Goal: Task Accomplishment & Management: Complete application form

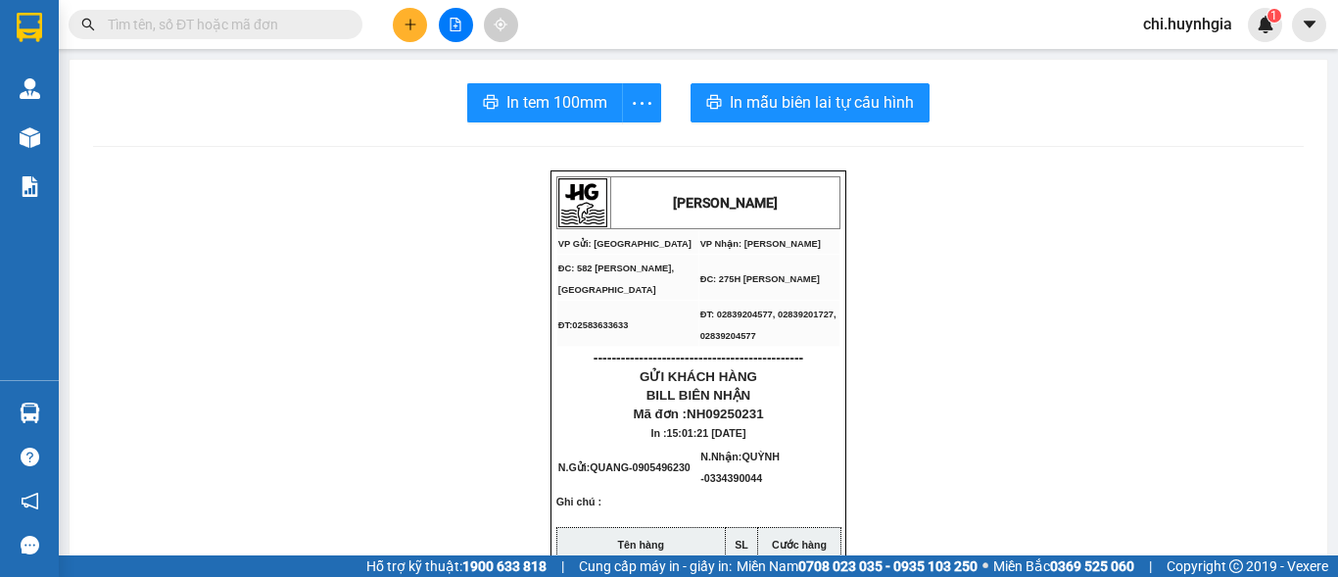
click at [405, 24] on icon "plus" at bounding box center [411, 25] width 14 height 14
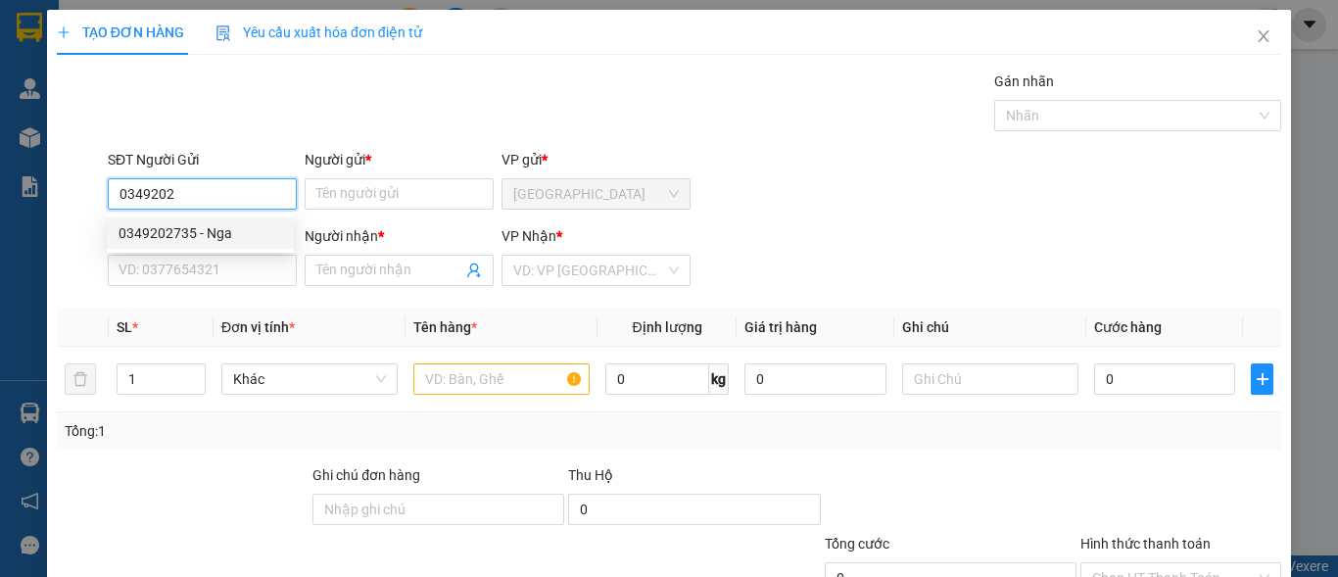
click at [256, 243] on div "0349202735 - Nga" at bounding box center [201, 233] width 164 height 22
type input "0349202735"
type input "Nga"
type input "0918880443"
type input "THANH BINH"
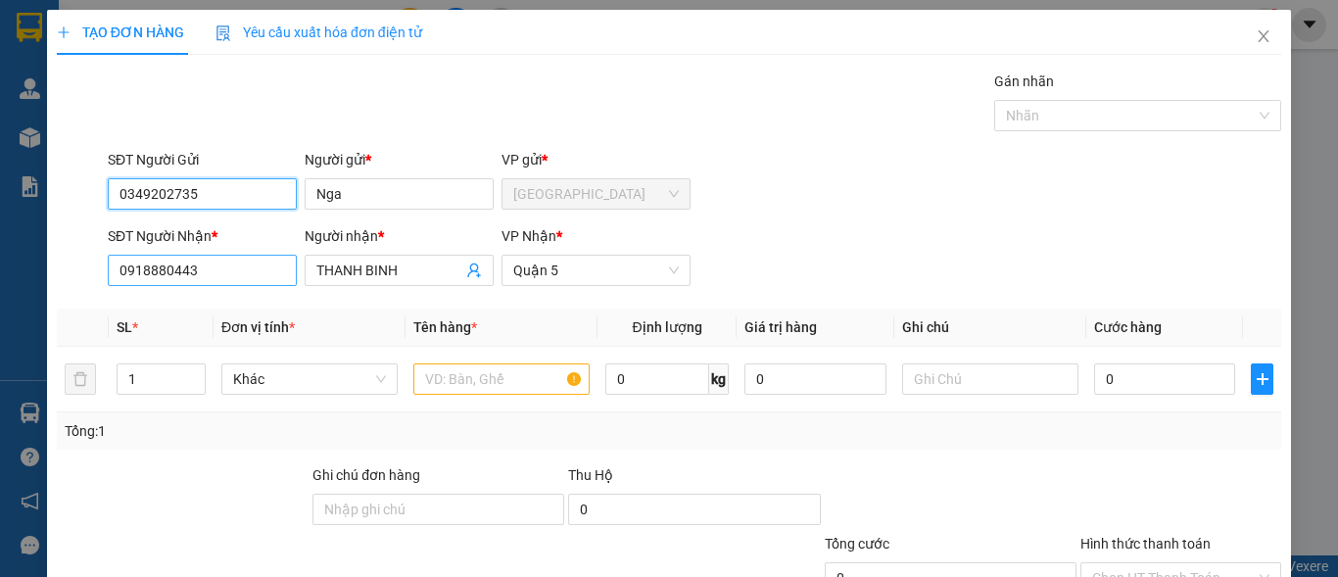
type input "0349202735"
click at [251, 267] on input "0918880443" at bounding box center [202, 270] width 189 height 31
type input "0352678782"
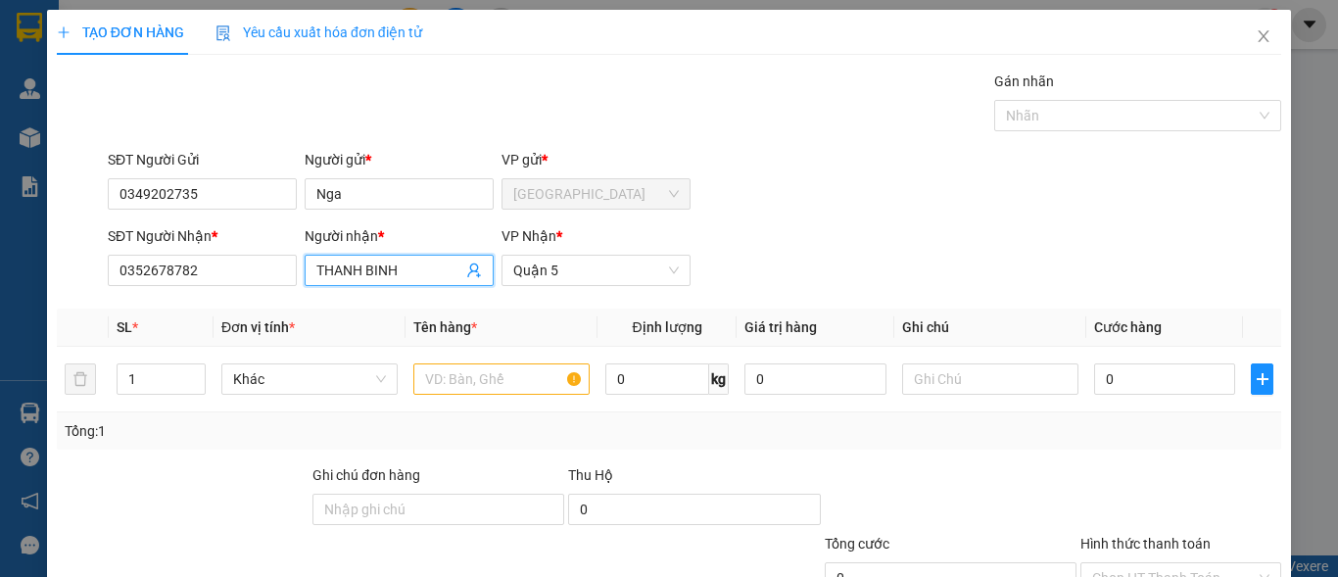
click at [408, 272] on input "THANH BINH" at bounding box center [389, 271] width 146 height 22
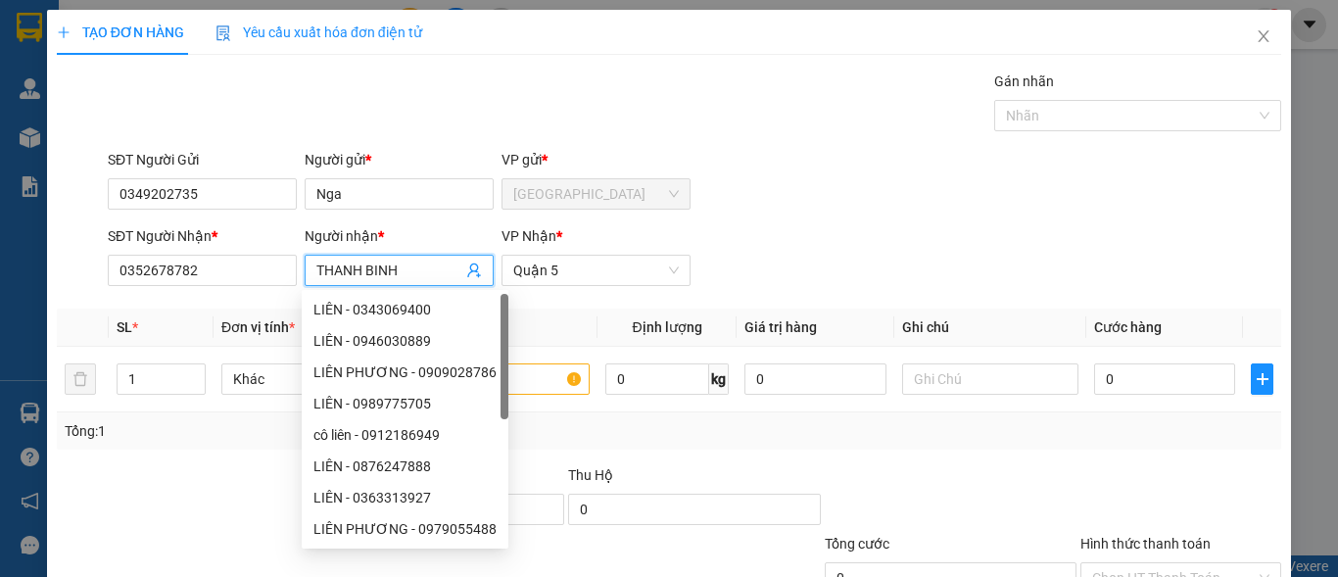
type input "D"
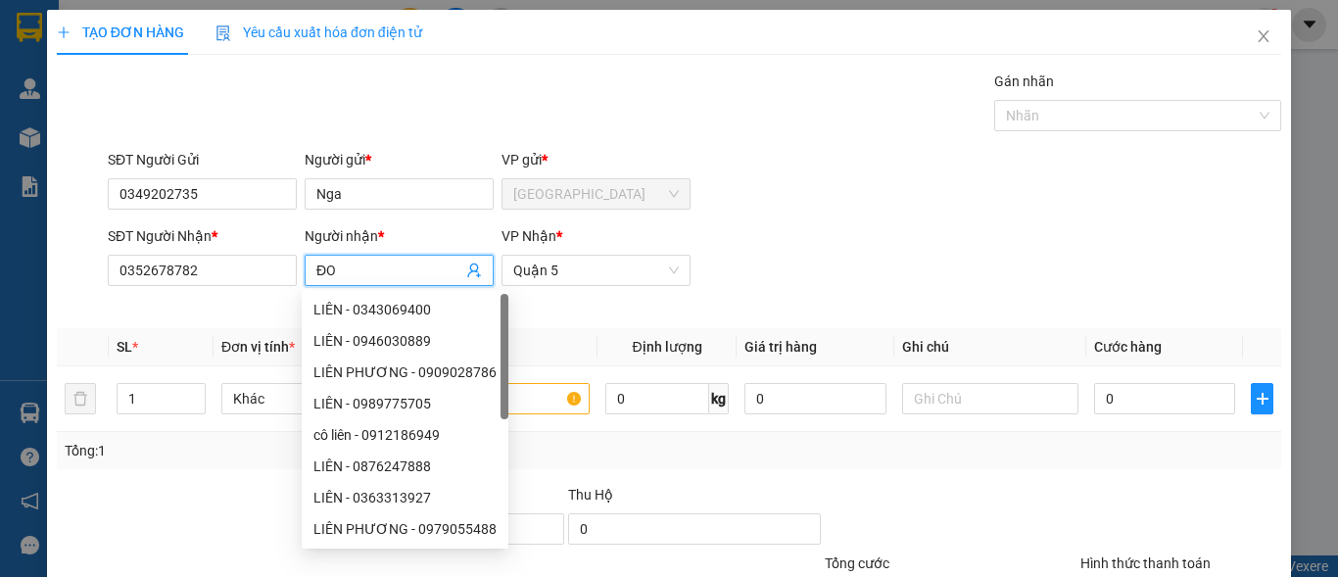
type input "Đ"
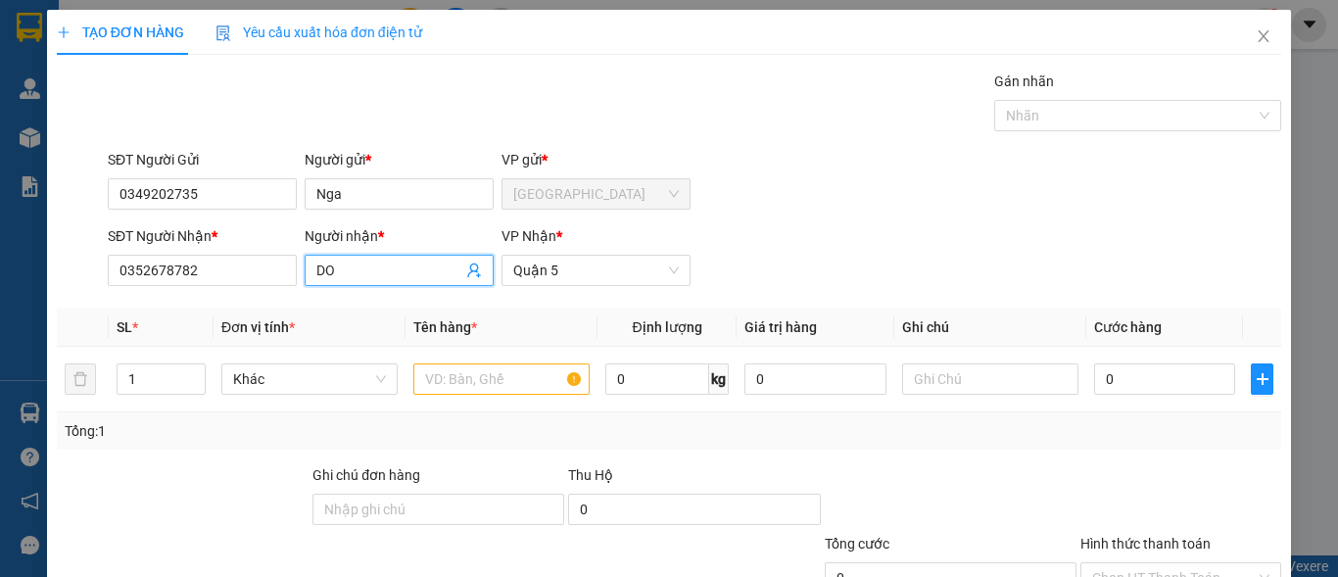
type input "D"
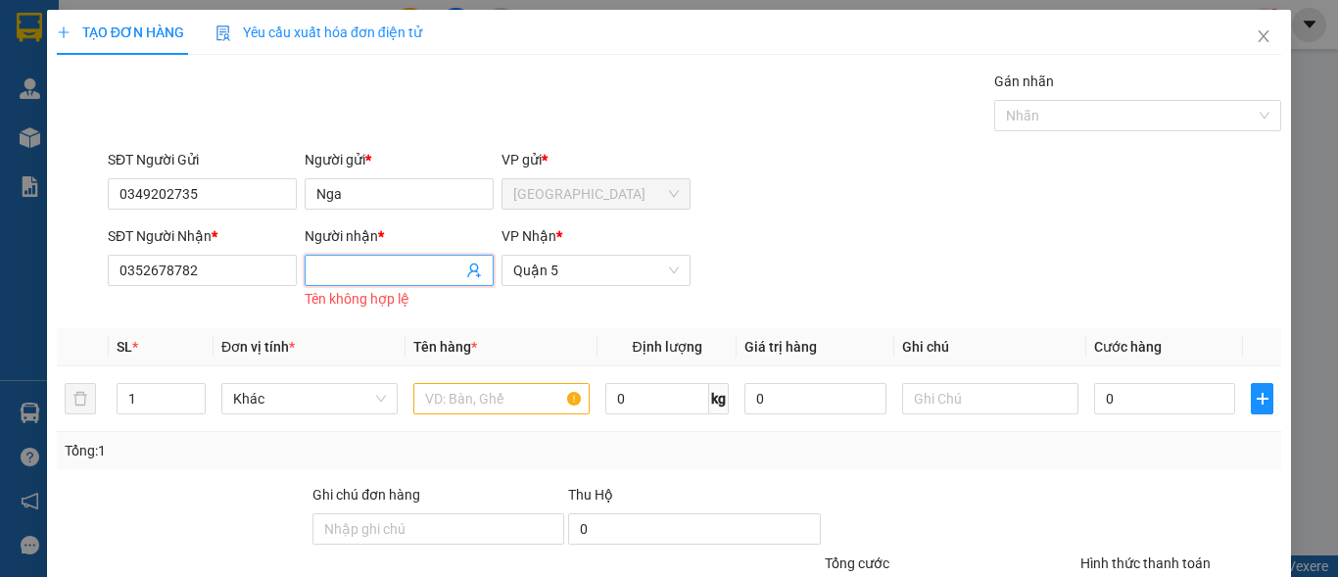
type input "D"
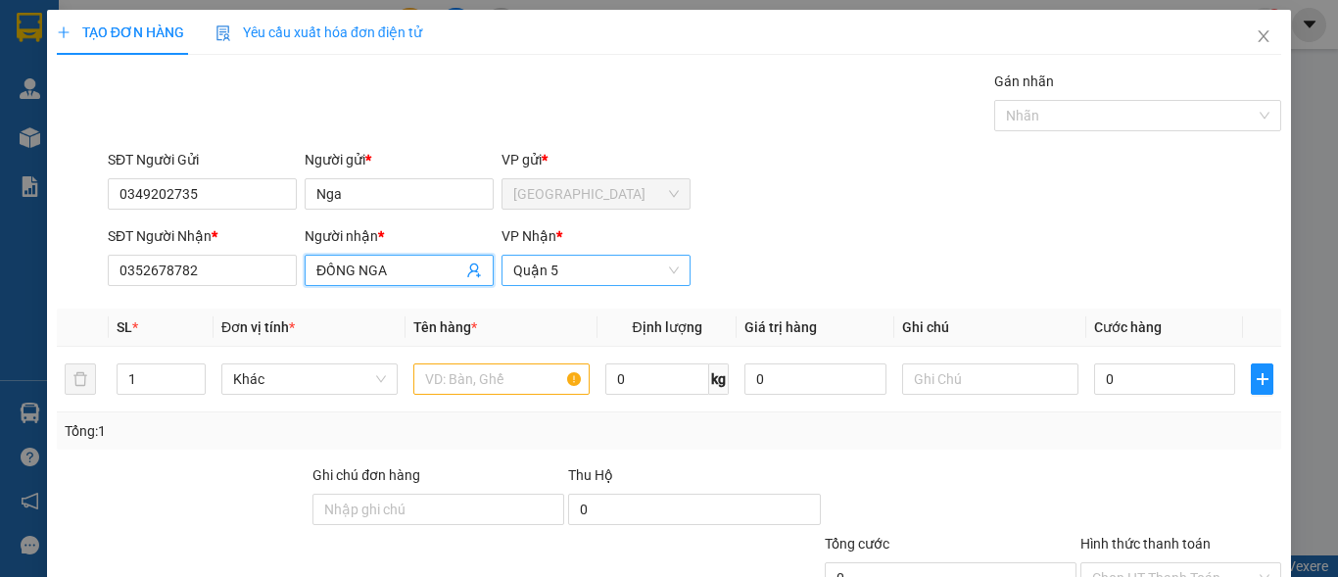
click at [564, 274] on span "Quận 5" at bounding box center [596, 270] width 166 height 29
type input "ĐỒNG NGA"
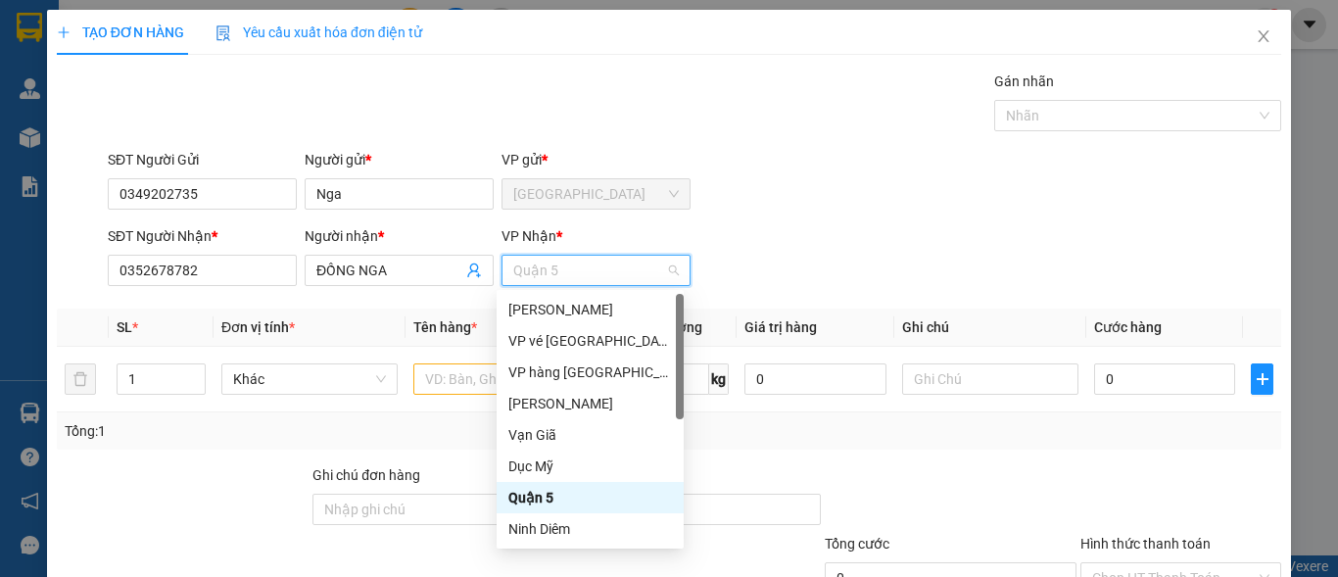
click at [564, 274] on span "Quận 5" at bounding box center [596, 270] width 166 height 29
click at [556, 503] on div "Quận 5" at bounding box center [590, 498] width 164 height 22
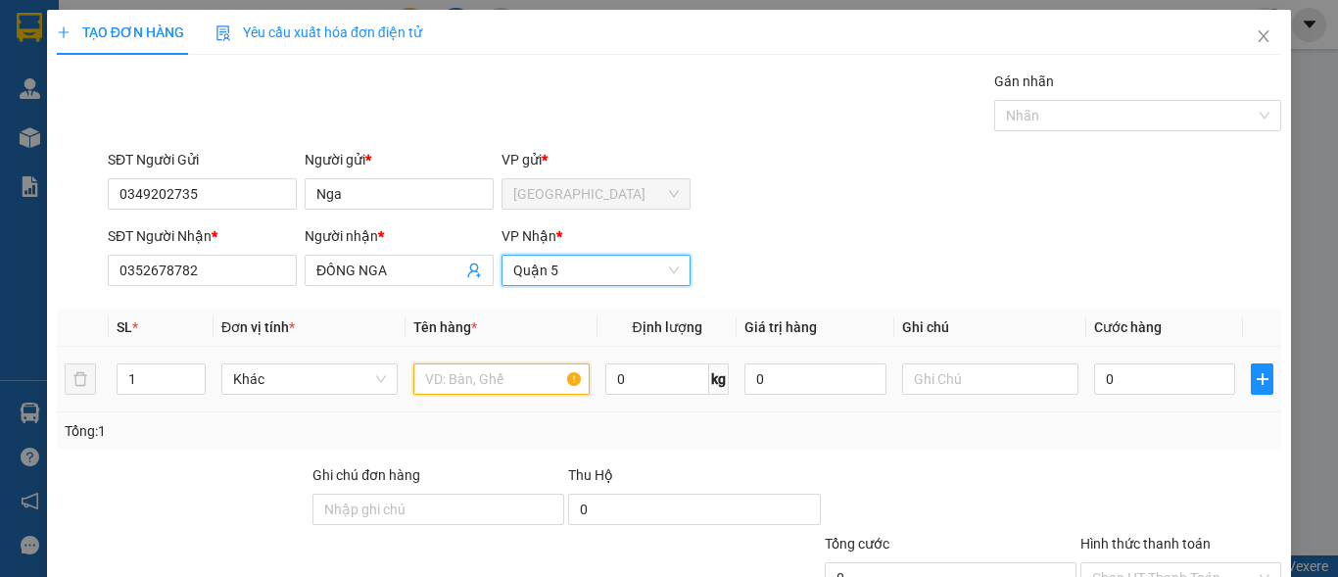
click at [473, 386] on input "text" at bounding box center [501, 378] width 176 height 31
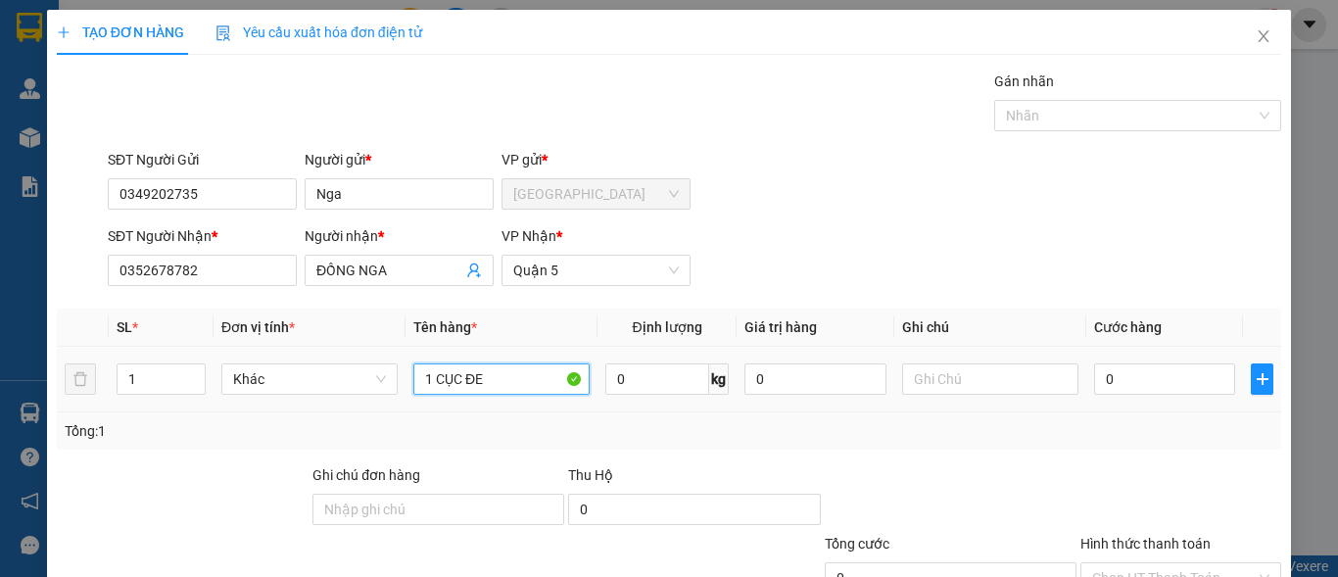
click at [489, 381] on input "1 CỤC ĐE" at bounding box center [501, 378] width 176 height 31
type input "CỤC ĐEN"
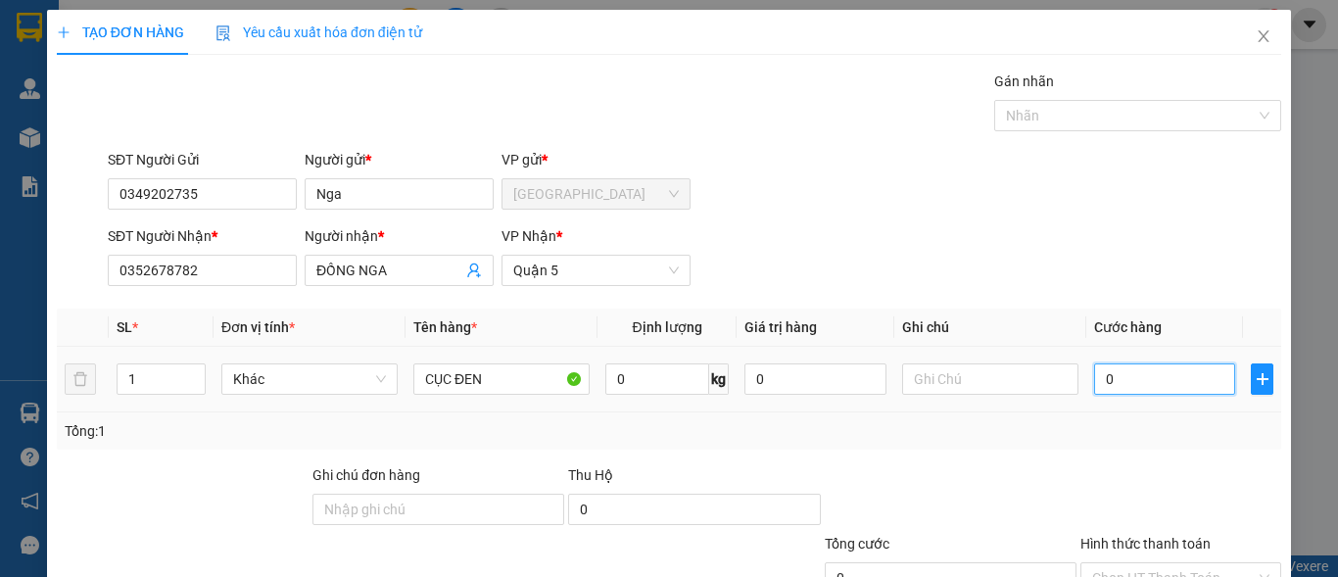
click at [1157, 374] on input "0" at bounding box center [1164, 378] width 141 height 31
type input "2"
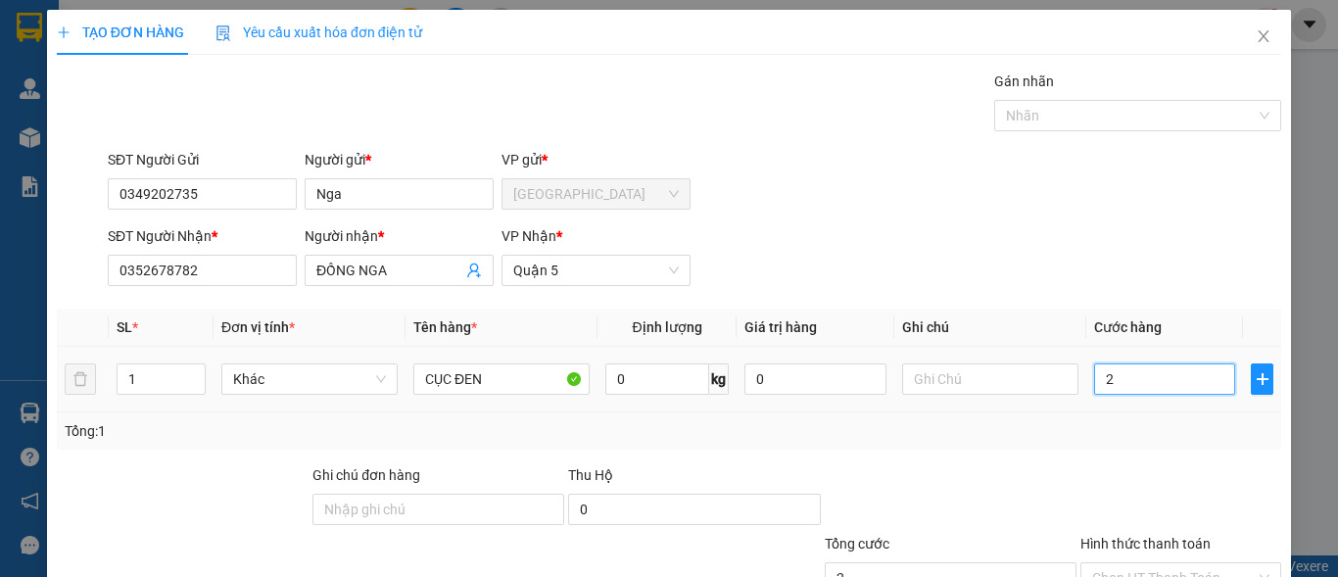
type input "20"
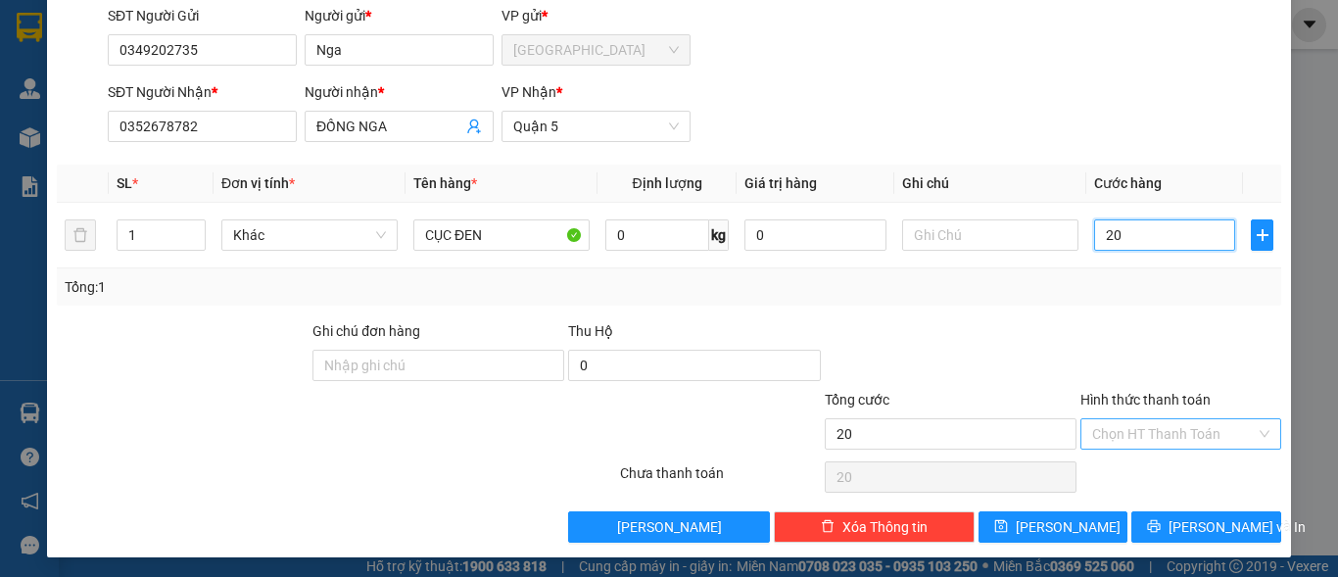
scroll to position [148, 0]
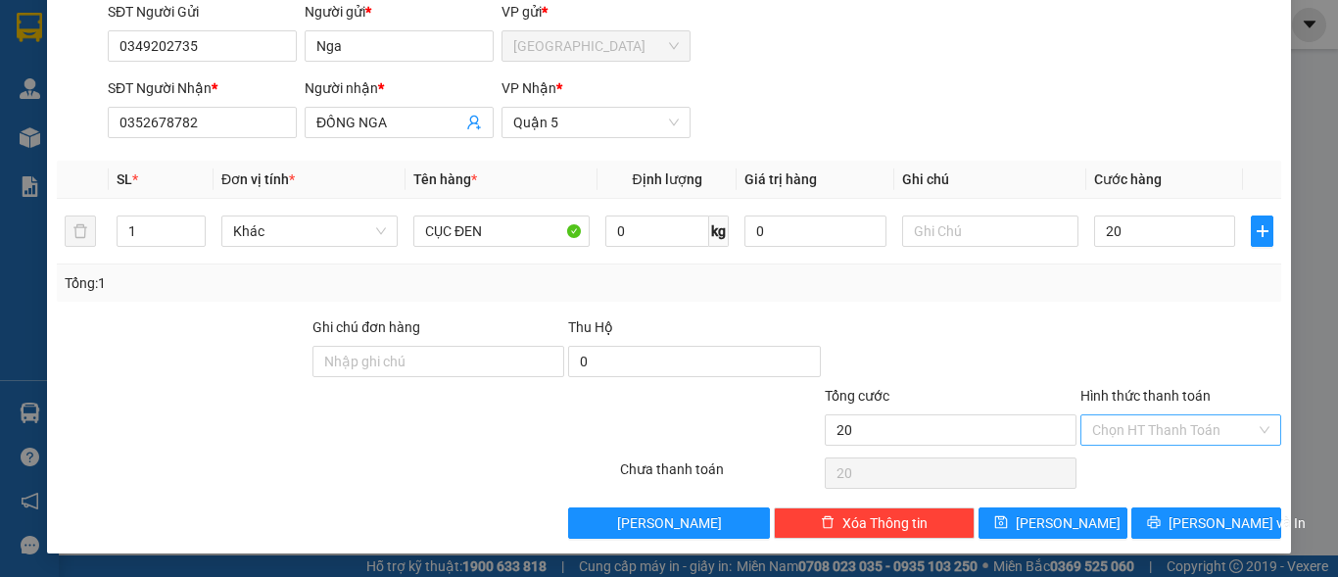
click at [1188, 428] on input "Hình thức thanh toán" at bounding box center [1174, 429] width 164 height 29
type input "20.000"
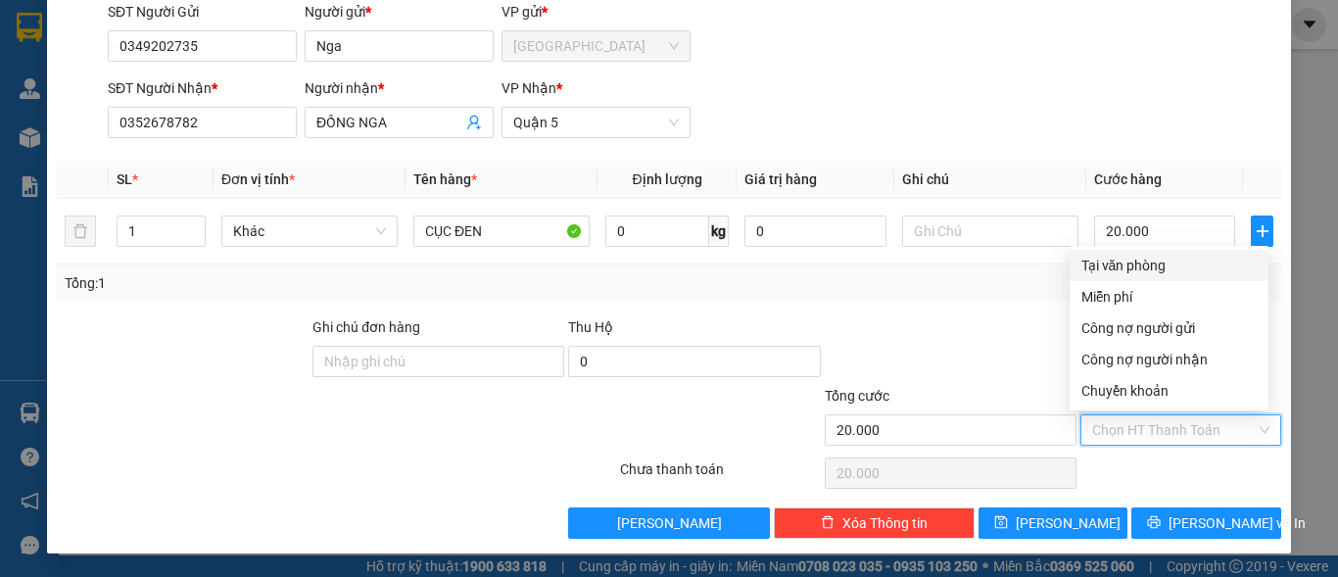
click at [1172, 269] on div "Tại văn phòng" at bounding box center [1168, 266] width 175 height 22
type input "0"
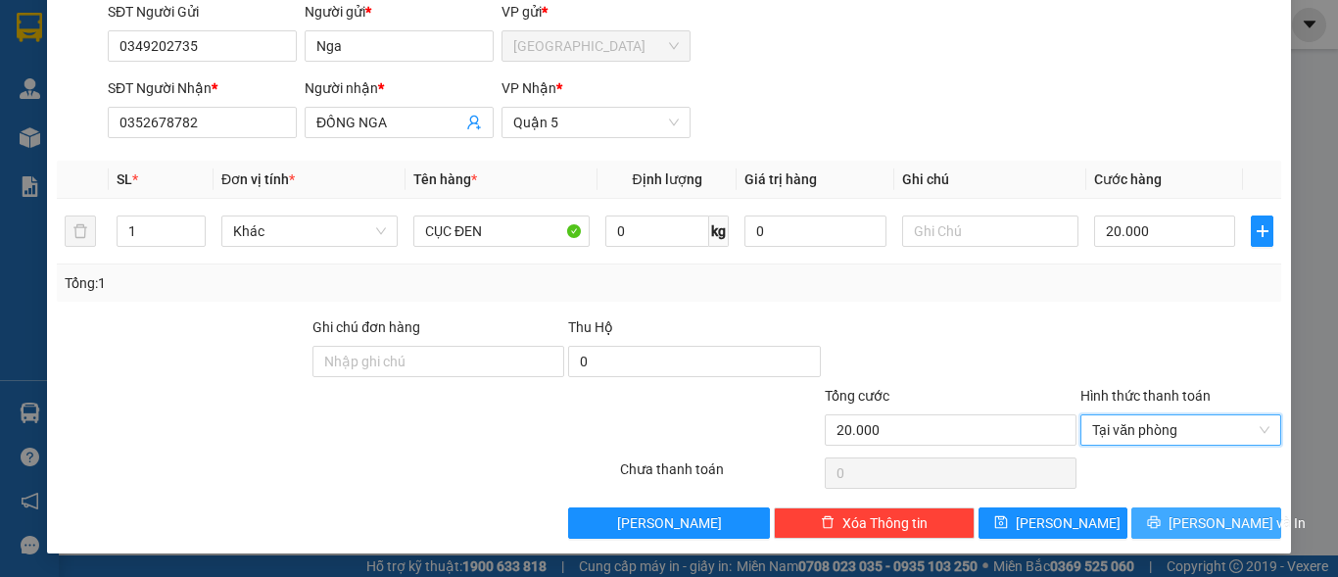
click at [1170, 520] on button "[PERSON_NAME] và In" at bounding box center [1206, 522] width 150 height 31
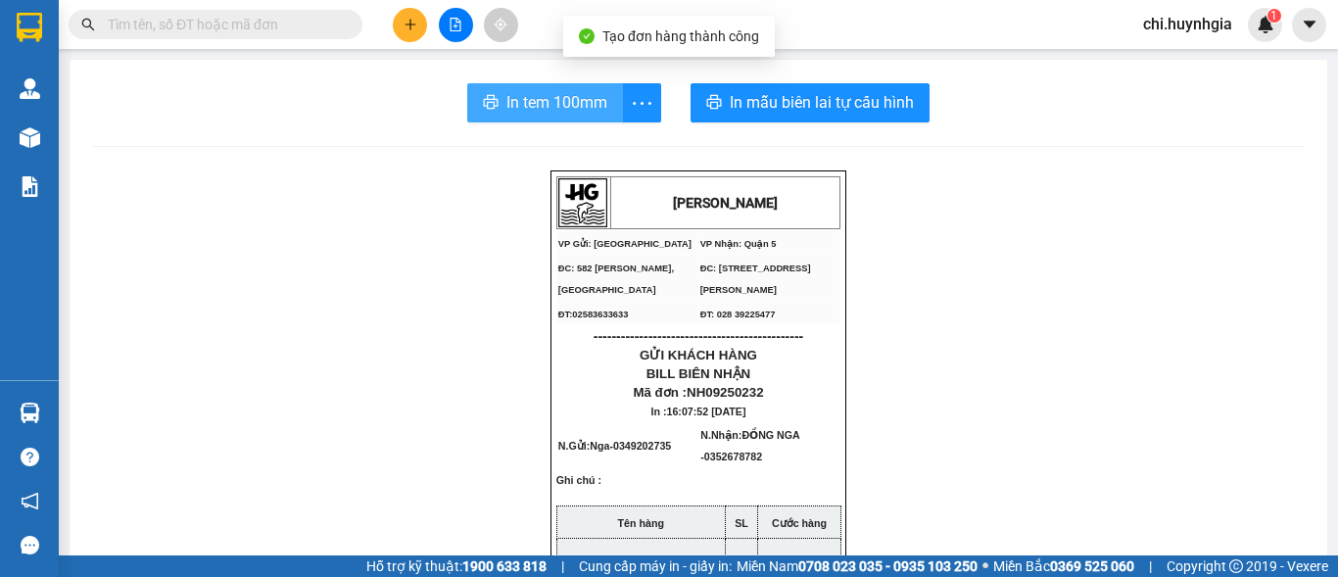
click at [551, 91] on span "In tem 100mm" at bounding box center [556, 102] width 101 height 24
click at [517, 104] on span "In tem 100mm" at bounding box center [556, 102] width 101 height 24
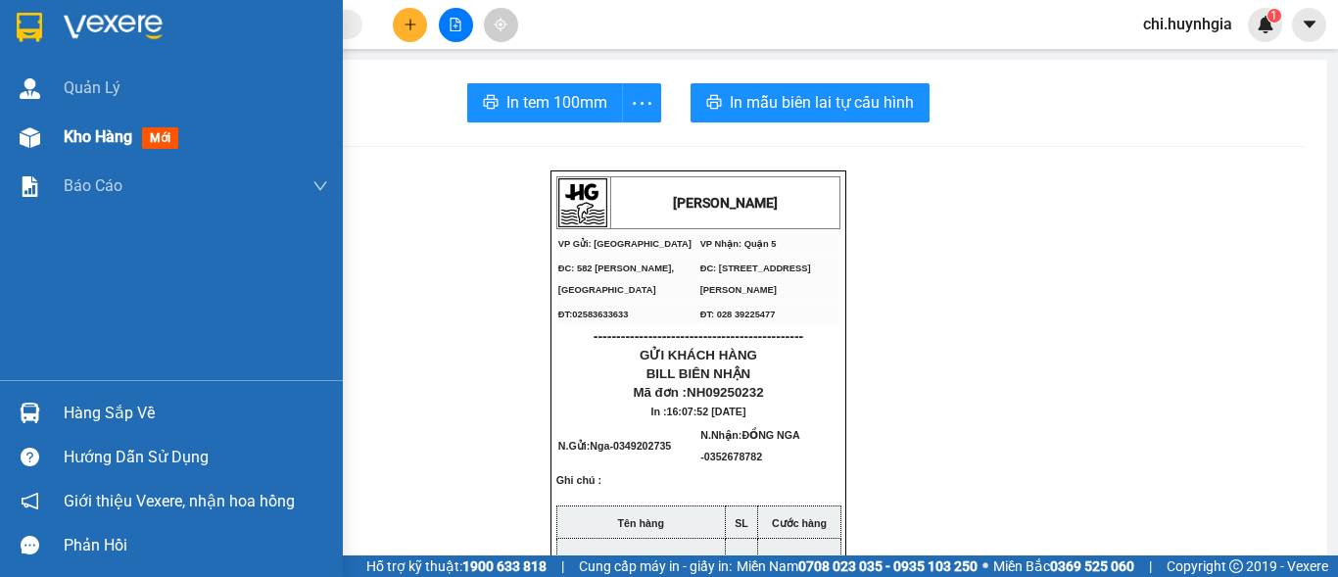
click at [46, 136] on div at bounding box center [30, 137] width 34 height 34
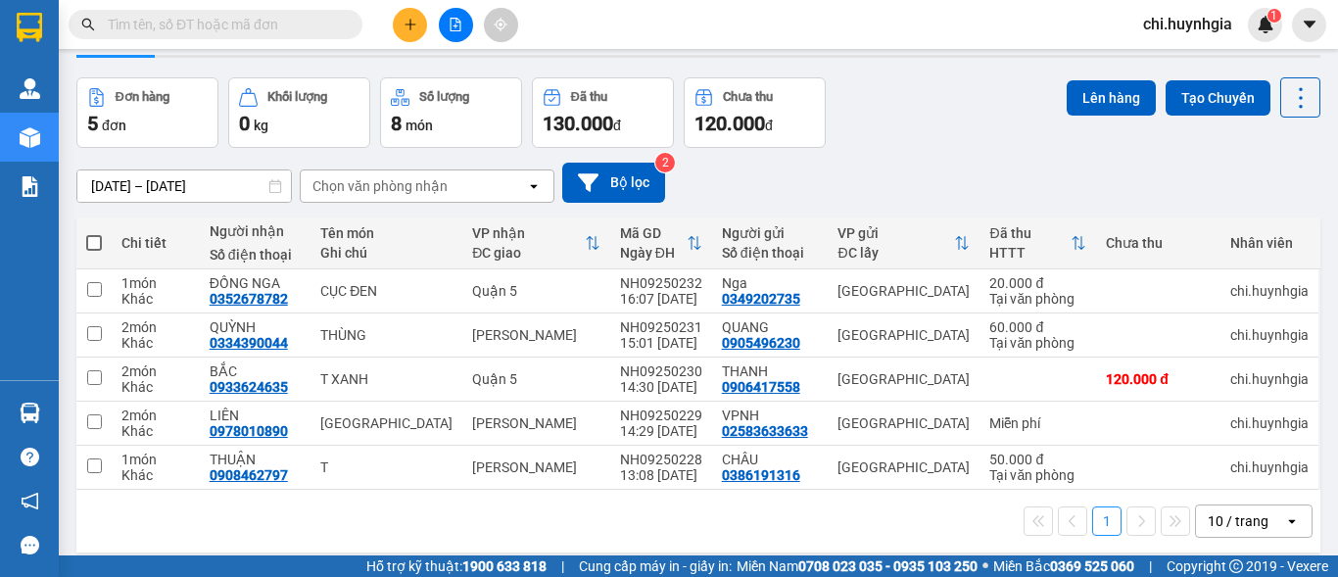
scroll to position [90, 0]
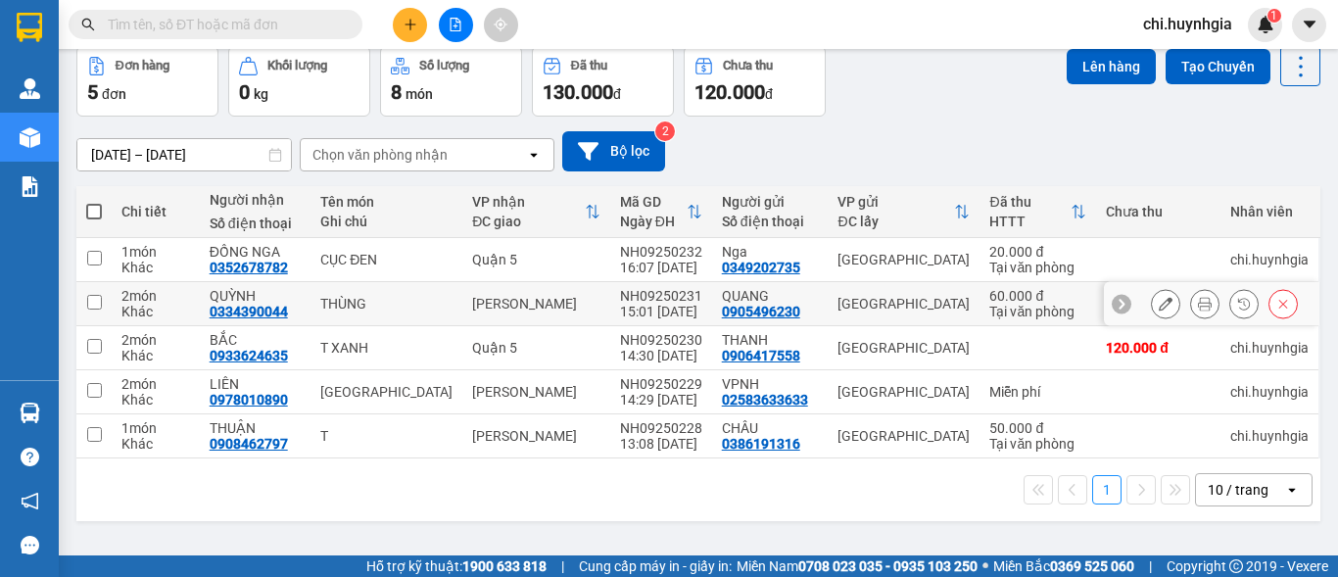
click at [1159, 302] on icon at bounding box center [1166, 304] width 14 height 14
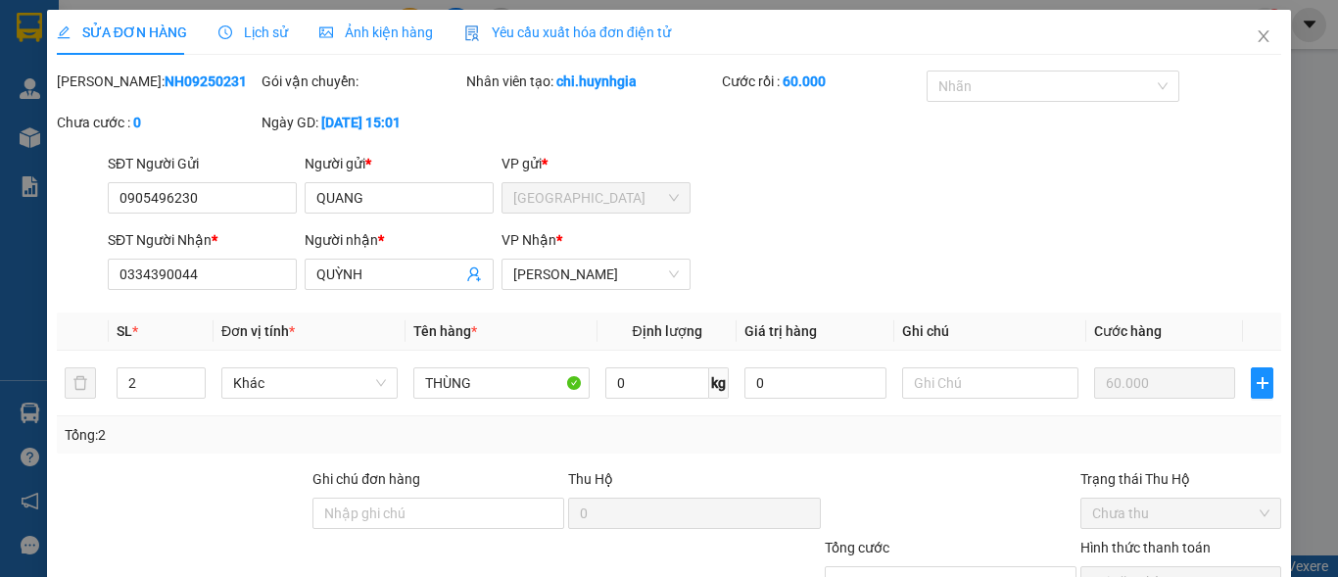
type input "0905496230"
type input "QUANG"
type input "0334390044"
type input "QUỲNH"
type input "60.000"
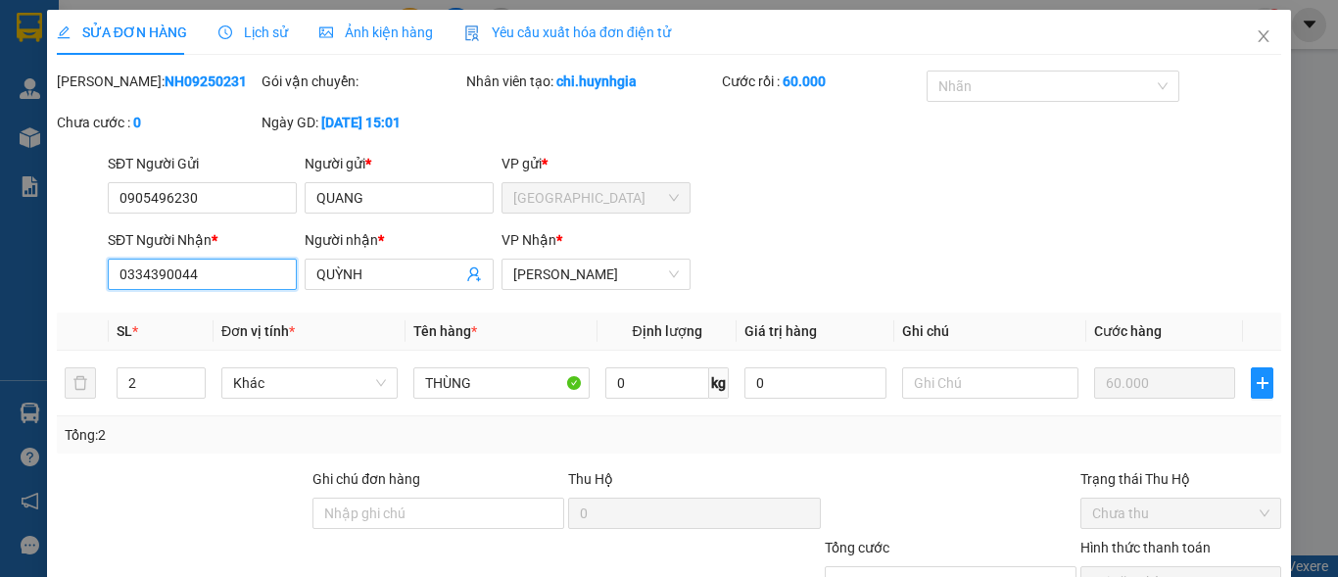
click at [145, 271] on input "0334390044" at bounding box center [202, 274] width 189 height 31
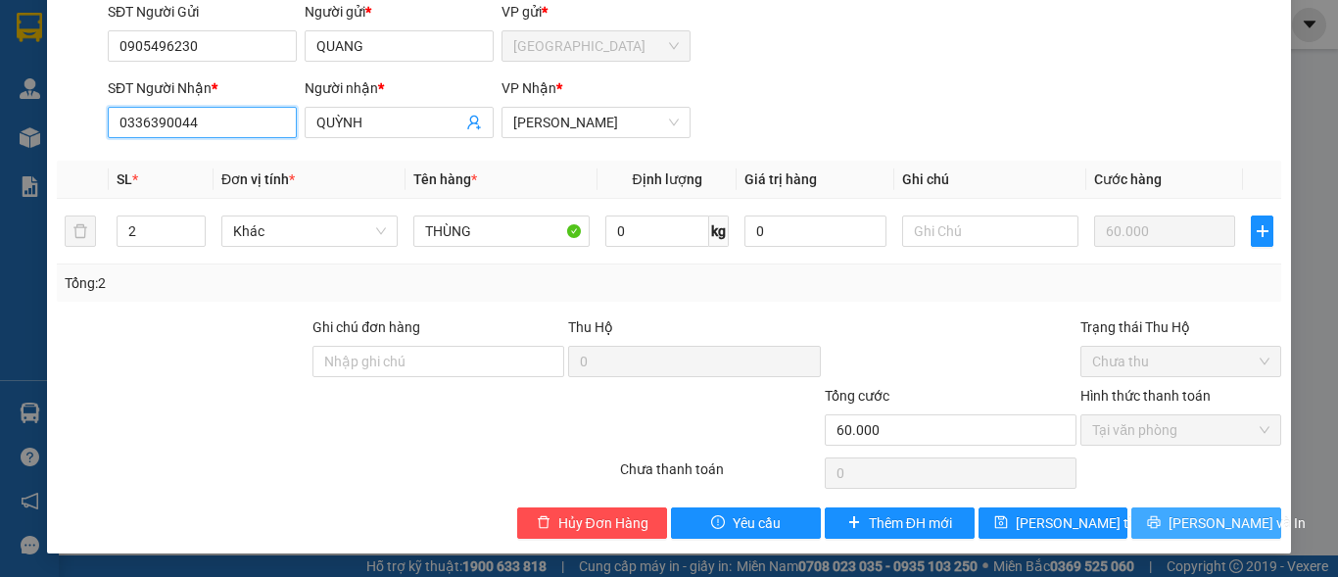
type input "0336390044"
click at [1184, 525] on span "[PERSON_NAME] và In" at bounding box center [1237, 523] width 137 height 22
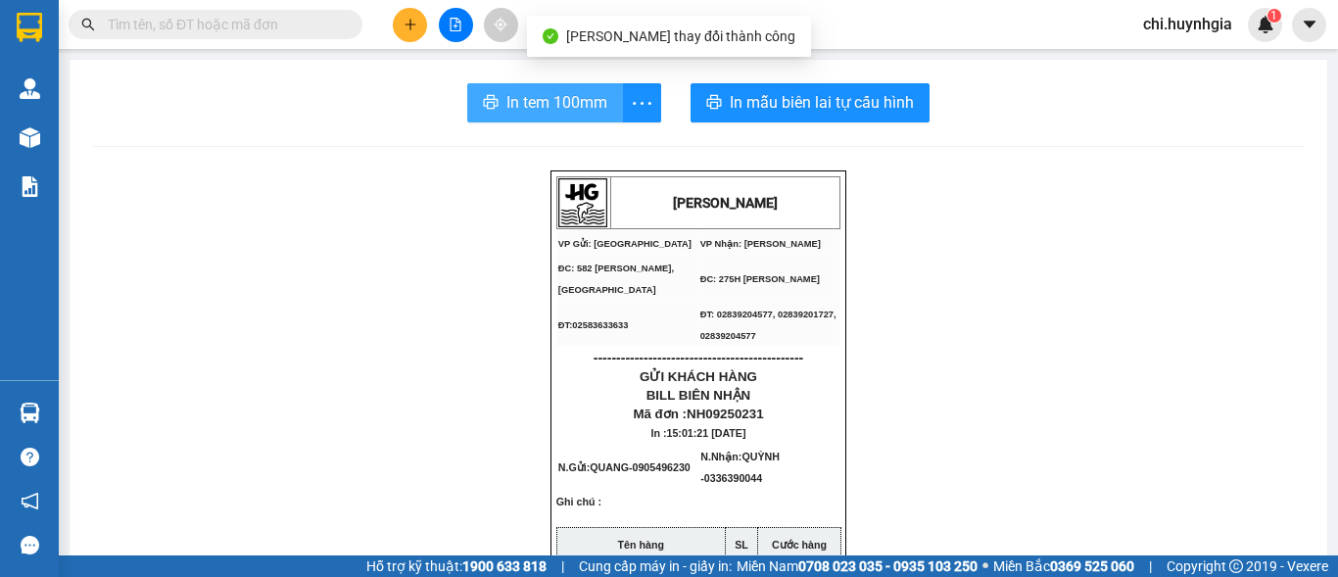
click at [593, 93] on span "In tem 100mm" at bounding box center [556, 102] width 101 height 24
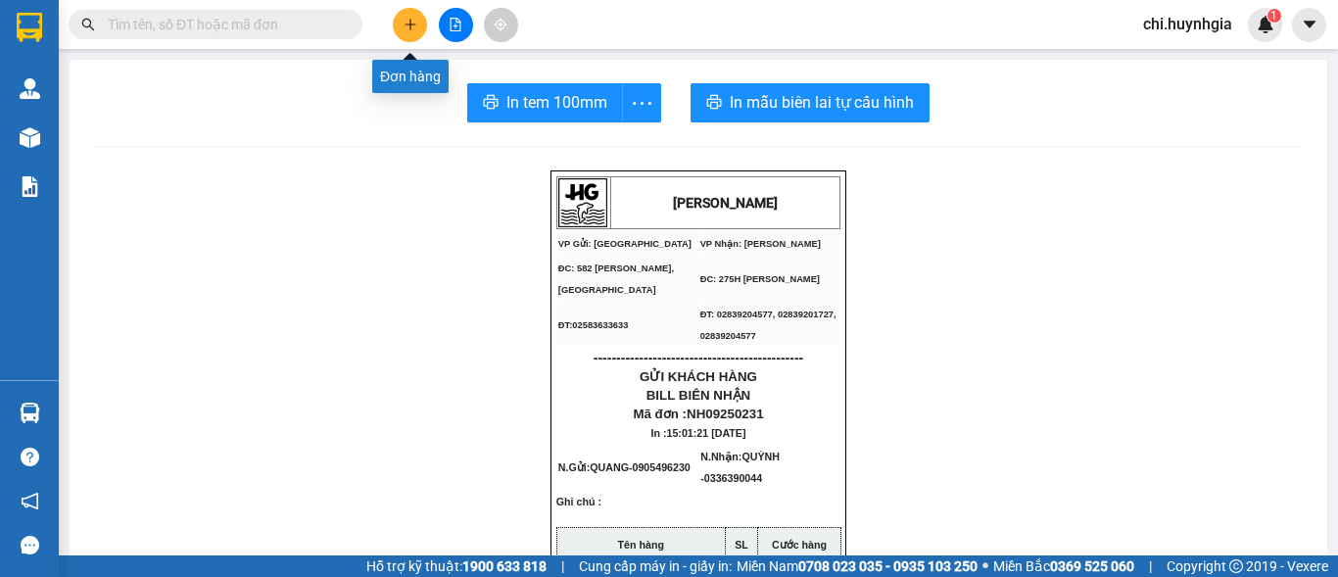
click at [418, 28] on button at bounding box center [410, 25] width 34 height 34
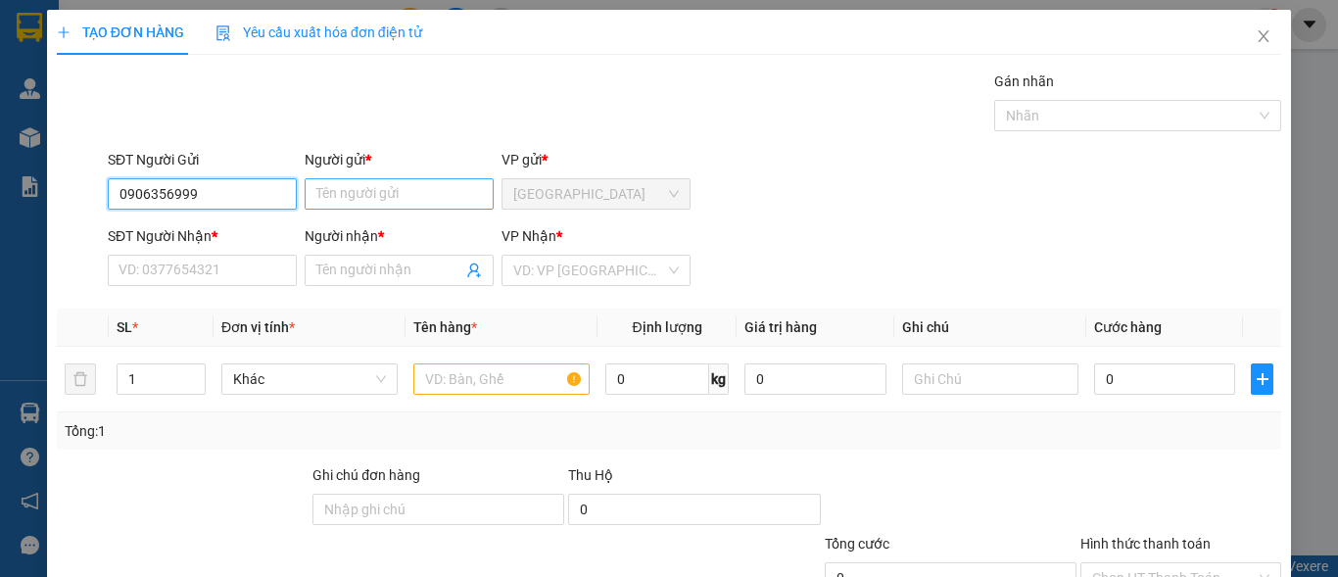
type input "0906356999"
click at [339, 203] on input "Người gửi *" at bounding box center [399, 193] width 189 height 31
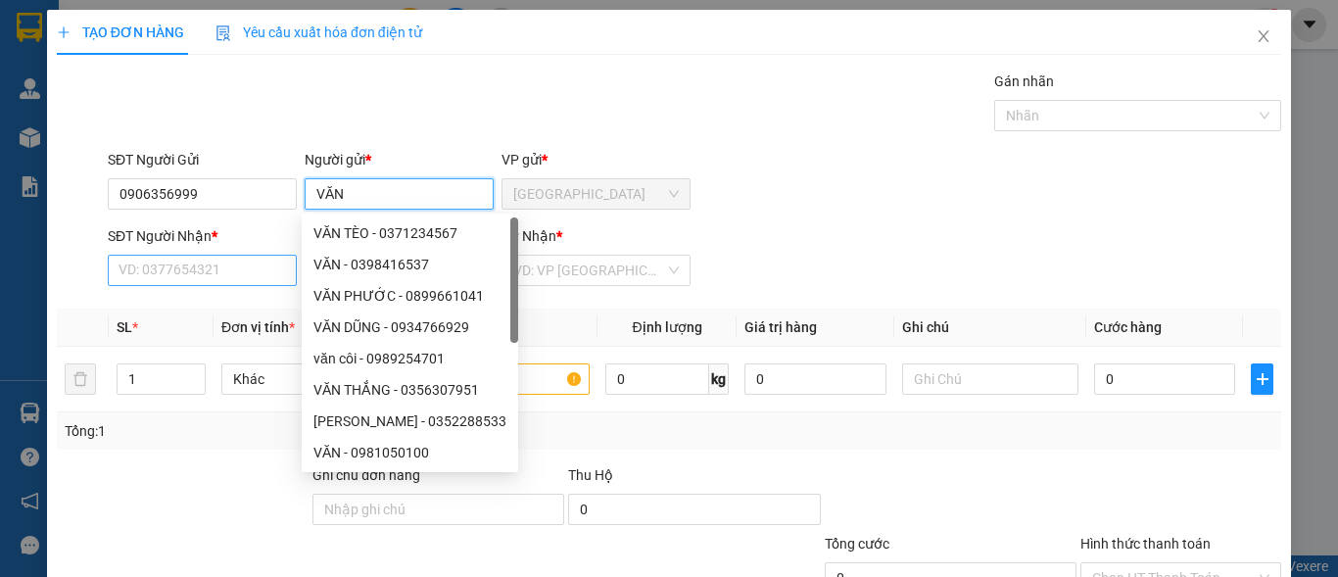
type input "VĂN"
click at [192, 267] on input "SĐT Người Nhận *" at bounding box center [202, 270] width 189 height 31
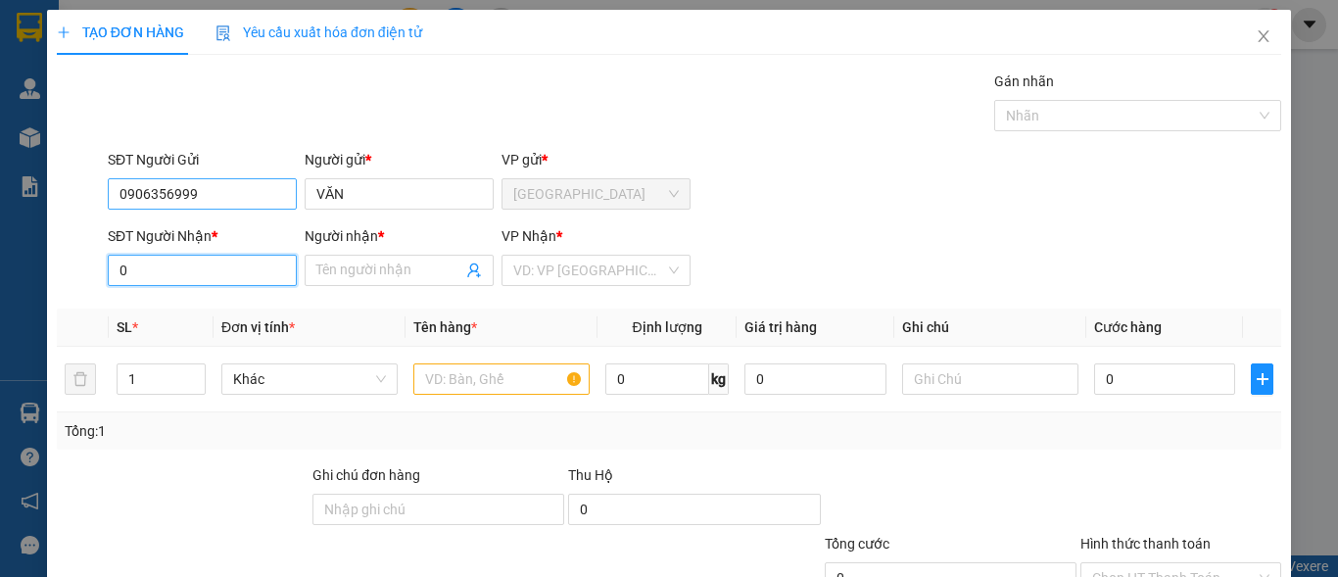
type input "0"
drag, startPoint x: 218, startPoint y: 195, endPoint x: 18, endPoint y: 193, distance: 200.8
click at [18, 193] on div "TẠO ĐƠN HÀNG Yêu cầu xuất hóa đơn điện tử Transit Pickup Surcharge Ids Transit …" at bounding box center [669, 288] width 1338 height 577
click at [142, 257] on input "0" at bounding box center [202, 270] width 189 height 31
click at [141, 269] on input "0" at bounding box center [202, 270] width 189 height 31
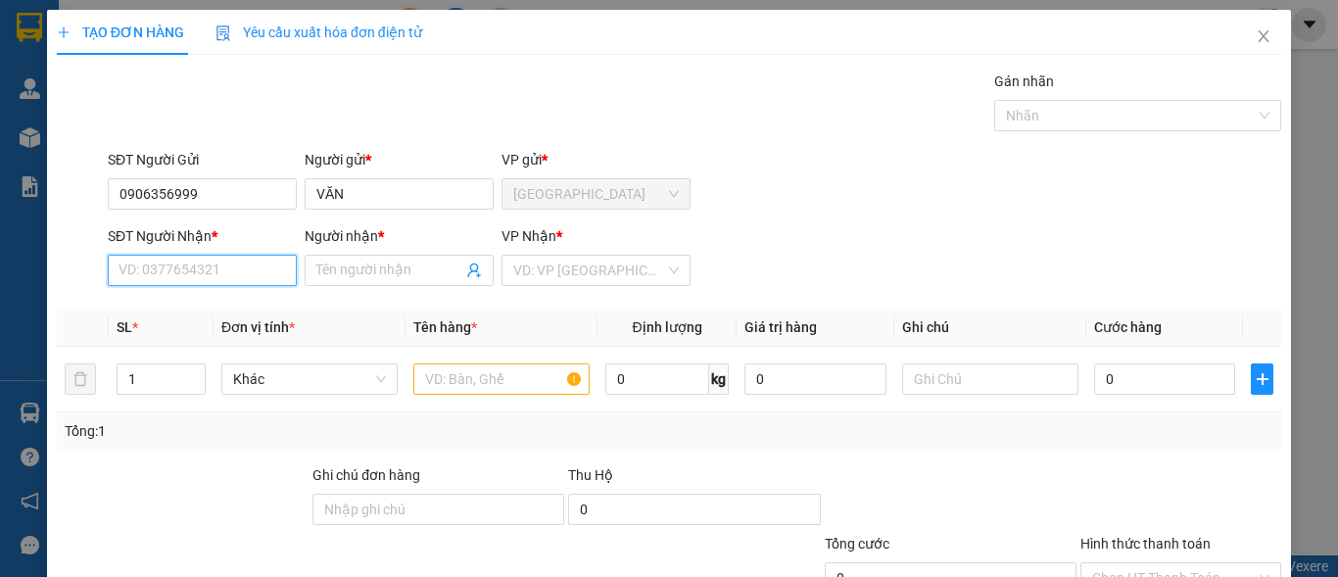
paste input "0906356999"
type input "0906356999"
click at [316, 274] on input "Người nhận *" at bounding box center [389, 271] width 146 height 22
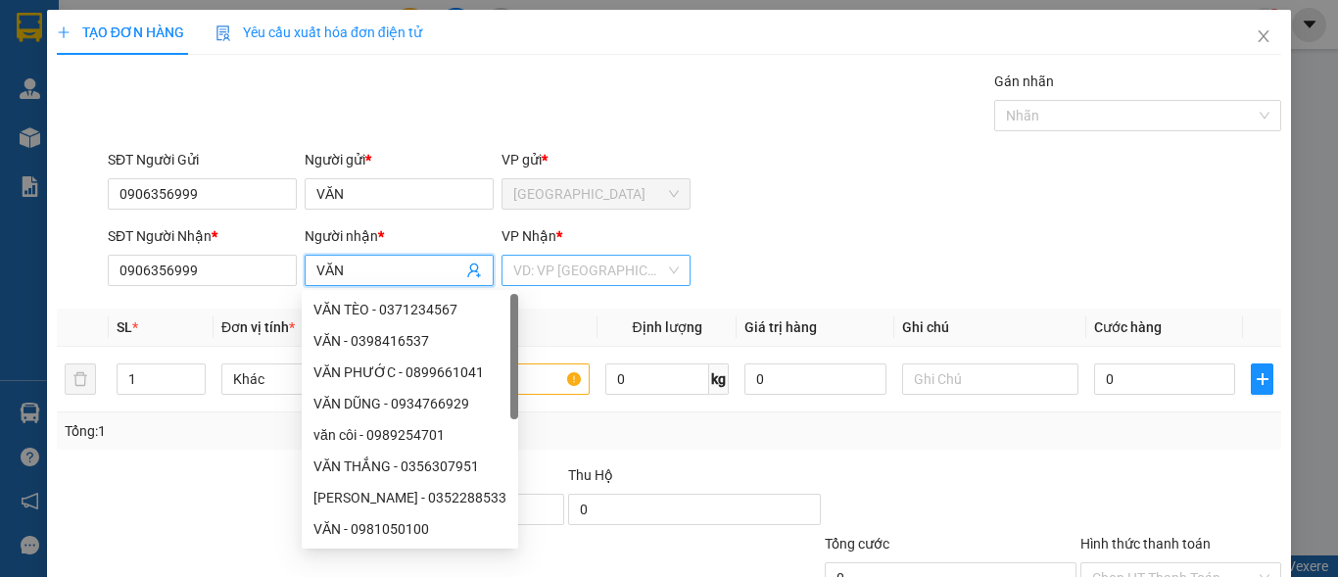
type input "VĂN"
click at [559, 279] on input "search" at bounding box center [589, 270] width 152 height 29
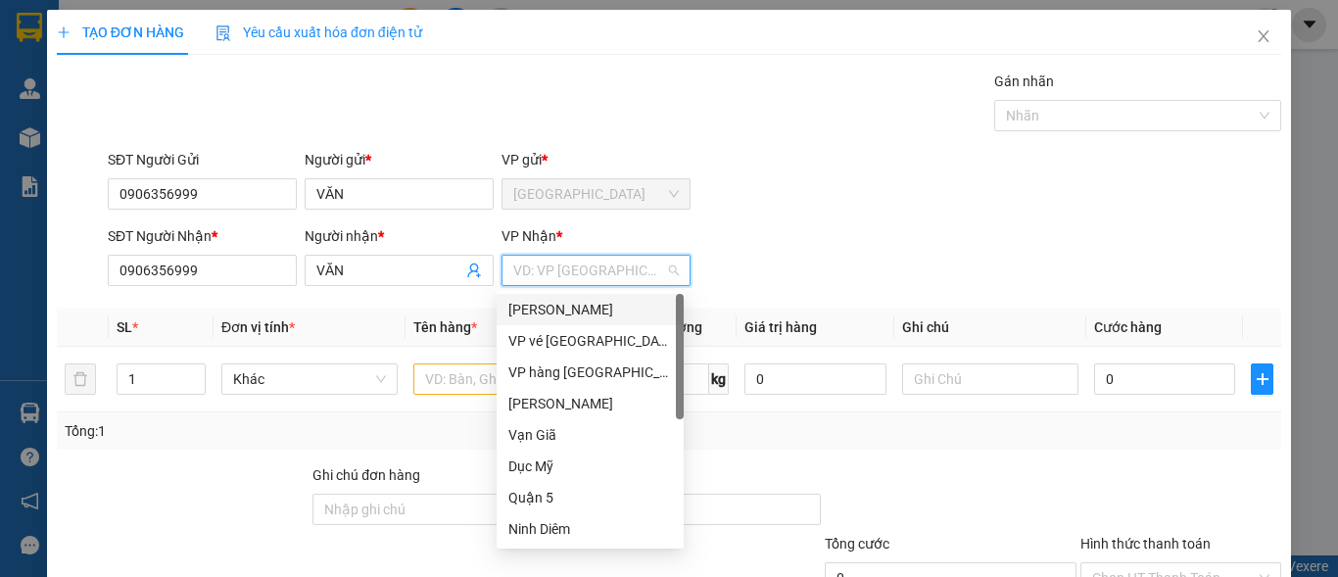
click at [546, 300] on div "[PERSON_NAME]" at bounding box center [590, 310] width 164 height 22
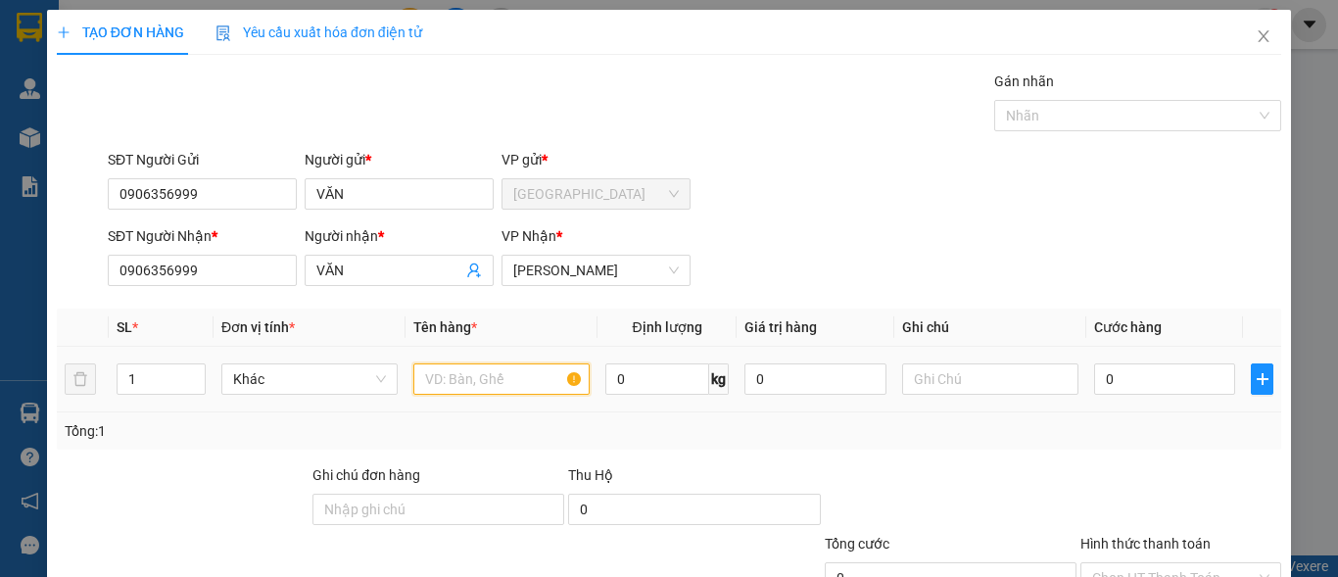
click at [466, 369] on input "text" at bounding box center [501, 378] width 176 height 31
type input "[GEOGRAPHIC_DATA]"
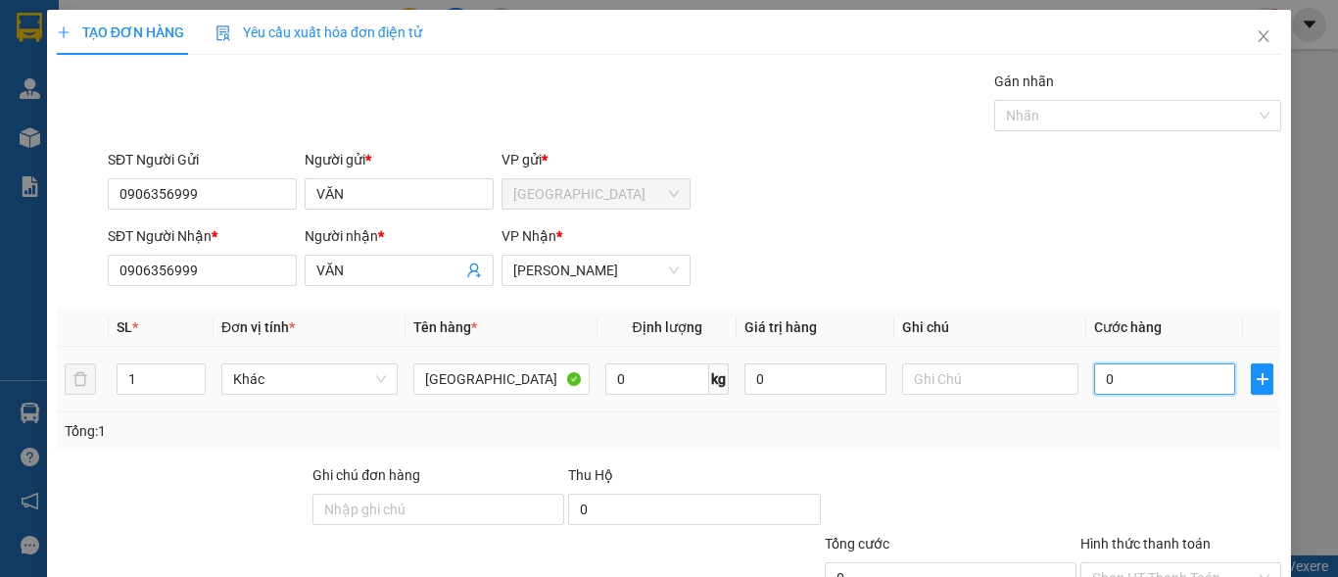
click at [1145, 373] on input "0" at bounding box center [1164, 378] width 141 height 31
type input "3"
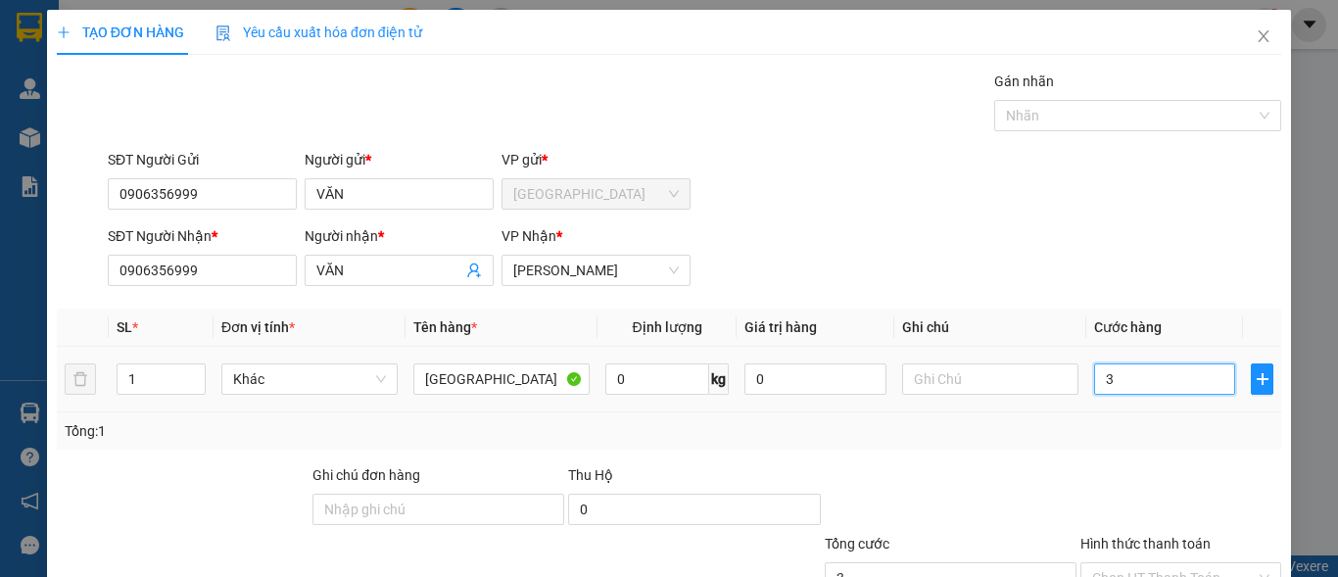
type input "30"
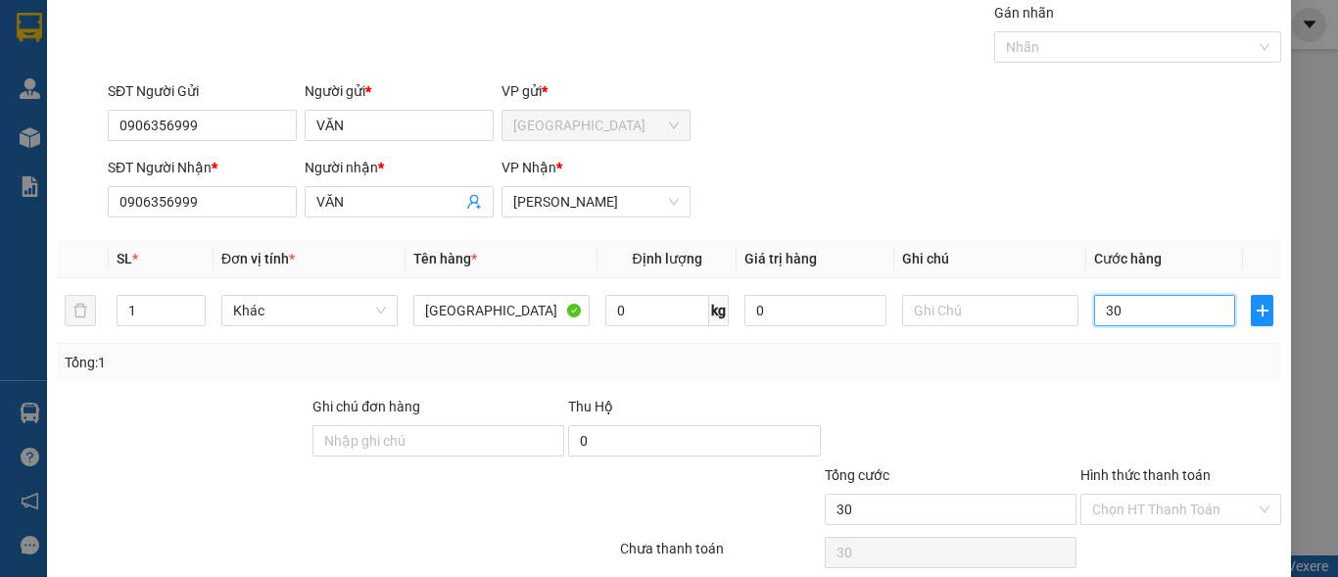
scroll to position [148, 0]
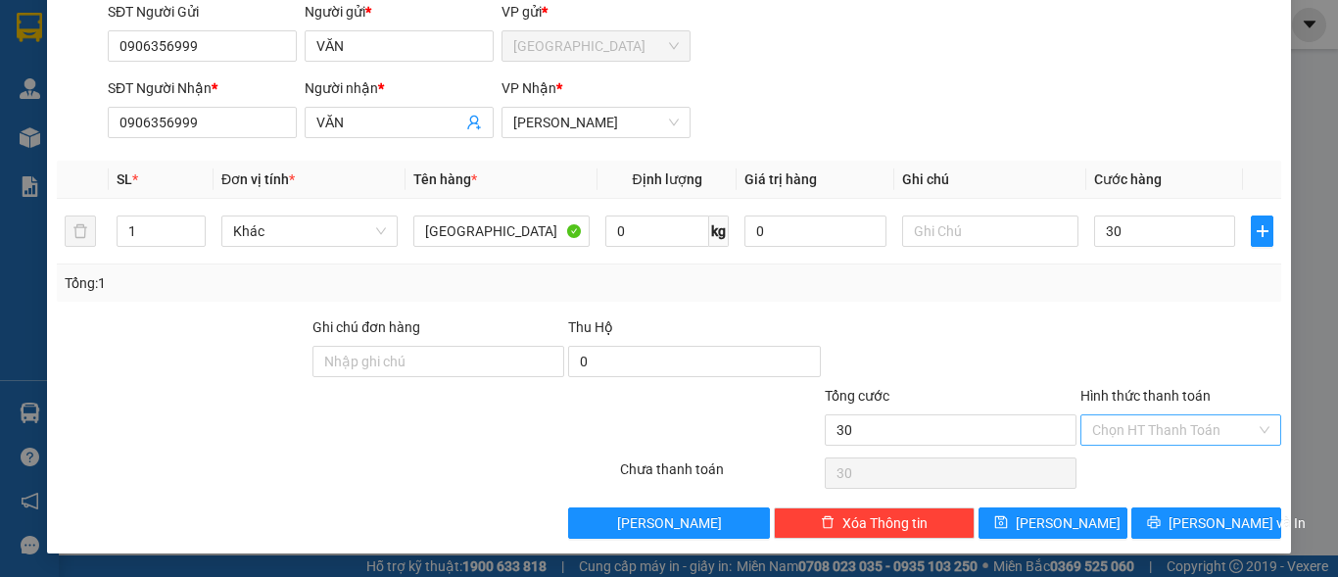
click at [1181, 427] on input "Hình thức thanh toán" at bounding box center [1174, 429] width 164 height 29
type input "30.000"
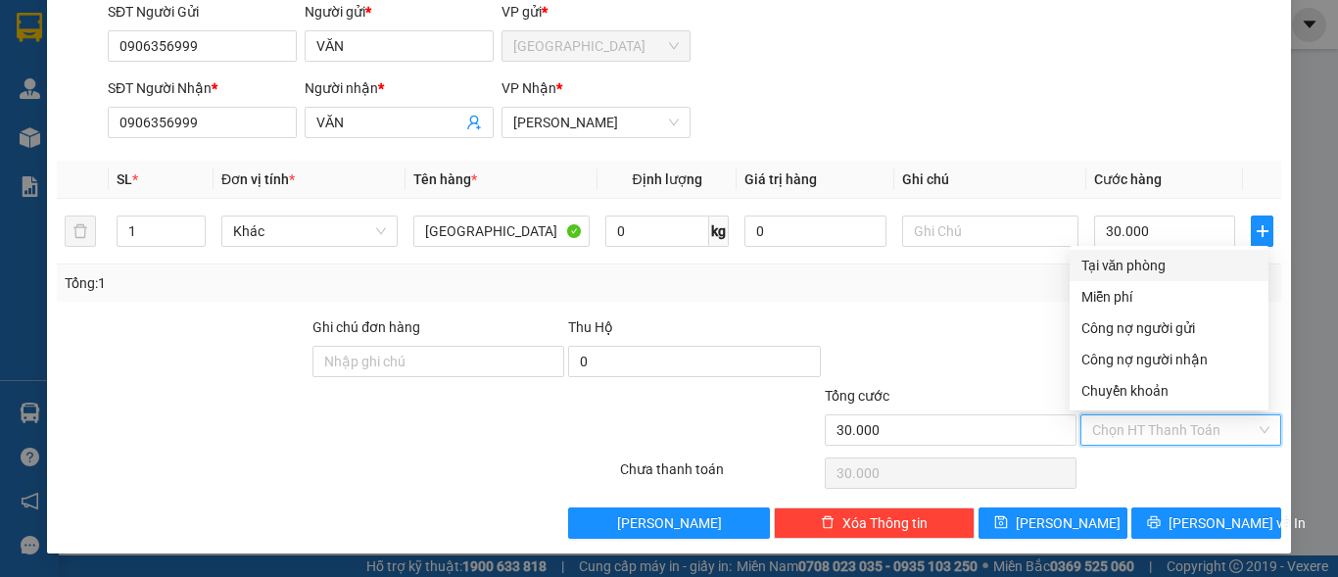
click at [1155, 266] on div "Tại văn phòng" at bounding box center [1168, 266] width 175 height 22
type input "0"
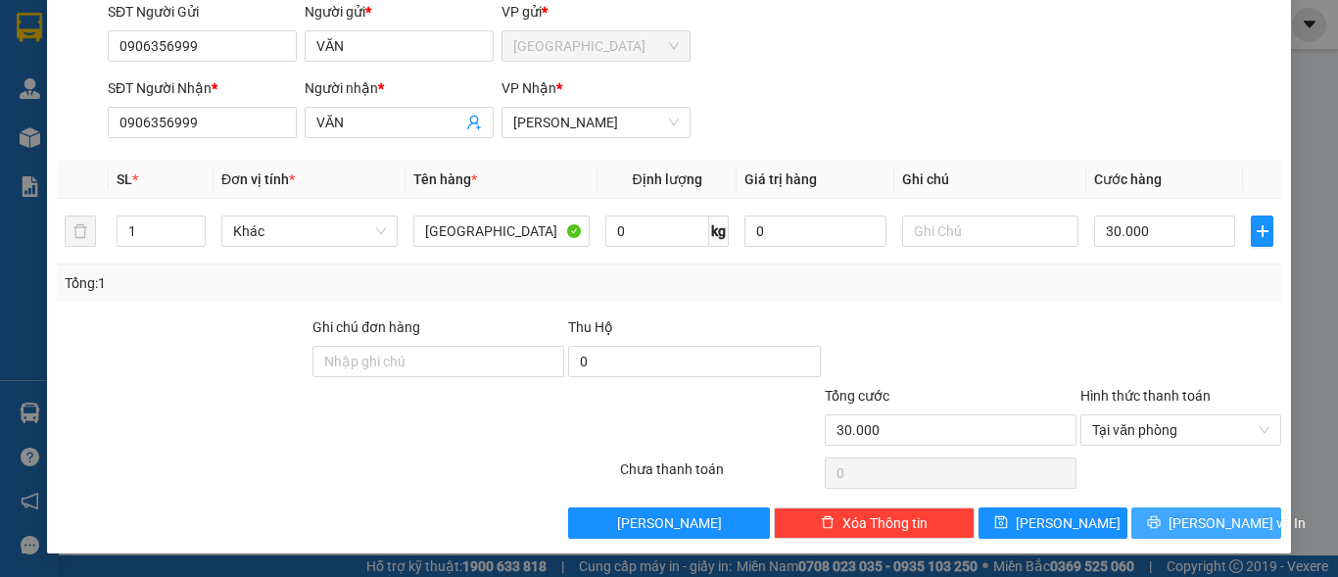
click at [1196, 530] on span "[PERSON_NAME] và In" at bounding box center [1237, 523] width 137 height 22
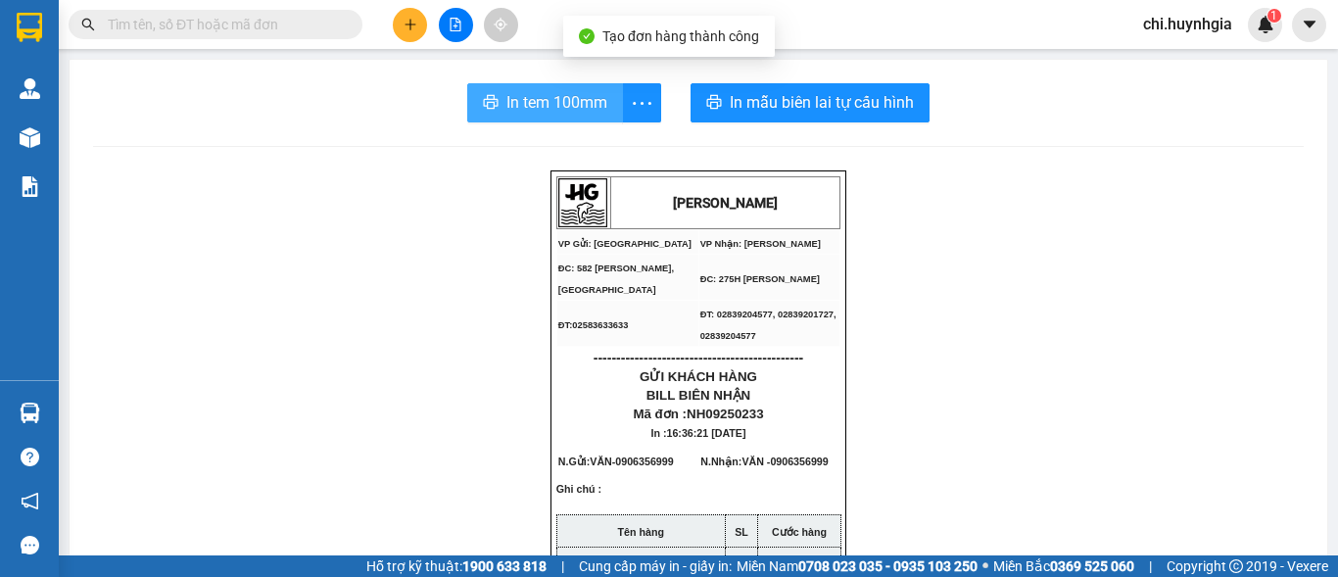
click at [580, 110] on span "In tem 100mm" at bounding box center [556, 102] width 101 height 24
click at [609, 104] on button "In tem 100mm" at bounding box center [545, 102] width 156 height 39
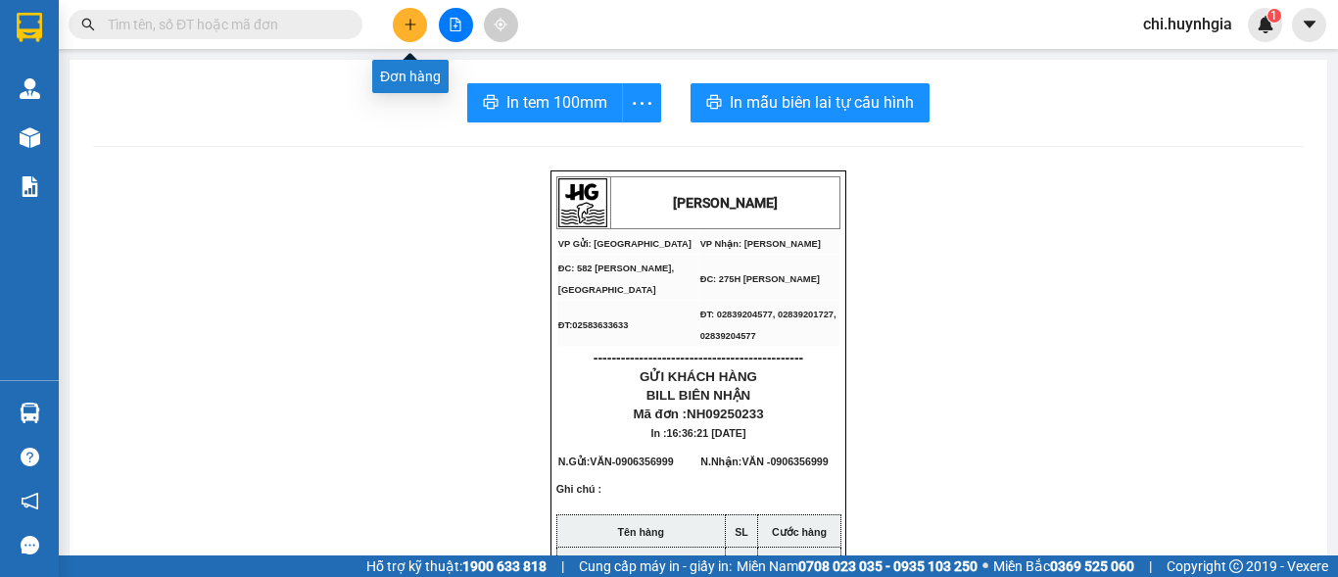
click at [398, 28] on button at bounding box center [410, 25] width 34 height 34
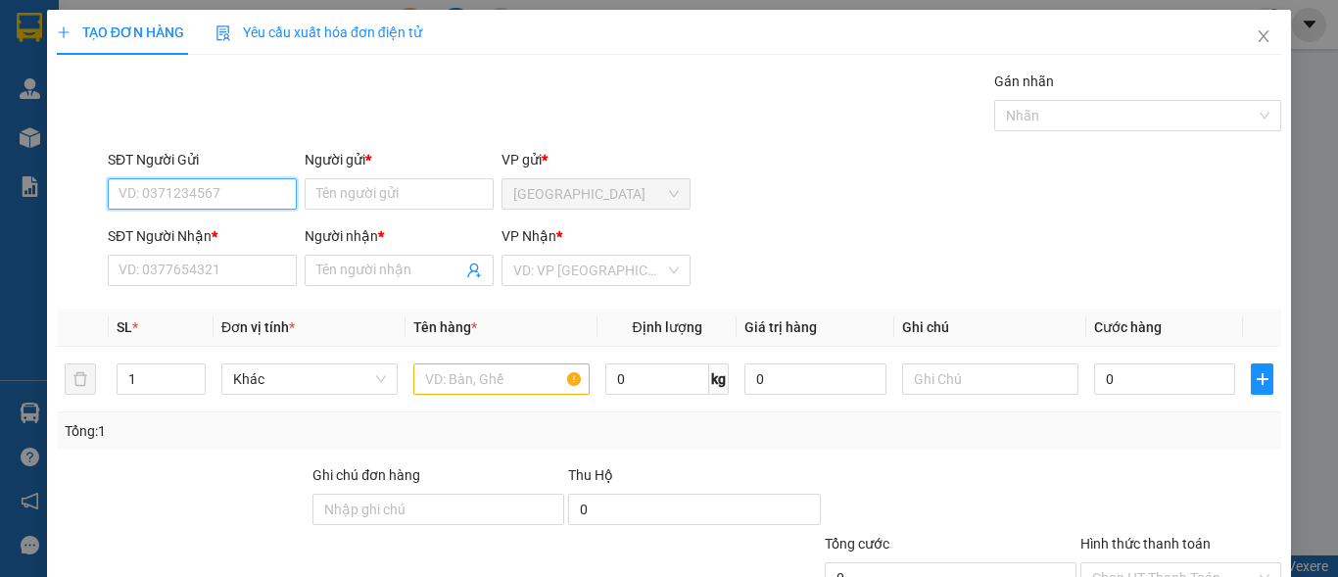
click at [231, 204] on input "SĐT Người Gửi" at bounding box center [202, 193] width 189 height 31
click at [180, 231] on div "0385532242 - PHƯƠNG" at bounding box center [201, 233] width 164 height 22
type input "0385532242"
type input "PHƯƠNG"
type input "0938075851"
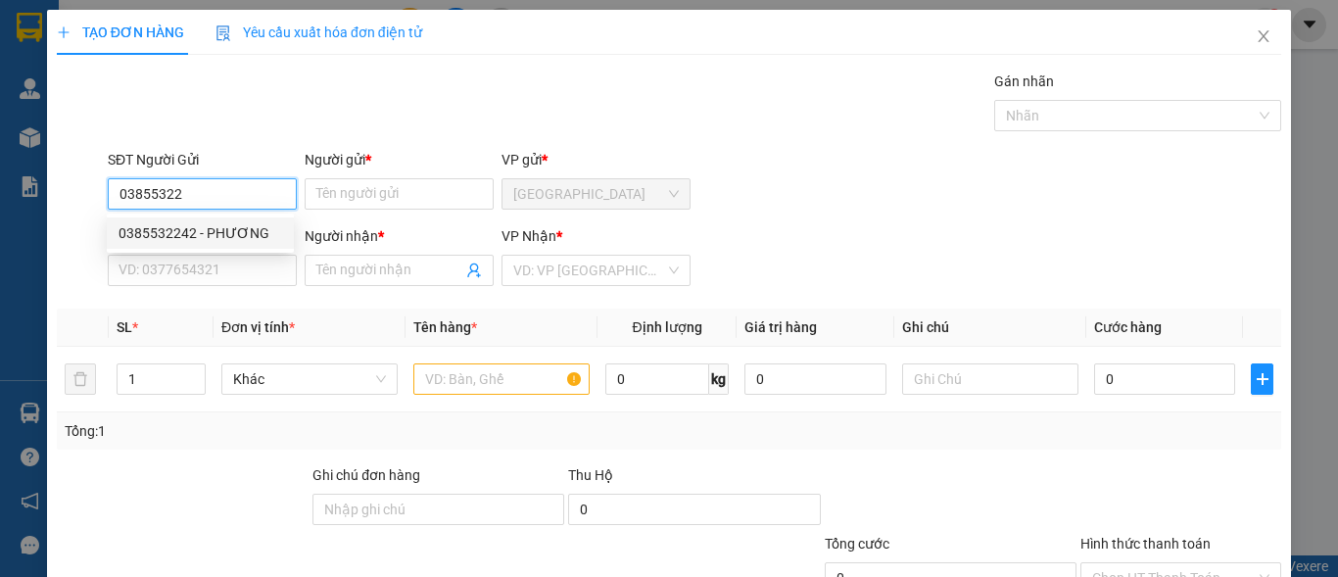
type input "DUYÊN"
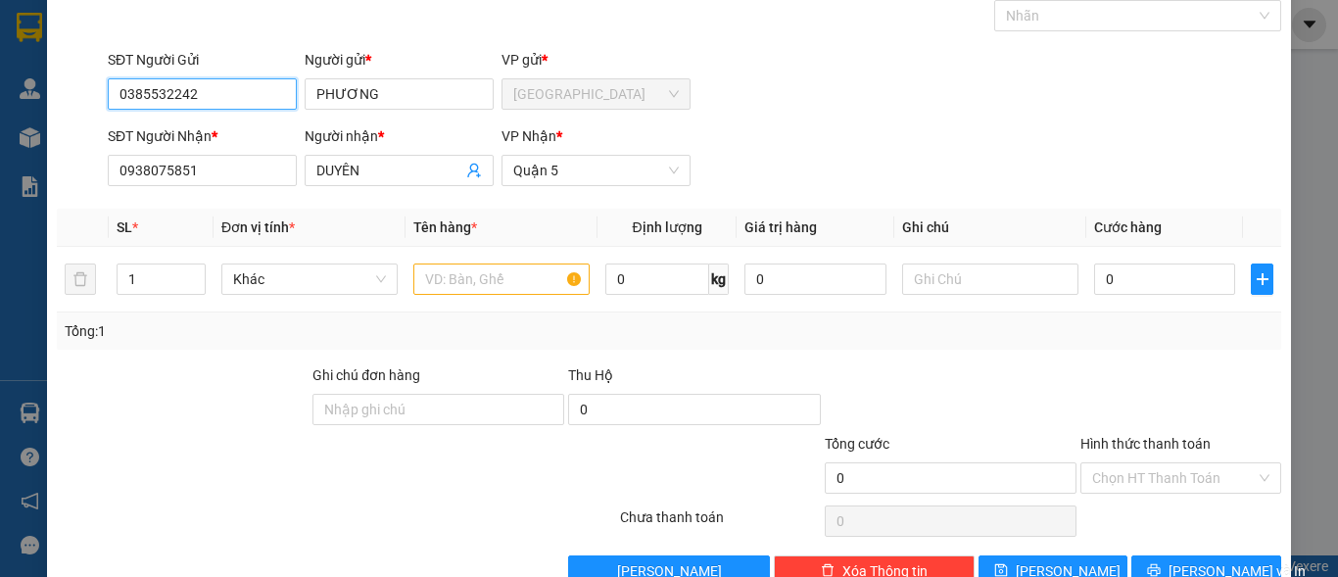
scroll to position [148, 0]
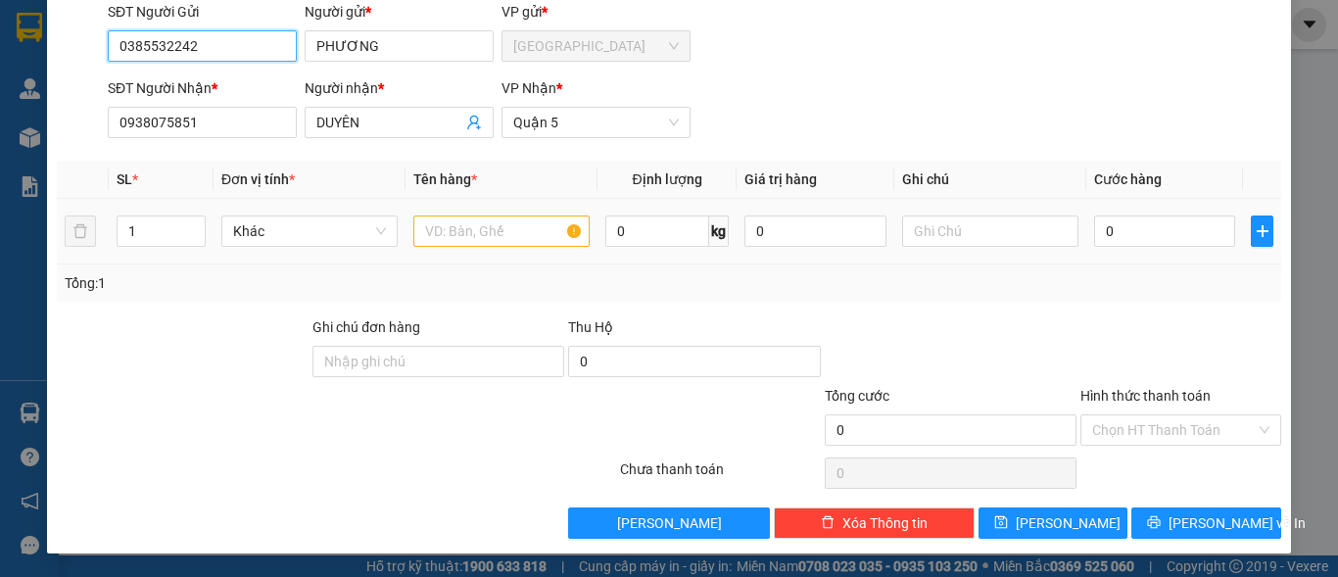
type input "0385532242"
click at [502, 240] on input "text" at bounding box center [501, 231] width 176 height 31
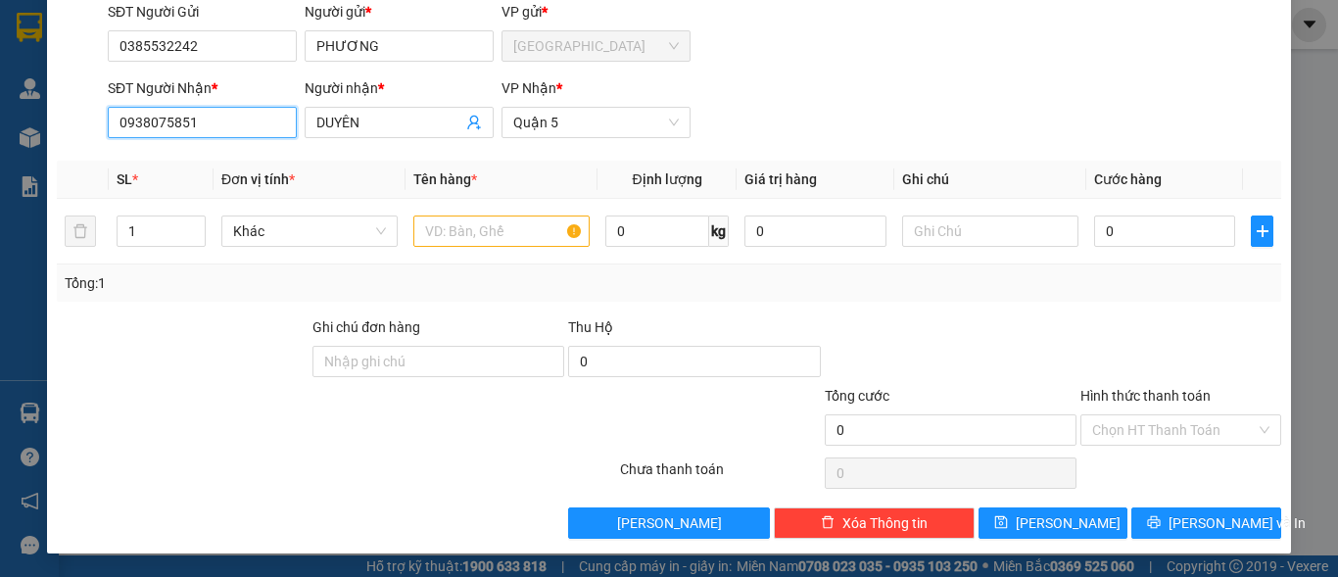
click at [189, 121] on input "0938075851" at bounding box center [202, 122] width 189 height 31
click at [181, 168] on div "0385812540 - DIỆP" at bounding box center [201, 162] width 164 height 22
type input "0385812540"
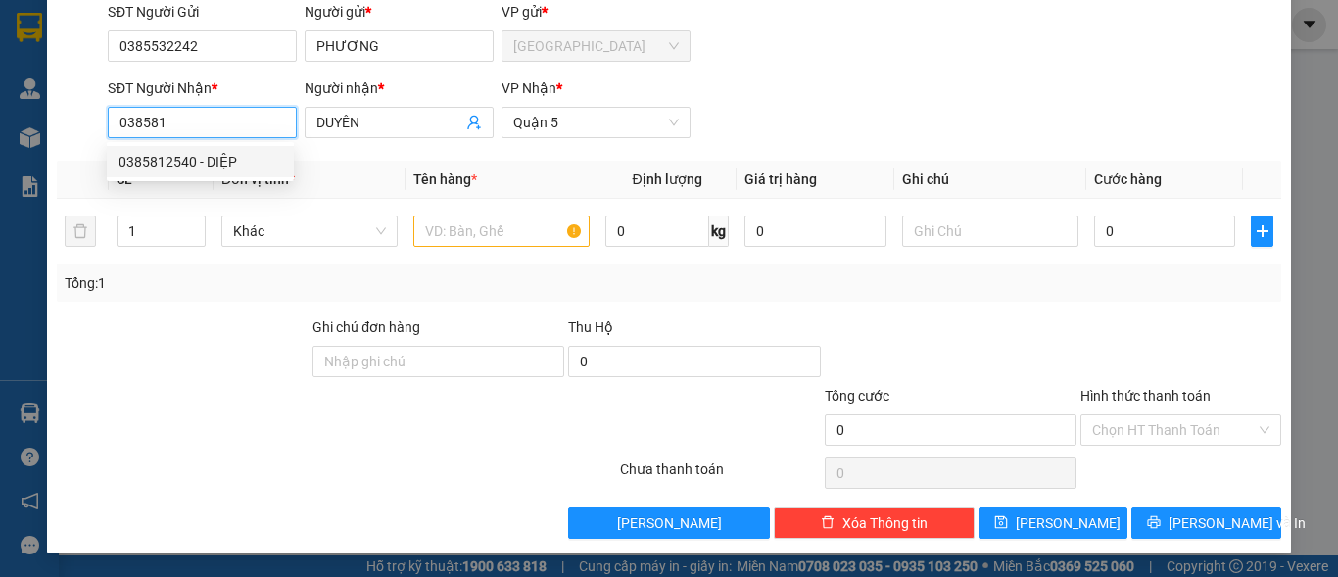
type input "DIỆP"
type input "0385812540"
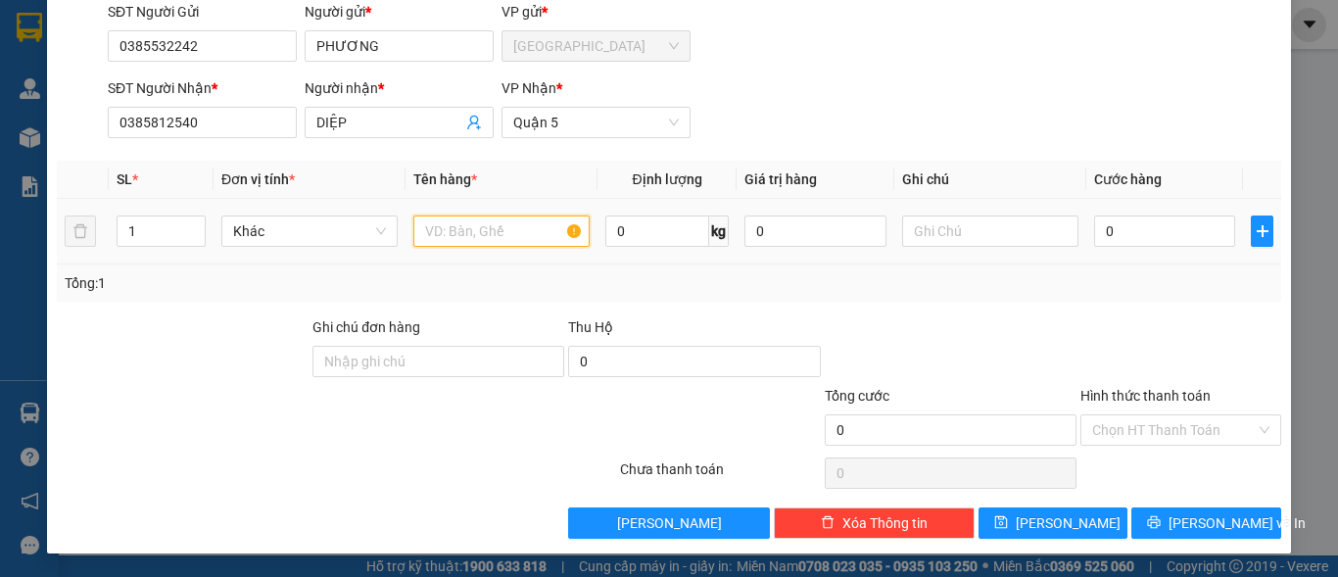
click at [502, 229] on input "text" at bounding box center [501, 231] width 176 height 31
click at [139, 222] on input "1" at bounding box center [161, 230] width 87 height 29
type input "2"
click at [471, 224] on input "text" at bounding box center [501, 231] width 176 height 31
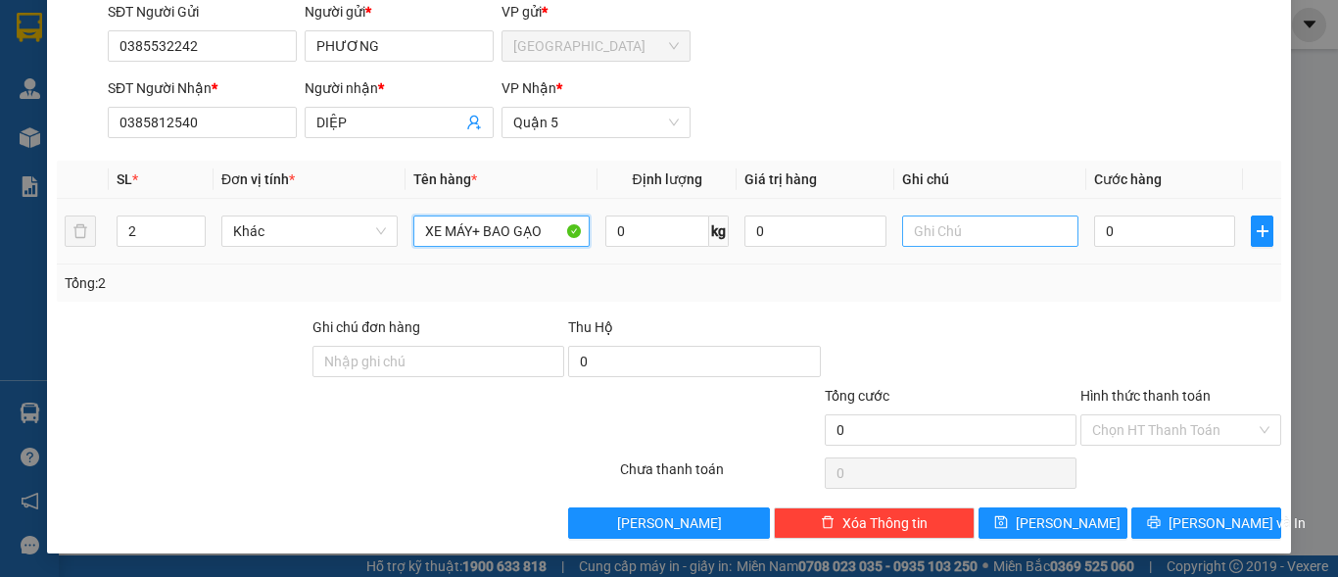
type input "XE MÁY+ BAO GẠO"
click at [975, 237] on input "text" at bounding box center [990, 231] width 176 height 31
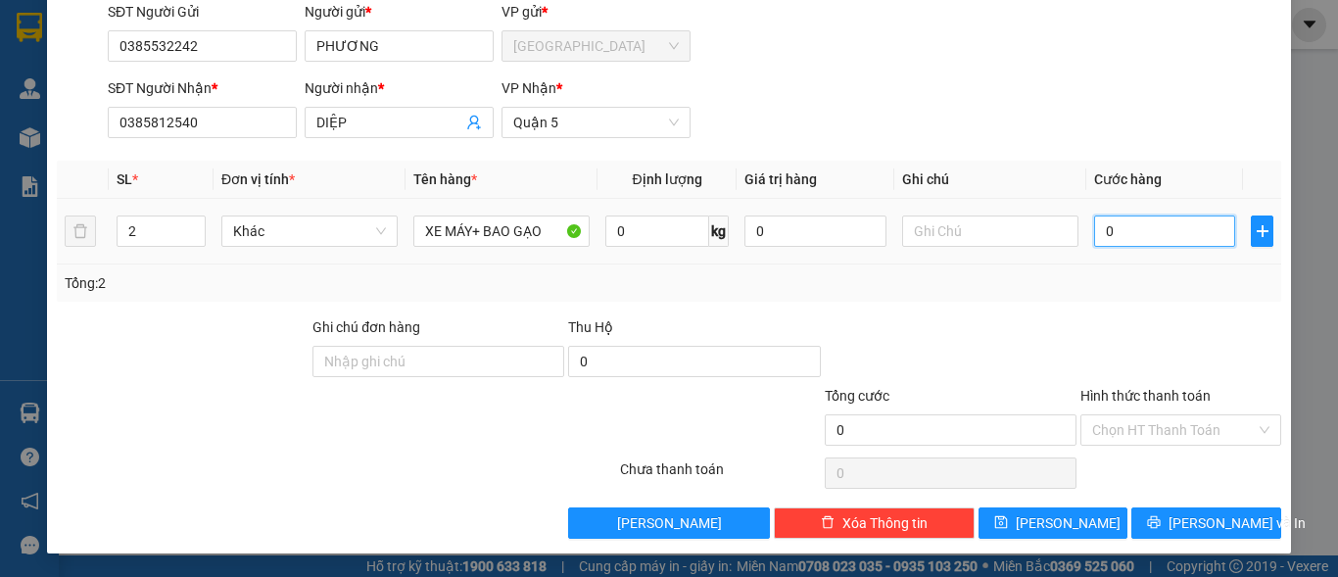
click at [1147, 226] on input "0" at bounding box center [1164, 231] width 141 height 31
type input "3"
type input "39"
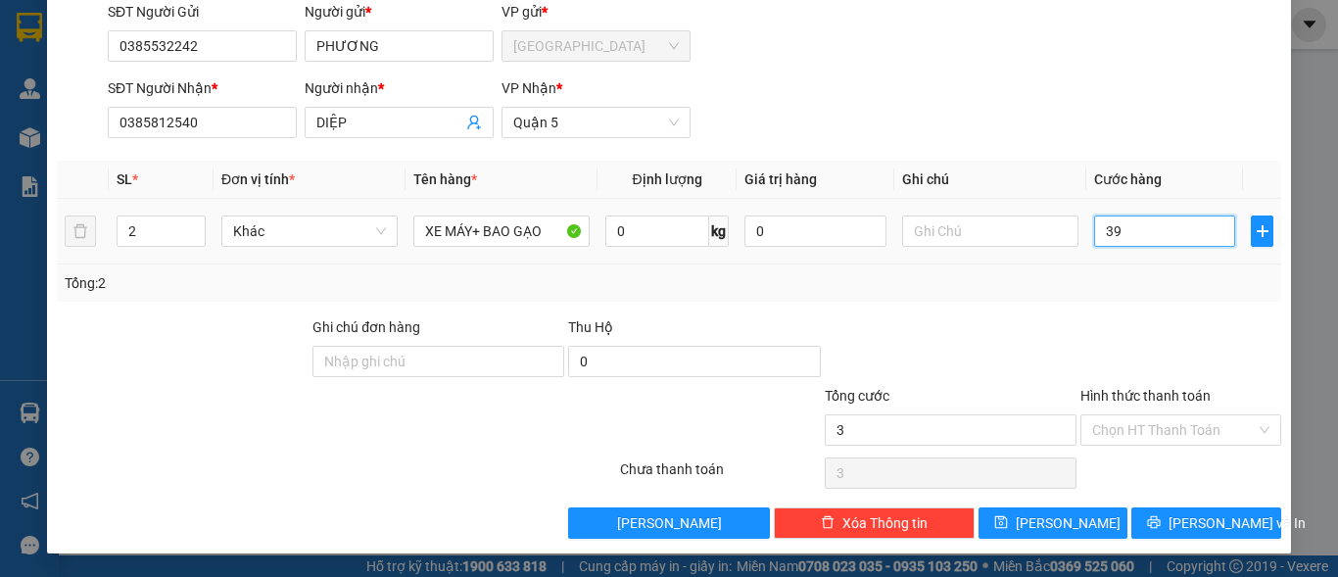
type input "39"
type input "390"
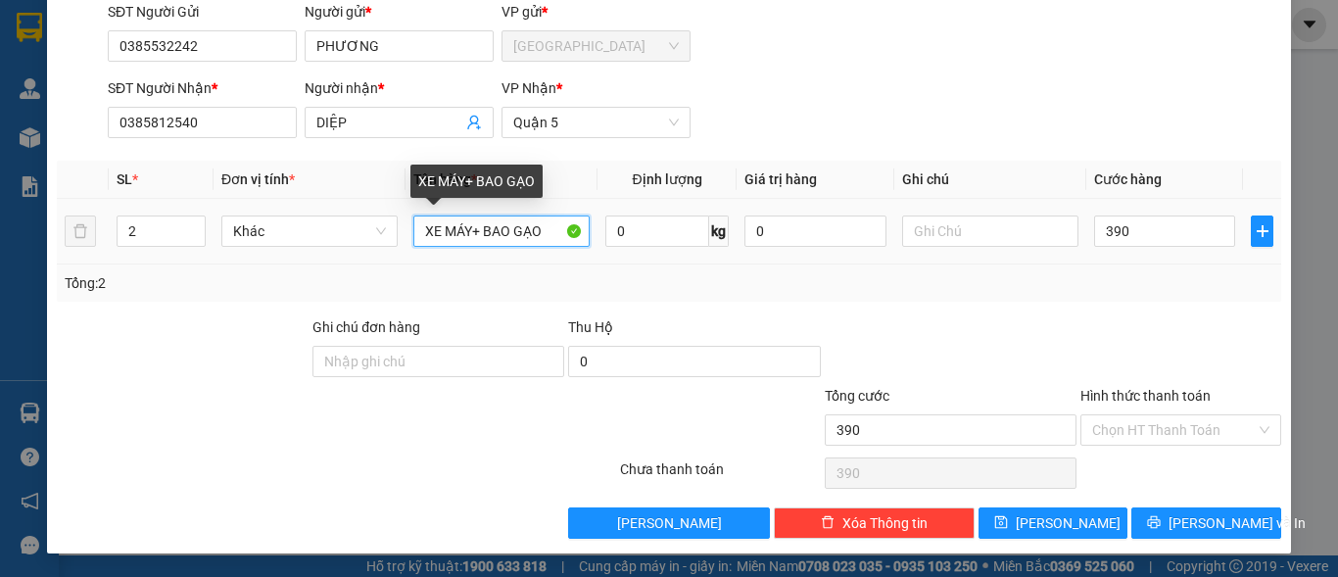
type input "390.000"
drag, startPoint x: 463, startPoint y: 229, endPoint x: 451, endPoint y: 229, distance: 12.7
click at [451, 229] on input "XE MÁY+ BAO GẠO" at bounding box center [501, 231] width 176 height 31
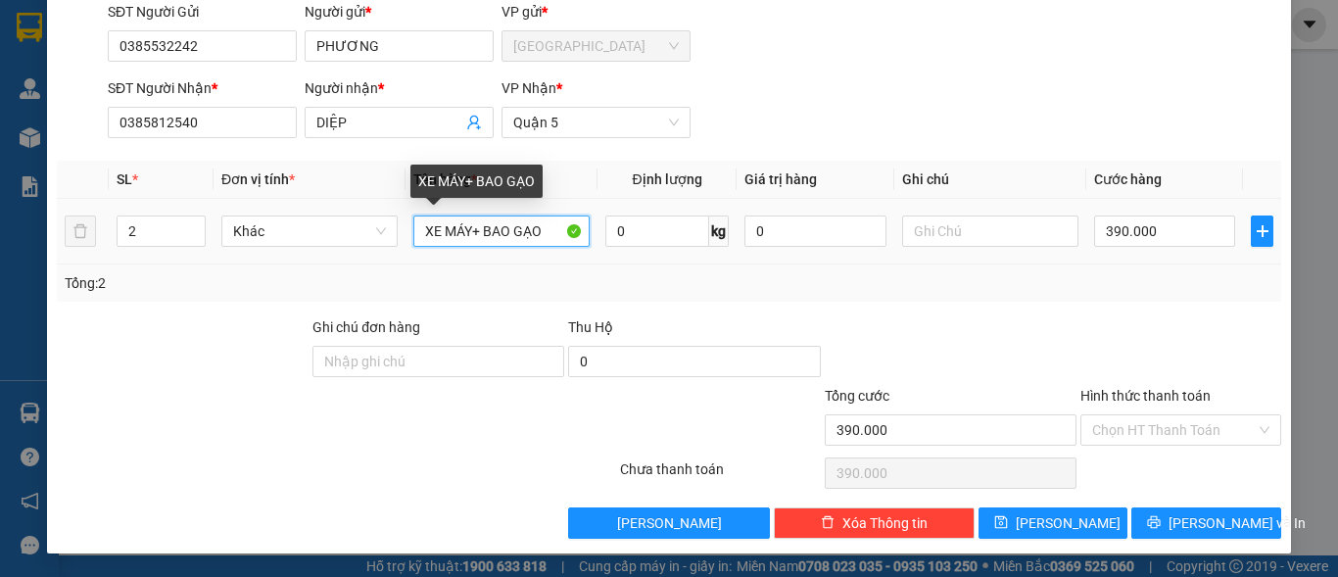
click at [451, 229] on input "XE MÁY+ BAO GẠO" at bounding box center [501, 231] width 176 height 31
drag, startPoint x: 464, startPoint y: 230, endPoint x: 443, endPoint y: 233, distance: 21.8
click at [443, 233] on input "XE MÁY+ BAO GẠO" at bounding box center [501, 231] width 176 height 31
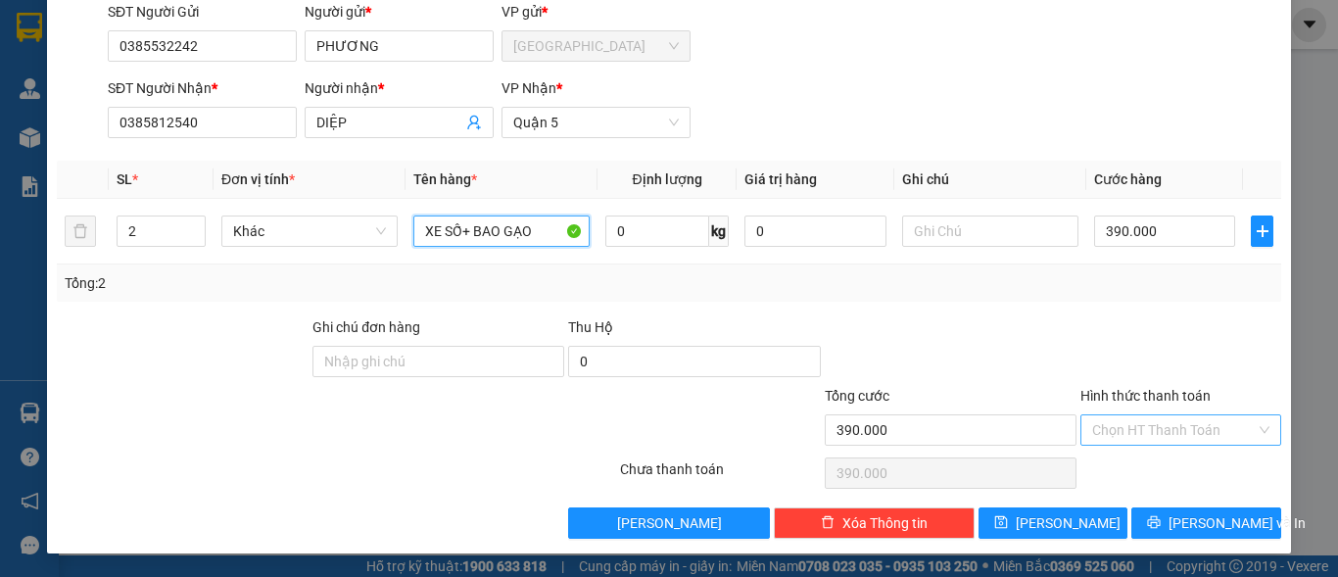
type input "XE SỐ+ BAO GẠO"
click at [1175, 427] on input "Hình thức thanh toán" at bounding box center [1174, 429] width 164 height 29
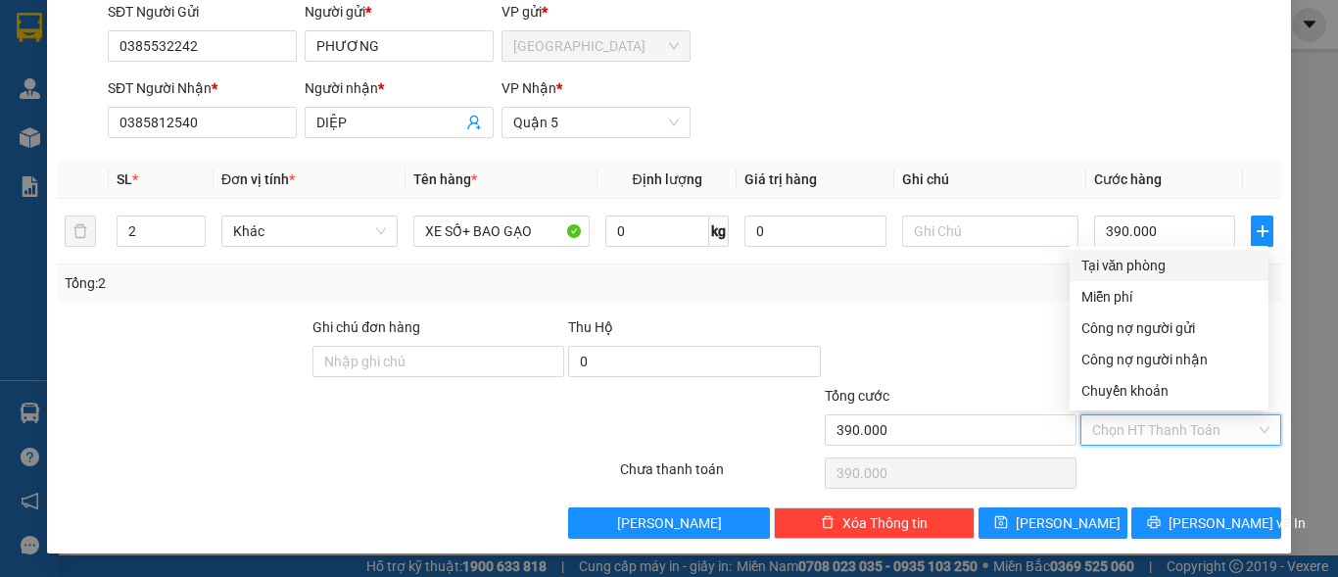
click at [1166, 264] on div "Tại văn phòng" at bounding box center [1168, 266] width 175 height 22
type input "0"
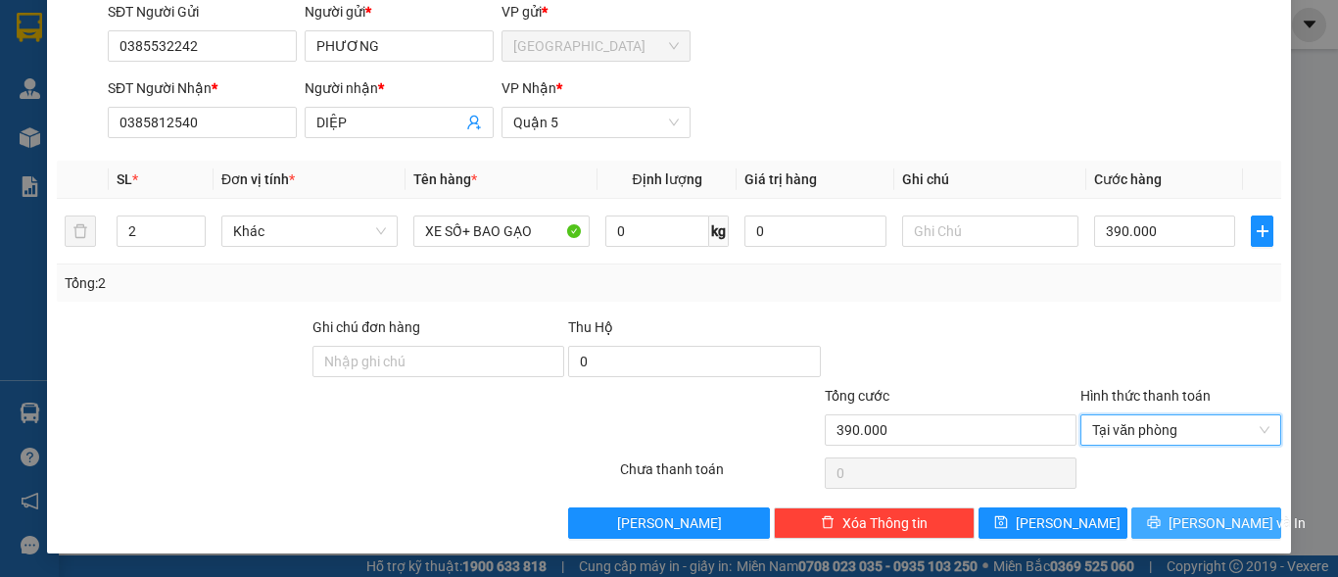
click at [1204, 531] on span "[PERSON_NAME] và In" at bounding box center [1237, 523] width 137 height 22
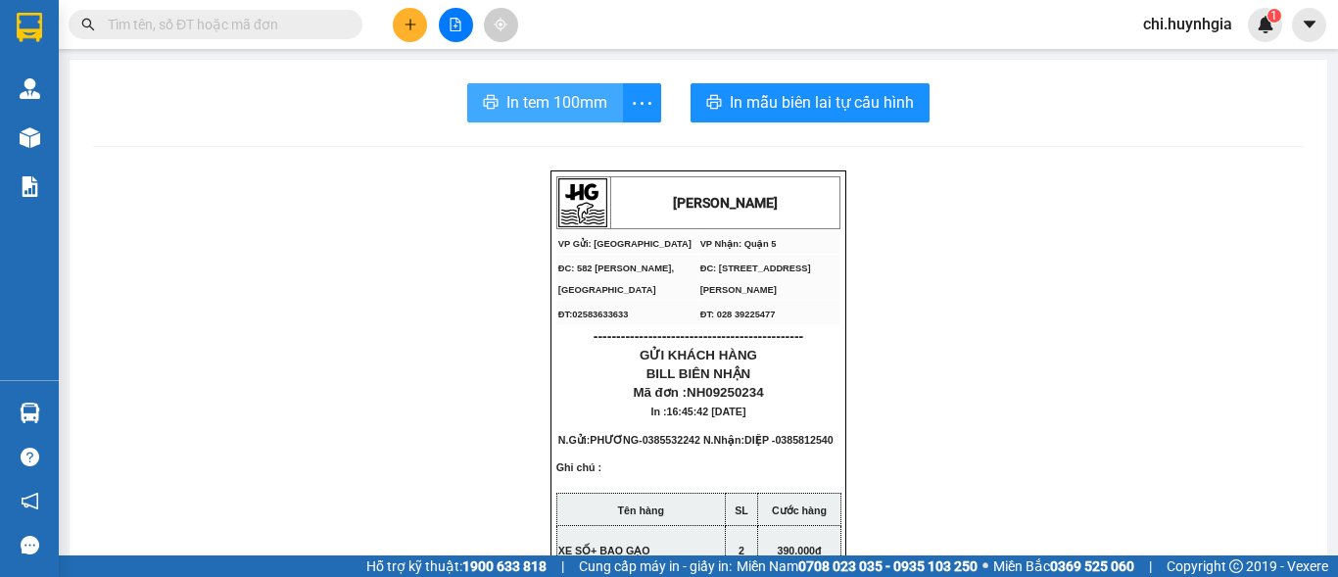
click at [552, 115] on span "In tem 100mm" at bounding box center [556, 102] width 101 height 24
click at [484, 107] on icon "printer" at bounding box center [491, 102] width 15 height 14
click at [395, 19] on button at bounding box center [410, 25] width 34 height 34
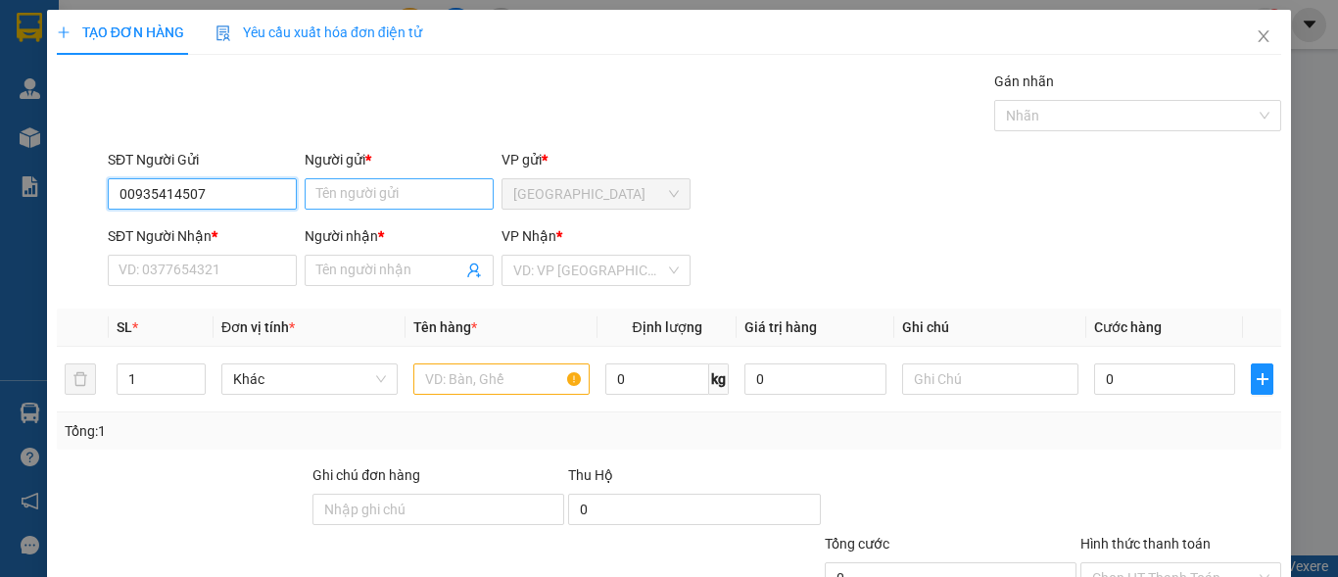
type input "00935414507"
click at [403, 191] on input "Người gửi *" at bounding box center [399, 193] width 189 height 31
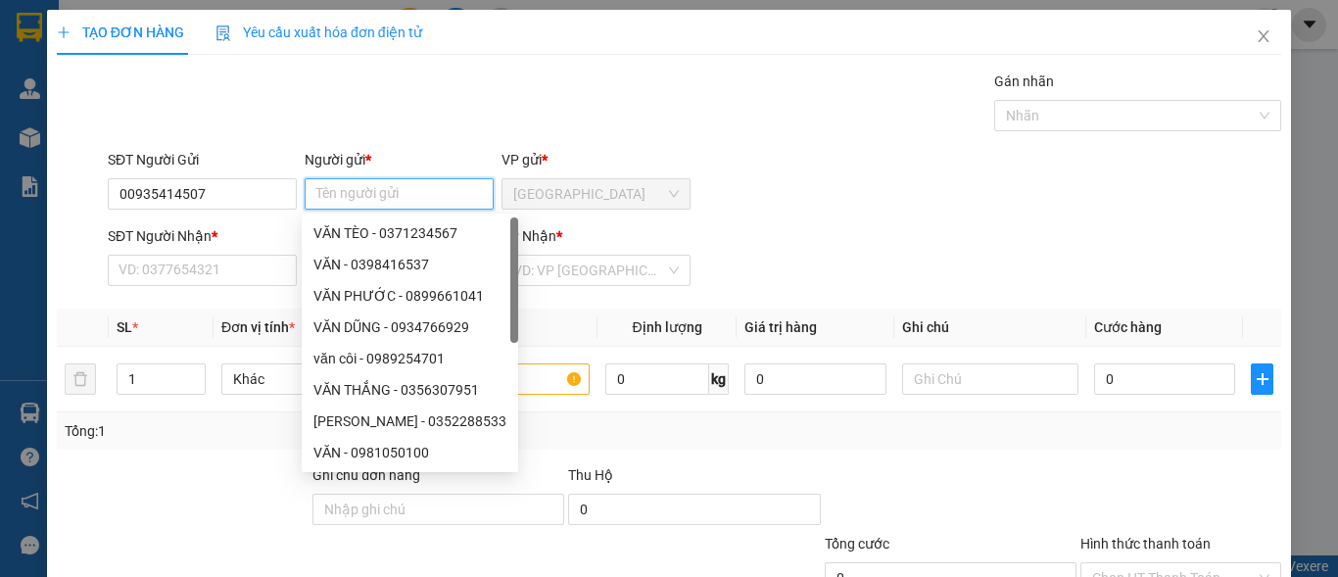
type input "D"
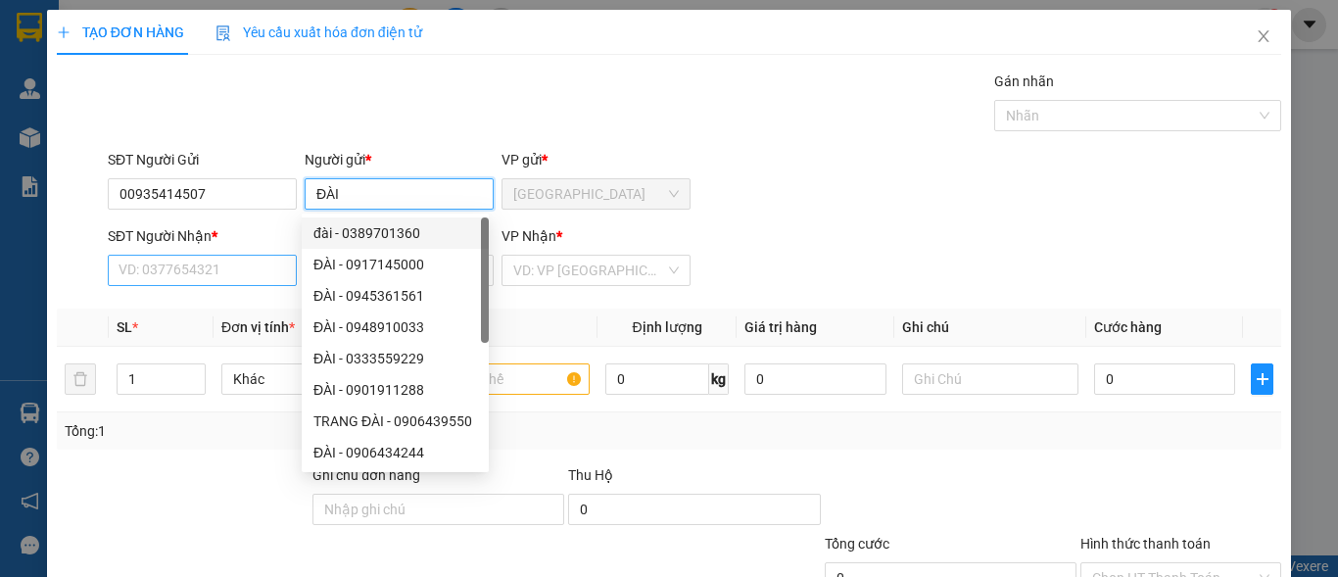
type input "ĐÀI"
click at [245, 269] on input "SĐT Người Nhận *" at bounding box center [202, 270] width 189 height 31
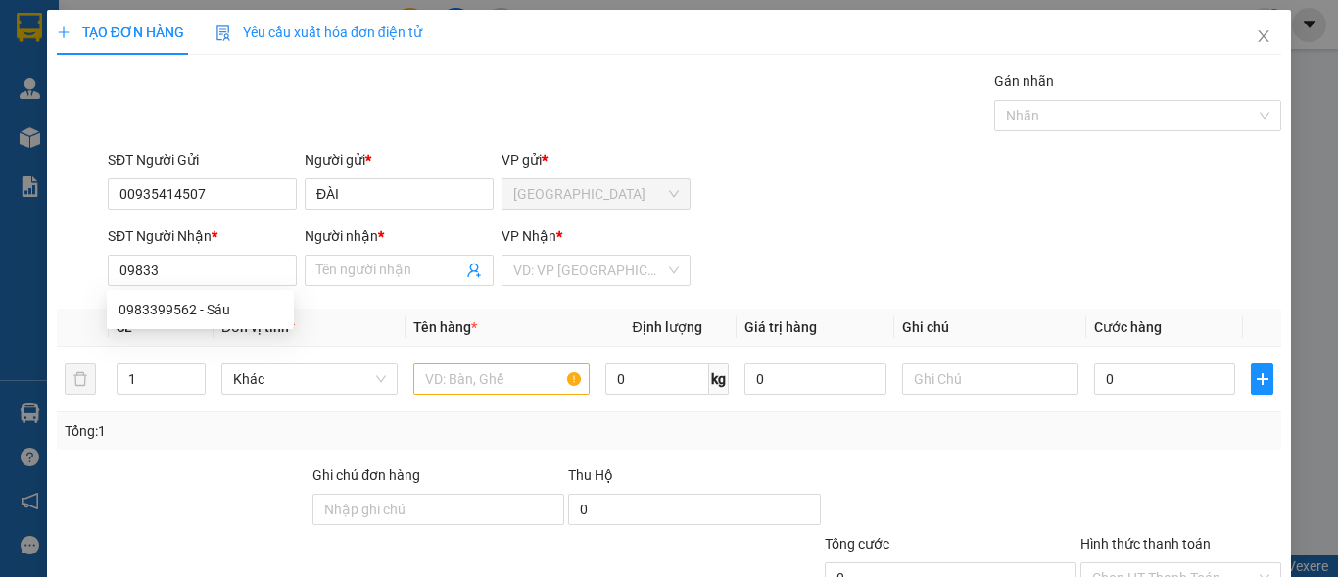
click at [271, 325] on div "0983399562 0983399562 - Sáu" at bounding box center [200, 309] width 187 height 39
click at [265, 312] on th "Đơn vị tính *" at bounding box center [310, 328] width 192 height 38
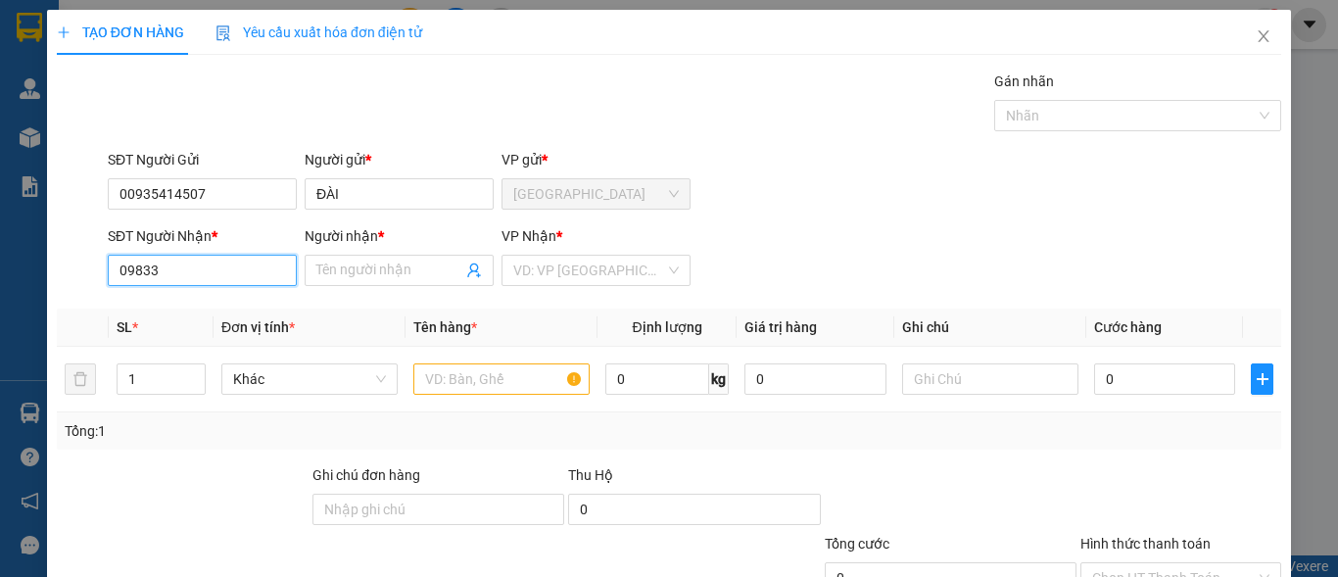
click at [208, 262] on input "09833" at bounding box center [202, 270] width 189 height 31
click at [209, 311] on div "0983399562 - Sáu" at bounding box center [201, 310] width 164 height 22
type input "0983399562"
type input "Sáu"
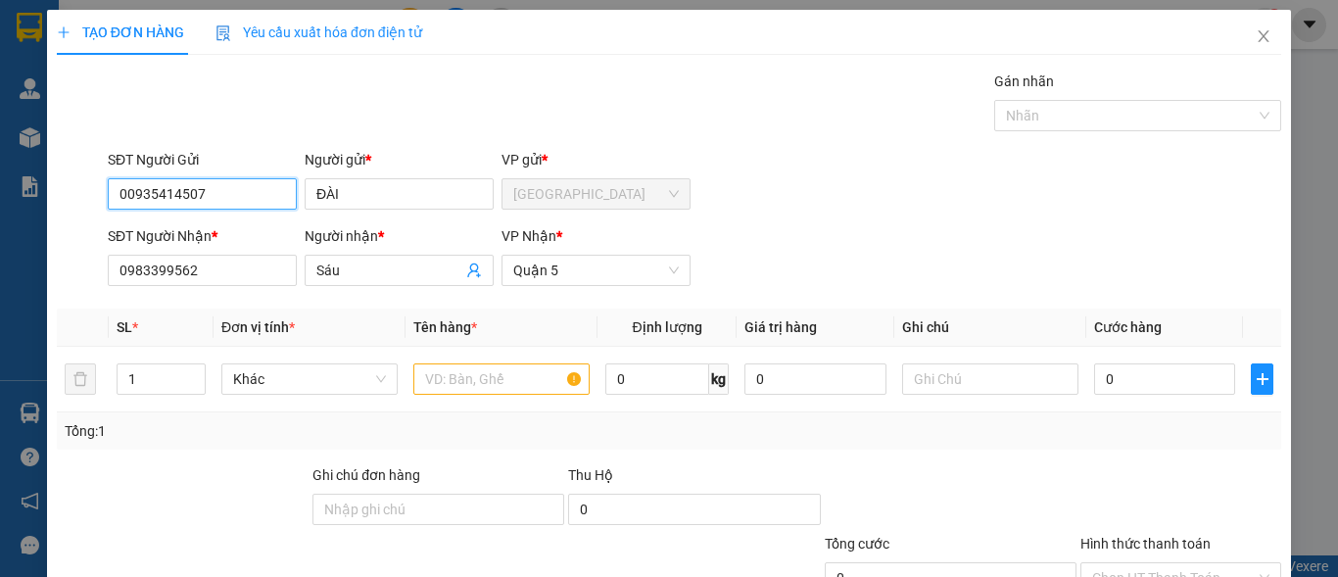
click at [133, 196] on input "00935414507" at bounding box center [202, 193] width 189 height 31
type input "0935414507"
click at [212, 235] on div "0935414507 - Chú Đài" at bounding box center [201, 233] width 164 height 22
type input "[DEMOGRAPHIC_DATA]"
type input "0935414507"
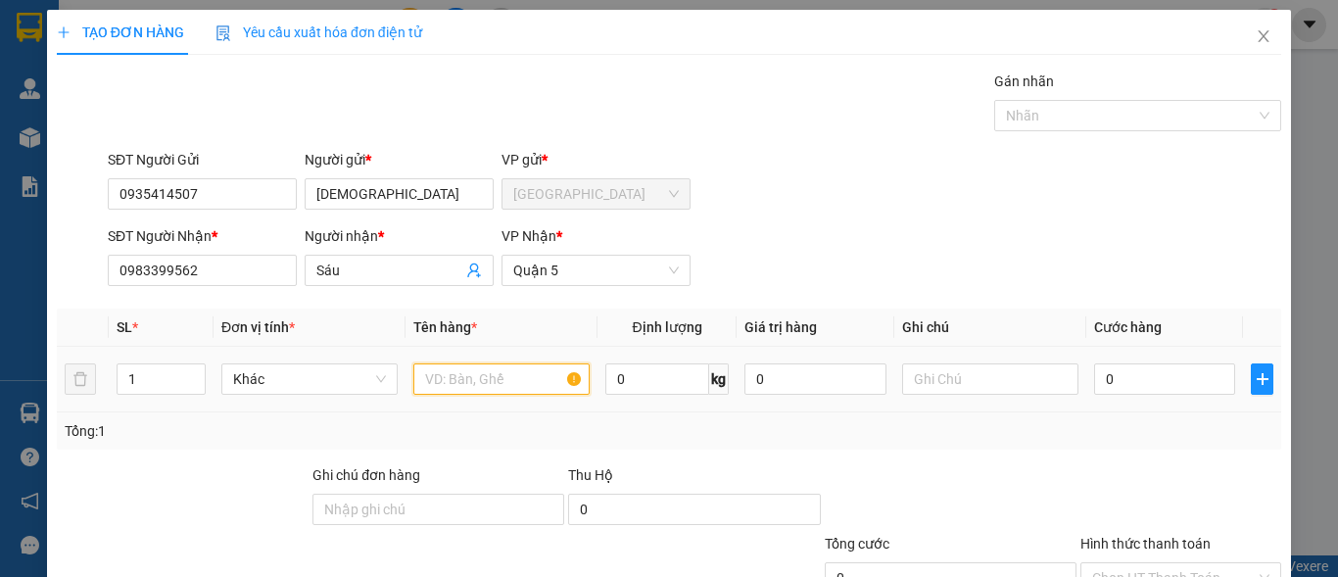
click at [494, 384] on input "text" at bounding box center [501, 378] width 176 height 31
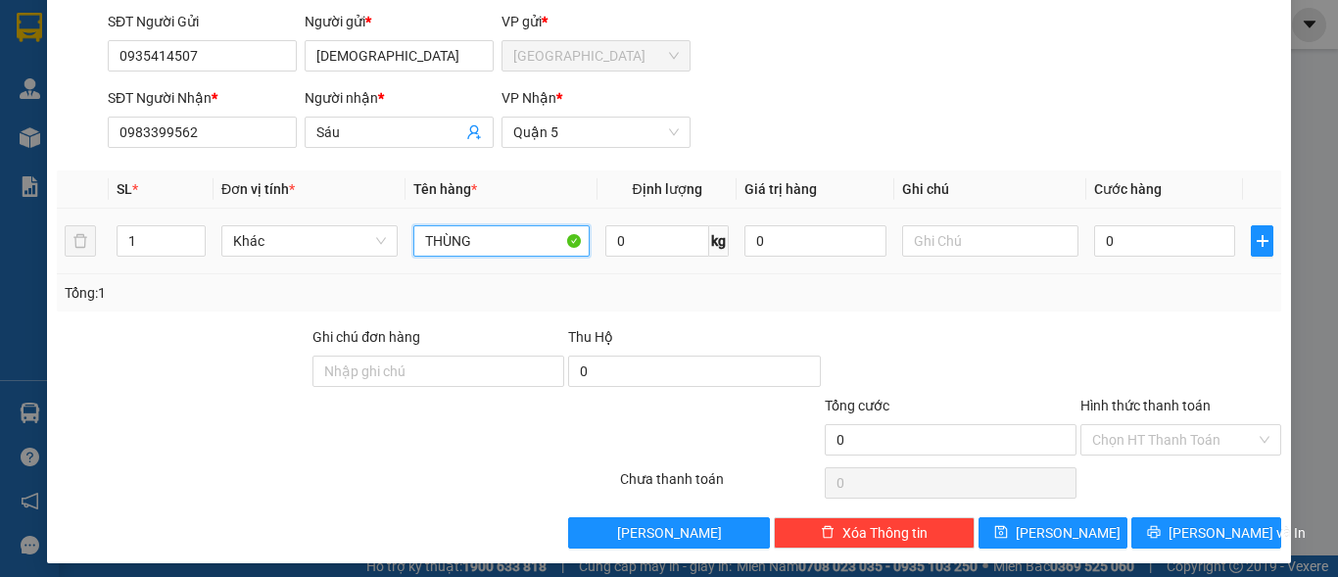
scroll to position [148, 0]
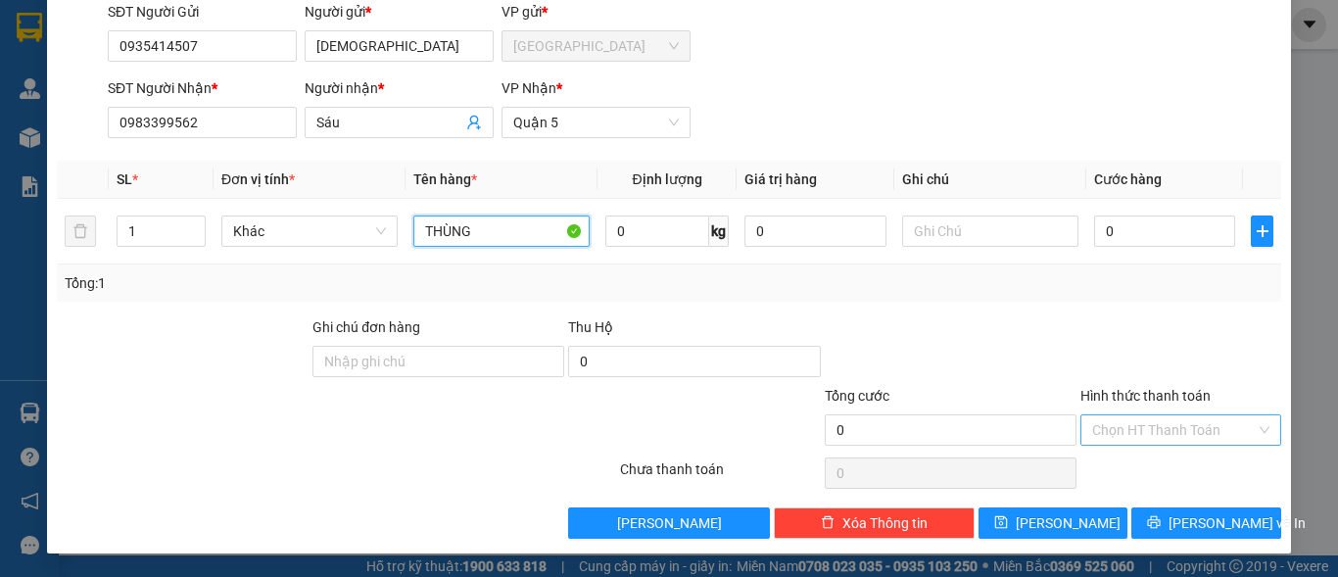
type input "THÙNG"
click at [1117, 425] on input "Hình thức thanh toán" at bounding box center [1174, 429] width 164 height 29
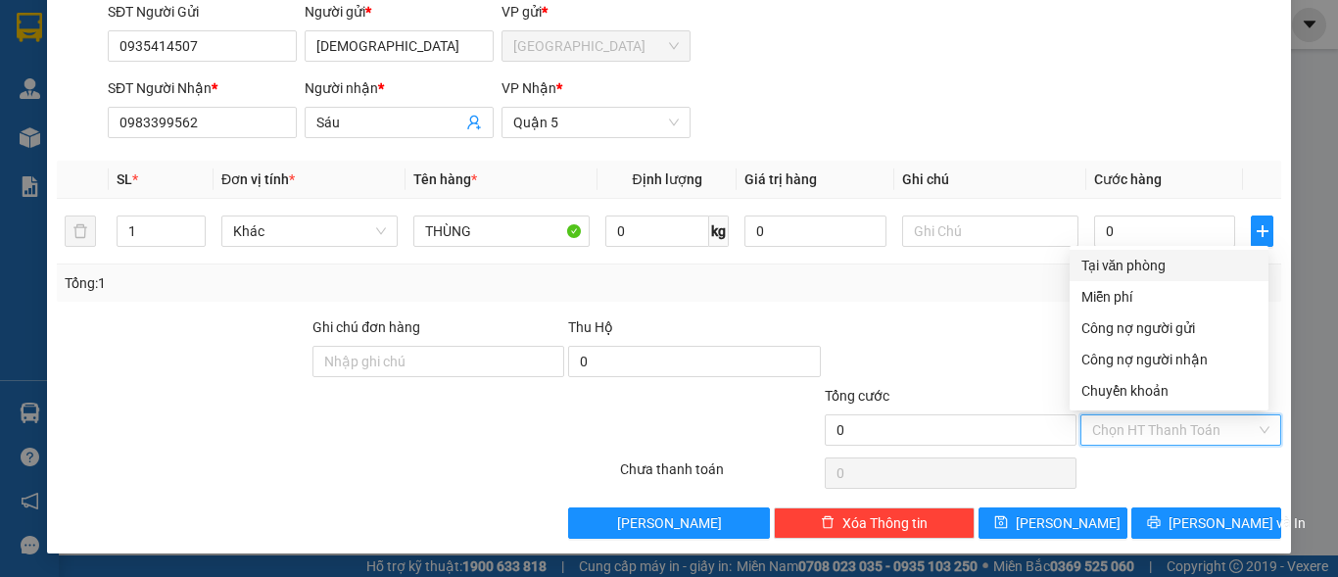
click at [1168, 264] on div "Tại văn phòng" at bounding box center [1168, 266] width 175 height 22
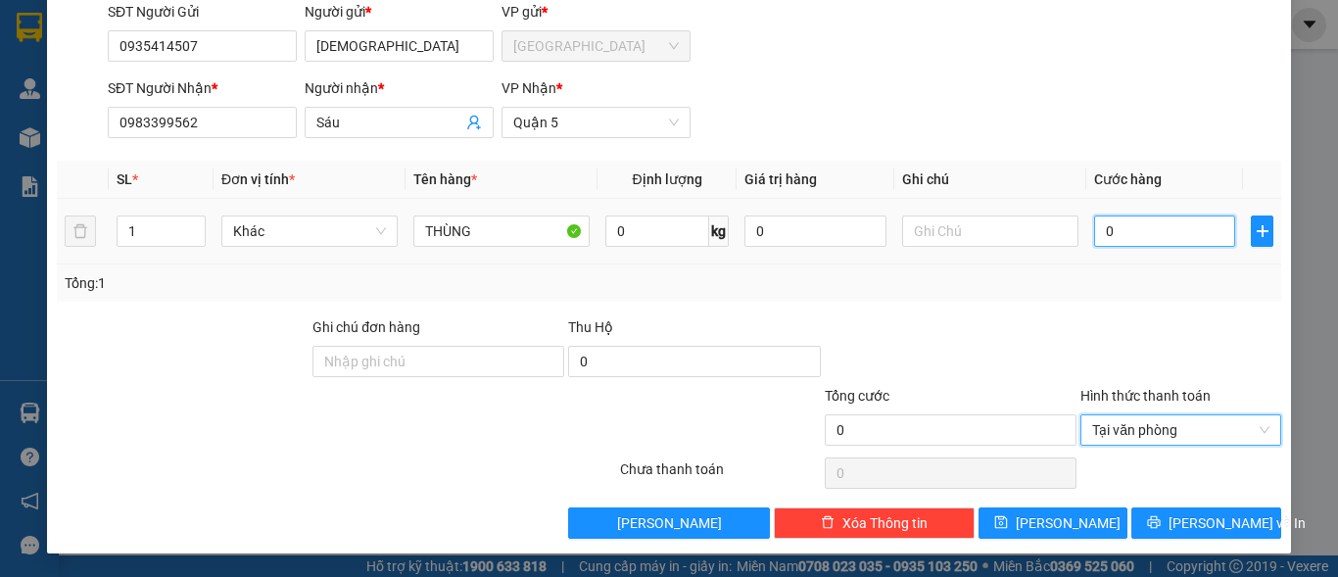
click at [1123, 235] on input "0" at bounding box center [1164, 231] width 141 height 31
type input "3"
type input "30"
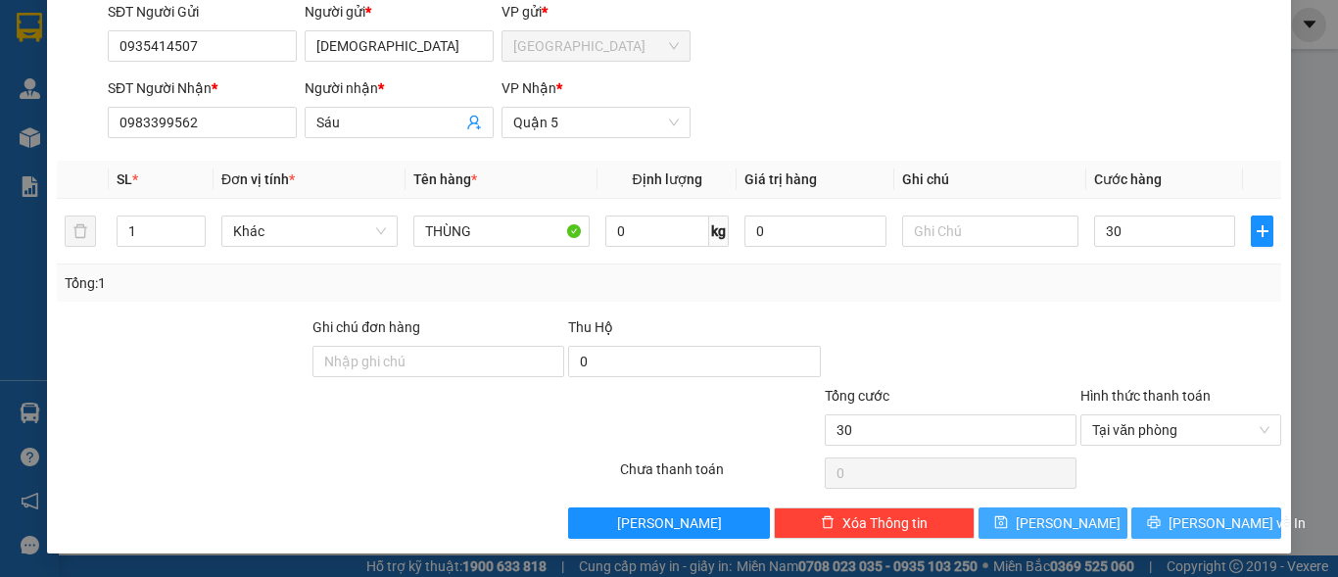
click at [1182, 524] on span "[PERSON_NAME] và In" at bounding box center [1237, 523] width 137 height 22
type input "30.000"
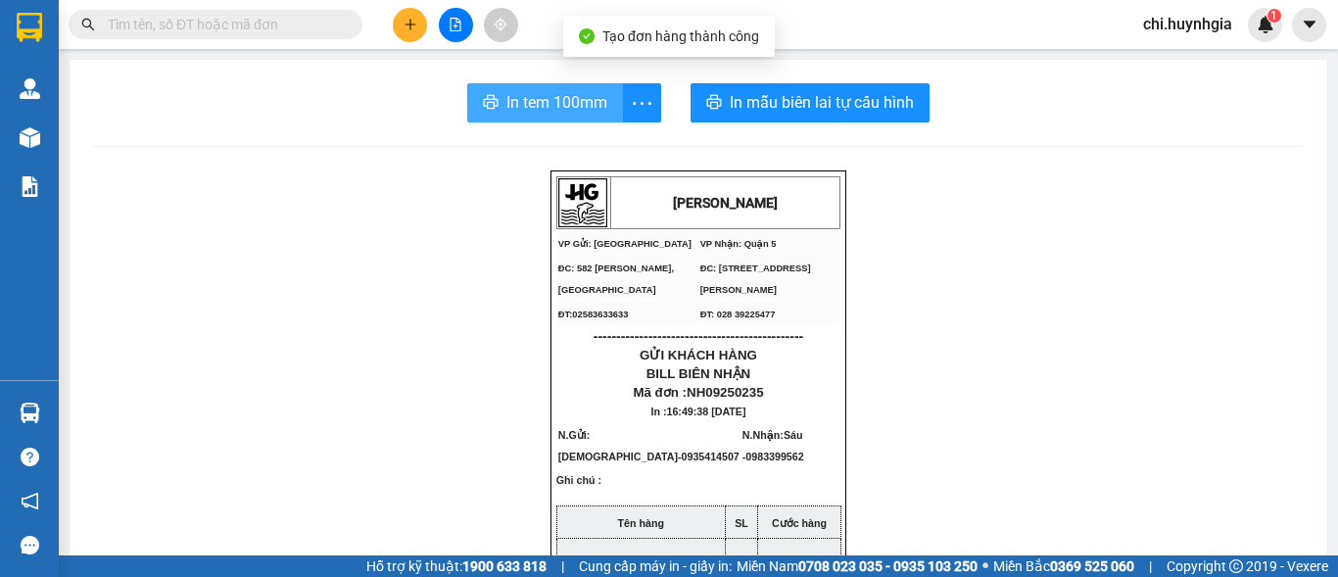
click at [565, 110] on span "In tem 100mm" at bounding box center [556, 102] width 101 height 24
click at [574, 109] on span "In tem 100mm" at bounding box center [556, 102] width 101 height 24
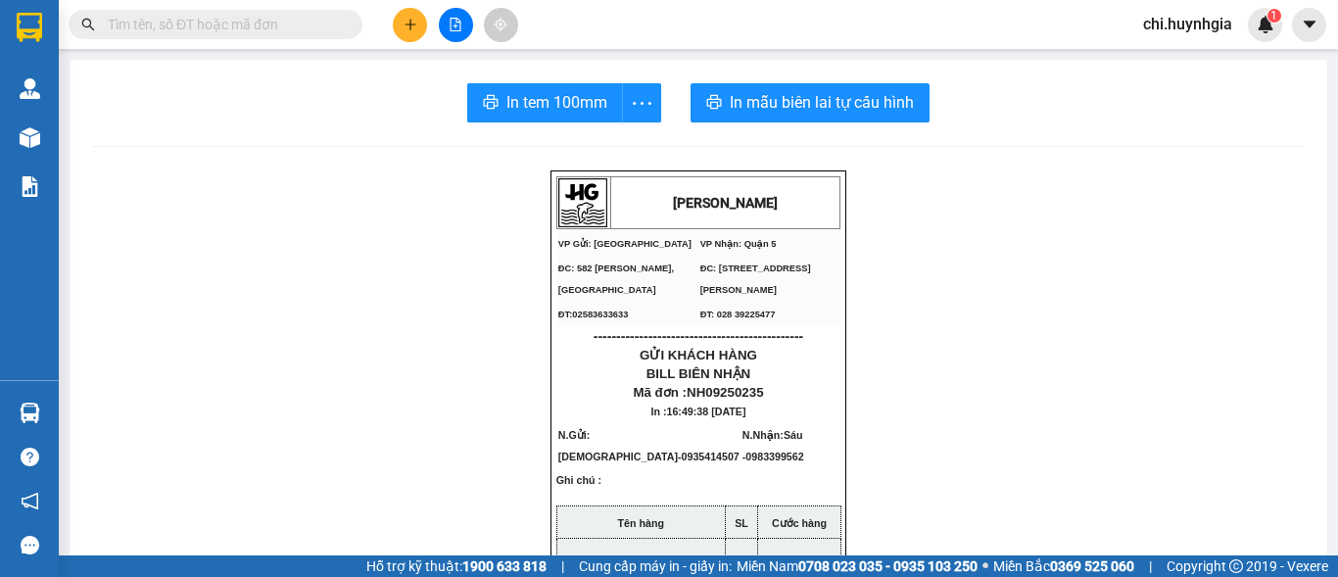
click at [406, 28] on icon "plus" at bounding box center [411, 25] width 14 height 14
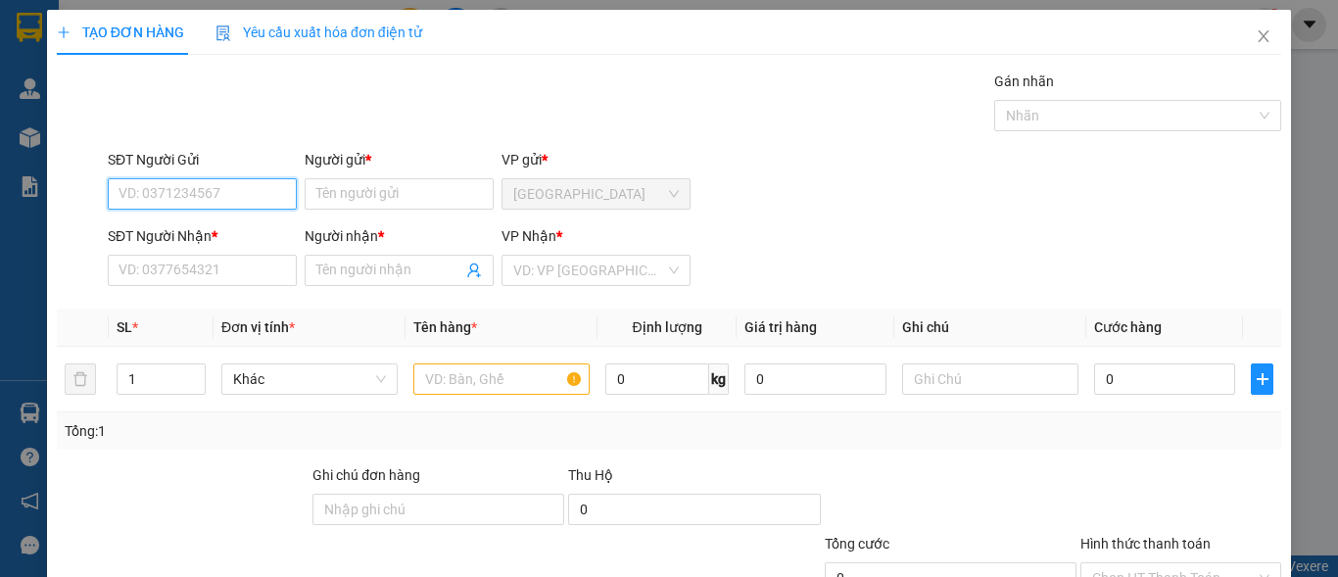
click at [220, 195] on input "SĐT Người Gửi" at bounding box center [202, 193] width 189 height 31
click at [231, 239] on div "0374333737 - NGỌC ANH VP" at bounding box center [208, 233] width 178 height 22
type input "0374333737"
type input "NGỌC ANH VP"
type input "02839204577"
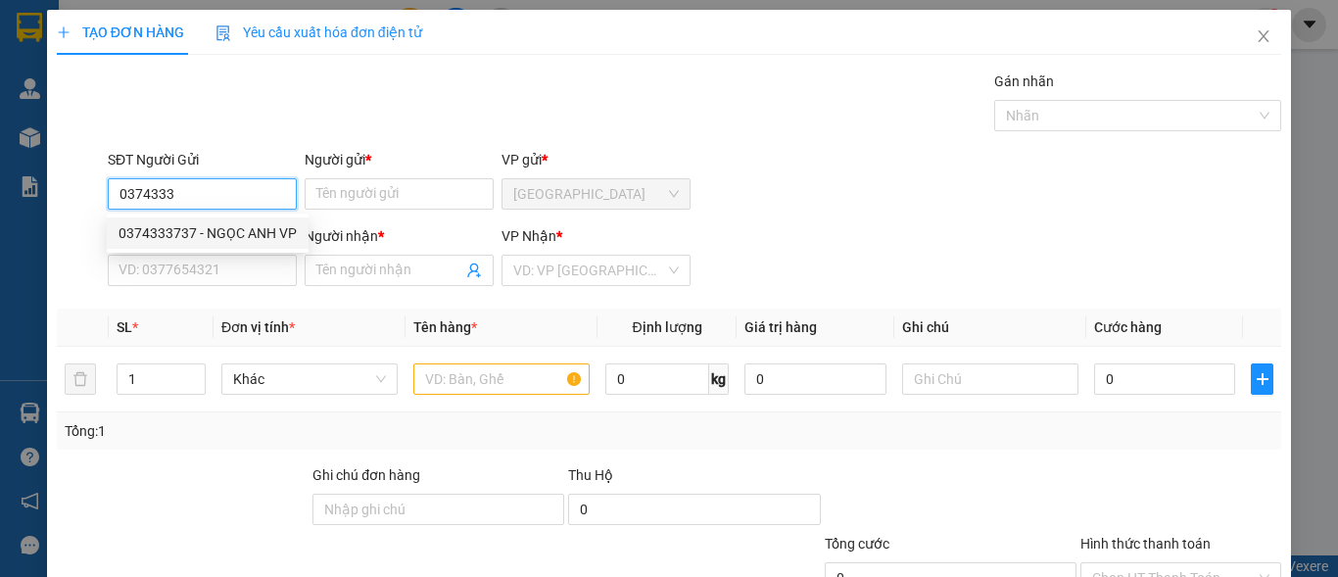
type input "CHỊ QUỲNH VP"
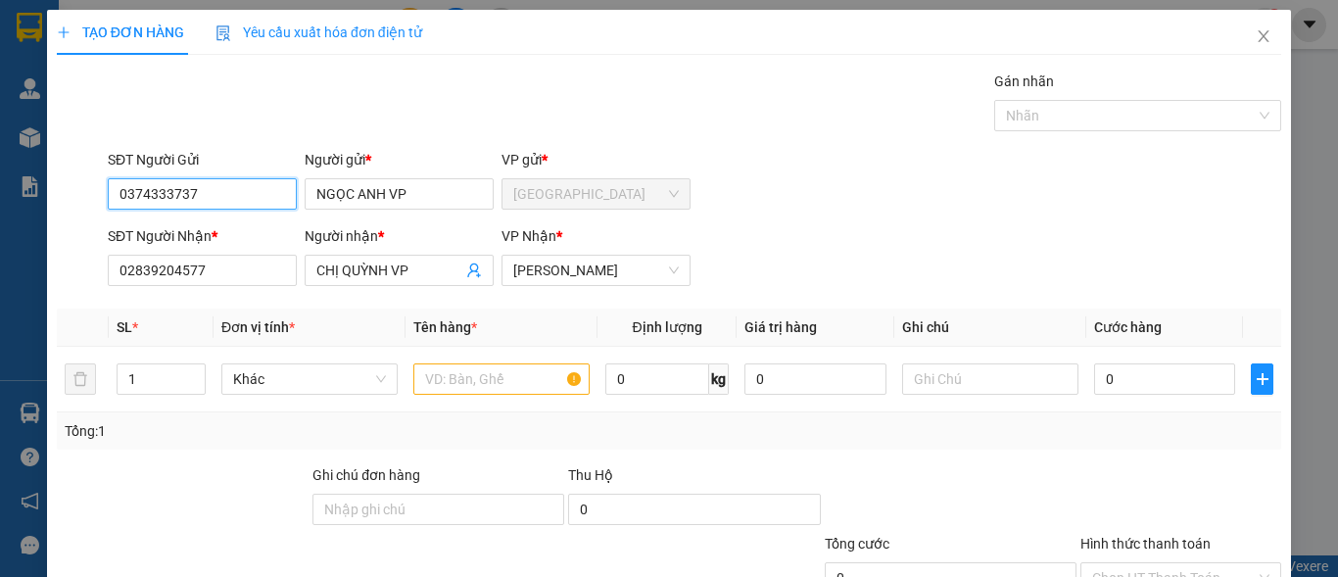
type input "0374333737"
click at [1164, 540] on label "Hình thức thanh toán" at bounding box center [1145, 544] width 130 height 16
click at [1164, 563] on input "Hình thức thanh toán" at bounding box center [1174, 577] width 164 height 29
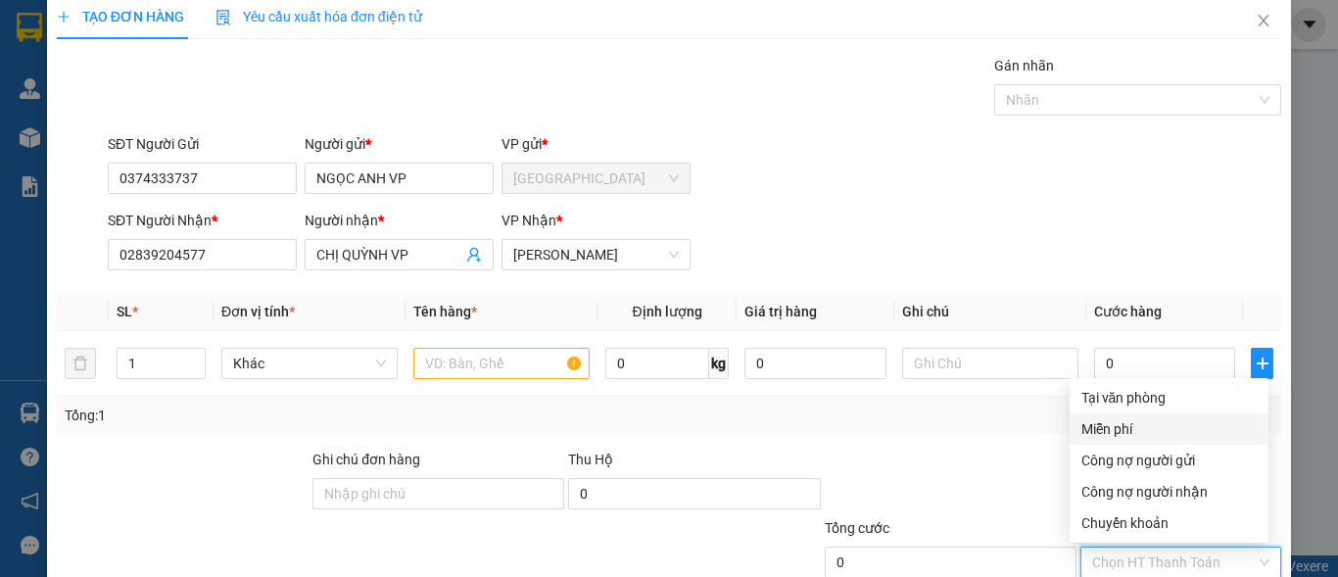
click at [1143, 429] on div "Miễn phí" at bounding box center [1168, 429] width 175 height 22
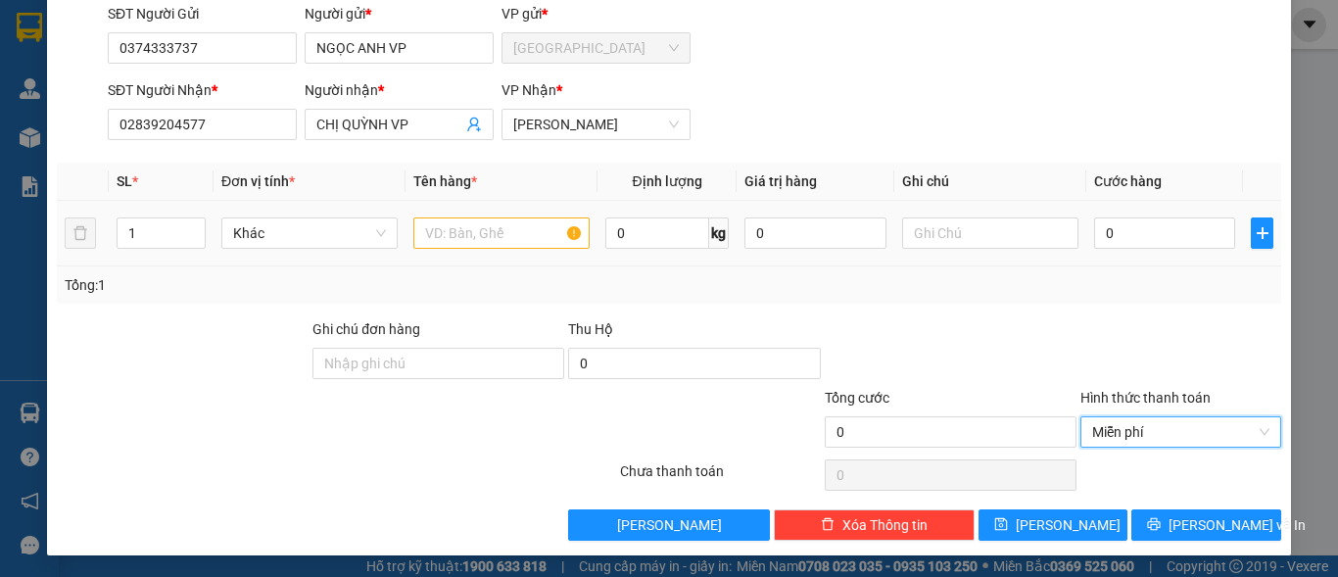
scroll to position [148, 0]
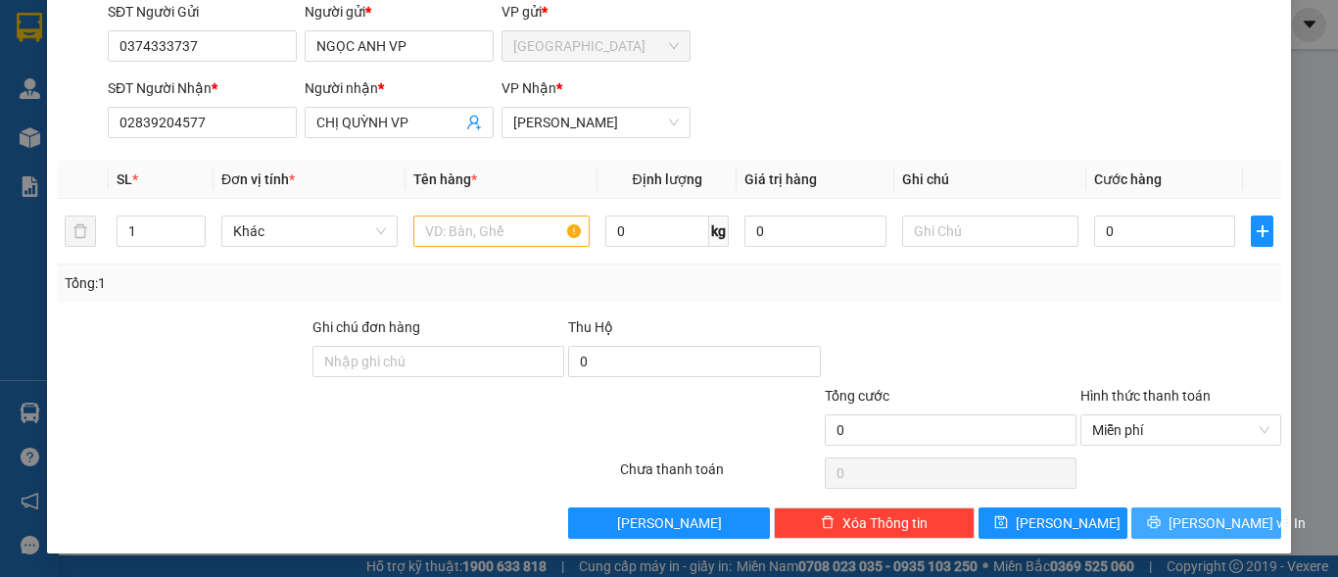
click at [1225, 510] on button "[PERSON_NAME] và In" at bounding box center [1206, 522] width 150 height 31
click at [496, 227] on input "text" at bounding box center [501, 231] width 176 height 31
type input "BỊ DỪA"
click at [1236, 525] on button "[PERSON_NAME] và In" at bounding box center [1206, 522] width 150 height 31
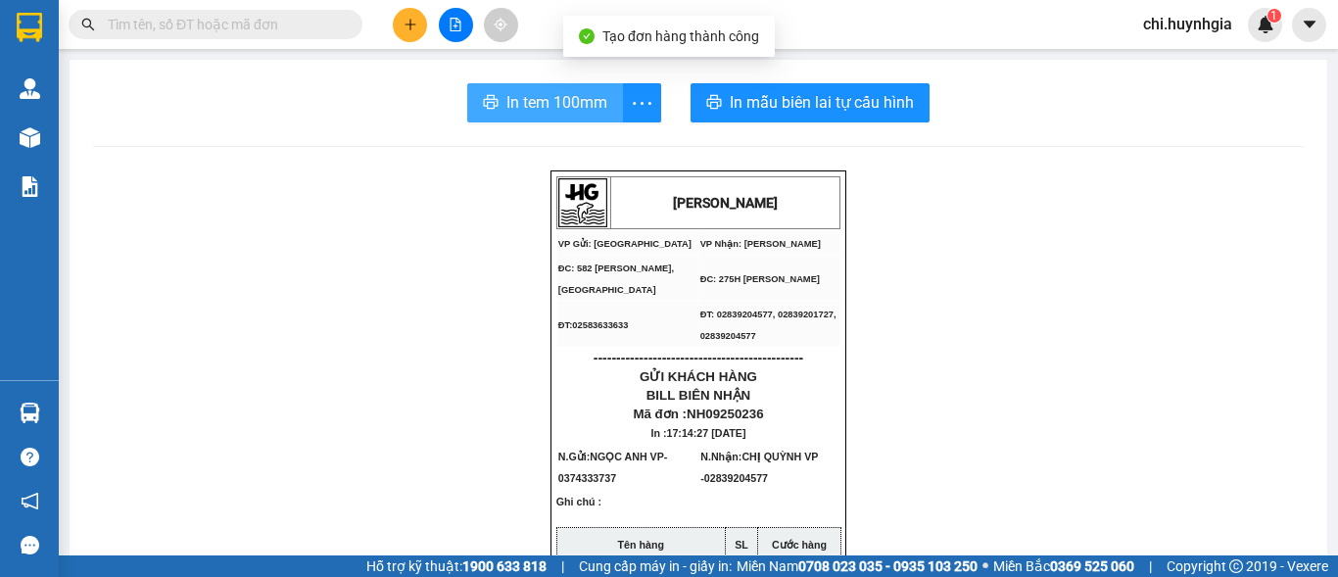
click at [564, 115] on span "In tem 100mm" at bounding box center [556, 102] width 101 height 24
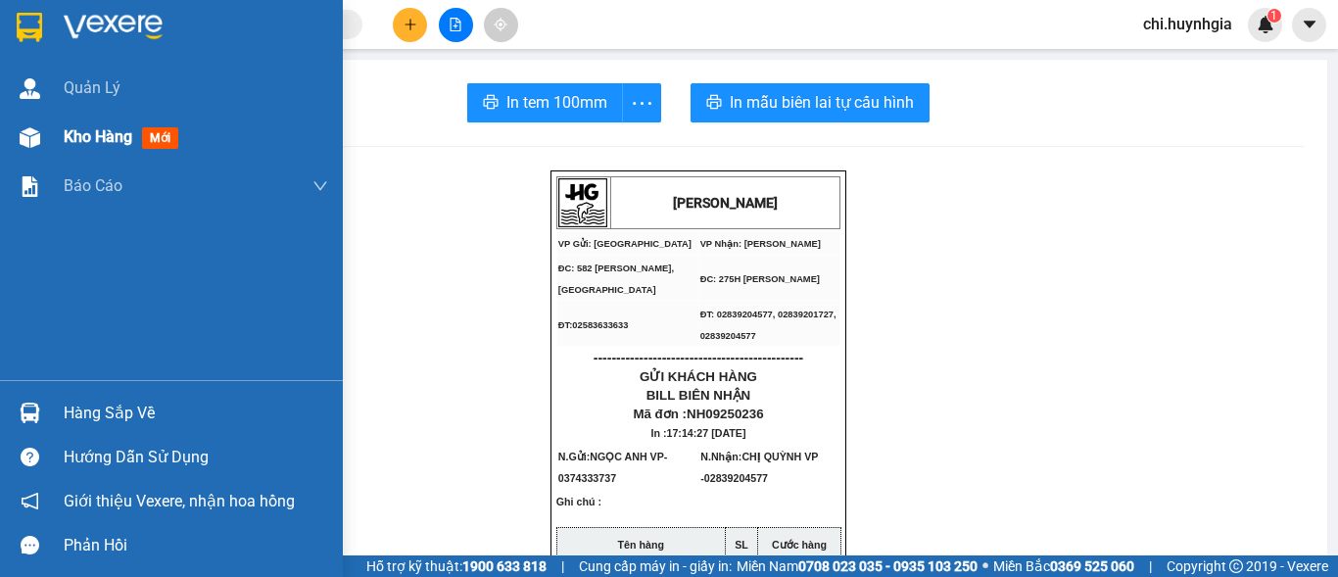
click at [67, 122] on div "Kho hàng mới" at bounding box center [196, 137] width 264 height 49
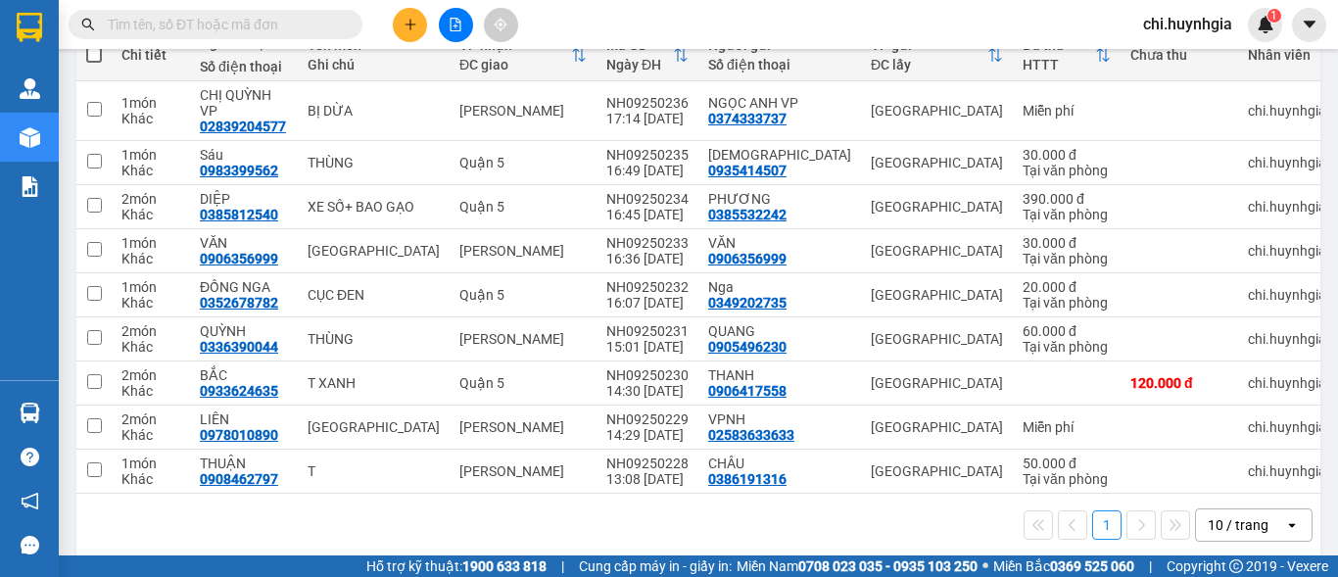
scroll to position [250, 0]
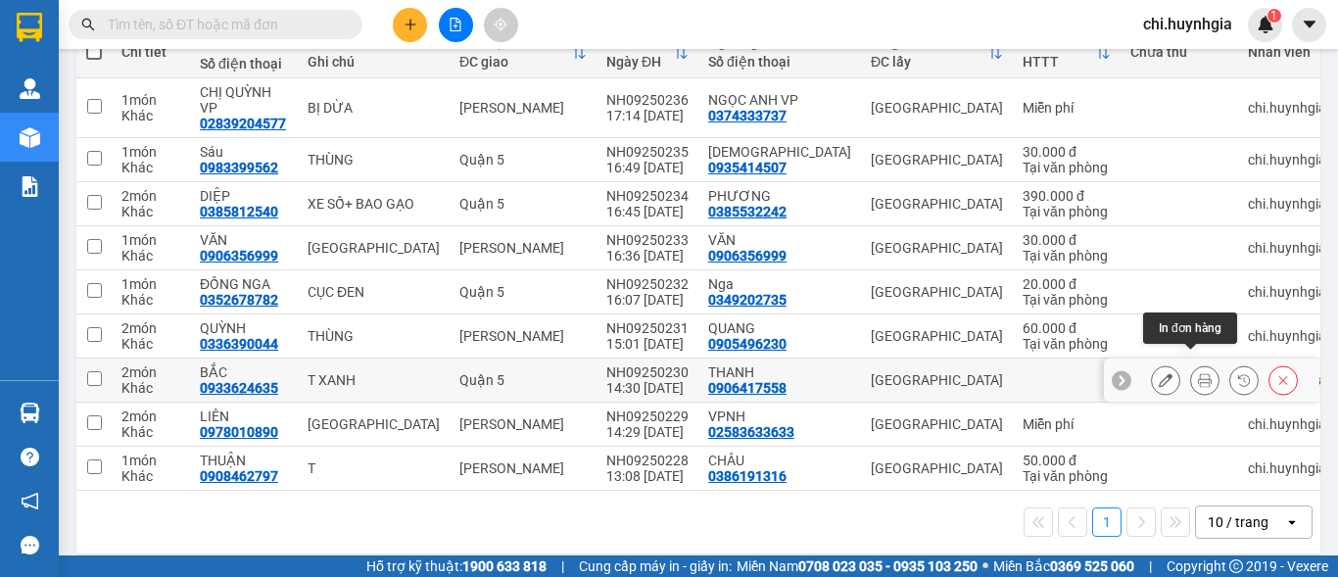
click at [1198, 373] on icon at bounding box center [1205, 380] width 14 height 14
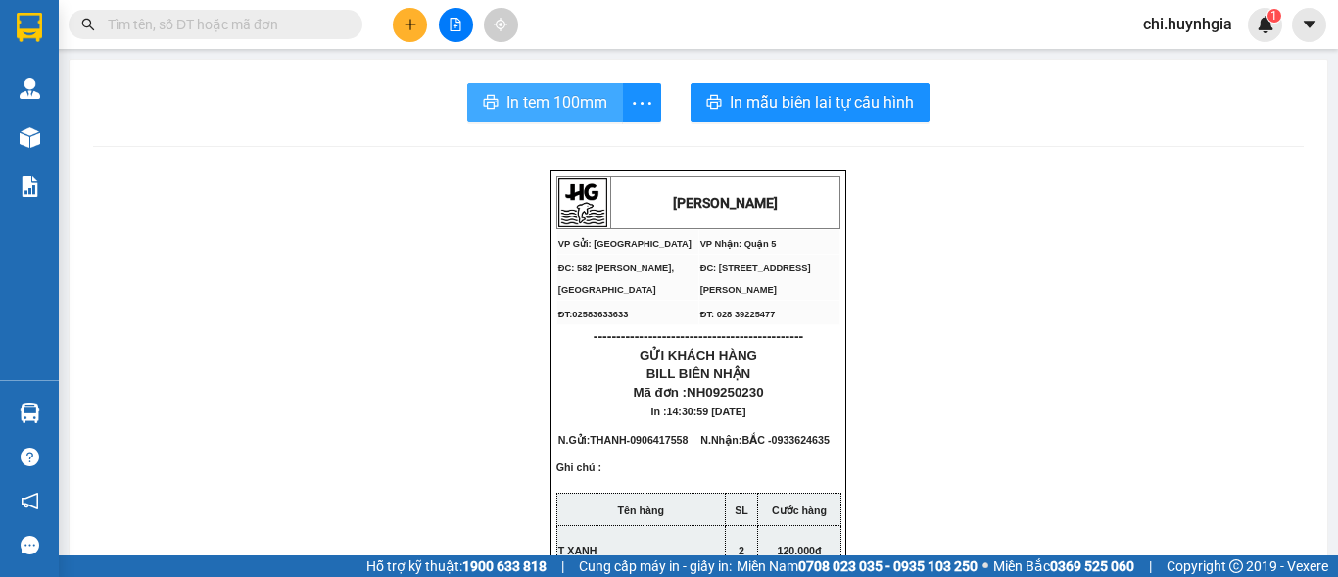
click at [589, 105] on span "In tem 100mm" at bounding box center [556, 102] width 101 height 24
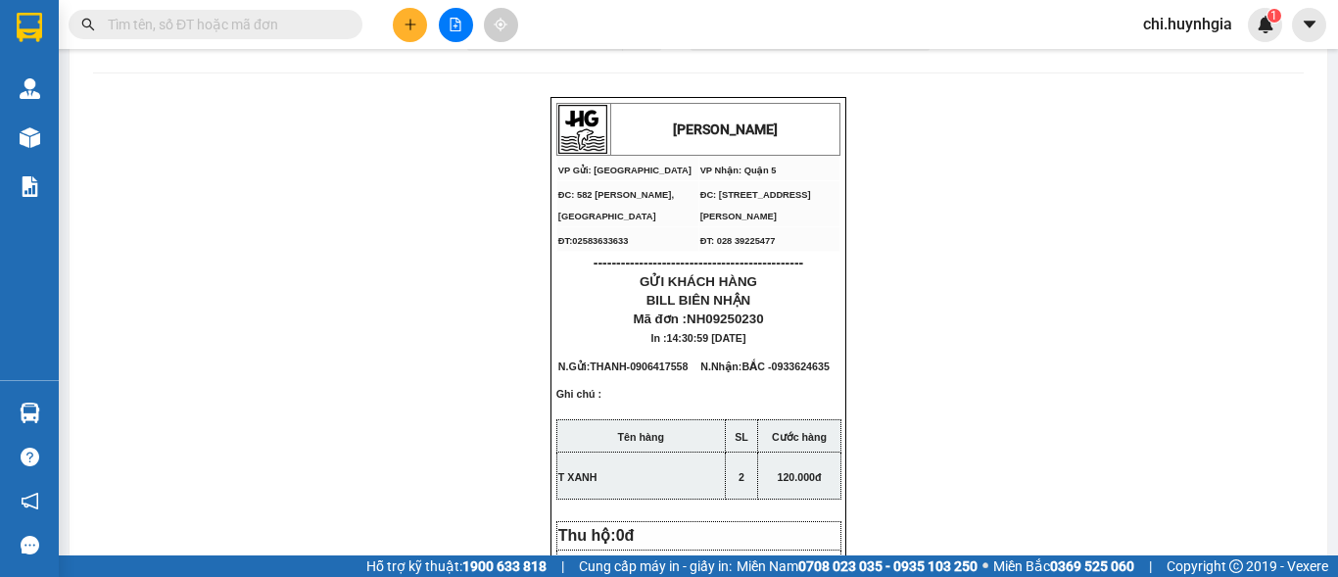
scroll to position [34, 0]
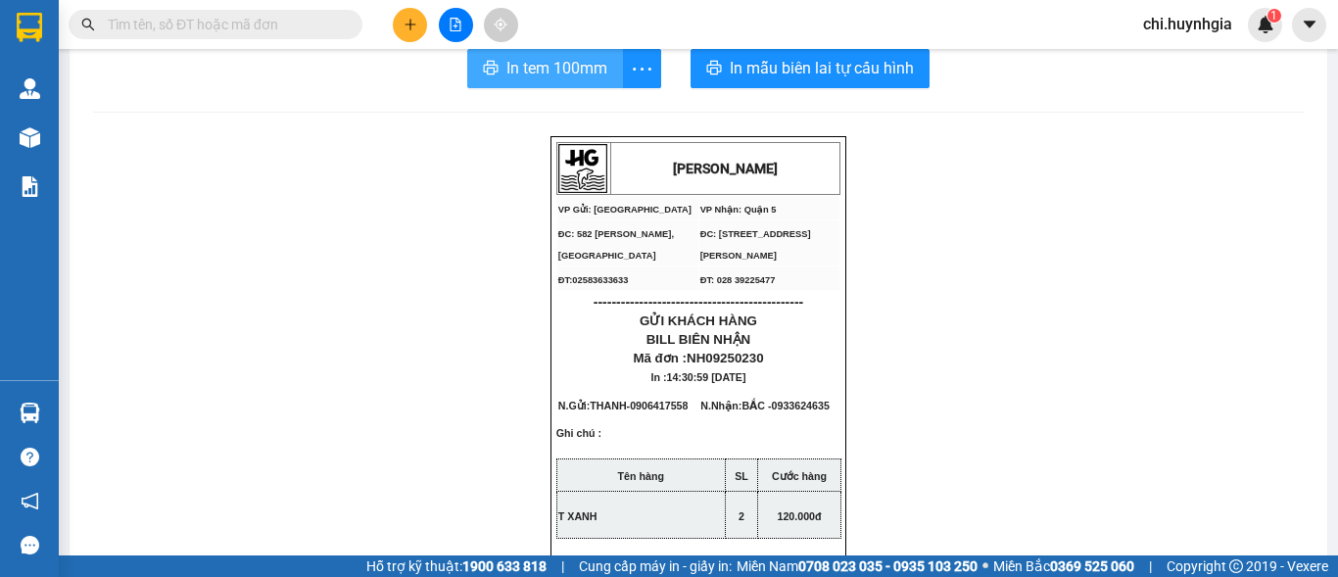
click at [561, 80] on span "In tem 100mm" at bounding box center [556, 68] width 101 height 24
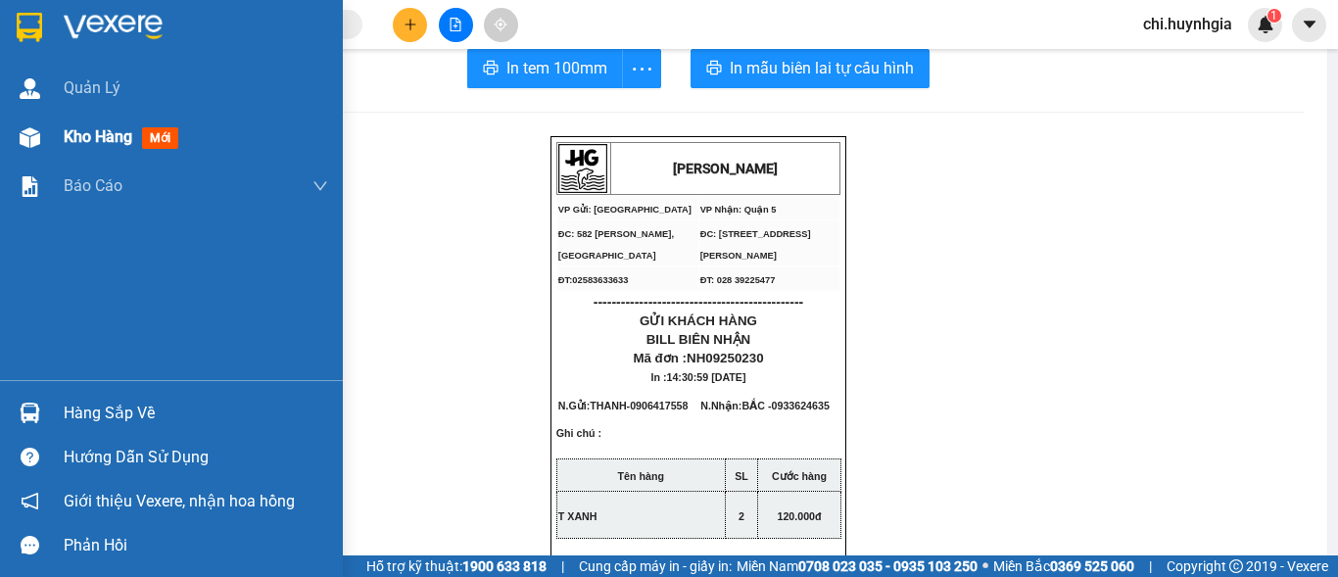
click at [80, 133] on span "Kho hàng" at bounding box center [98, 136] width 69 height 19
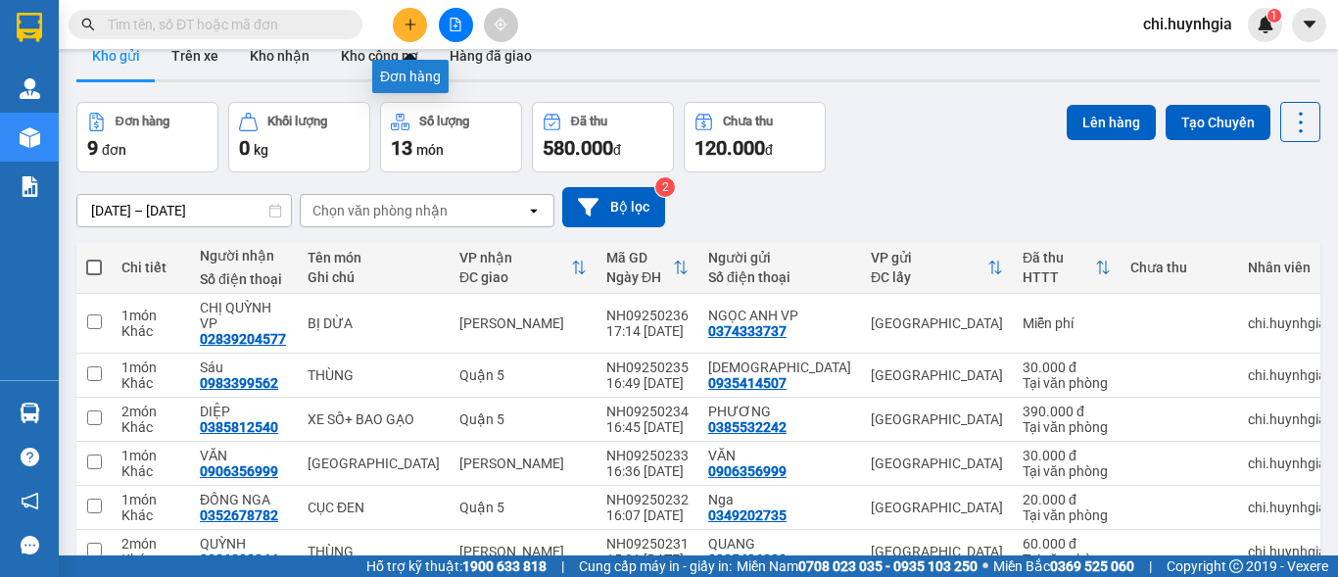
click at [399, 25] on button at bounding box center [410, 25] width 34 height 34
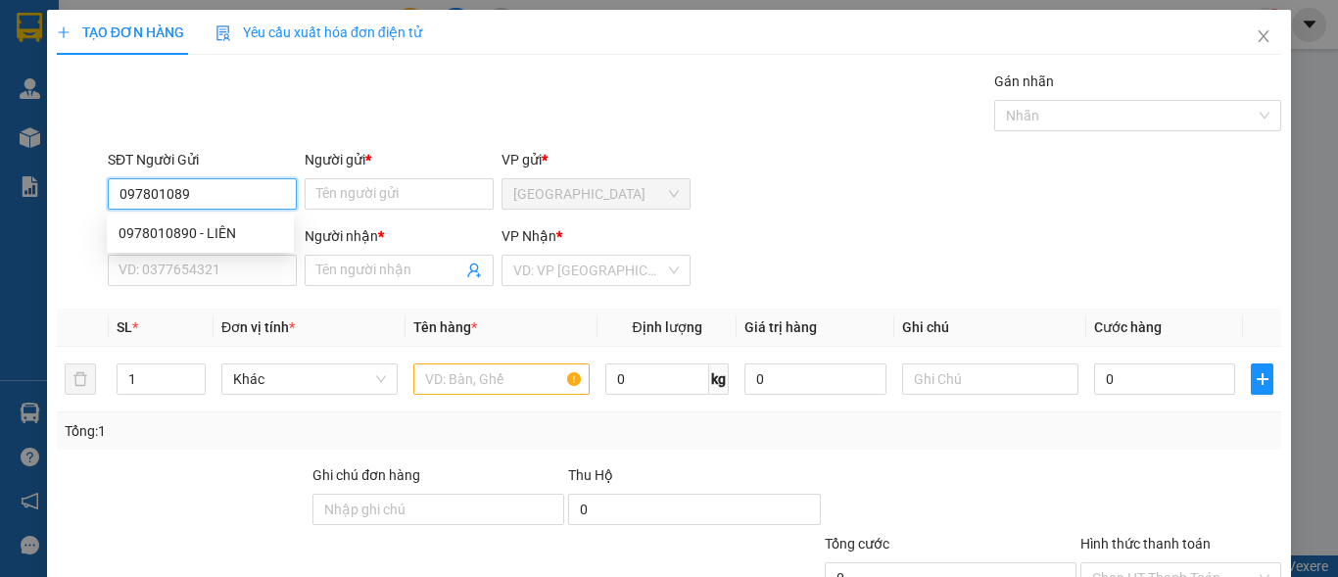
type input "0978010890"
click at [217, 236] on div "0978010890 - LIÊN" at bounding box center [200, 232] width 187 height 31
type input "LIÊN"
type input "0902511716"
type input "[PERSON_NAME]"
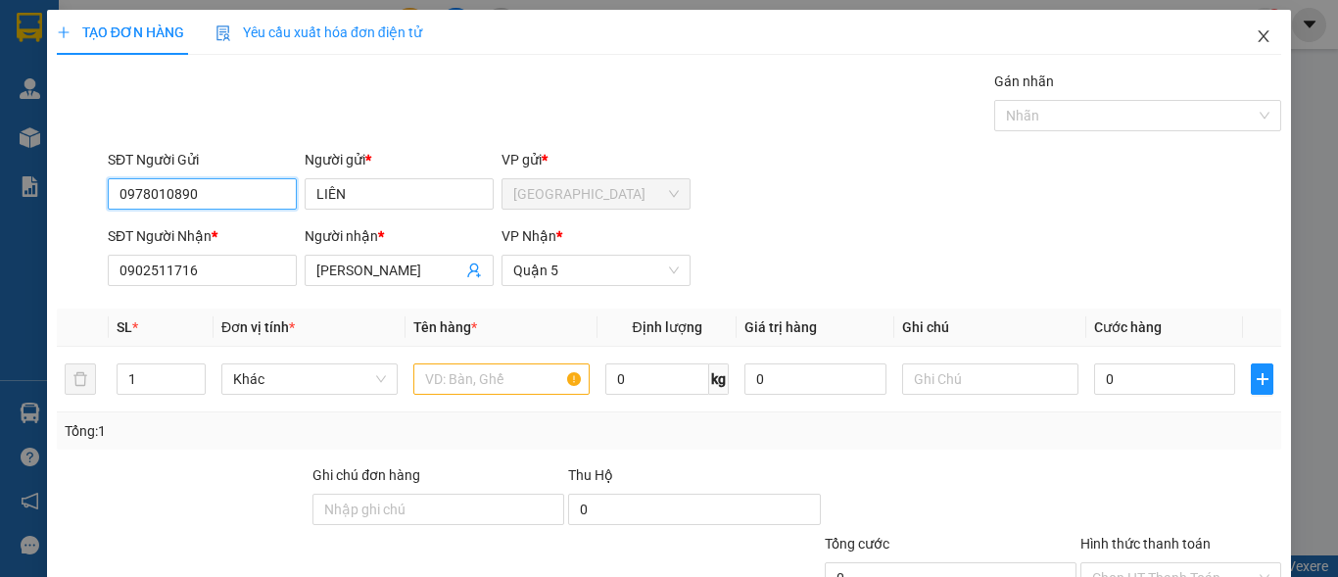
type input "0978010890"
click at [1259, 39] on span "Close" at bounding box center [1263, 37] width 55 height 55
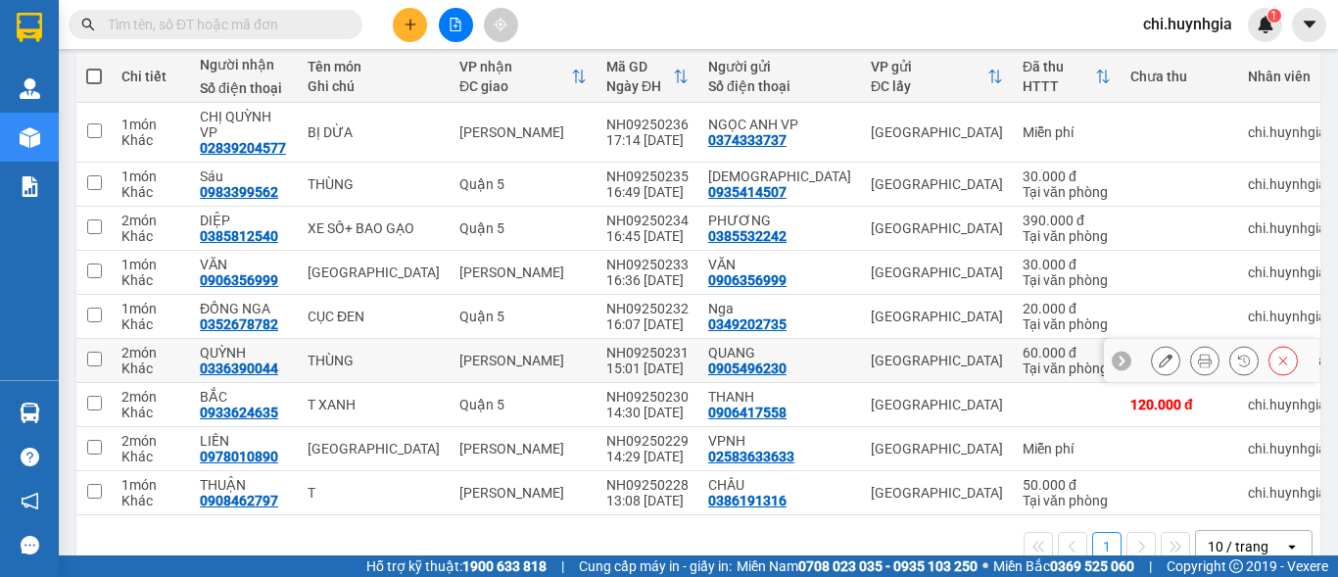
scroll to position [250, 0]
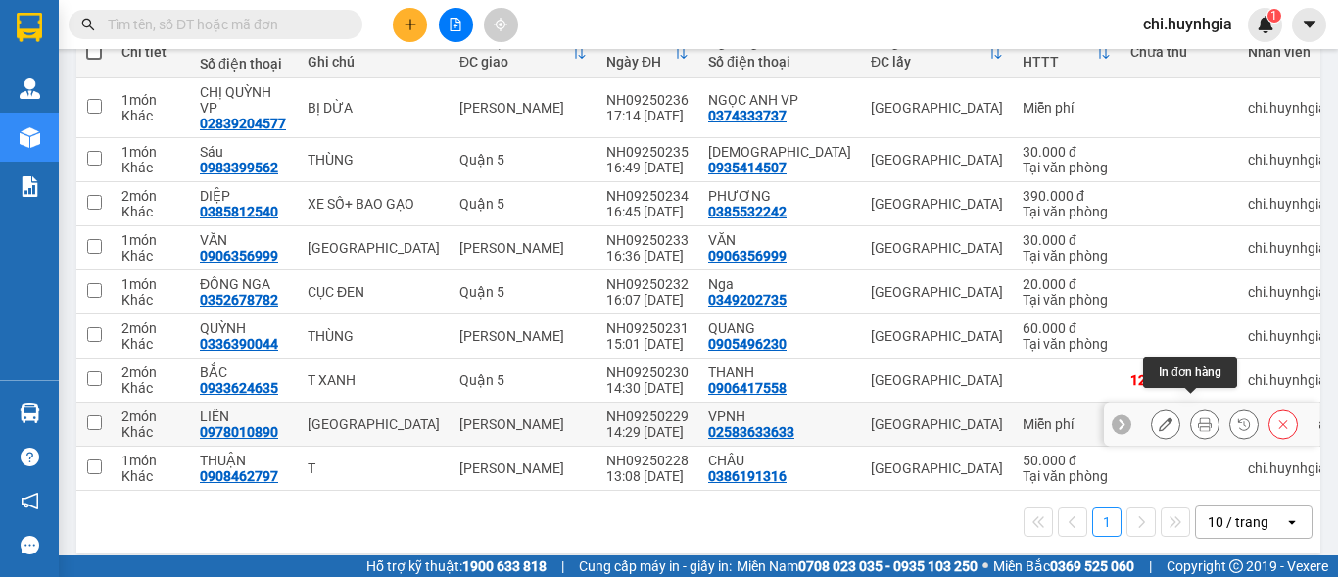
click at [1198, 417] on icon at bounding box center [1205, 424] width 14 height 14
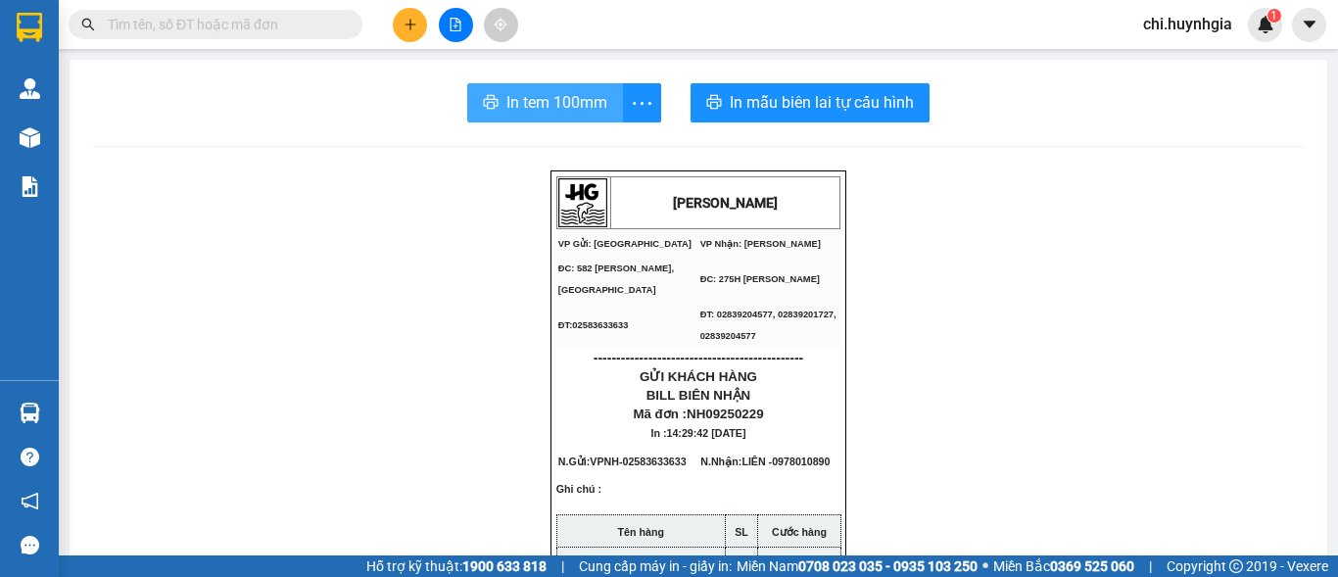
click at [564, 101] on span "In tem 100mm" at bounding box center [556, 102] width 101 height 24
click at [591, 98] on span "In tem 100mm" at bounding box center [556, 102] width 101 height 24
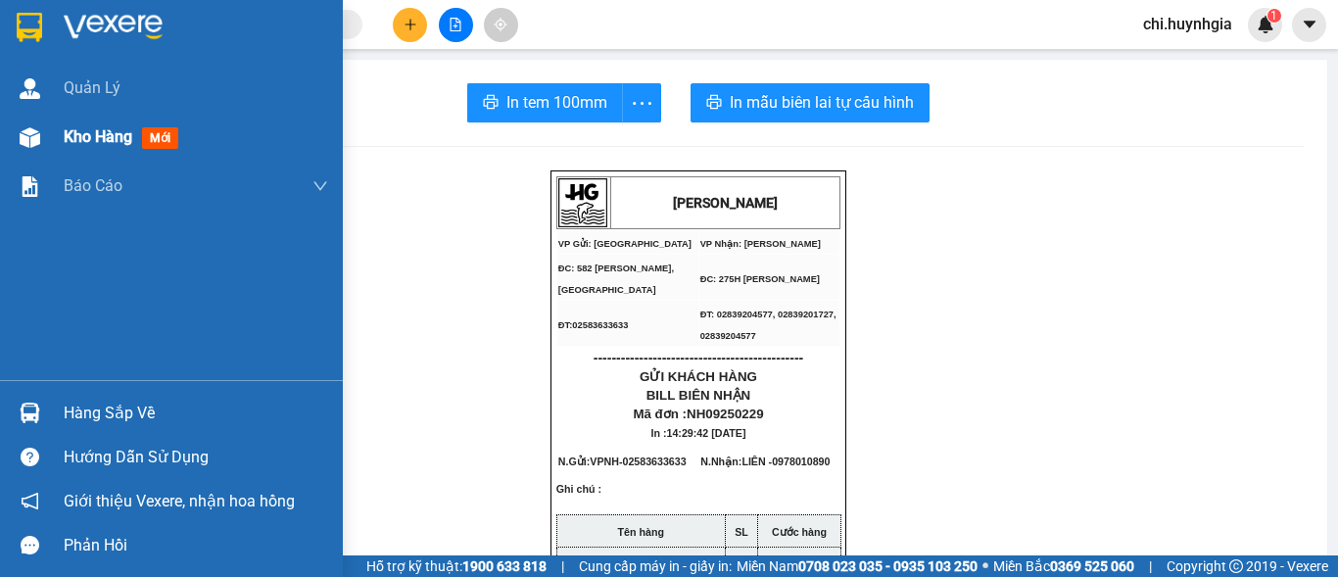
click at [47, 147] on div "Kho hàng mới" at bounding box center [171, 137] width 343 height 49
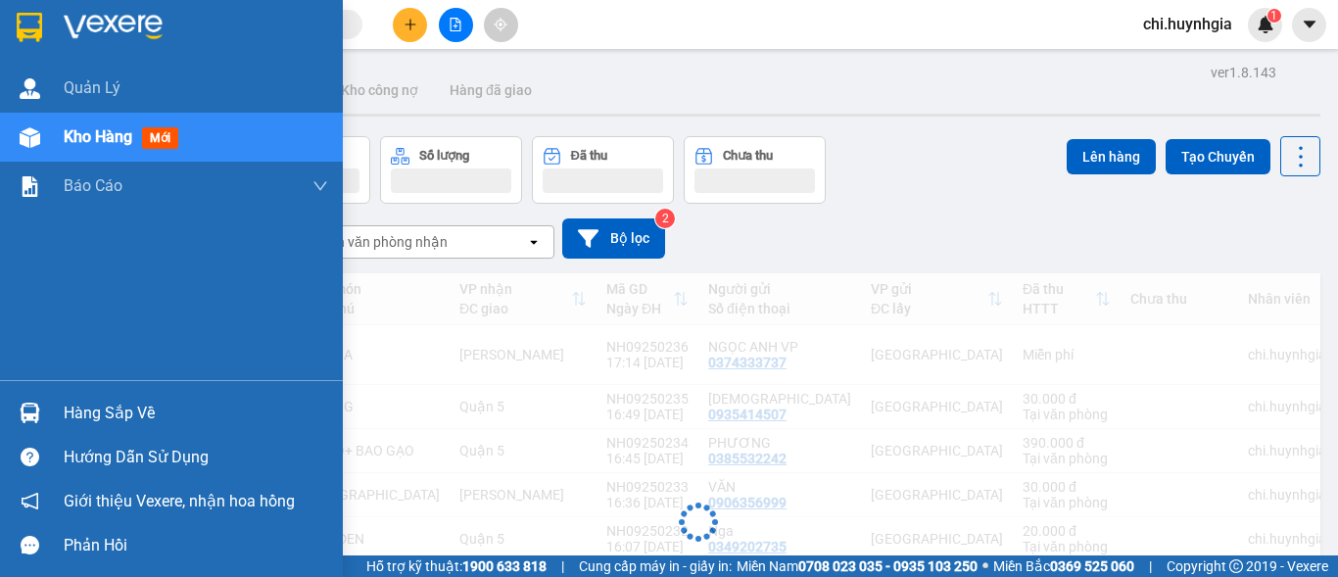
click at [122, 144] on span "Kho hàng" at bounding box center [98, 136] width 69 height 19
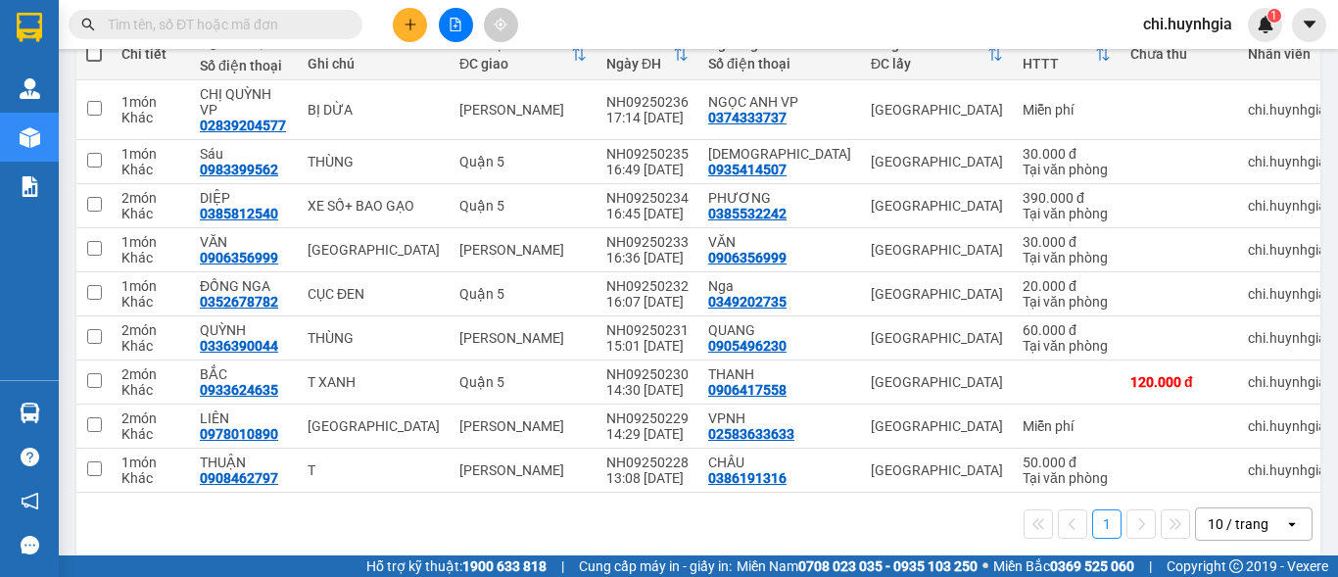
scroll to position [250, 0]
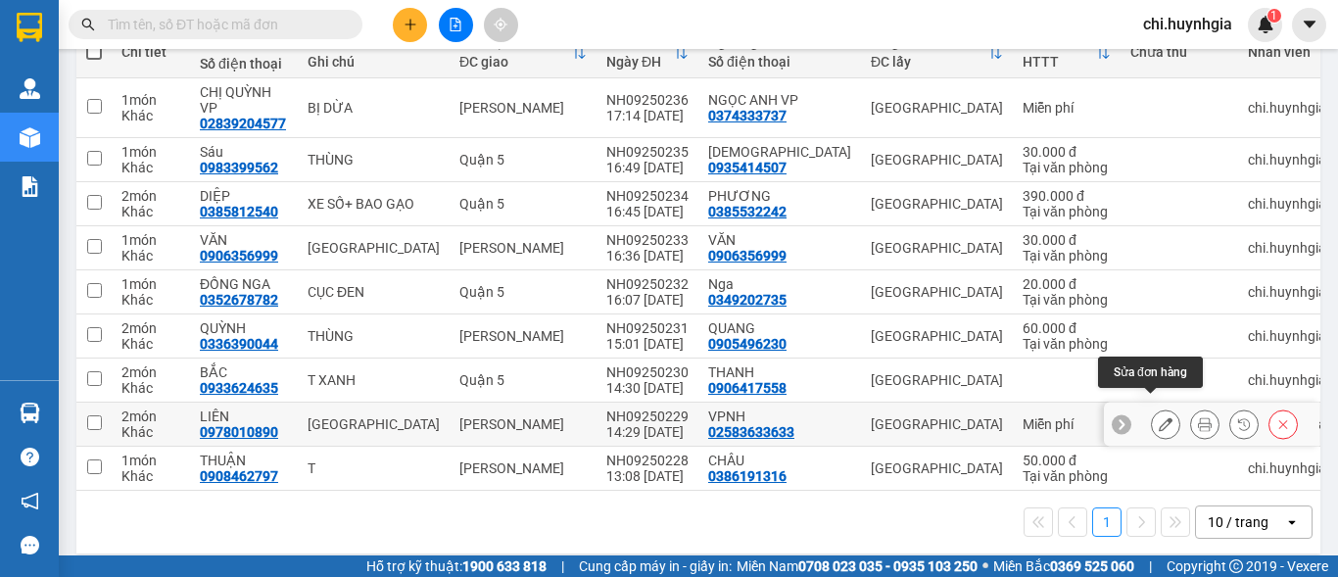
click at [1159, 417] on icon at bounding box center [1166, 424] width 14 height 14
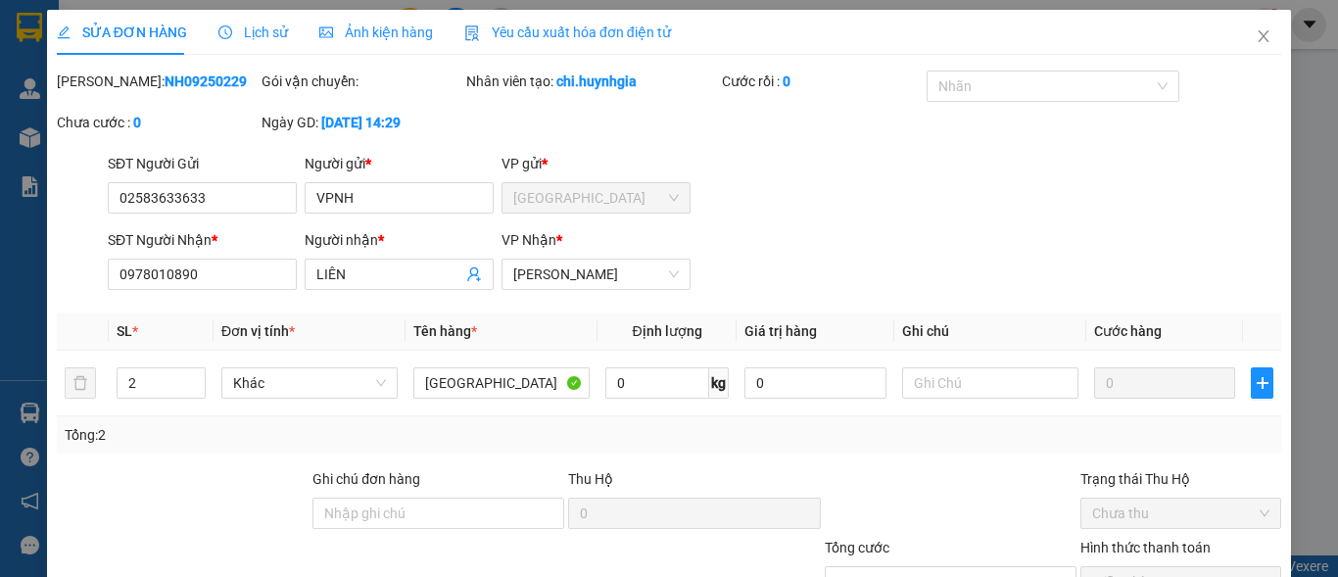
type input "02583633633"
type input "VPNH"
type input "0978010890"
type input "LIÊN"
click at [170, 388] on input "2" at bounding box center [161, 382] width 87 height 29
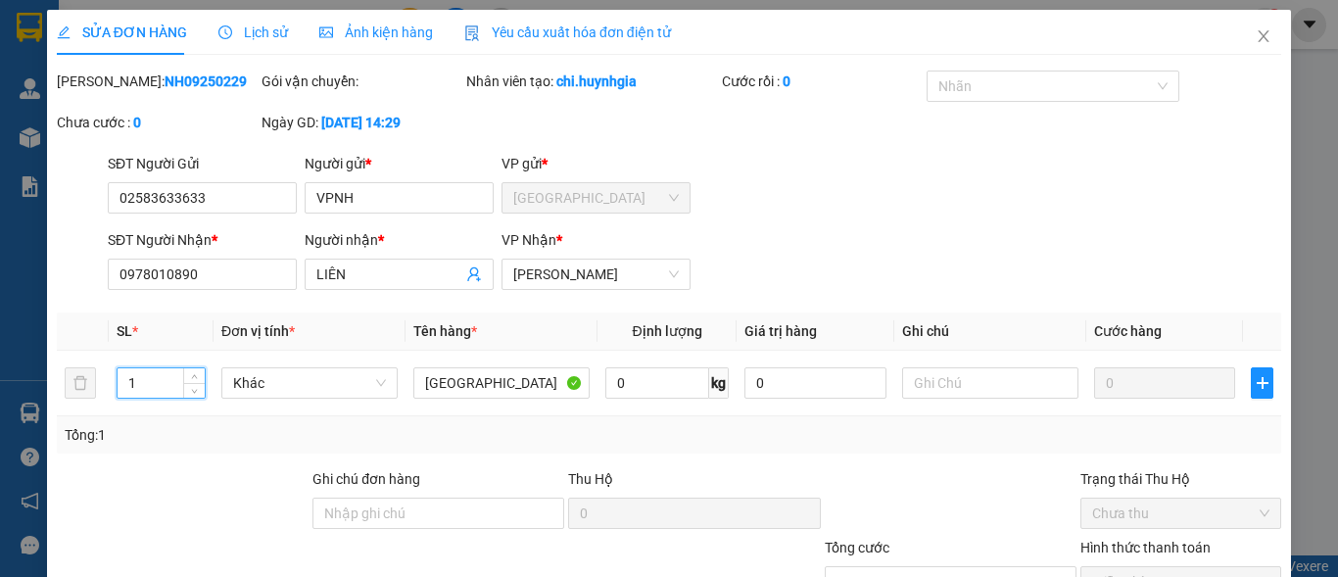
scroll to position [98, 0]
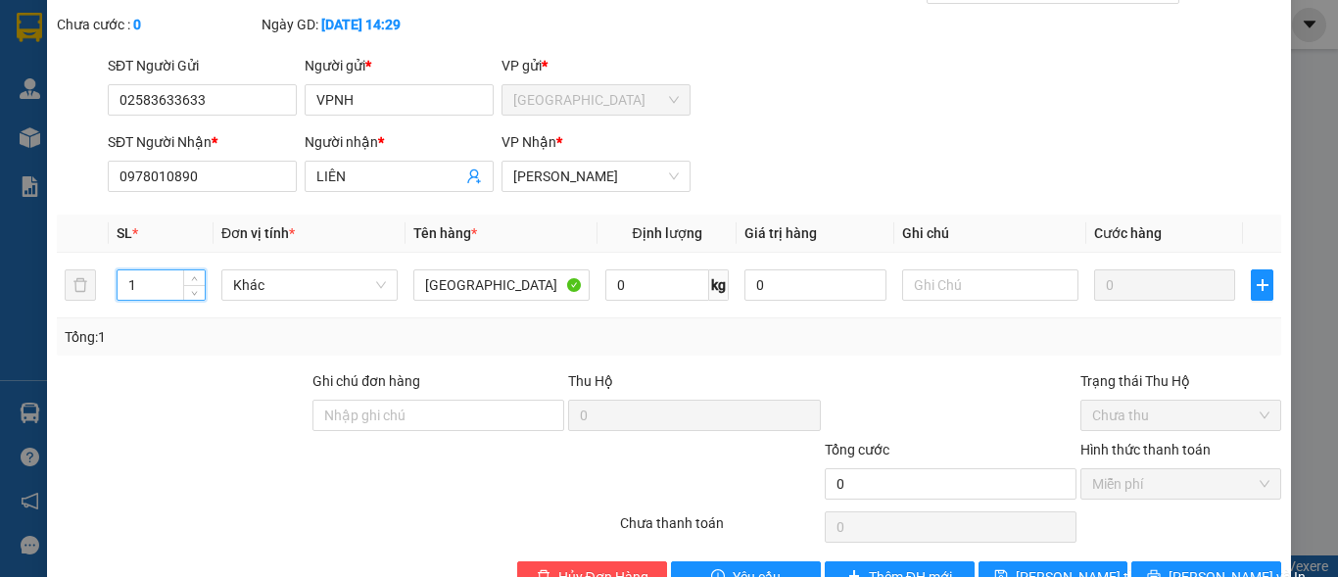
click at [1237, 473] on span "Miễn phí" at bounding box center [1180, 483] width 177 height 29
click at [1237, 489] on span "Miễn phí" at bounding box center [1180, 483] width 177 height 29
type input "1"
click at [766, 362] on div "Total Paid Fee 0 Total UnPaid Fee 0 Cash Collection Total Fee Mã ĐH: NH09250229…" at bounding box center [669, 283] width 1224 height 620
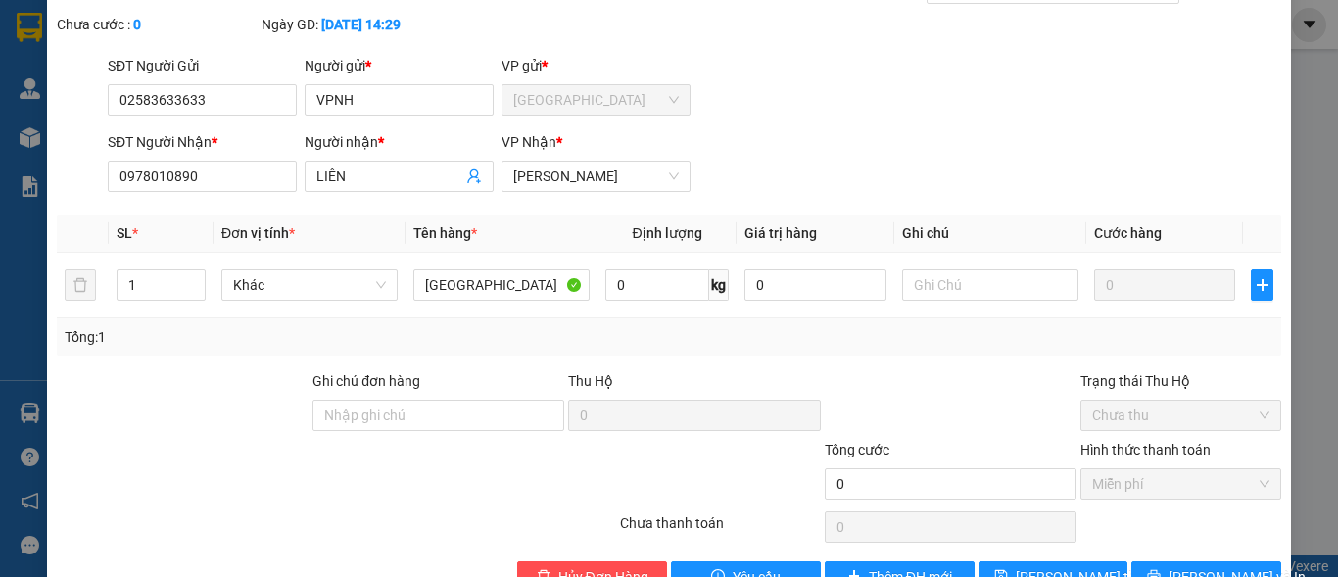
click at [1253, 485] on span "Miễn phí" at bounding box center [1180, 483] width 177 height 29
click at [1231, 435] on div "Trạng thái Thu Hộ Chưa thu" at bounding box center [1180, 404] width 201 height 69
click at [1210, 412] on span "Chưa thu" at bounding box center [1180, 415] width 177 height 29
click at [1234, 473] on span "Miễn phí" at bounding box center [1180, 483] width 177 height 29
click at [1142, 420] on span "Chưa thu" at bounding box center [1180, 415] width 177 height 29
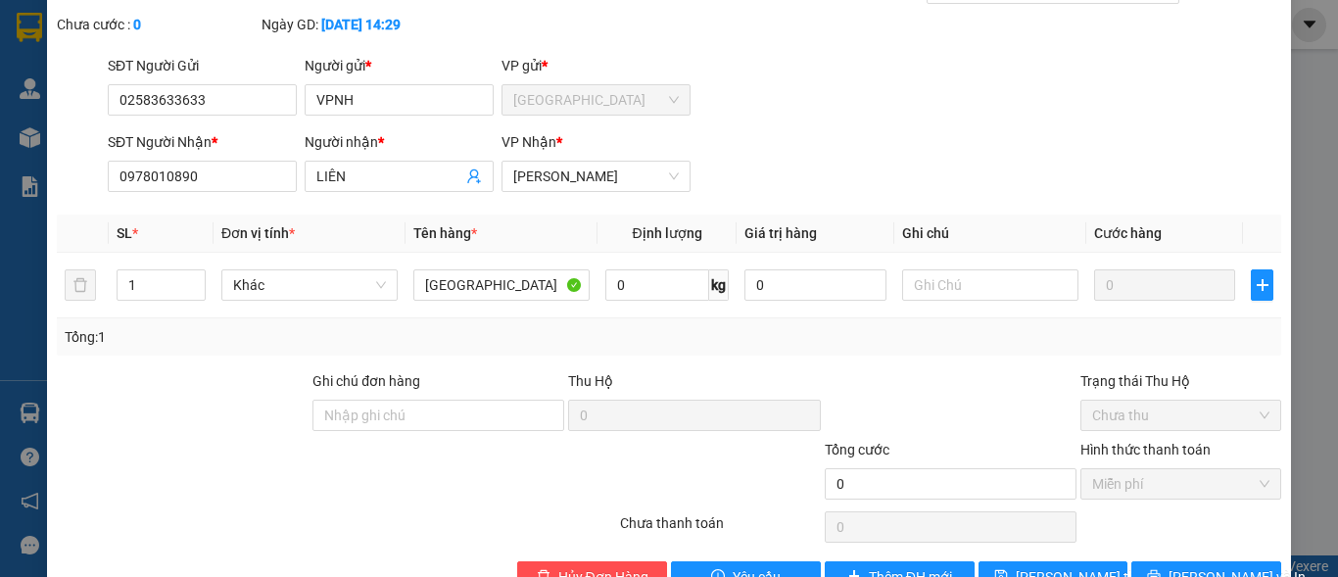
click at [1142, 420] on span "Chưa thu" at bounding box center [1180, 415] width 177 height 29
click at [1145, 419] on span "Chưa thu" at bounding box center [1180, 415] width 177 height 29
click at [1183, 492] on span "Miễn phí" at bounding box center [1180, 483] width 177 height 29
click at [1185, 491] on span "Miễn phí" at bounding box center [1180, 483] width 177 height 29
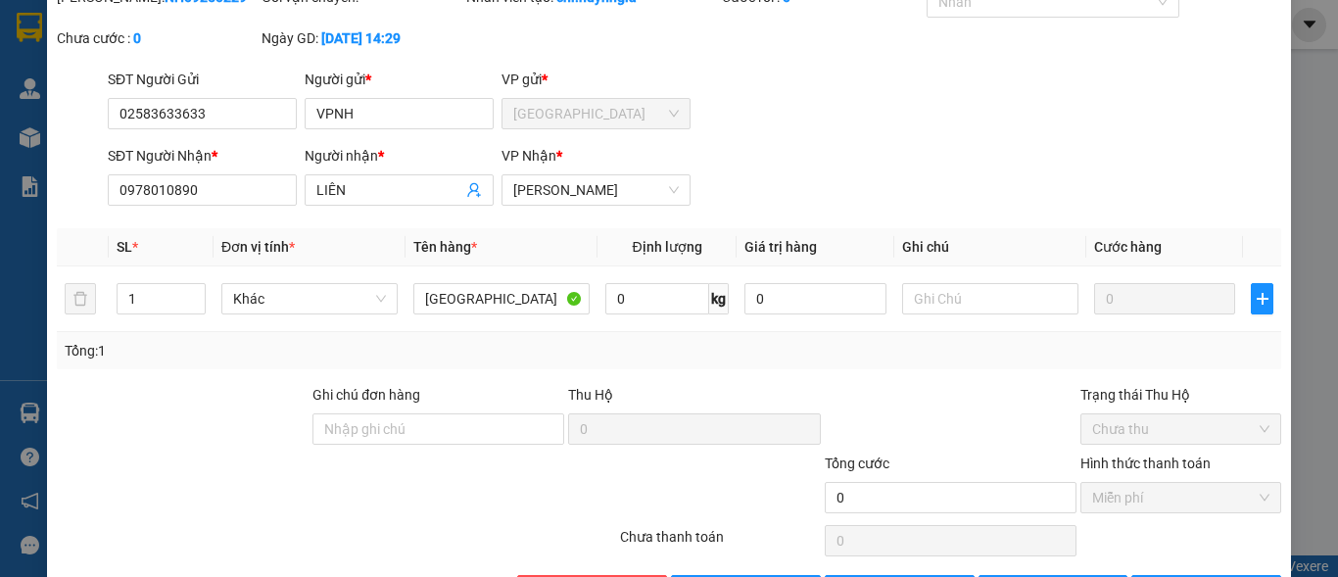
scroll to position [152, 0]
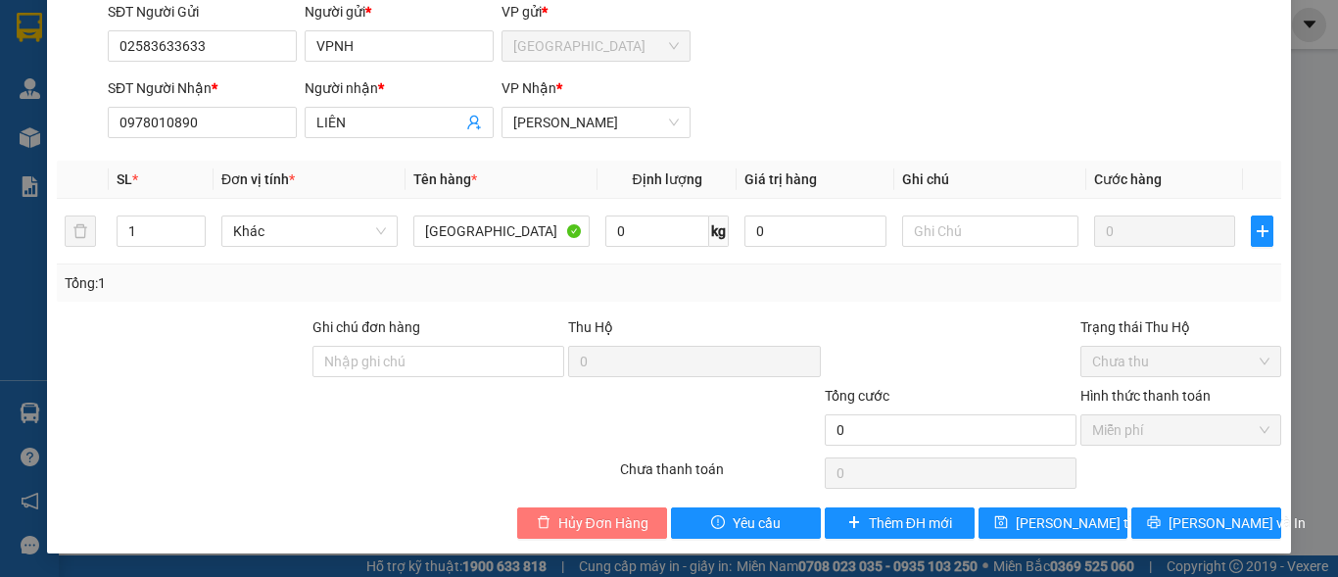
click at [595, 520] on span "Hủy Đơn Hàng" at bounding box center [603, 523] width 90 height 22
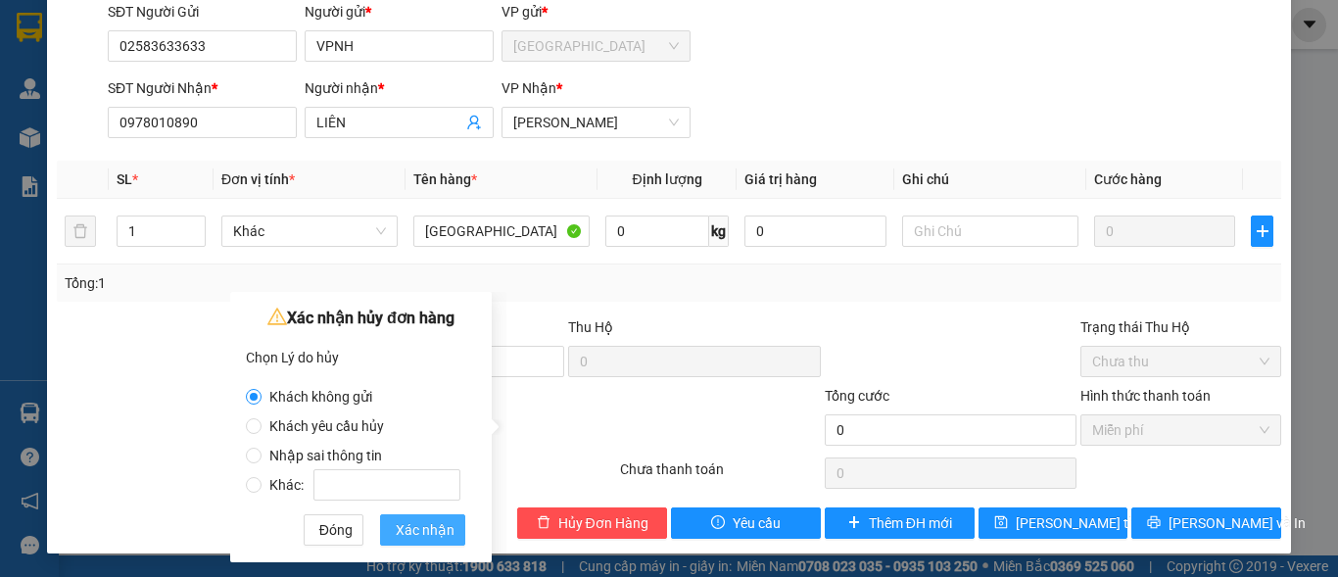
click at [434, 527] on span "Xác nhận" at bounding box center [425, 530] width 59 height 22
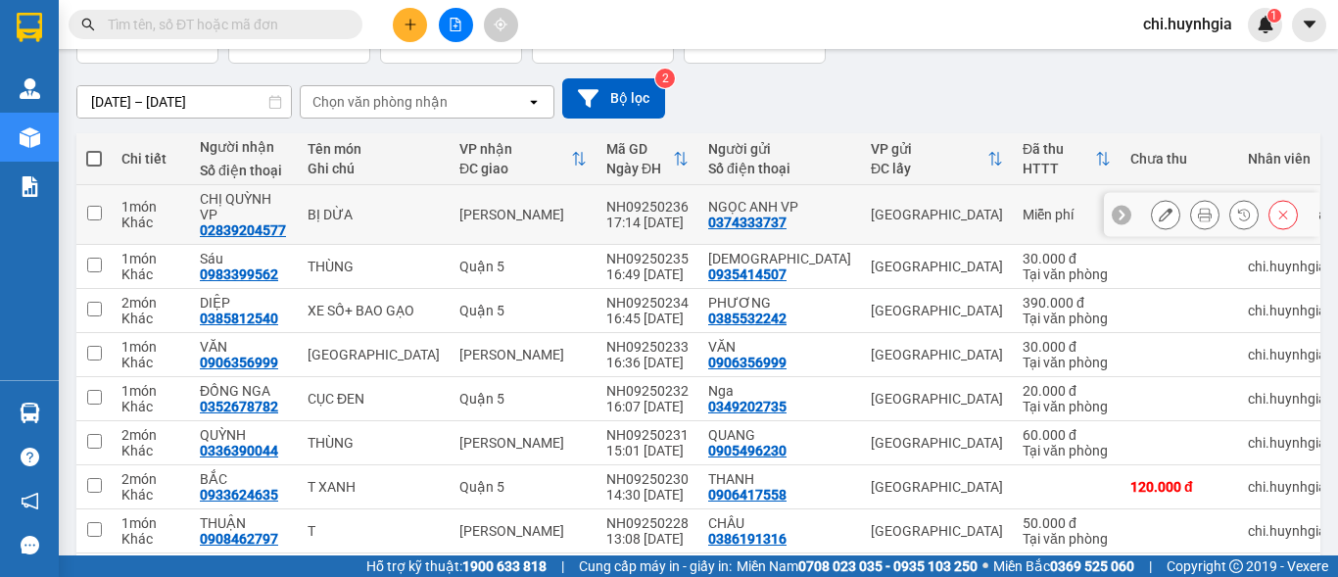
scroll to position [206, 0]
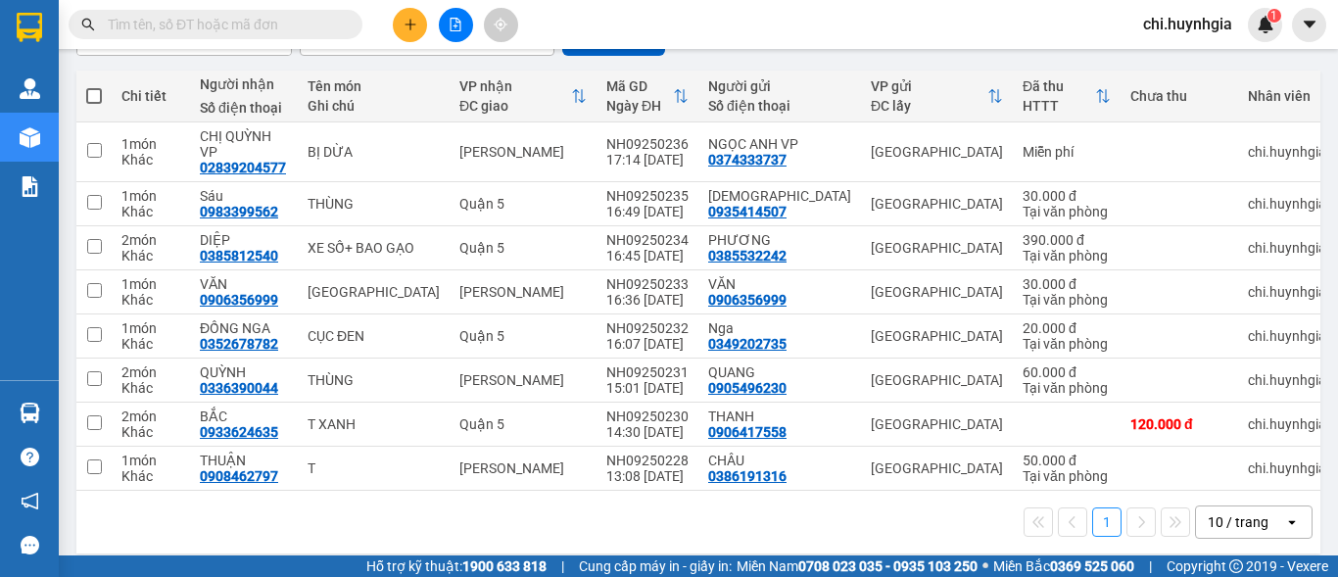
click at [414, 12] on button at bounding box center [410, 25] width 34 height 34
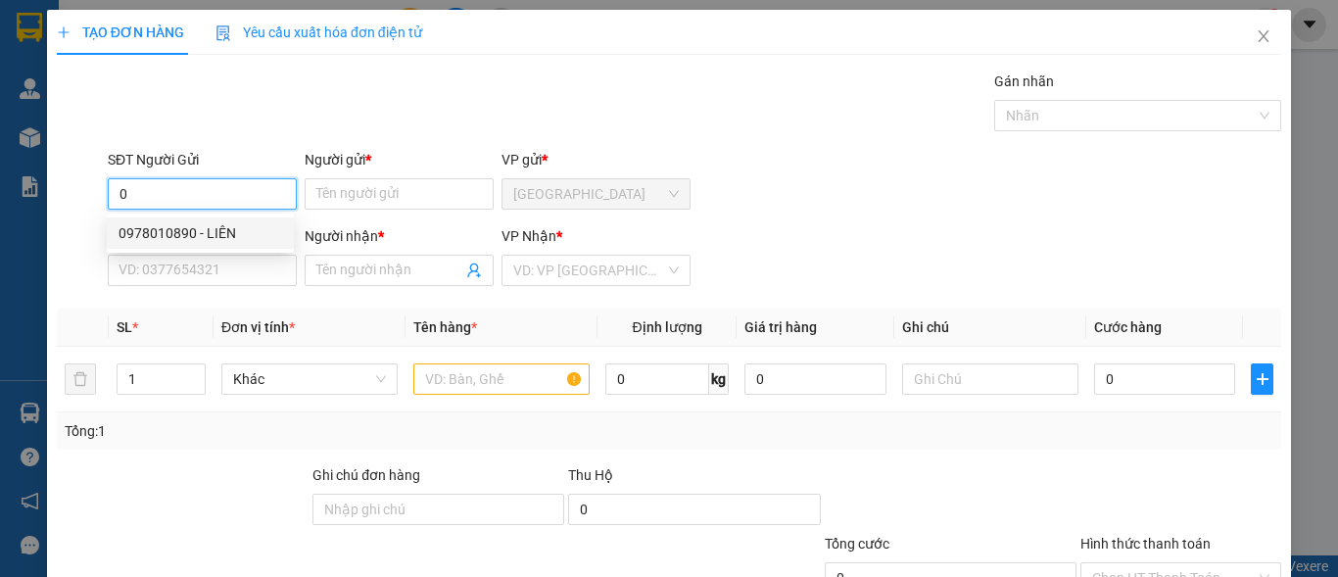
click at [195, 237] on div "0978010890 - LIÊN" at bounding box center [201, 233] width 164 height 22
type input "0978010890"
type input "LIÊN"
type input "0902511716"
type input "[PERSON_NAME]"
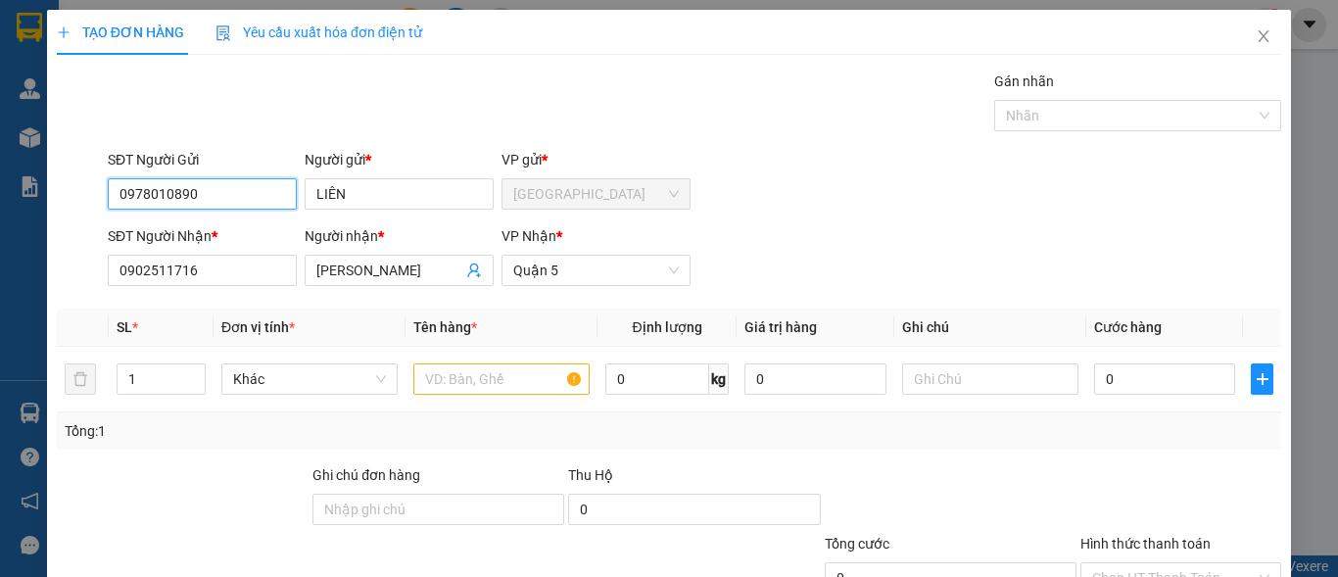
type input "0978010890"
click at [216, 194] on input "0978010890" at bounding box center [202, 193] width 189 height 31
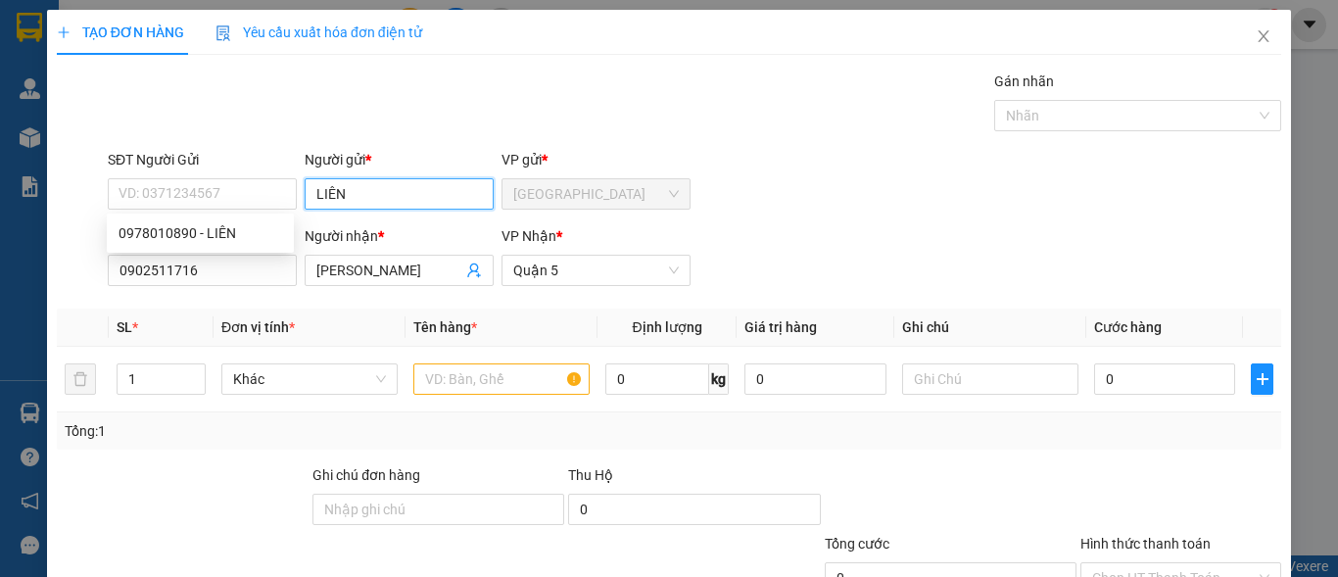
click at [381, 199] on input "LIÊN" at bounding box center [399, 193] width 189 height 31
click at [381, 200] on input "LIÊN" at bounding box center [399, 193] width 189 height 31
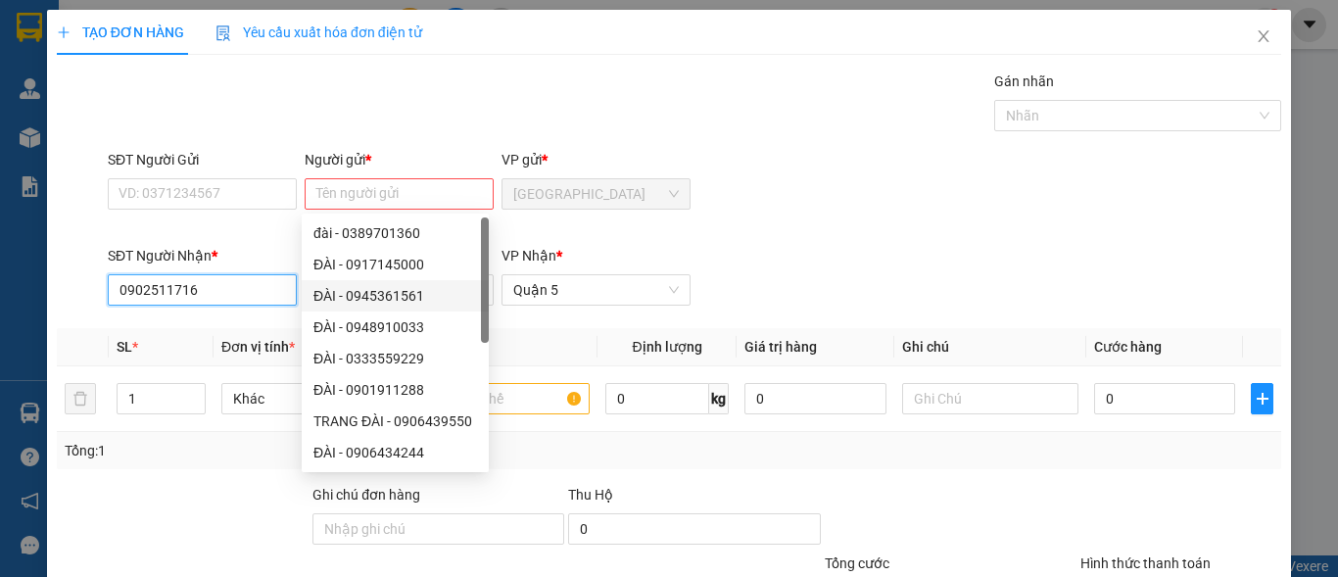
click at [257, 296] on input "0902511716" at bounding box center [202, 289] width 189 height 31
click at [257, 298] on input "0902511716" at bounding box center [202, 289] width 189 height 31
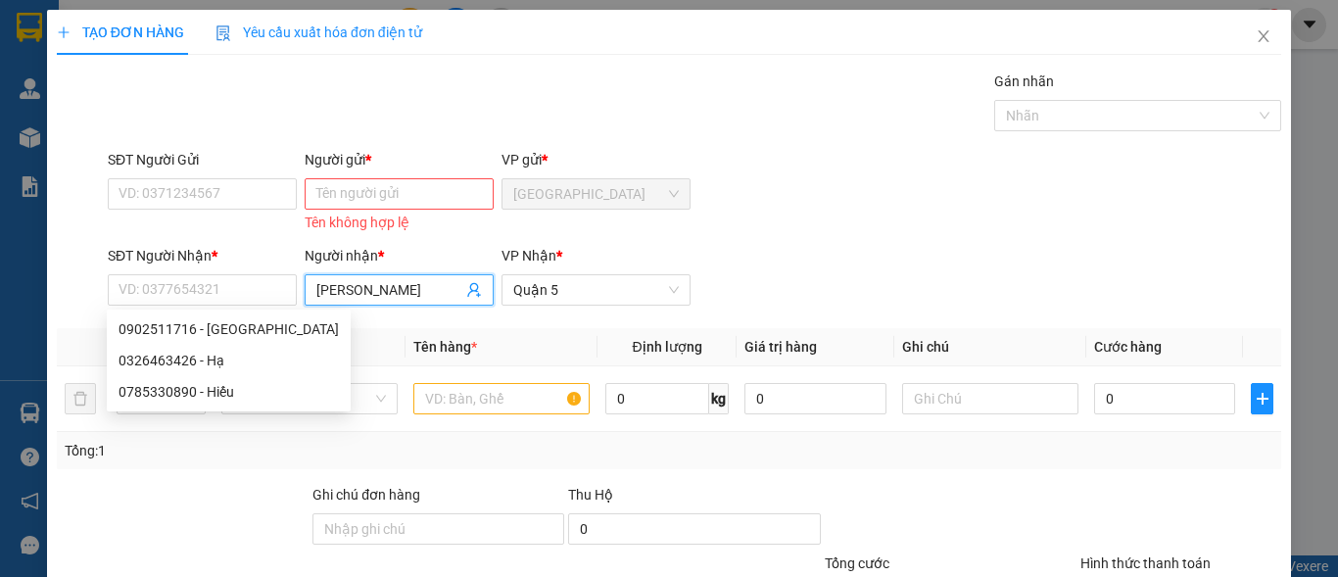
click at [423, 296] on input "[PERSON_NAME]" at bounding box center [389, 290] width 146 height 22
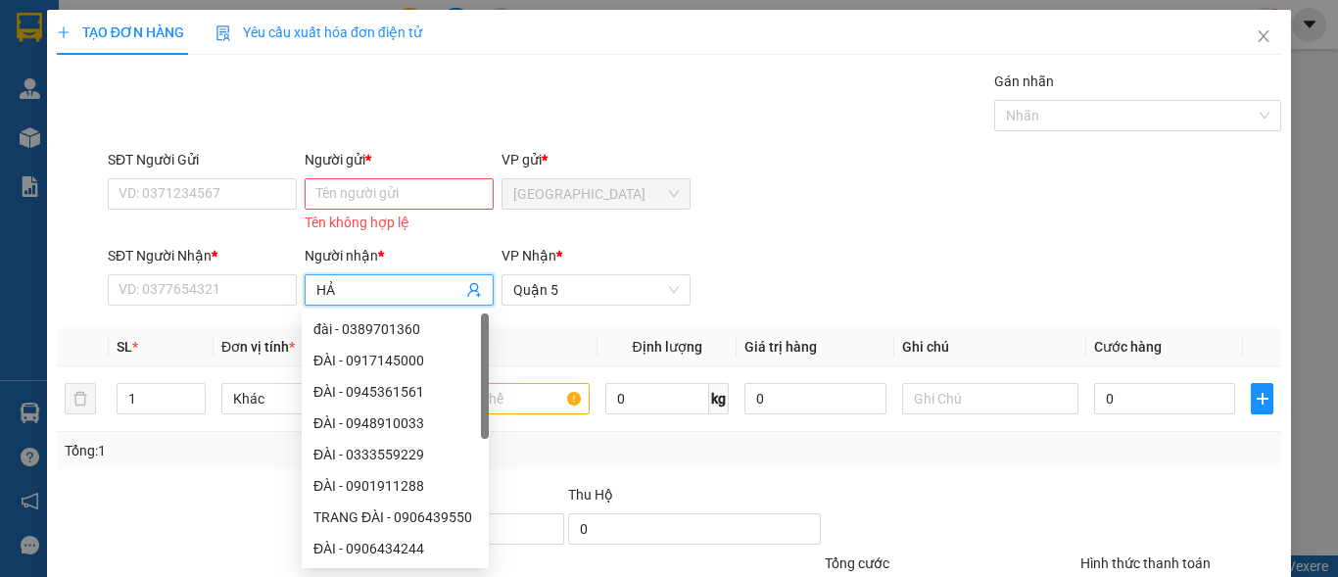
type input "H"
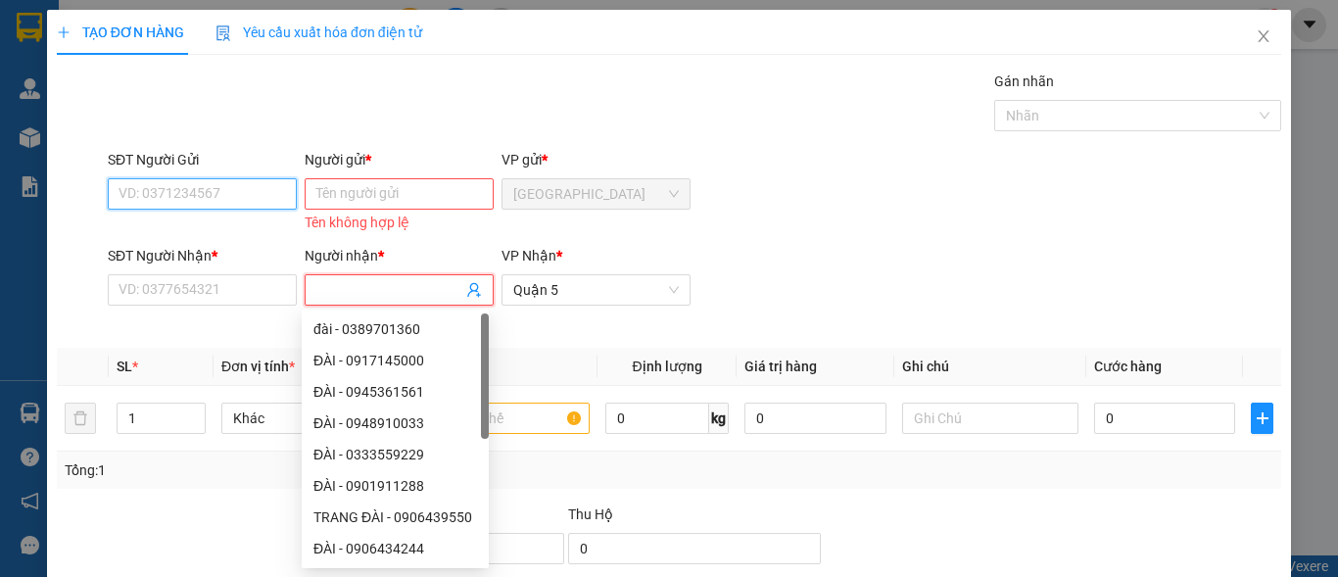
click at [168, 189] on input "SĐT Người Gửi" at bounding box center [202, 193] width 189 height 31
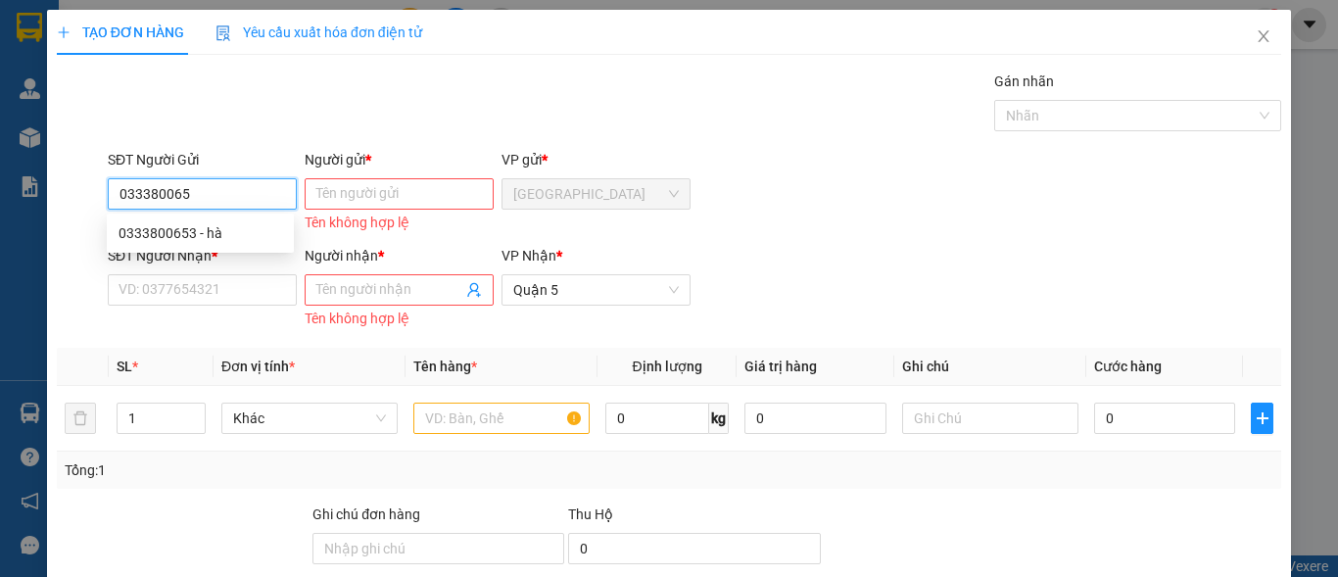
type input "0333800653"
click at [238, 229] on div "0333800653 - hà" at bounding box center [201, 233] width 164 height 22
type input "hà"
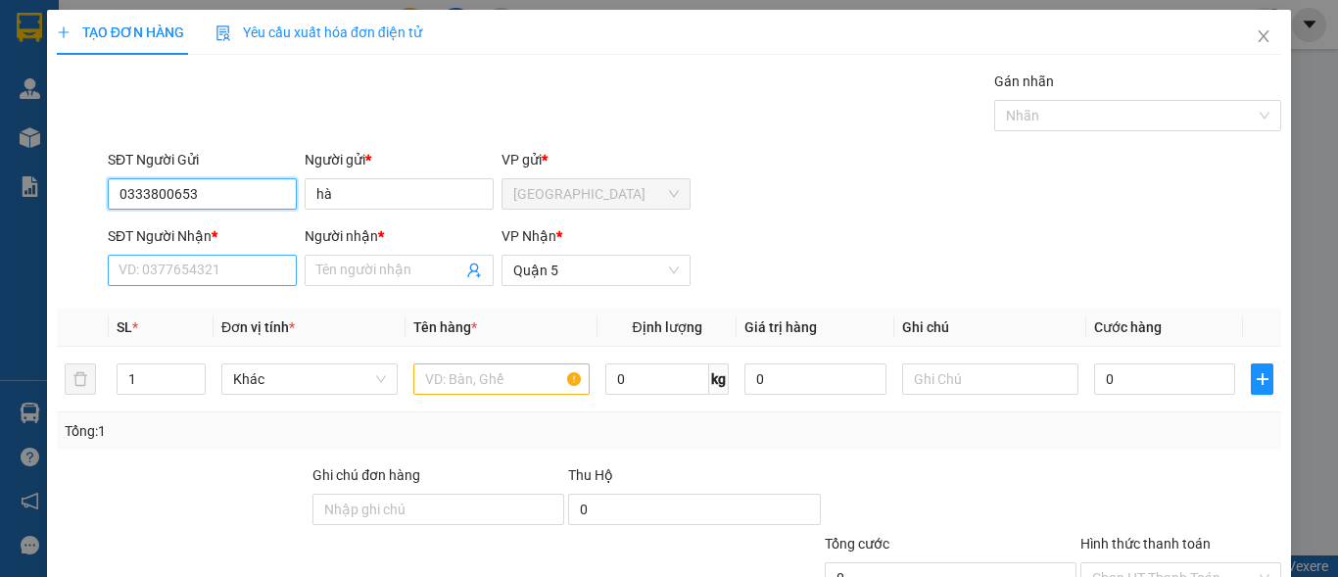
type input "0333800653"
click at [218, 263] on input "SĐT Người Nhận *" at bounding box center [202, 270] width 189 height 31
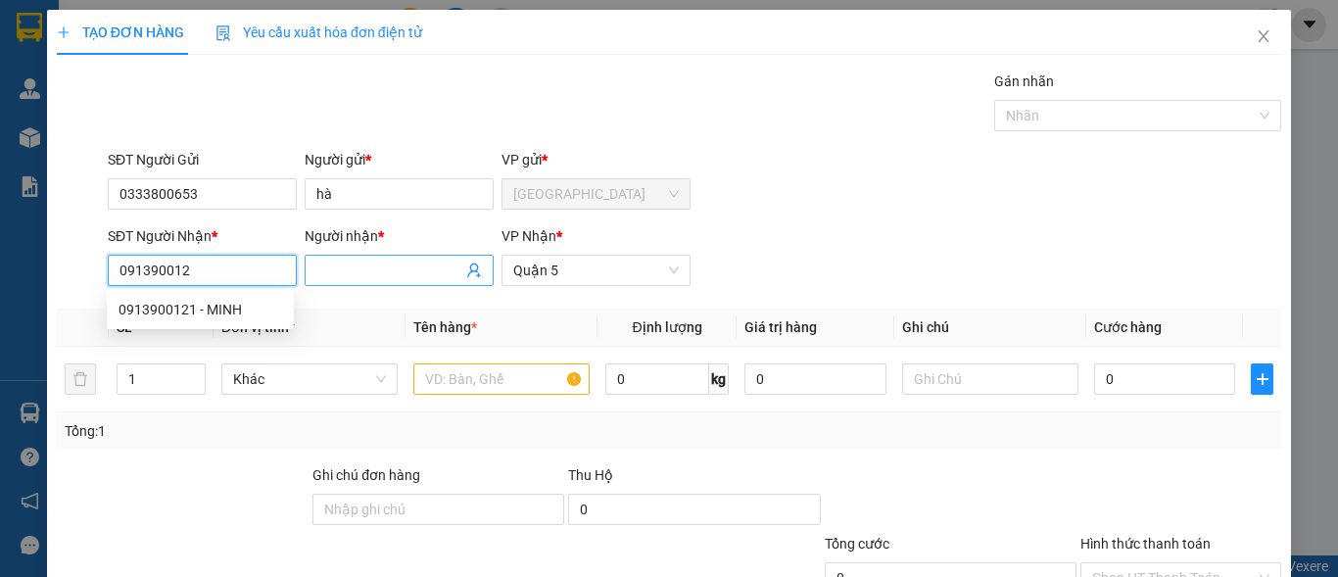
type input "0913900121"
click at [216, 315] on div "0913900121 - MINH" at bounding box center [201, 310] width 164 height 22
type input "MINH"
type input "0913900121"
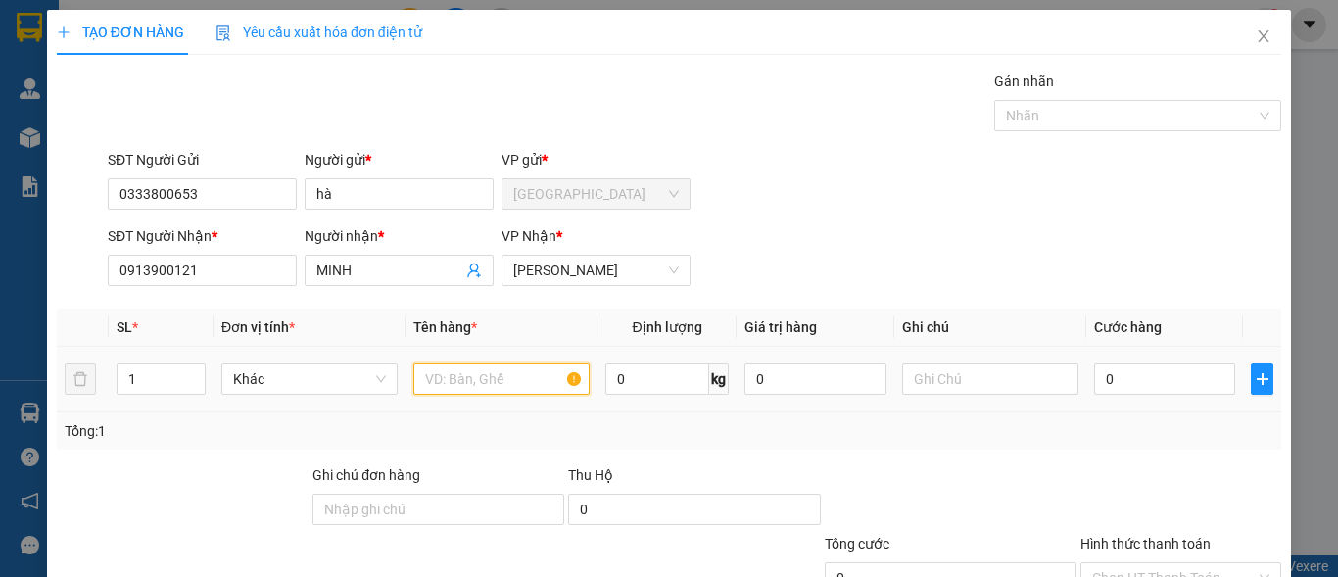
click at [505, 373] on input "text" at bounding box center [501, 378] width 176 height 31
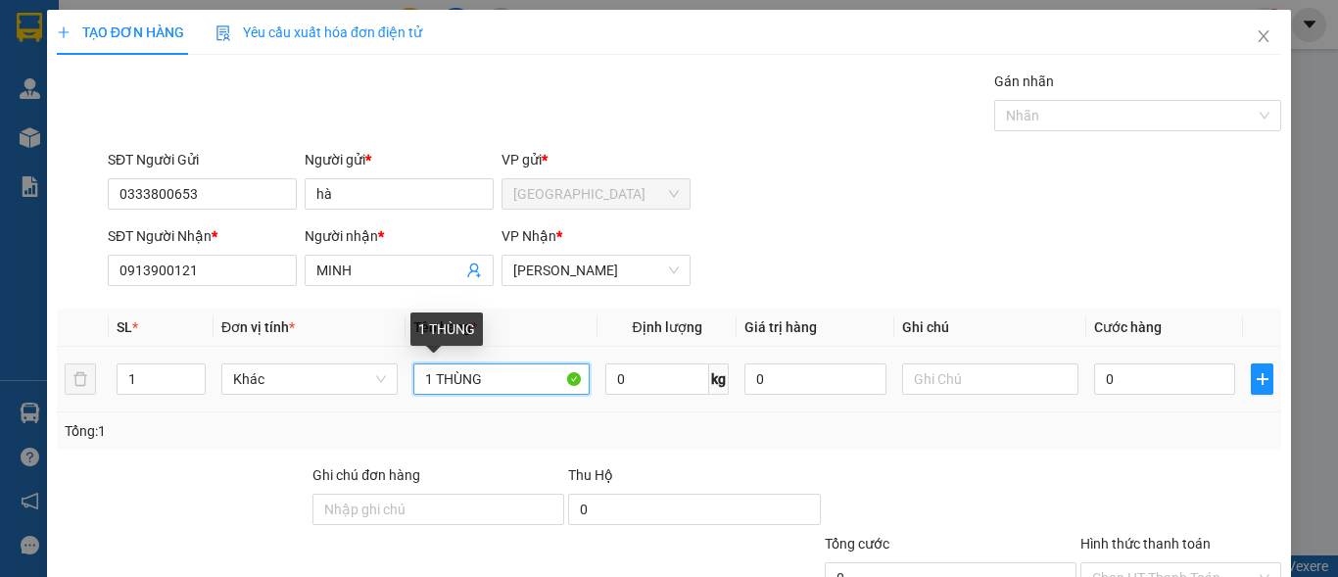
click at [437, 379] on input "1 THÙNG" at bounding box center [501, 378] width 176 height 31
click at [498, 382] on input "1 THÙNG" at bounding box center [501, 378] width 176 height 31
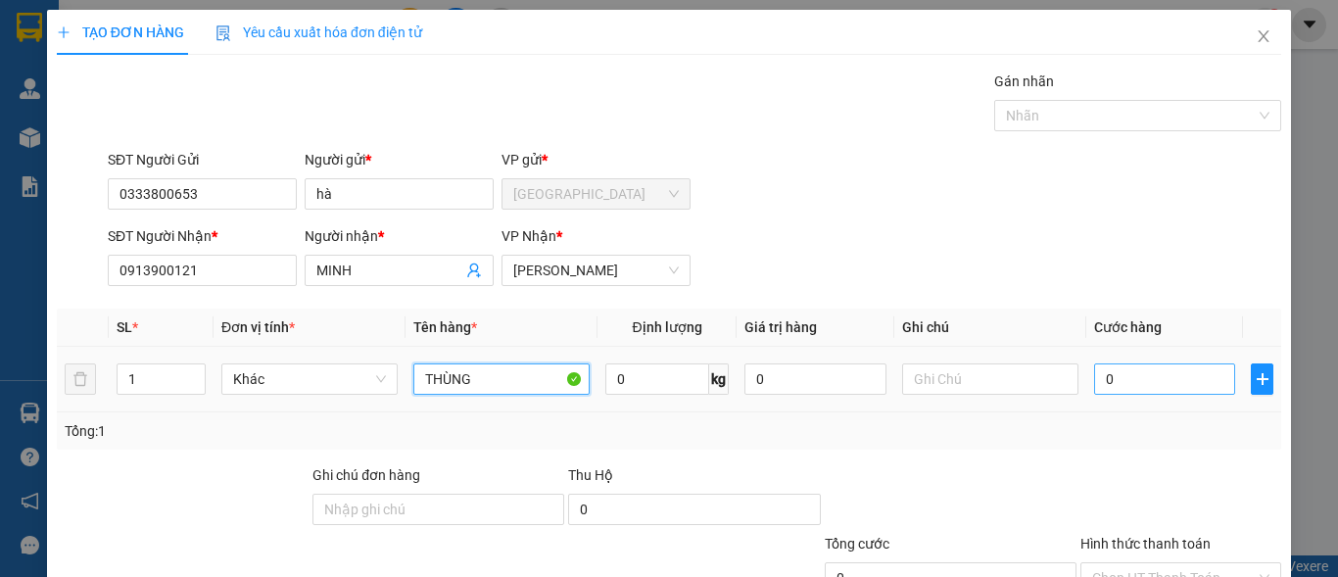
type input "THÙNG"
click at [1166, 374] on input "0" at bounding box center [1164, 378] width 141 height 31
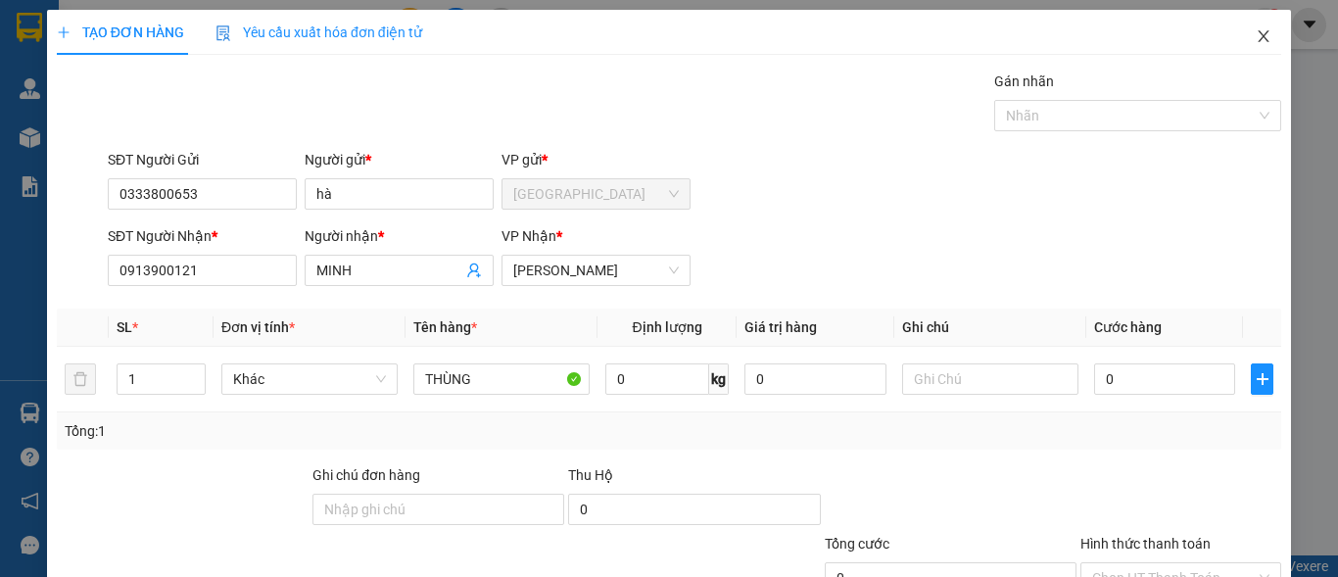
click at [1256, 36] on icon "close" at bounding box center [1264, 36] width 16 height 16
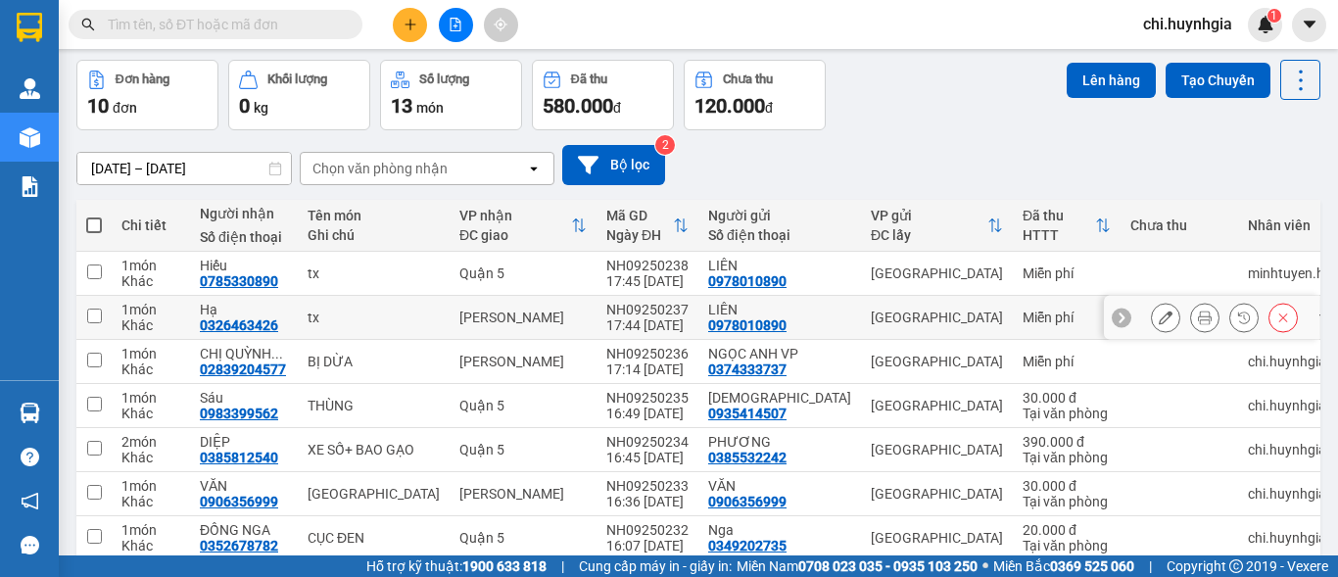
scroll to position [98, 0]
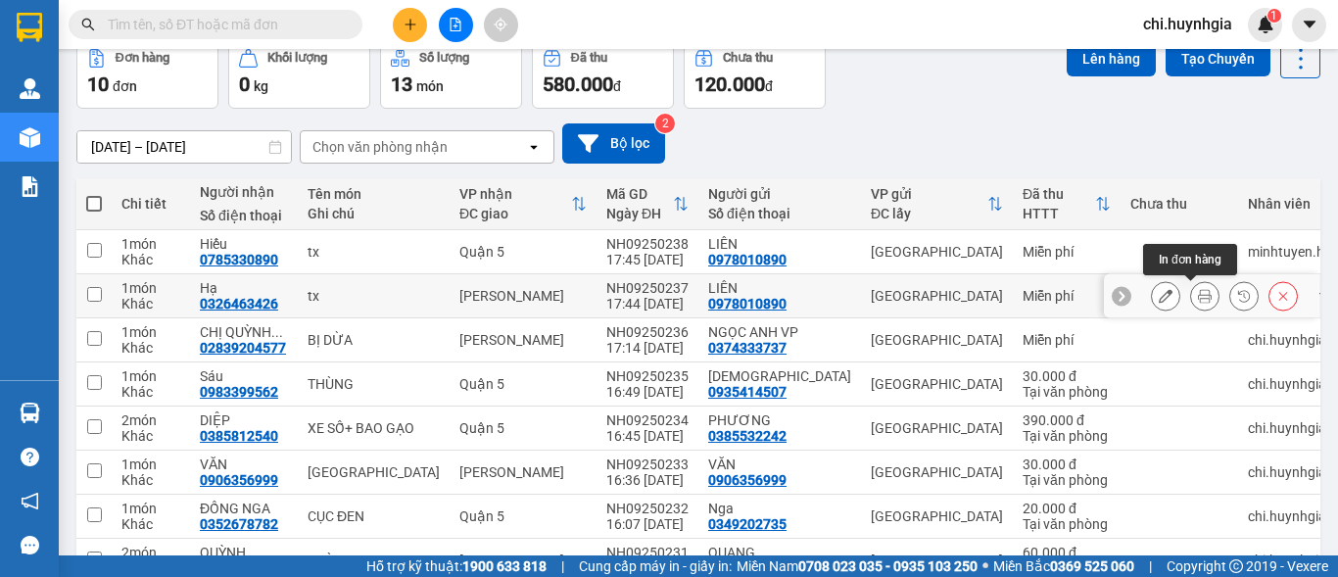
click at [1198, 301] on icon at bounding box center [1205, 296] width 14 height 14
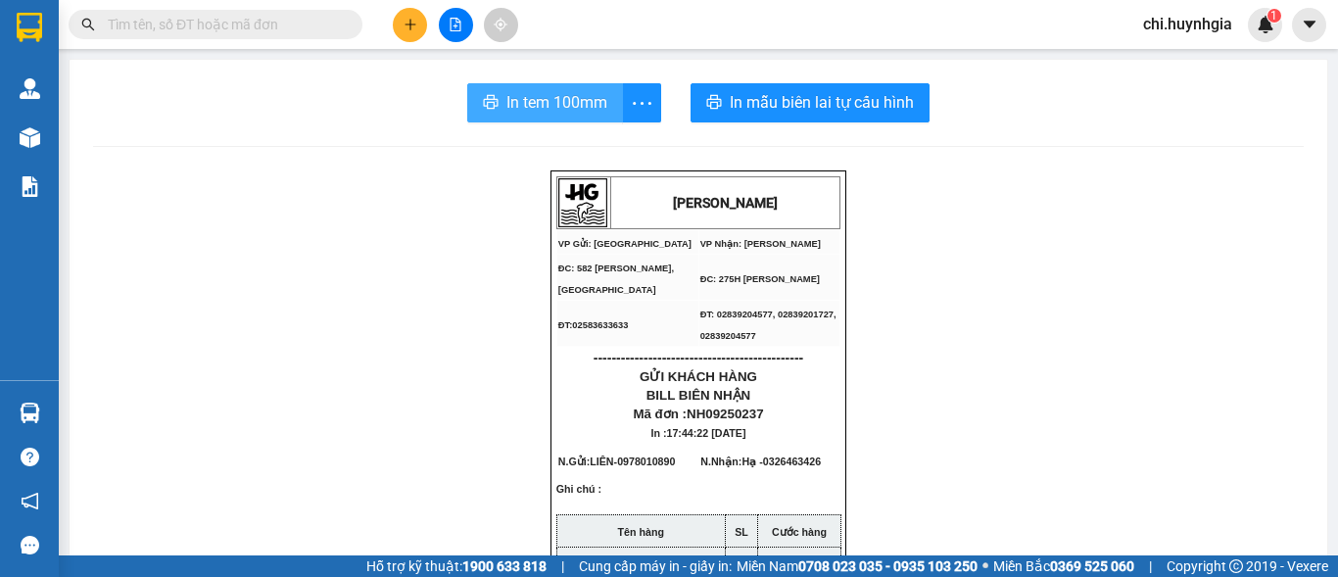
click at [567, 114] on span "In tem 100mm" at bounding box center [556, 102] width 101 height 24
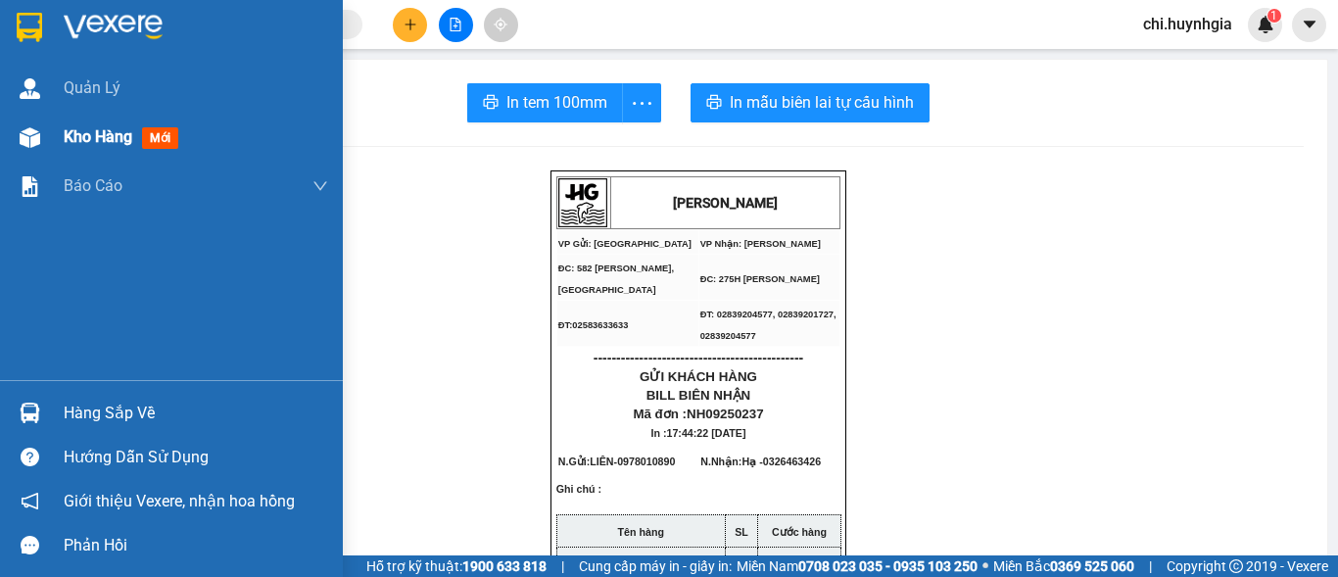
click at [52, 128] on div "Kho hàng mới" at bounding box center [171, 137] width 343 height 49
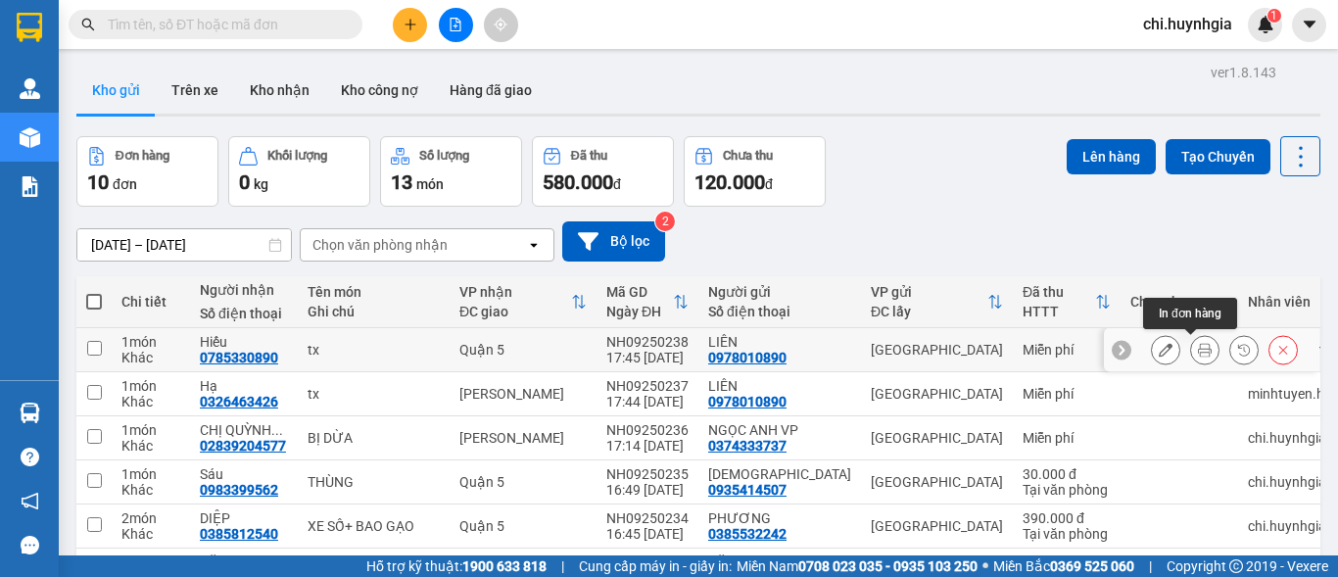
click at [1198, 355] on icon at bounding box center [1205, 350] width 14 height 14
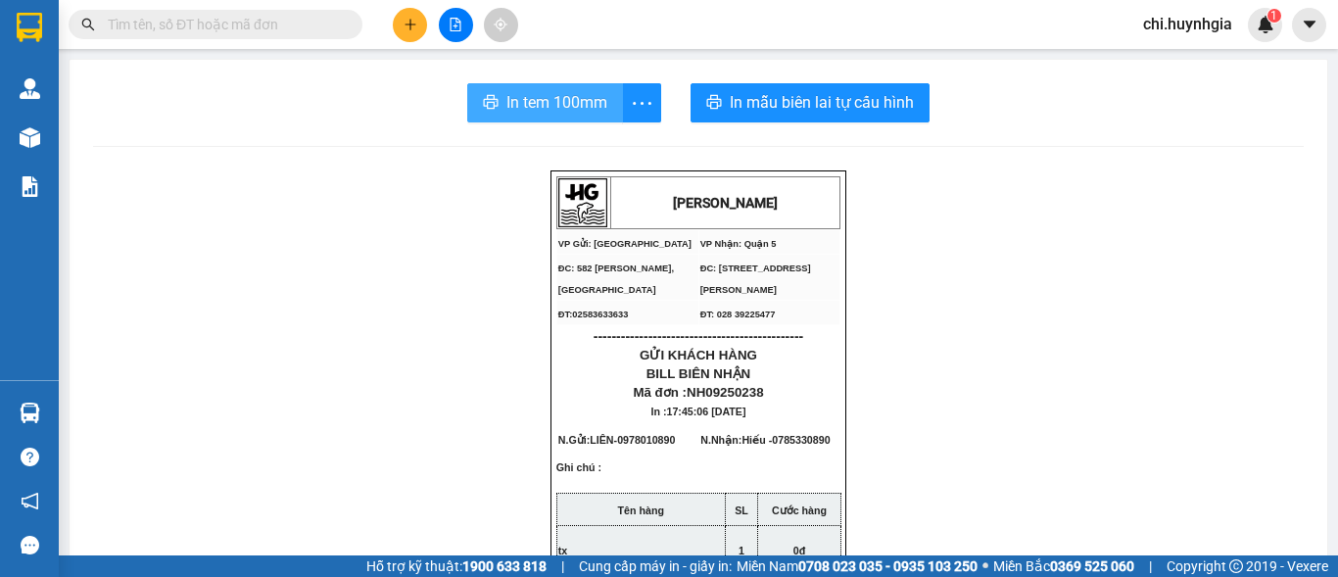
click at [585, 100] on span "In tem 100mm" at bounding box center [556, 102] width 101 height 24
click at [522, 101] on span "In tem 100mm" at bounding box center [556, 102] width 101 height 24
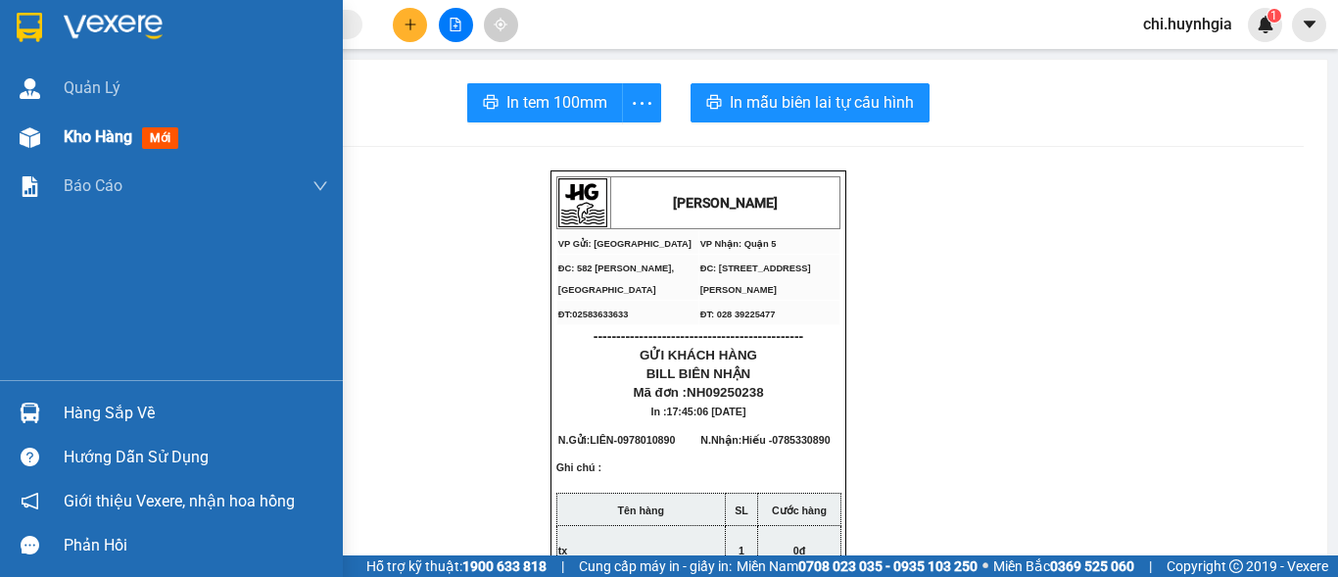
click at [36, 140] on img at bounding box center [30, 137] width 21 height 21
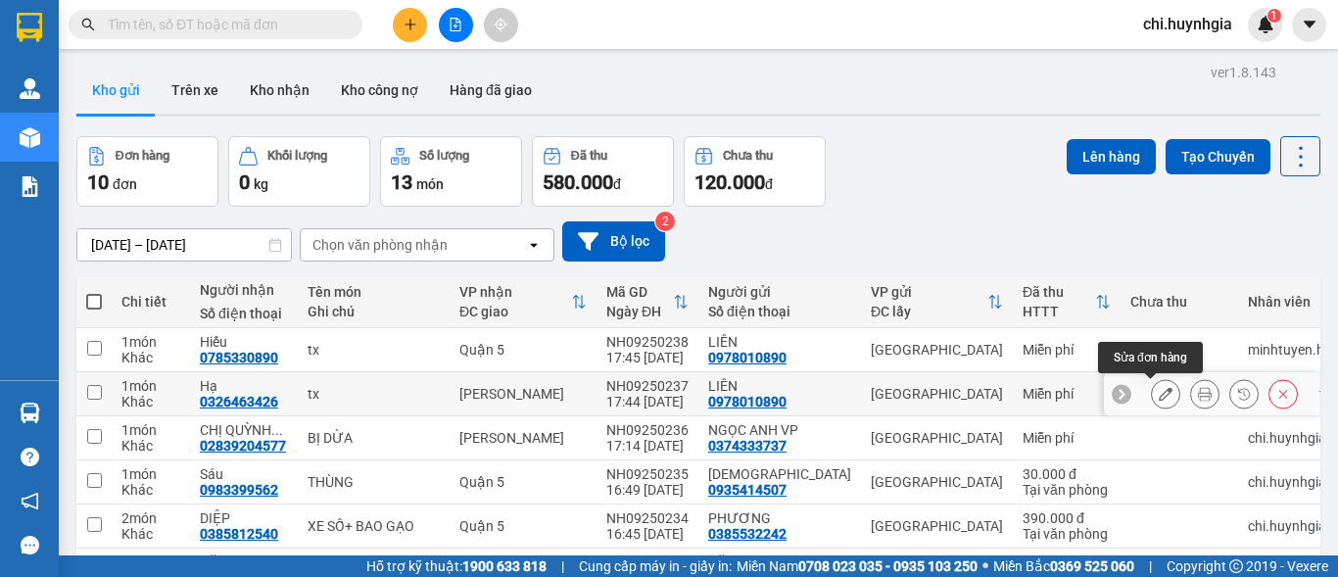
click at [1160, 395] on button at bounding box center [1165, 394] width 27 height 34
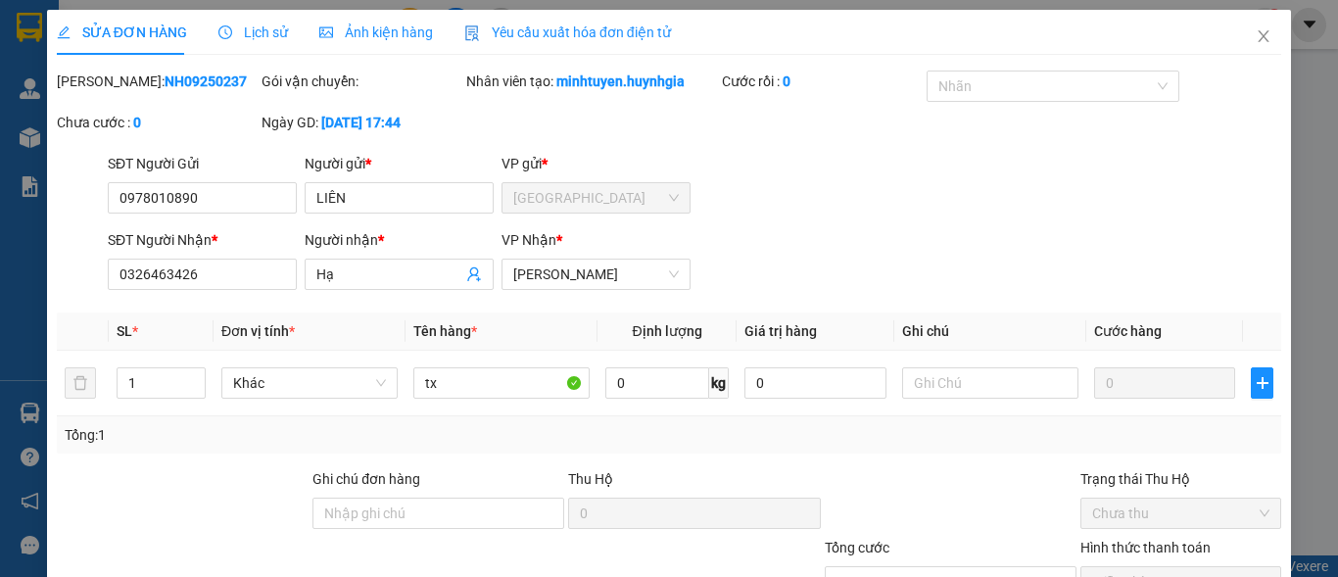
type input "0978010890"
type input "LIÊN"
type input "0326463426"
type input "Hạ"
click at [1256, 43] on icon "close" at bounding box center [1264, 36] width 16 height 16
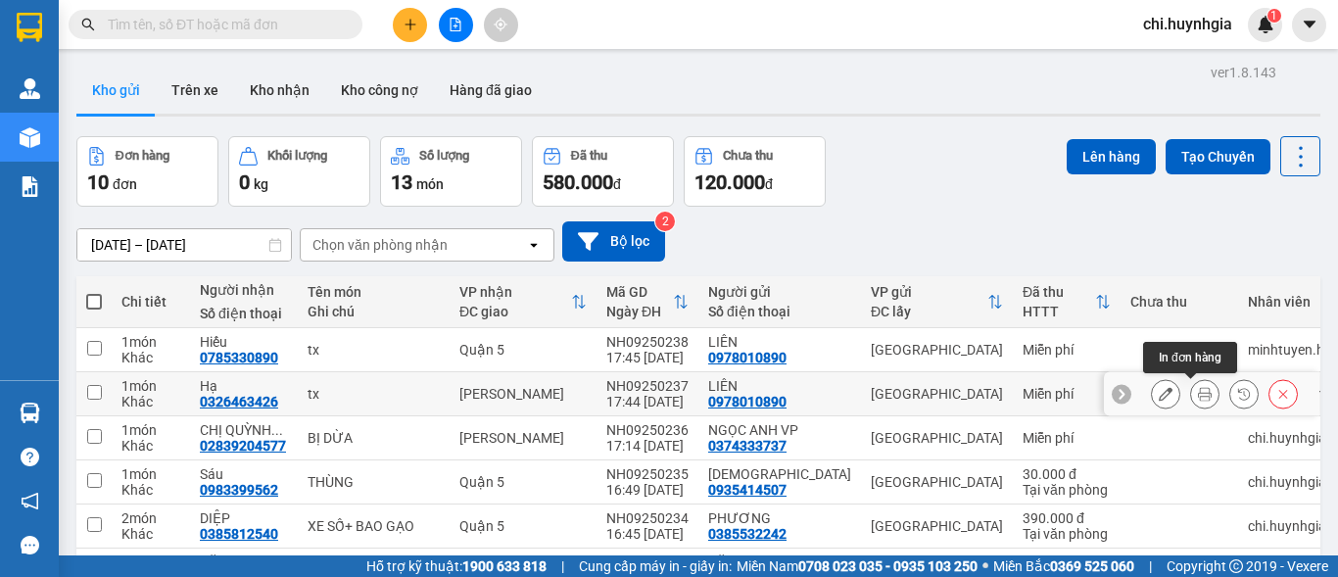
click at [1198, 394] on icon at bounding box center [1205, 394] width 14 height 14
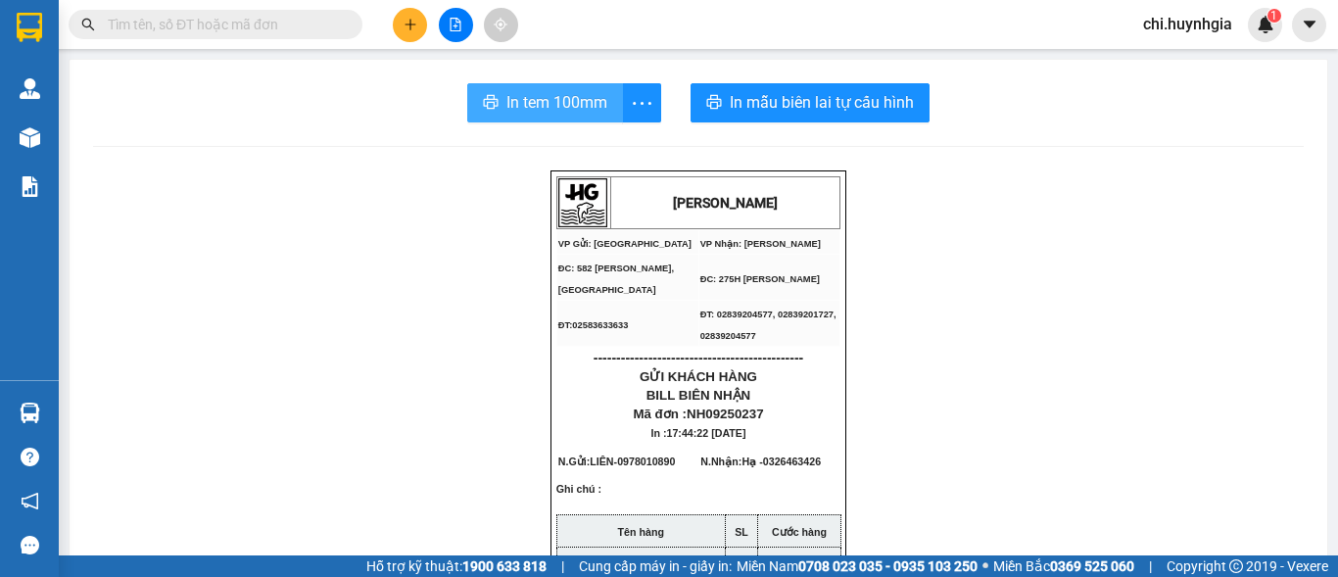
click at [506, 103] on span "In tem 100mm" at bounding box center [556, 102] width 101 height 24
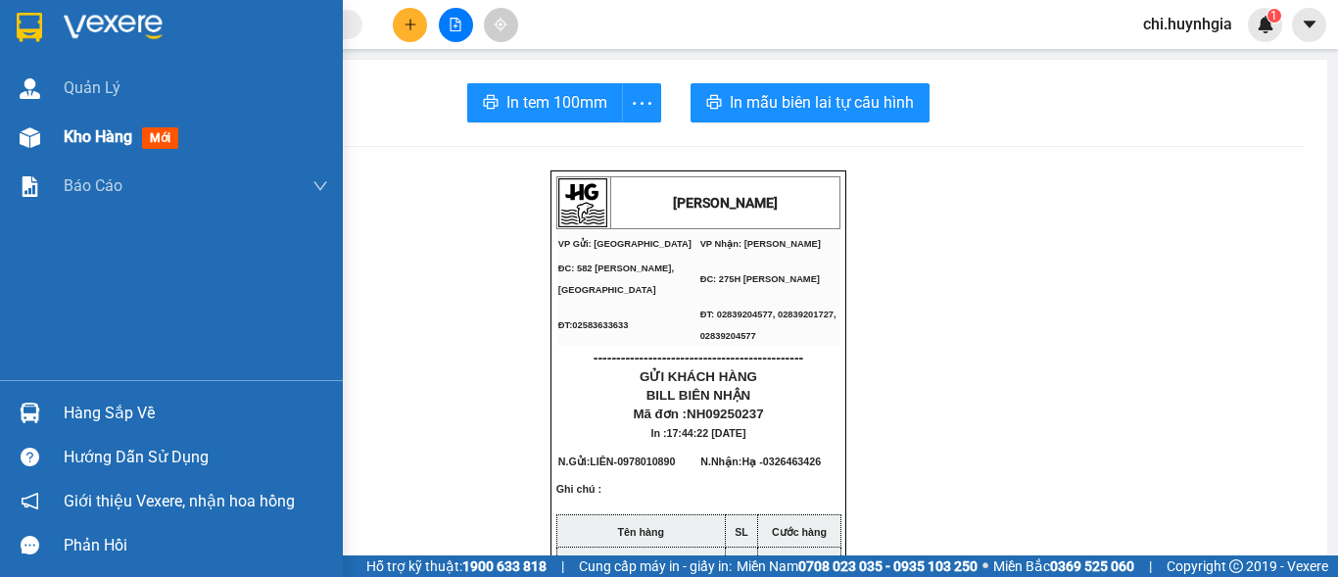
click at [37, 139] on img at bounding box center [30, 137] width 21 height 21
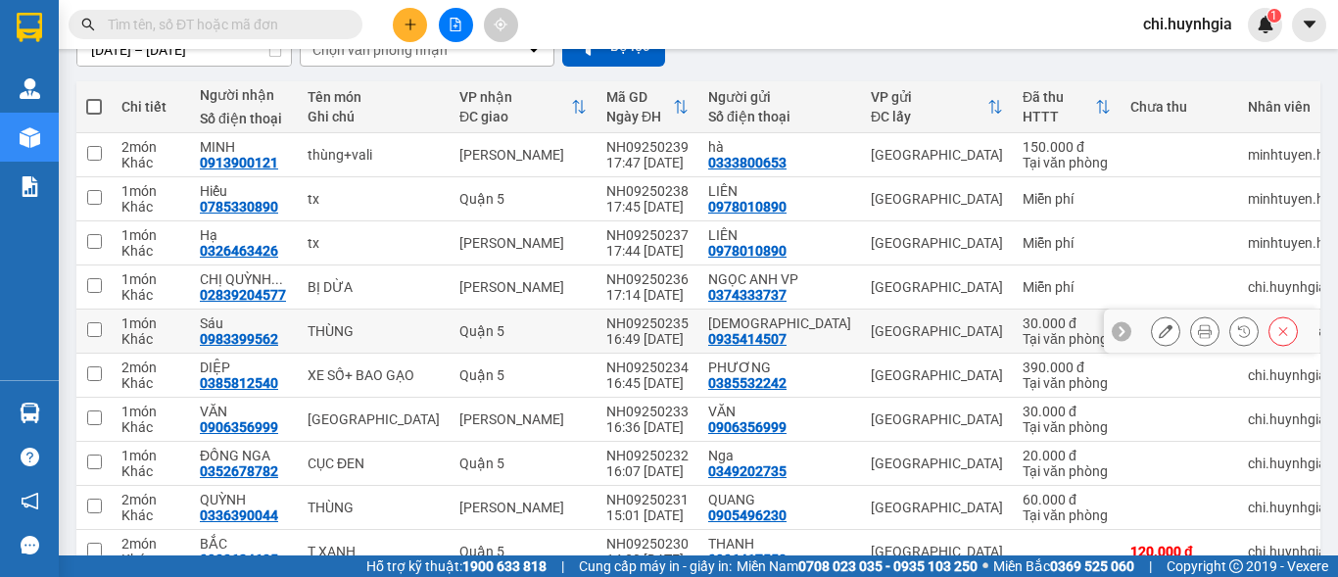
scroll to position [196, 0]
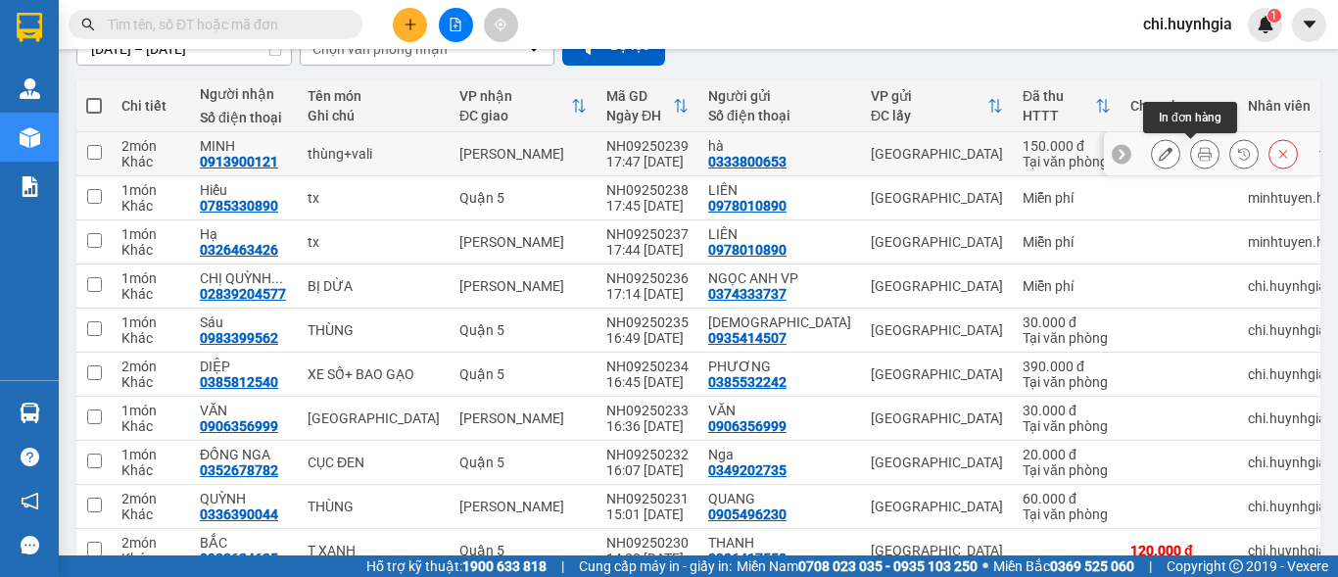
click at [1197, 155] on button at bounding box center [1204, 154] width 27 height 34
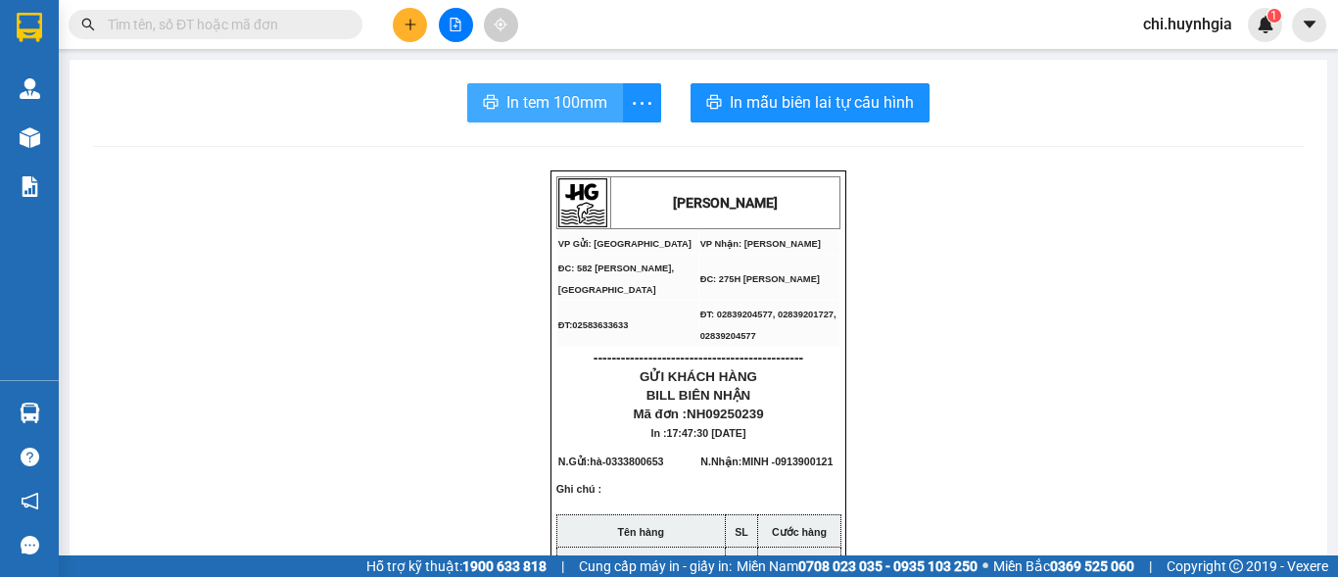
click at [542, 107] on span "In tem 100mm" at bounding box center [556, 102] width 101 height 24
click at [539, 109] on span "In tem 100mm" at bounding box center [556, 102] width 101 height 24
click at [420, 35] on button at bounding box center [410, 25] width 34 height 34
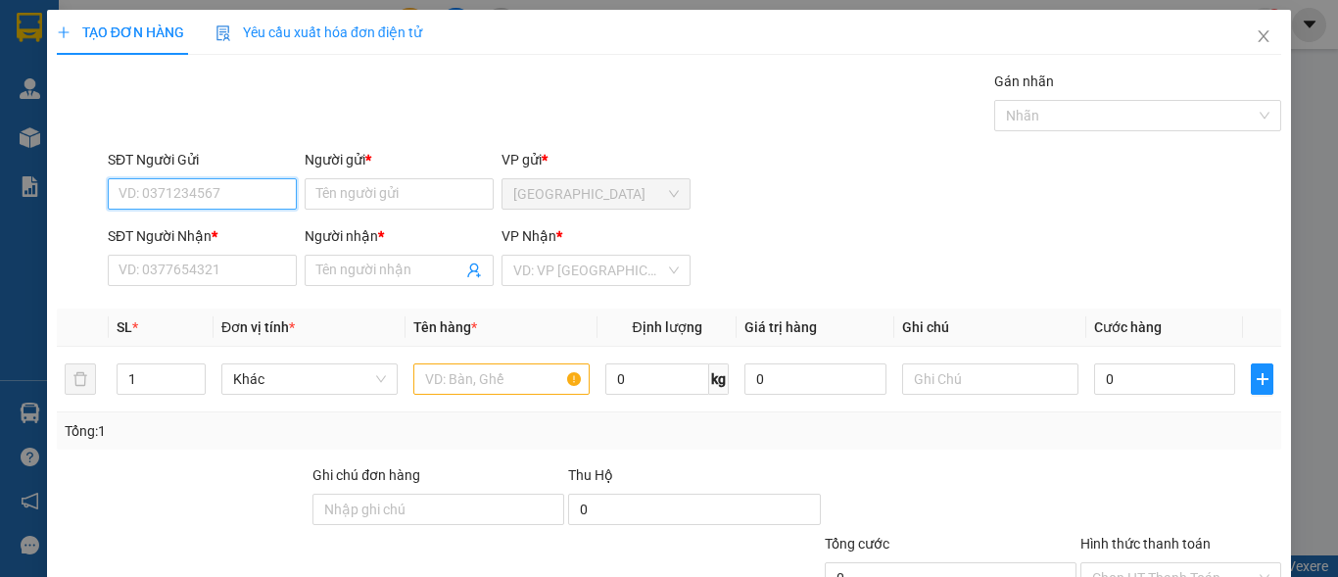
click at [256, 197] on input "SĐT Người Gửi" at bounding box center [202, 193] width 189 height 31
type input "6"
click at [172, 241] on div "0764229671 - NHUNG" at bounding box center [201, 233] width 164 height 22
type input "0764229671"
type input "NHUNG"
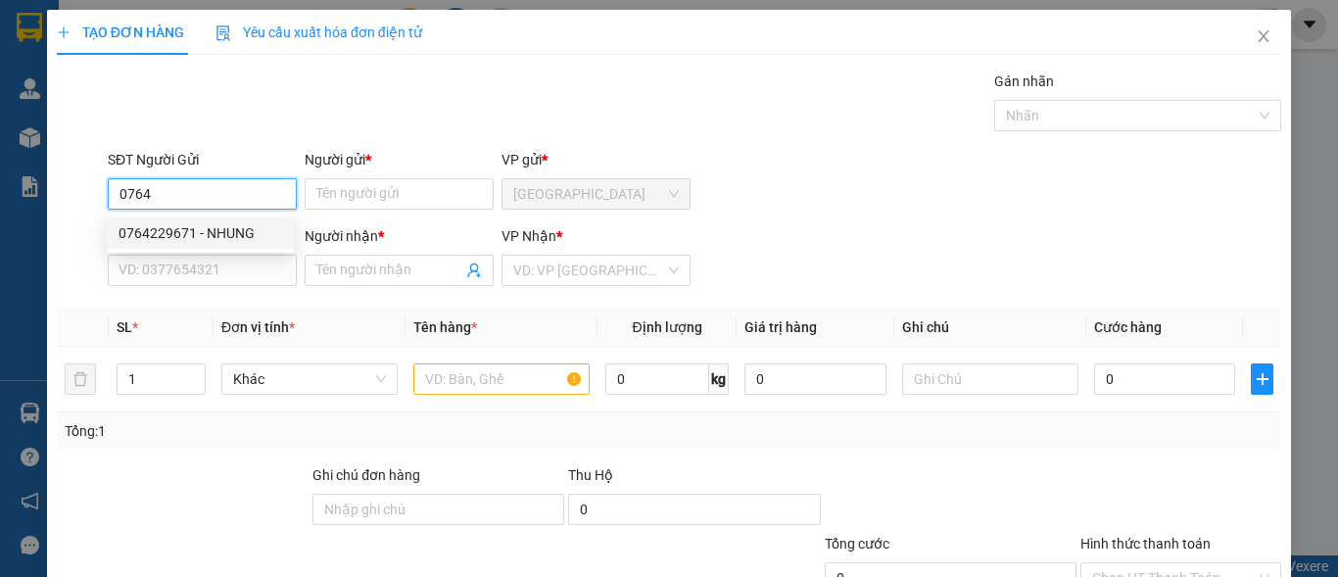
type input "0985784245"
type input "[PERSON_NAME]"
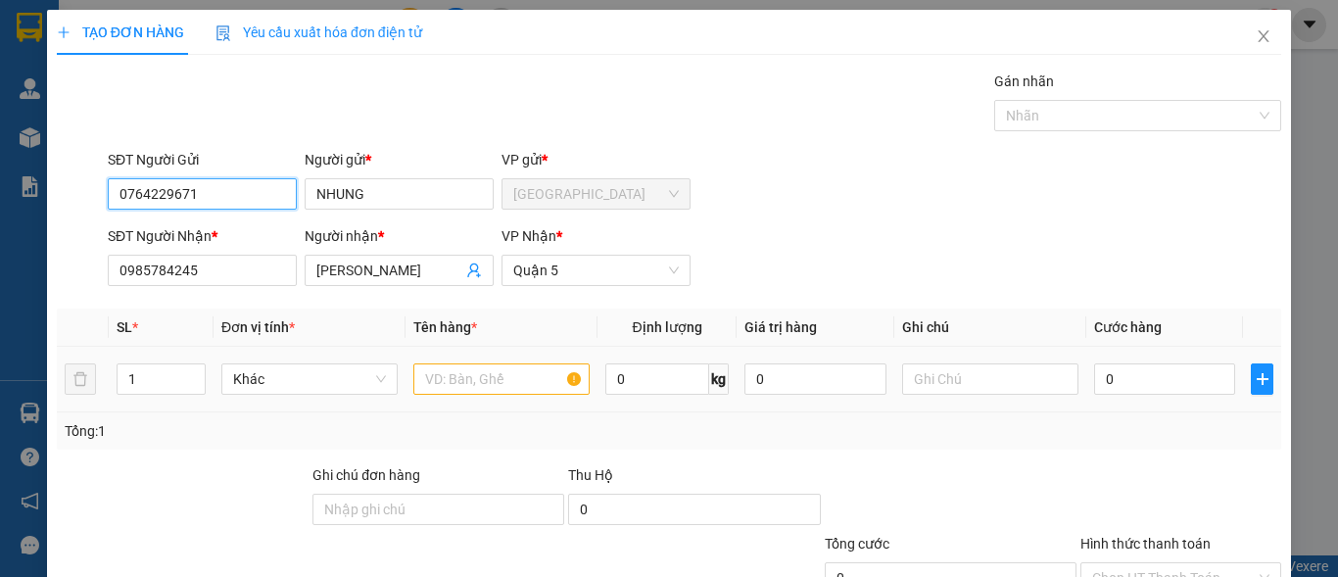
type input "0764229671"
click at [489, 374] on input "text" at bounding box center [501, 378] width 176 height 31
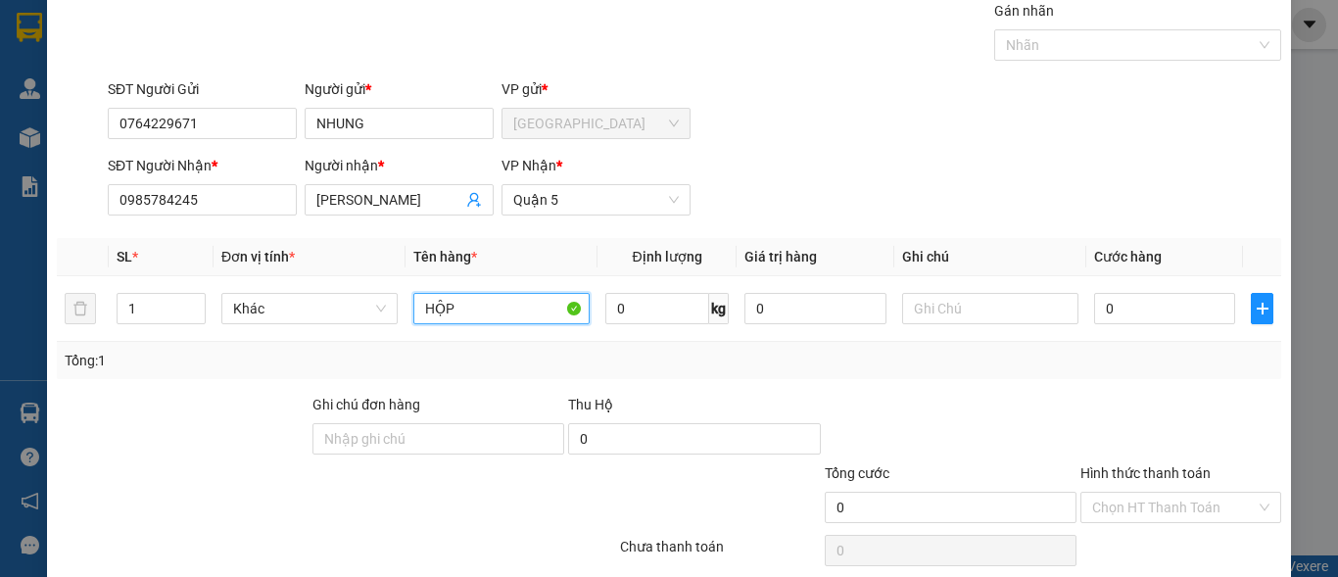
scroll to position [148, 0]
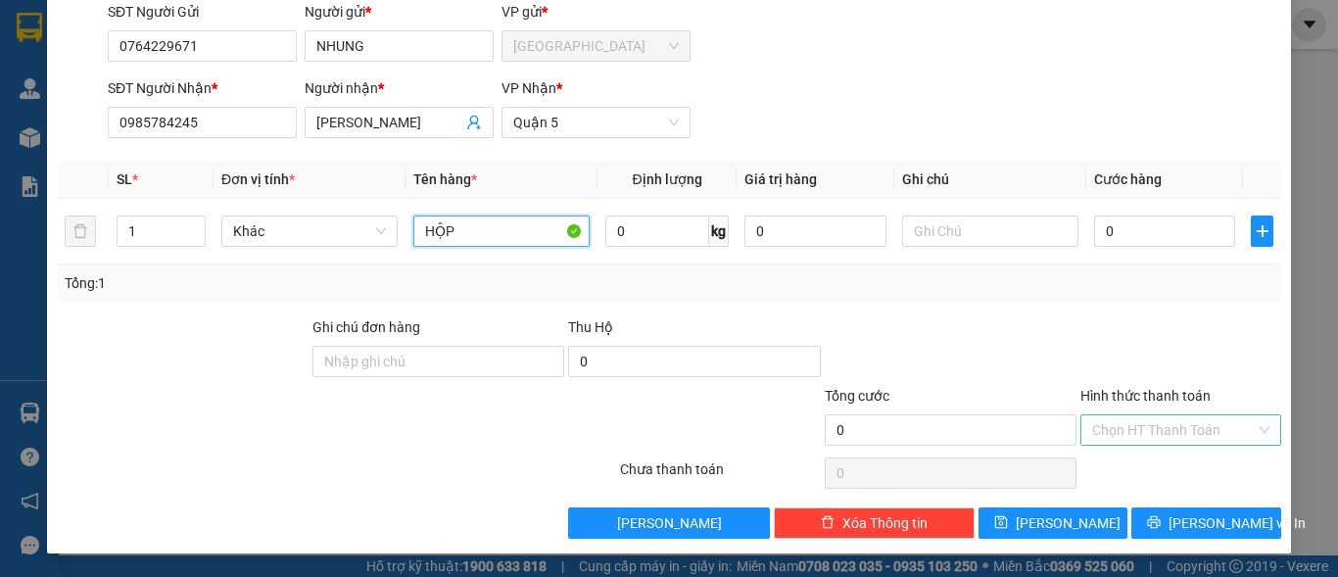
type input "HỘP"
click at [1209, 432] on input "Hình thức thanh toán" at bounding box center [1174, 429] width 164 height 29
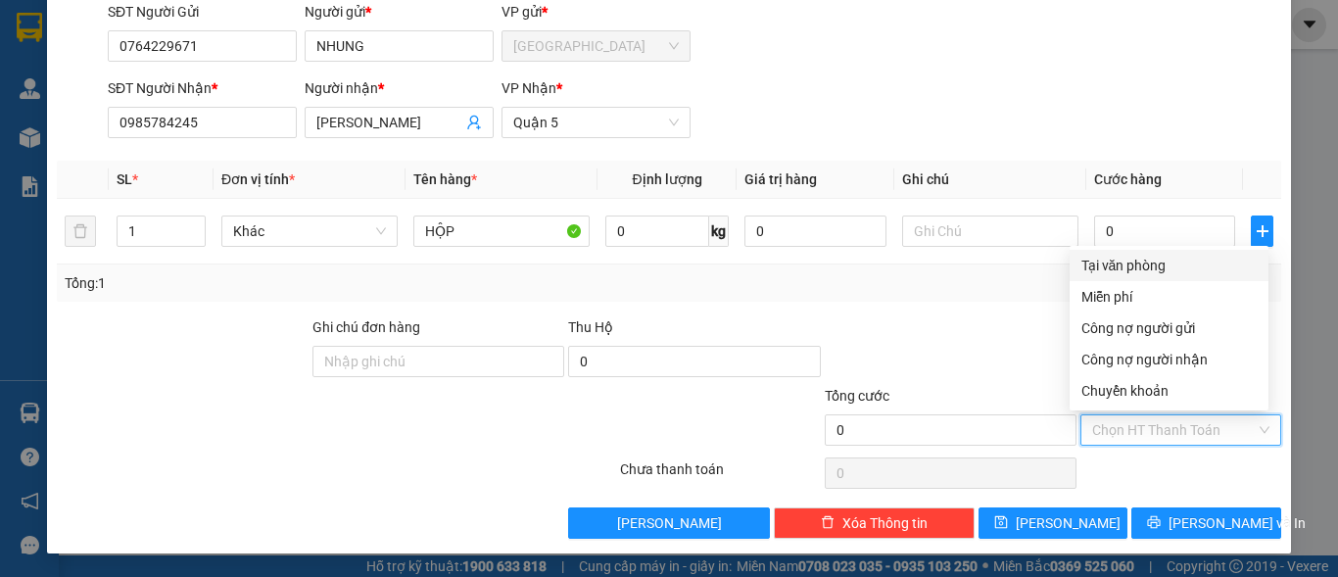
click at [938, 359] on div at bounding box center [951, 350] width 256 height 69
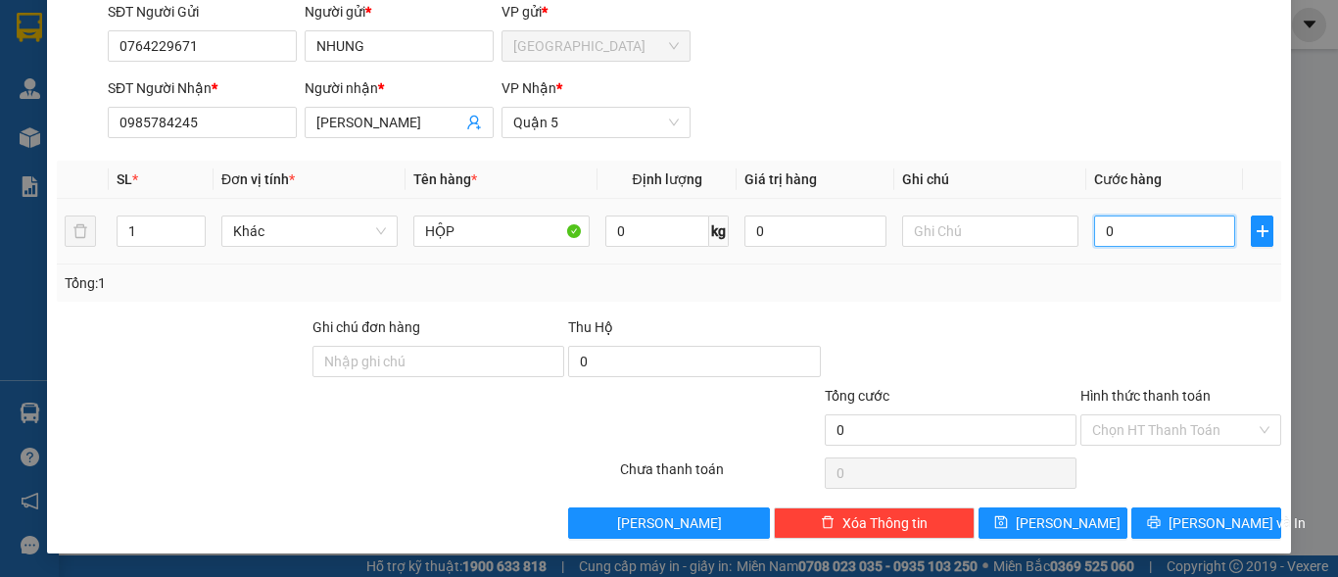
click at [1127, 233] on input "0" at bounding box center [1164, 231] width 141 height 31
type input "2"
type input "20"
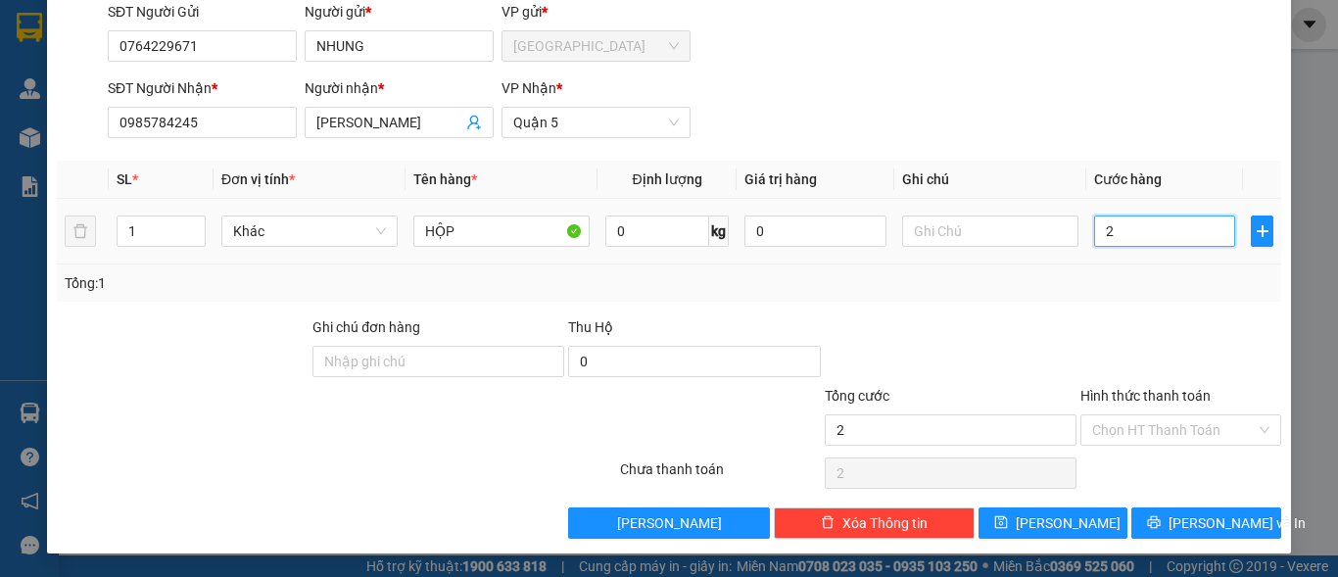
type input "20"
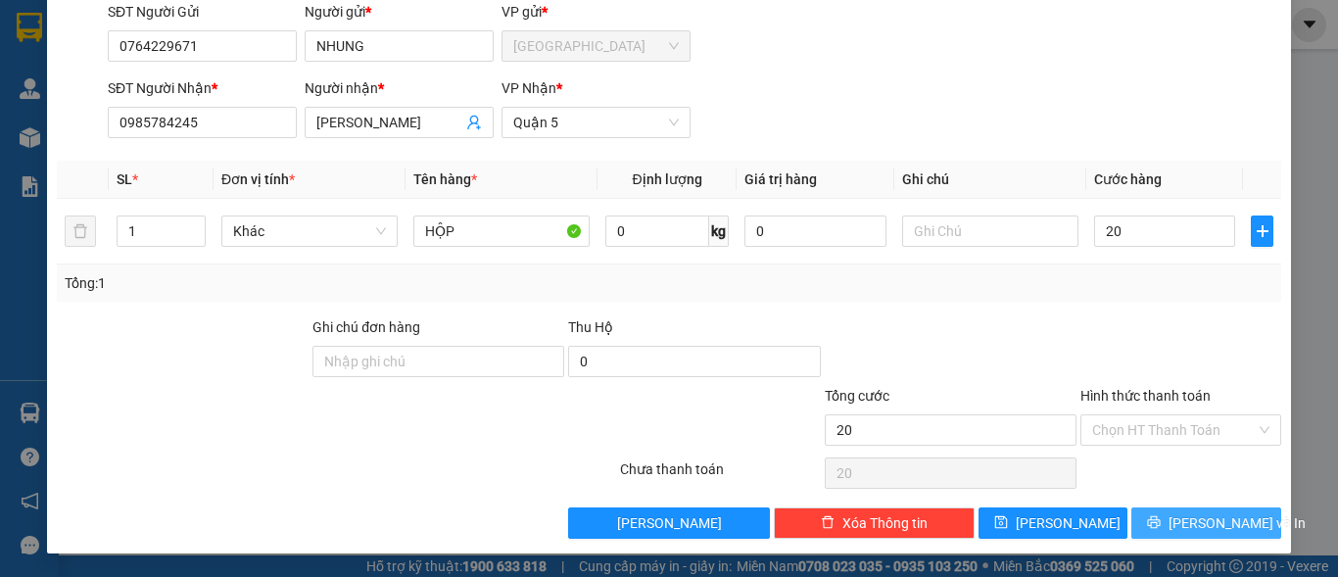
type input "20.000"
click at [1219, 526] on span "[PERSON_NAME] và In" at bounding box center [1237, 523] width 137 height 22
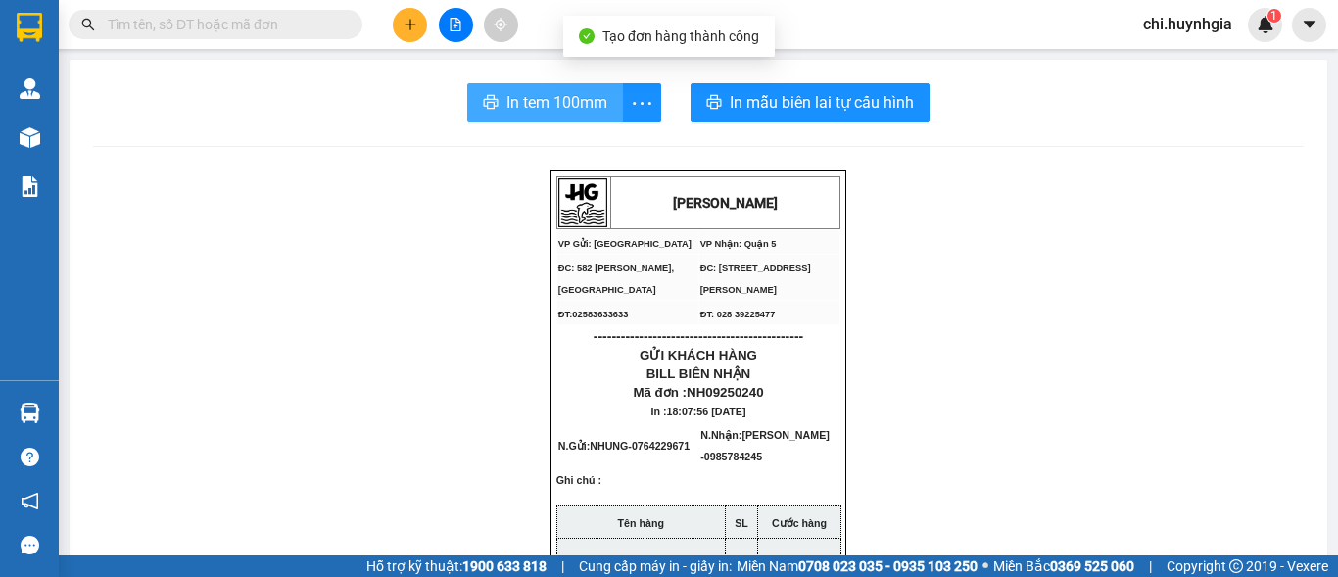
click at [584, 105] on span "In tem 100mm" at bounding box center [556, 102] width 101 height 24
click at [528, 96] on span "In tem 100mm" at bounding box center [556, 102] width 101 height 24
click at [553, 92] on span "In tem 100mm" at bounding box center [556, 102] width 101 height 24
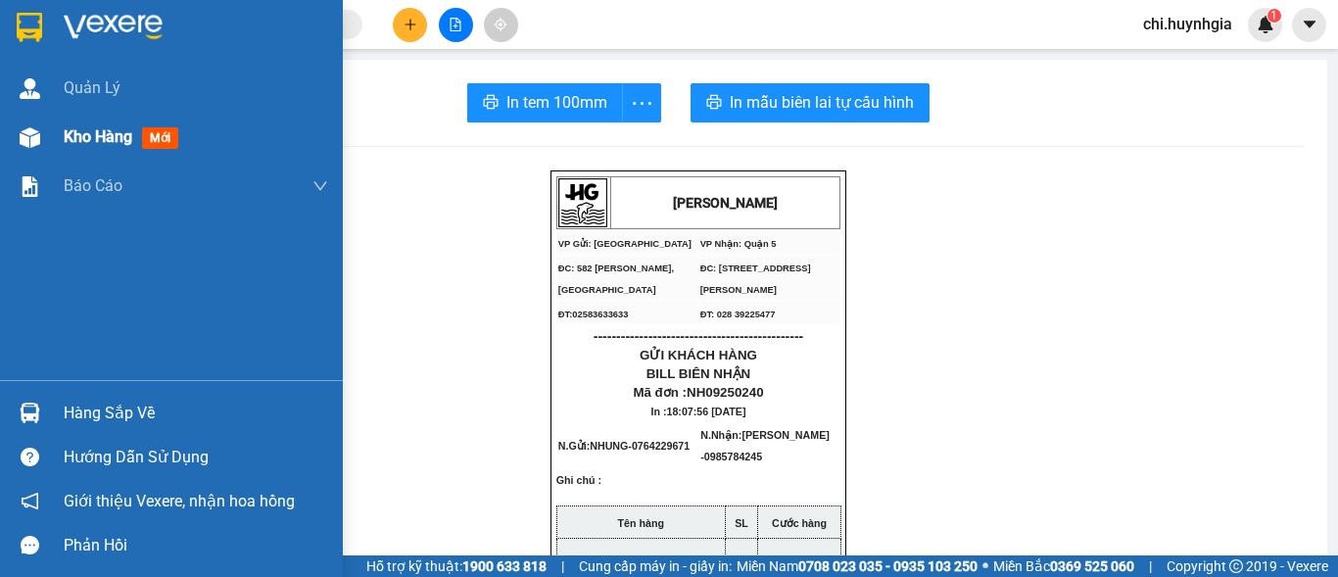
click at [61, 135] on div "Kho hàng mới" at bounding box center [171, 137] width 343 height 49
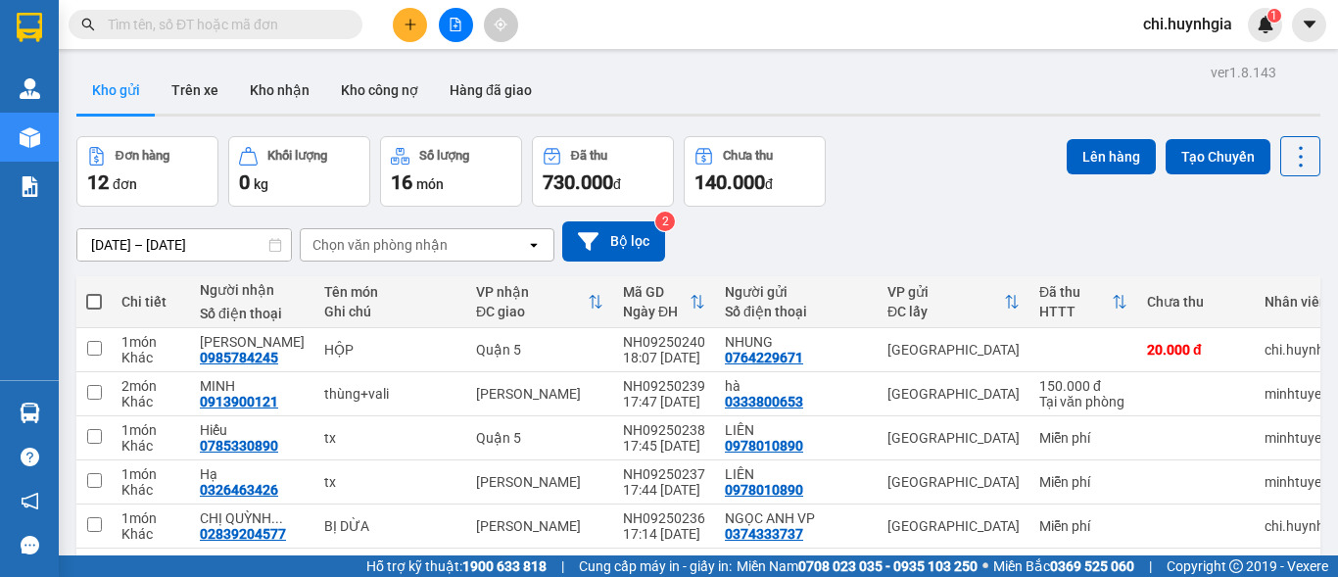
click at [409, 32] on button at bounding box center [410, 25] width 34 height 34
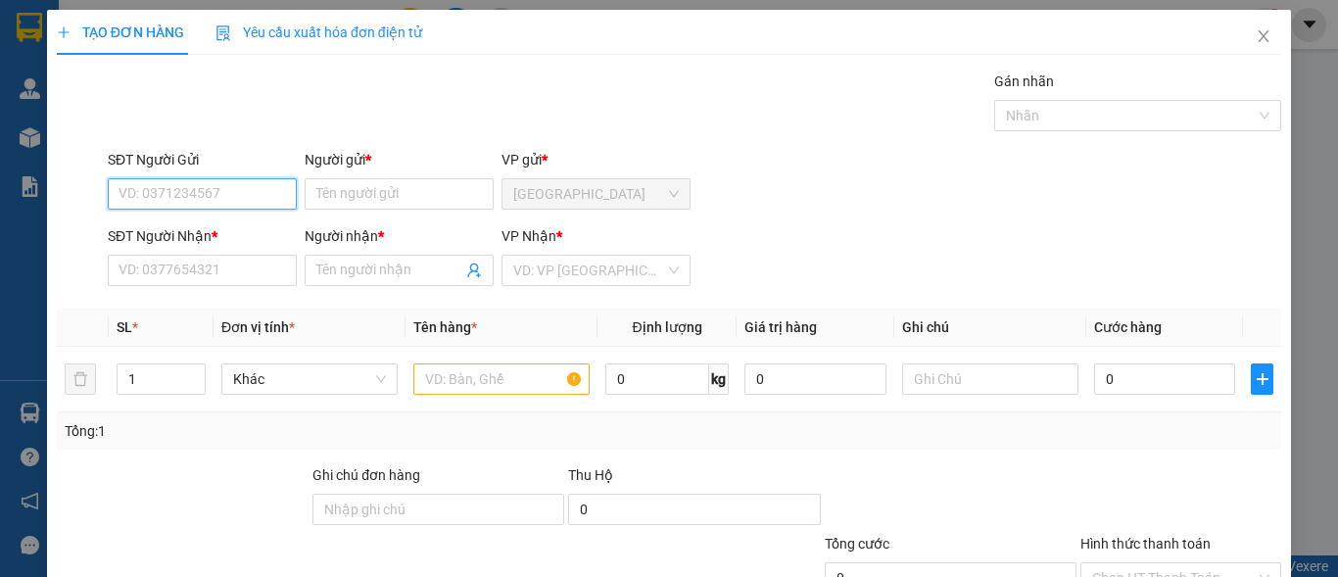
click at [270, 185] on input "SĐT Người Gửi" at bounding box center [202, 193] width 189 height 31
type input "0902011482"
click at [167, 235] on div "0902011482 - hồng" at bounding box center [201, 233] width 164 height 22
type input "hồng"
type input "0902011482"
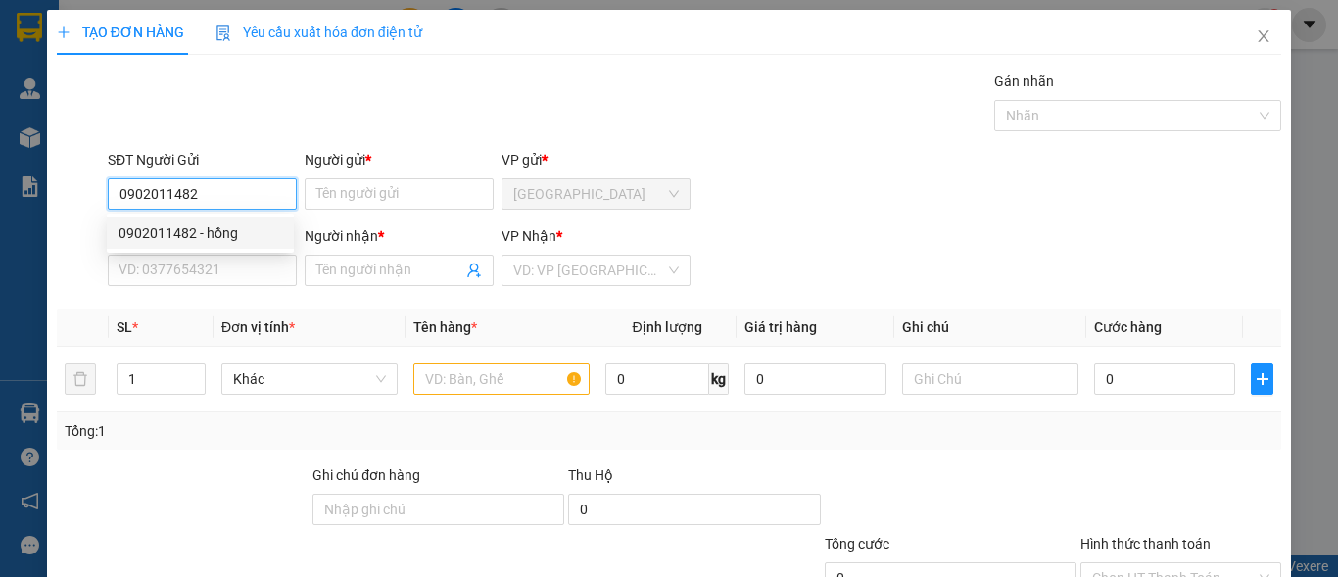
type input "hồng"
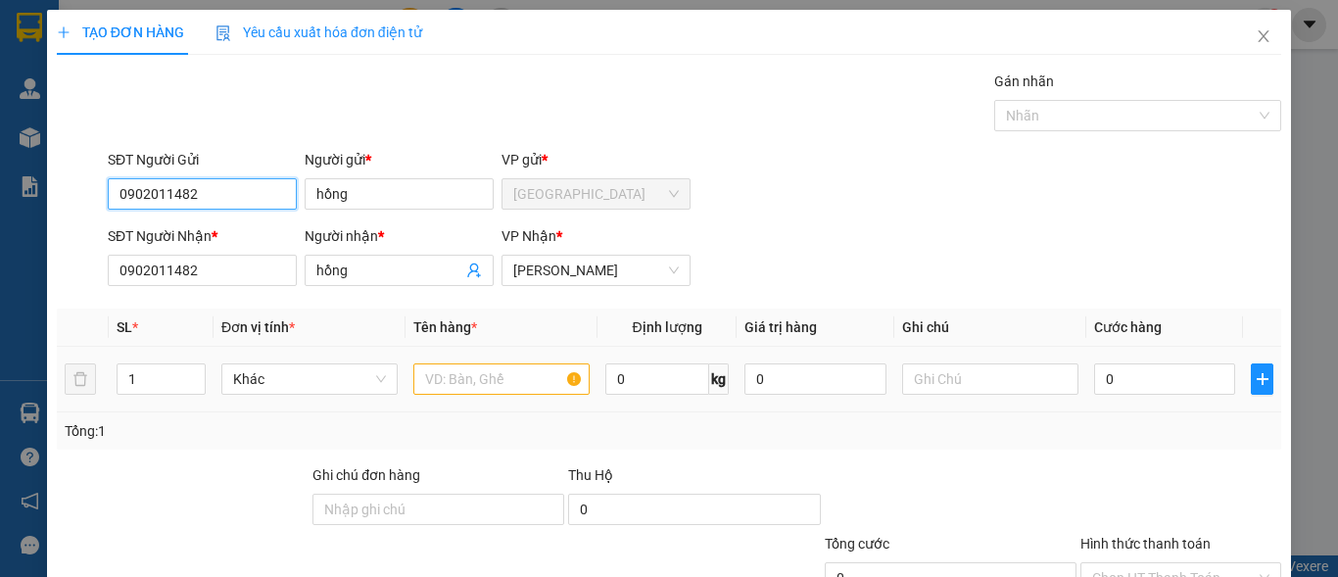
type input "0902011482"
click at [494, 369] on input "text" at bounding box center [501, 378] width 176 height 31
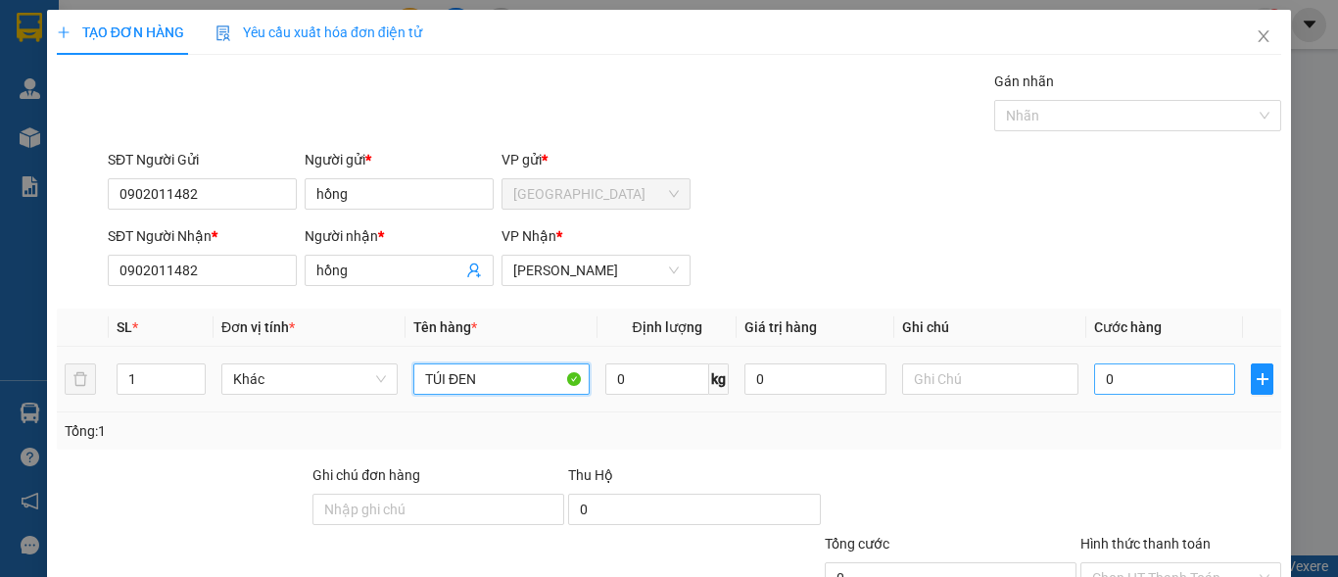
type input "TÚI ĐEN"
click at [1156, 377] on input "0" at bounding box center [1164, 378] width 141 height 31
type input "2"
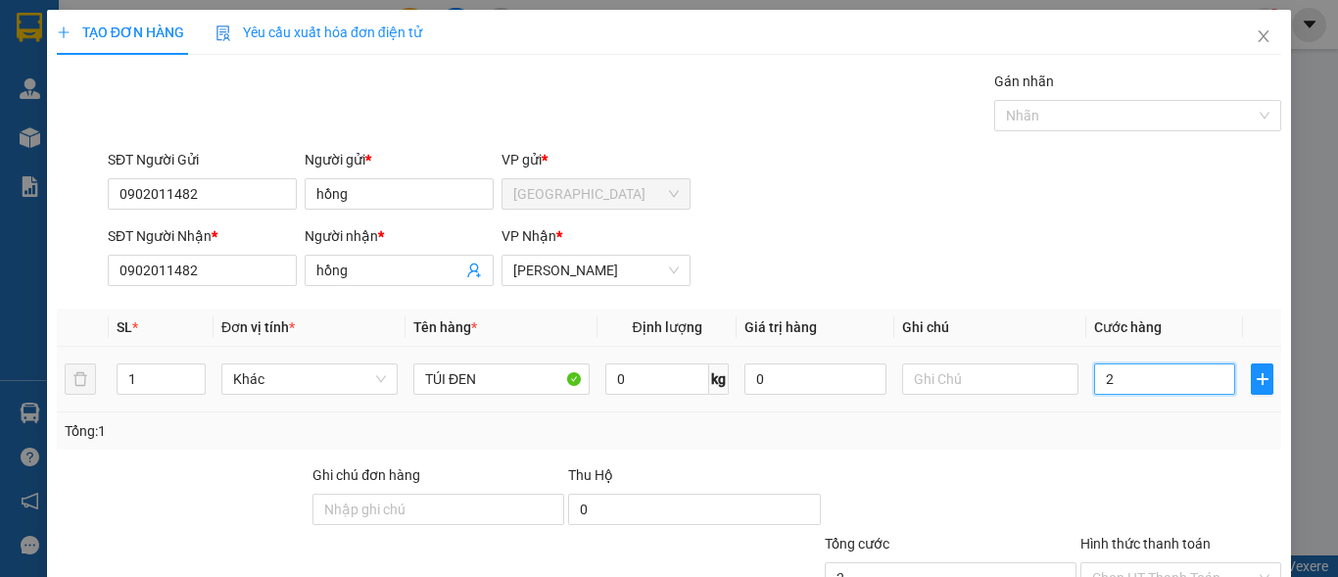
type input "20"
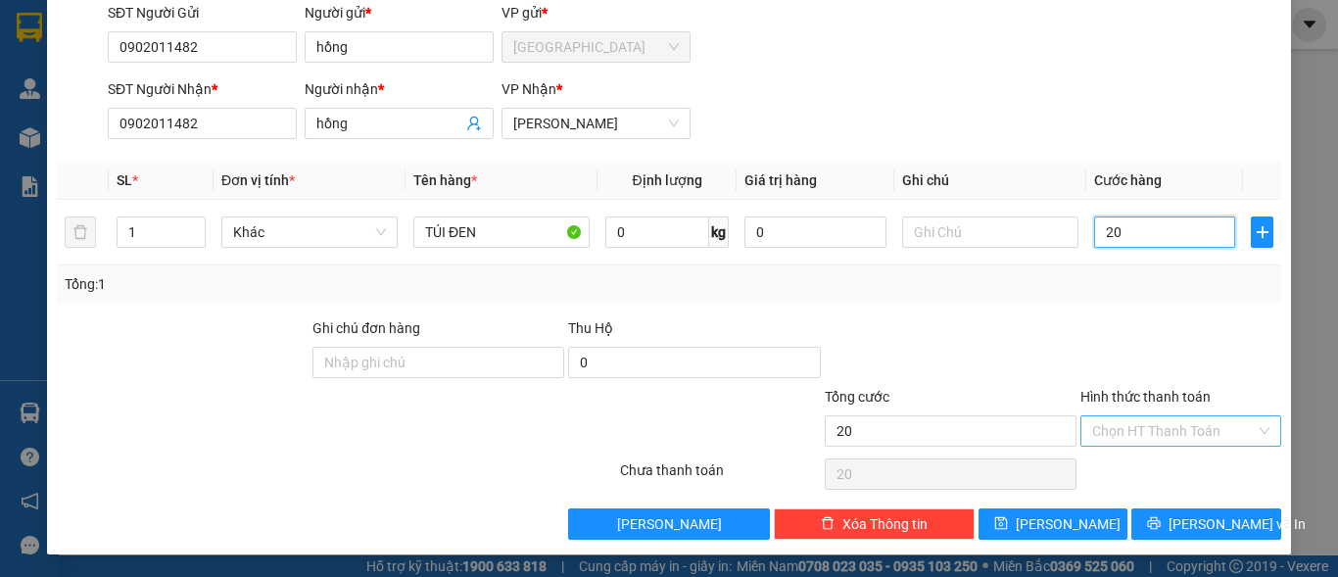
scroll to position [148, 0]
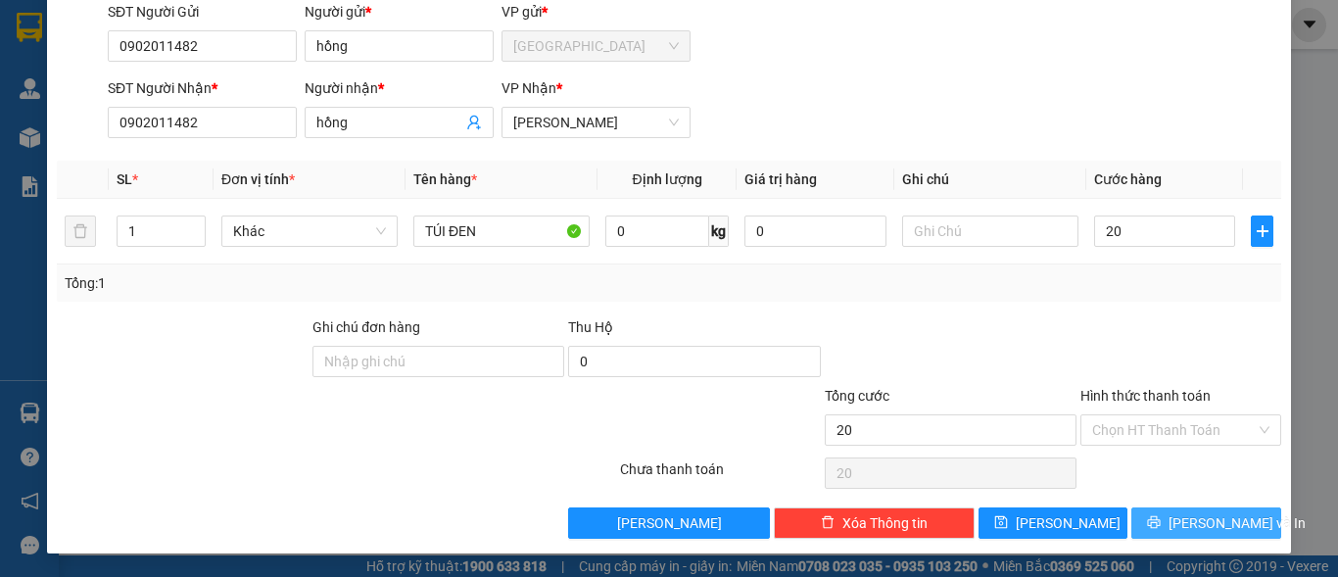
type input "20.000"
click at [1186, 521] on span "[PERSON_NAME] và In" at bounding box center [1237, 523] width 137 height 22
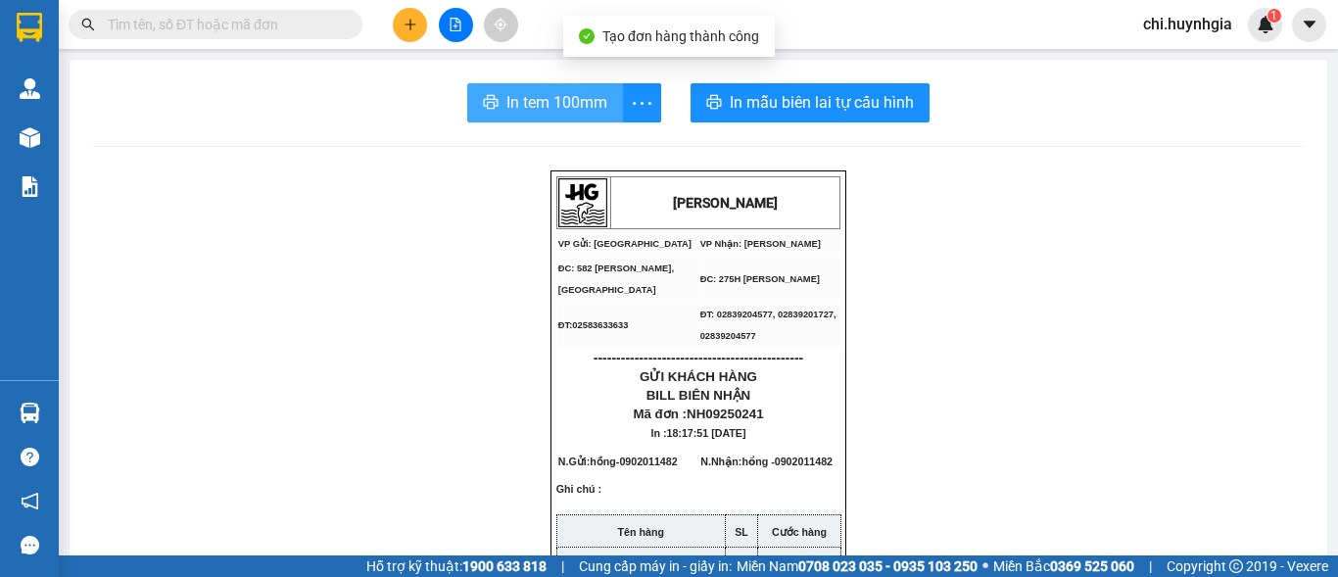
click at [527, 121] on button "In tem 100mm" at bounding box center [545, 102] width 156 height 39
click at [540, 114] on span "In tem 100mm" at bounding box center [556, 102] width 101 height 24
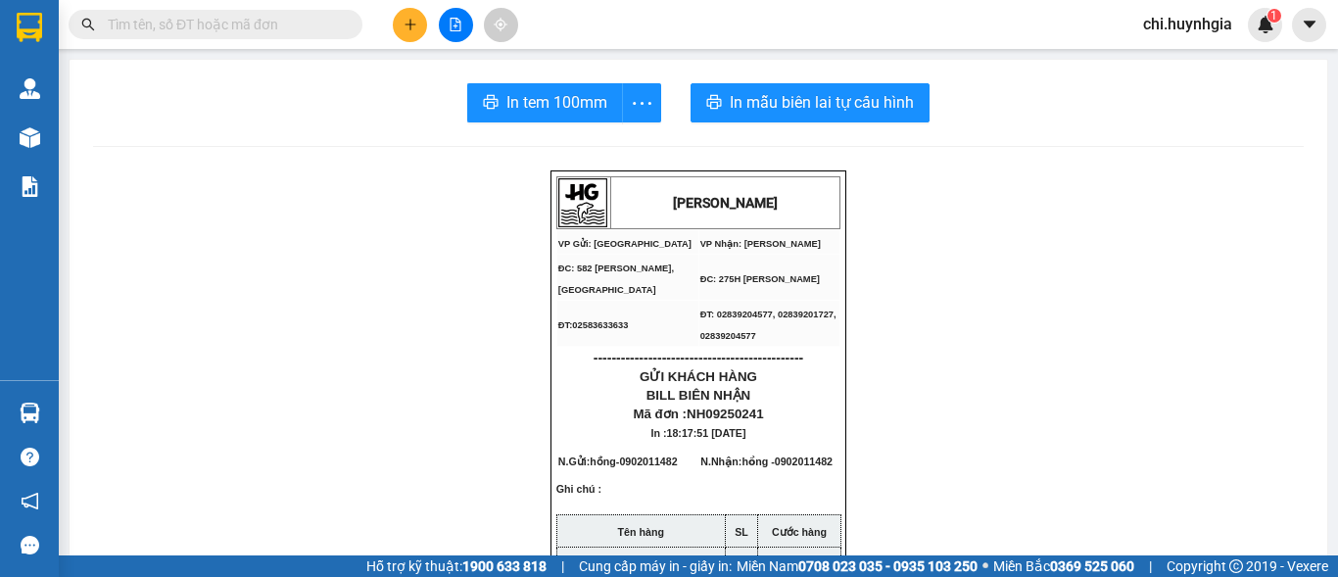
click at [557, 112] on span "In tem 100mm" at bounding box center [556, 102] width 101 height 24
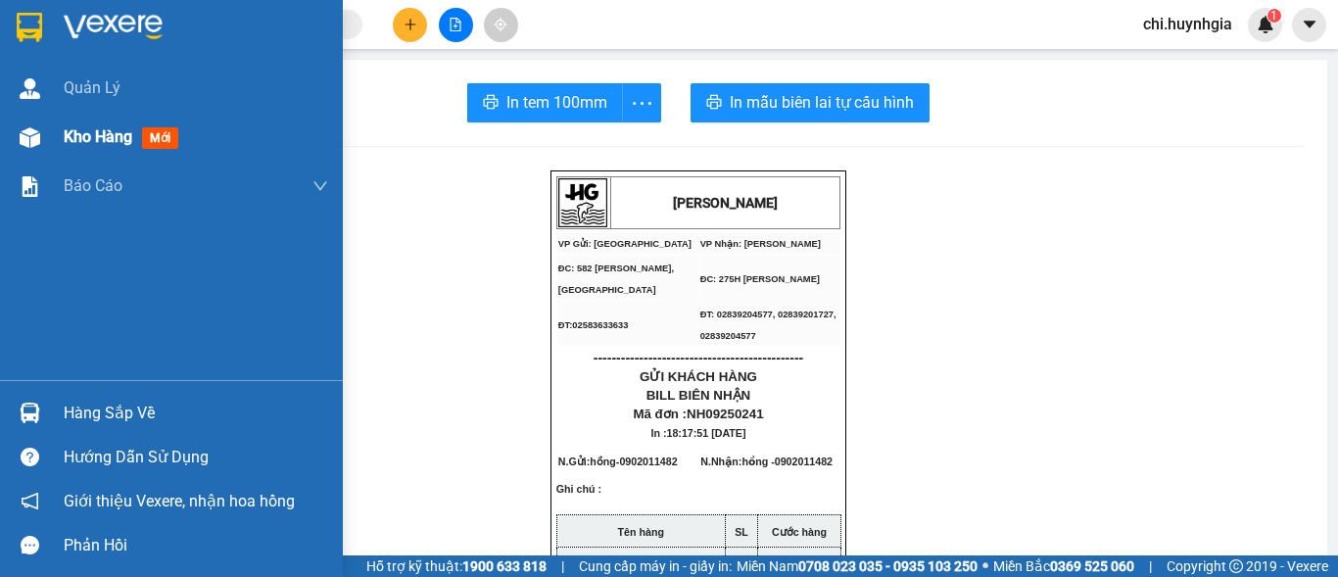
click at [88, 136] on span "Kho hàng" at bounding box center [98, 136] width 69 height 19
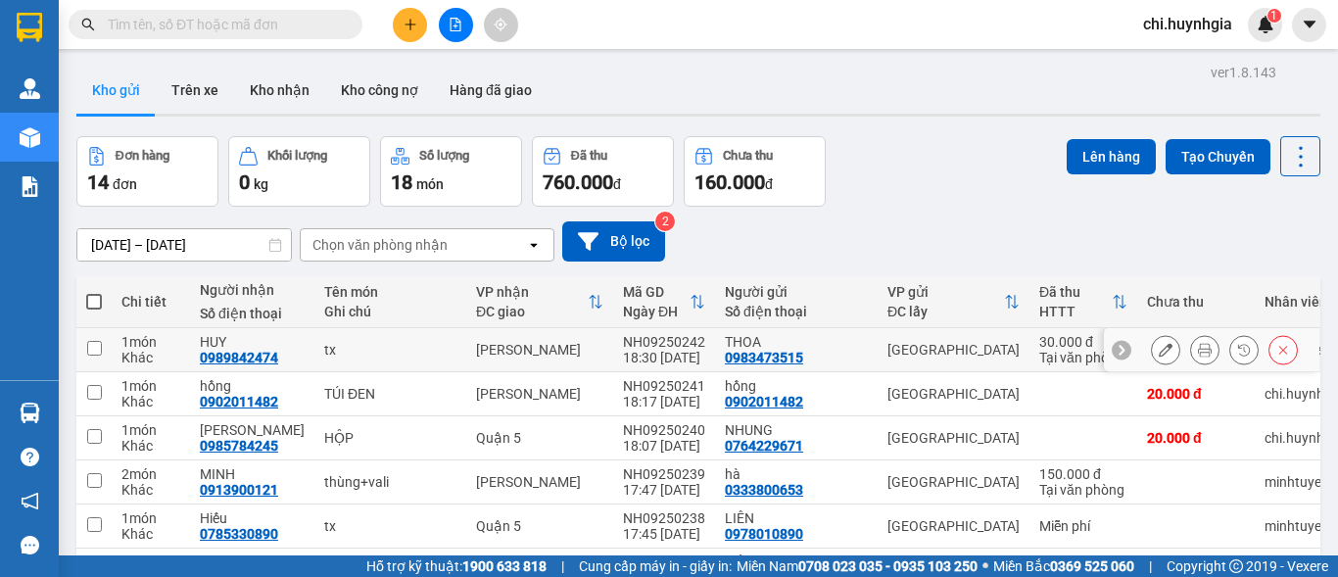
click at [1198, 351] on icon at bounding box center [1205, 350] width 14 height 14
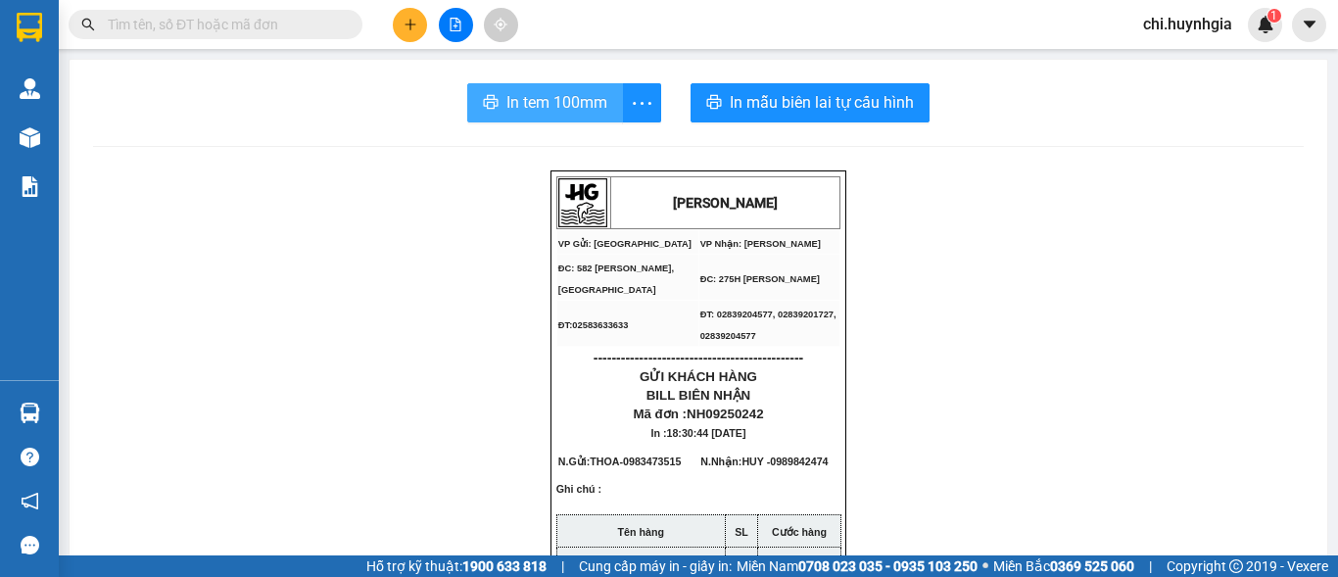
click at [571, 92] on span "In tem 100mm" at bounding box center [556, 102] width 101 height 24
click at [530, 99] on span "In tem 100mm" at bounding box center [556, 102] width 101 height 24
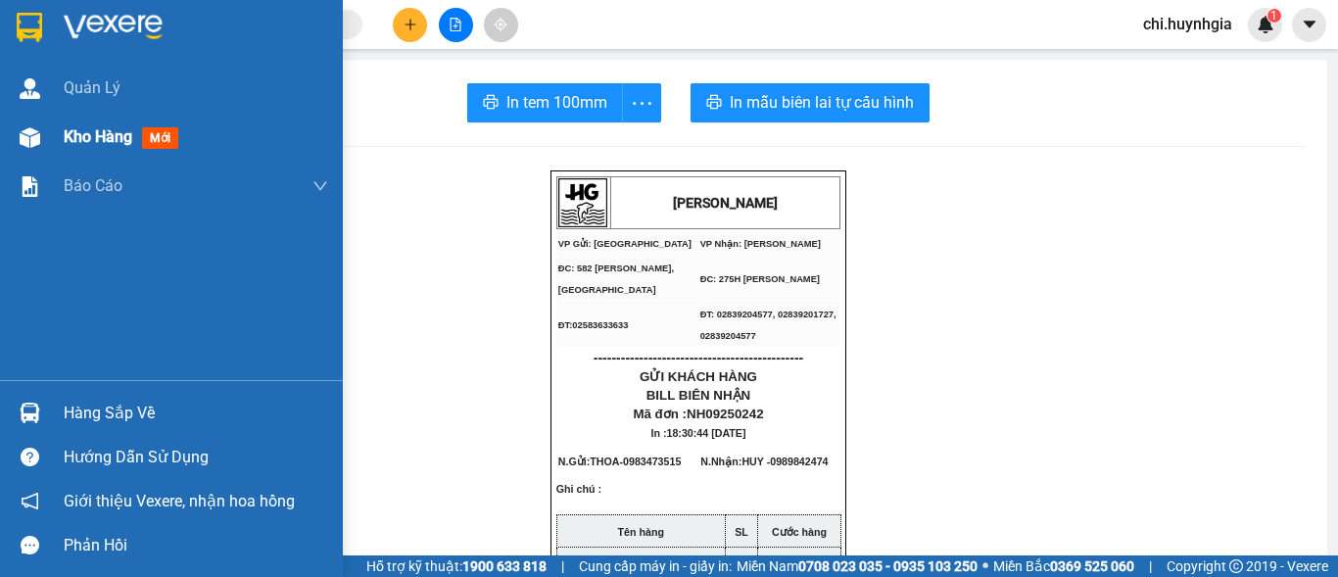
click at [81, 140] on span "Kho hàng" at bounding box center [98, 136] width 69 height 19
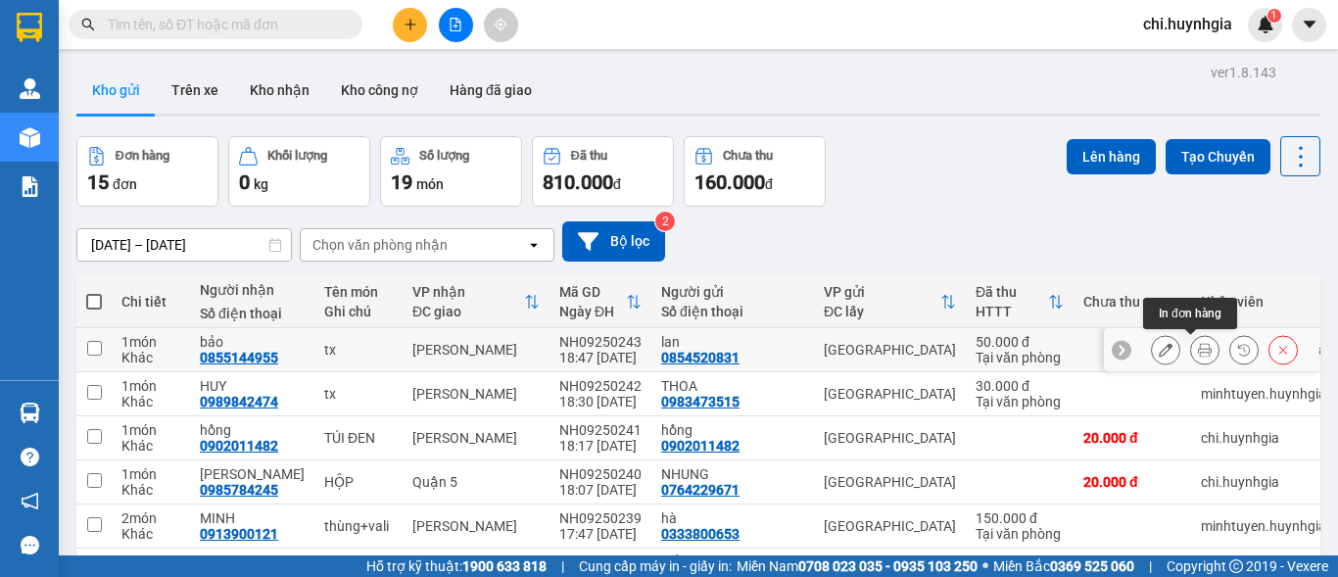
click at [1198, 352] on icon at bounding box center [1205, 350] width 14 height 14
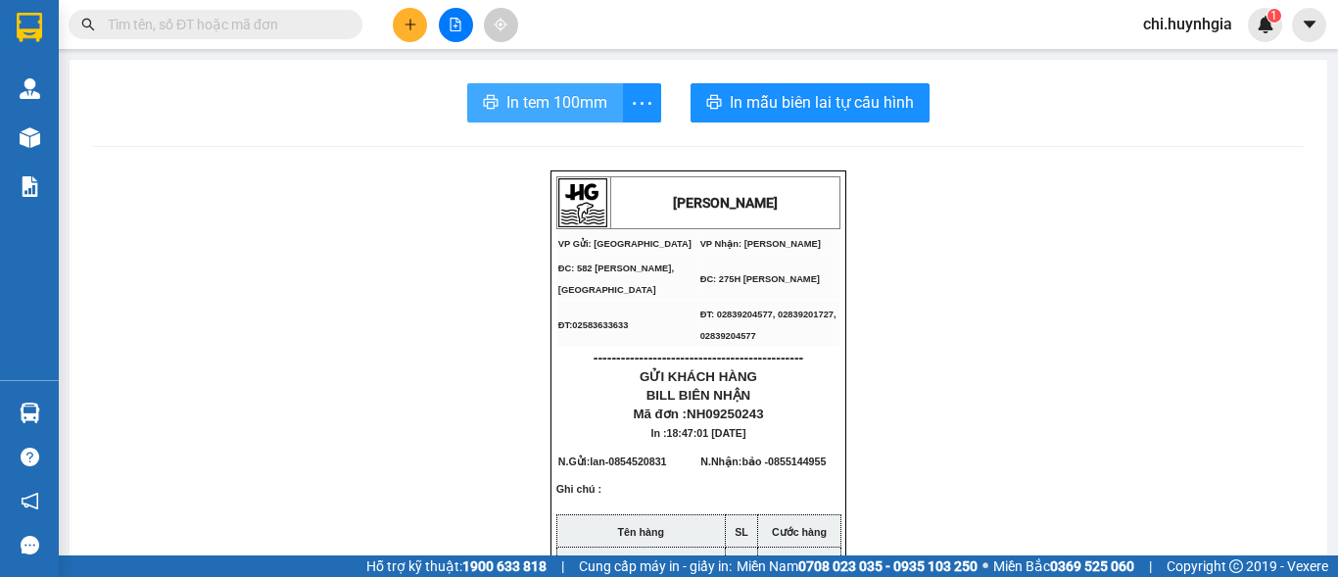
click at [554, 109] on span "In tem 100mm" at bounding box center [556, 102] width 101 height 24
click at [407, 24] on icon "plus" at bounding box center [410, 24] width 11 height 1
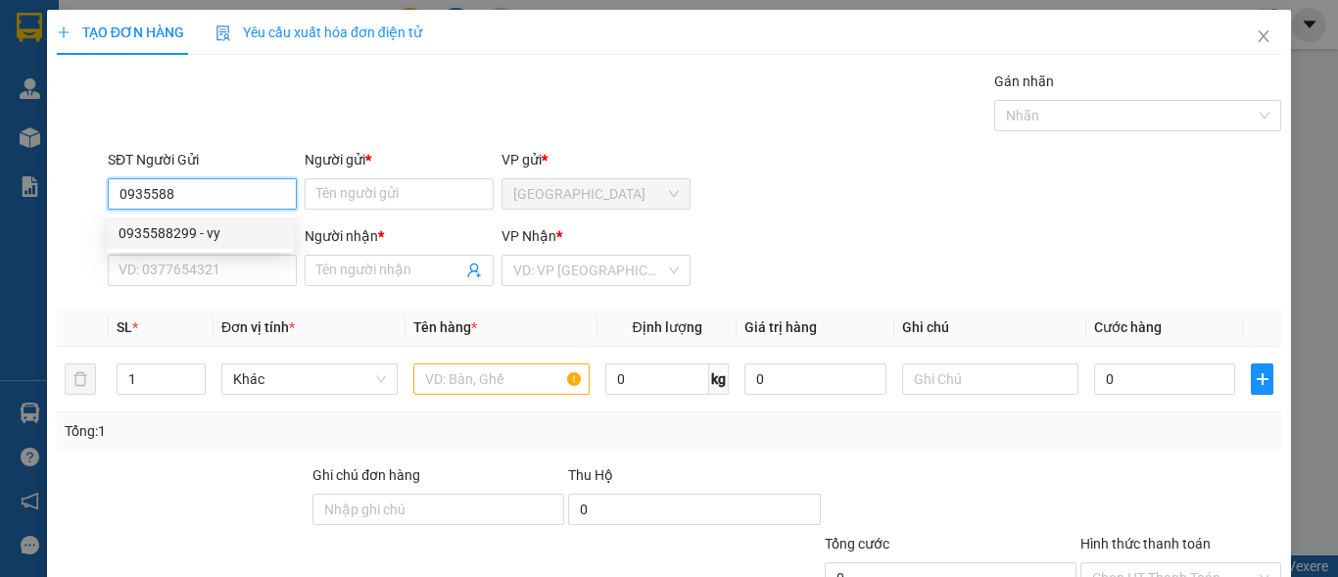
click at [142, 230] on div "0935588299 - vy" at bounding box center [201, 233] width 164 height 22
type input "0935588299"
type input "vy"
type input "0889143986"
type input "NAM"
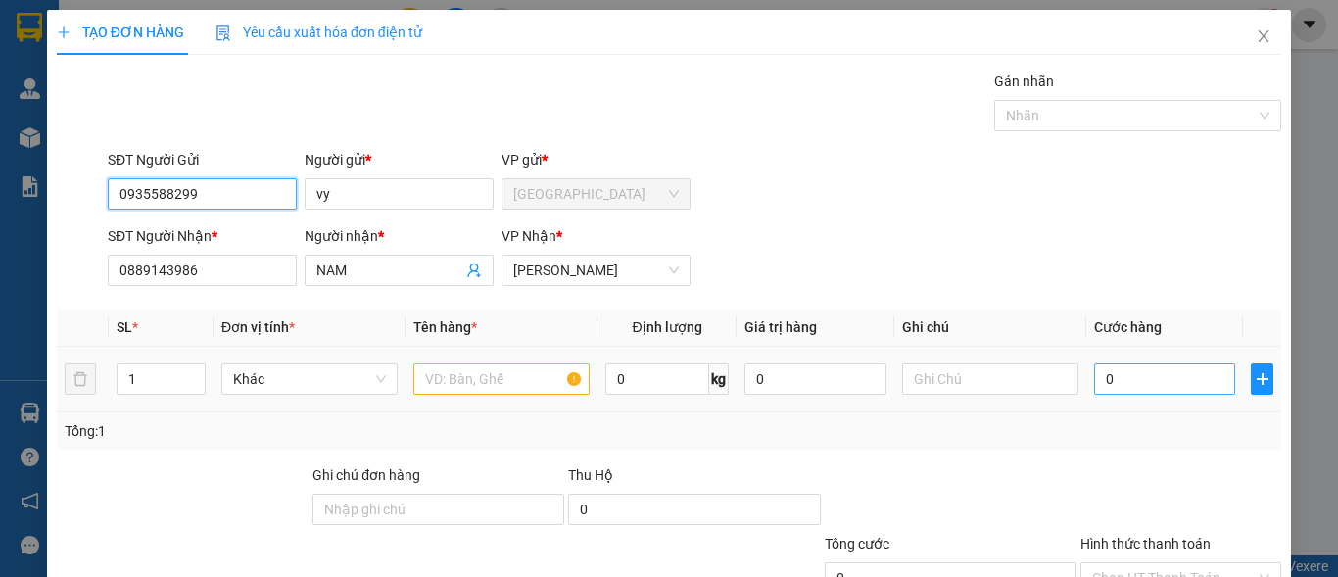
type input "0935588299"
click at [1124, 370] on input "0" at bounding box center [1164, 378] width 141 height 31
type input "4"
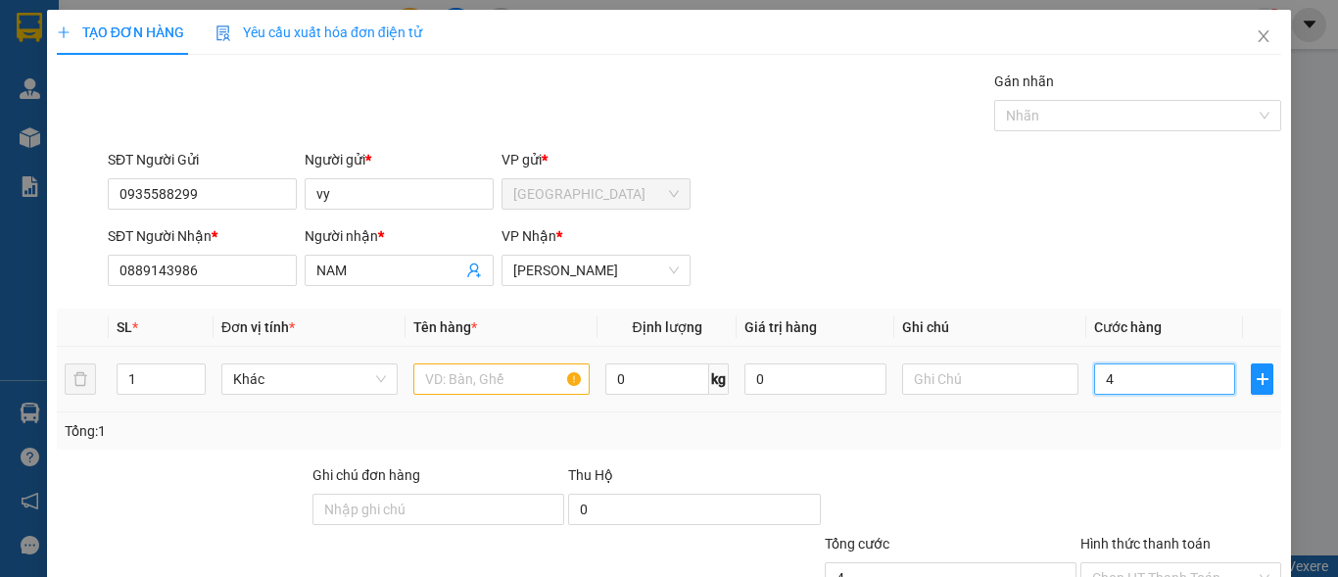
type input "40"
type input "40.000"
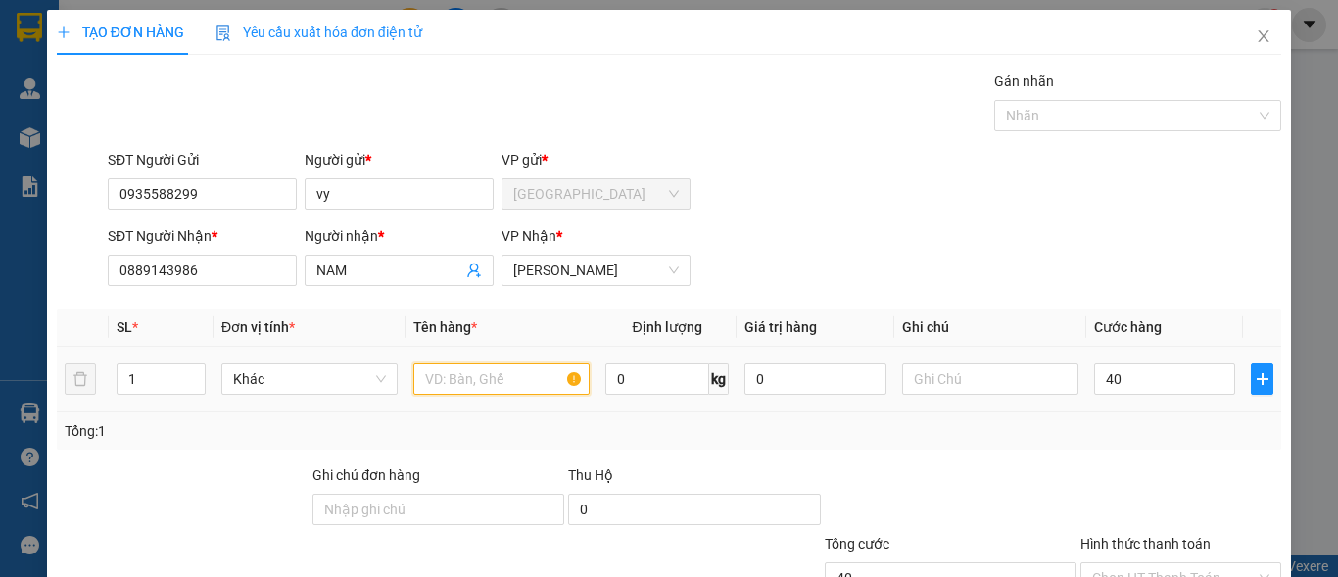
type input "40.000"
click at [541, 379] on input "text" at bounding box center [501, 378] width 176 height 31
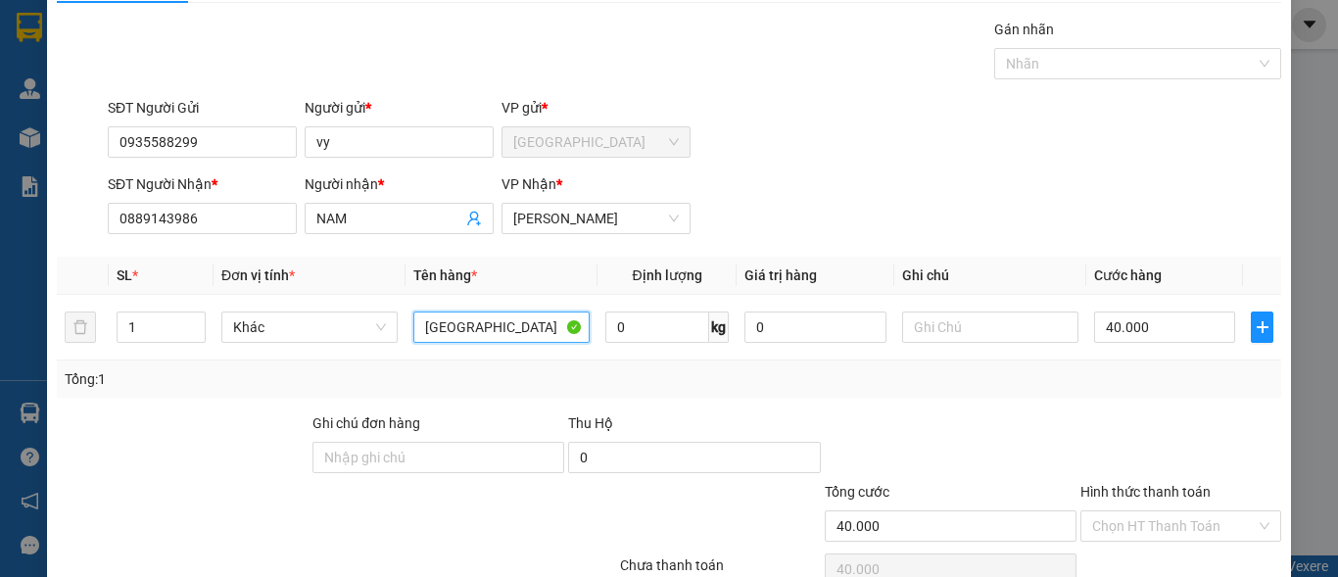
scroll to position [148, 0]
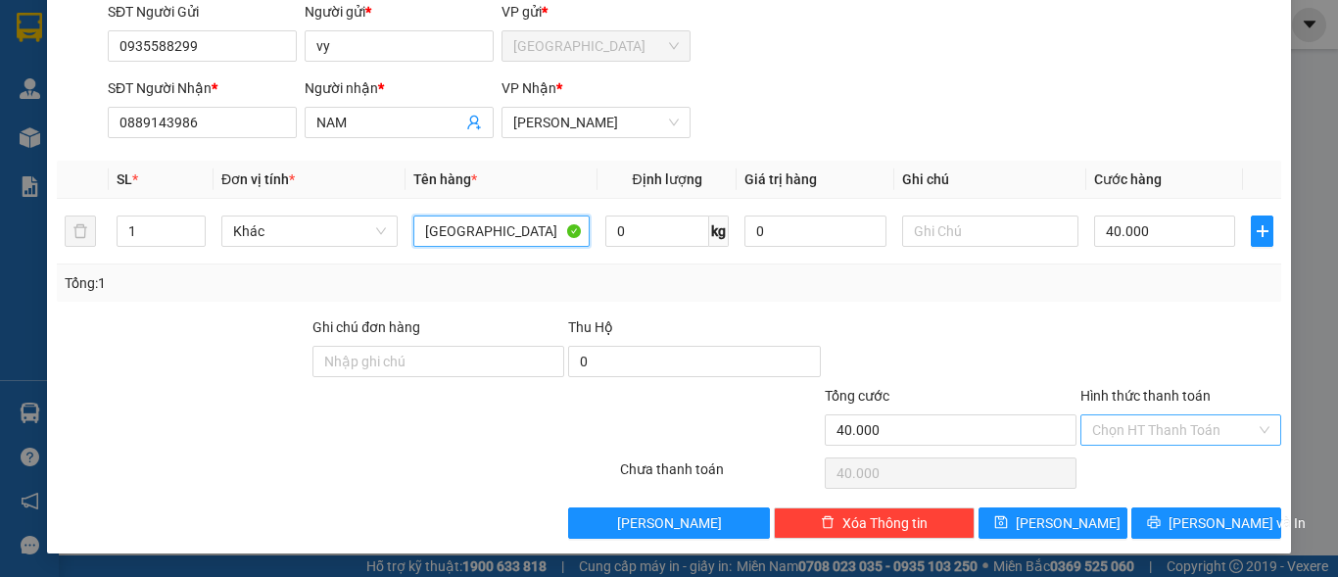
type input "[GEOGRAPHIC_DATA]"
click at [1195, 439] on input "Hình thức thanh toán" at bounding box center [1174, 429] width 164 height 29
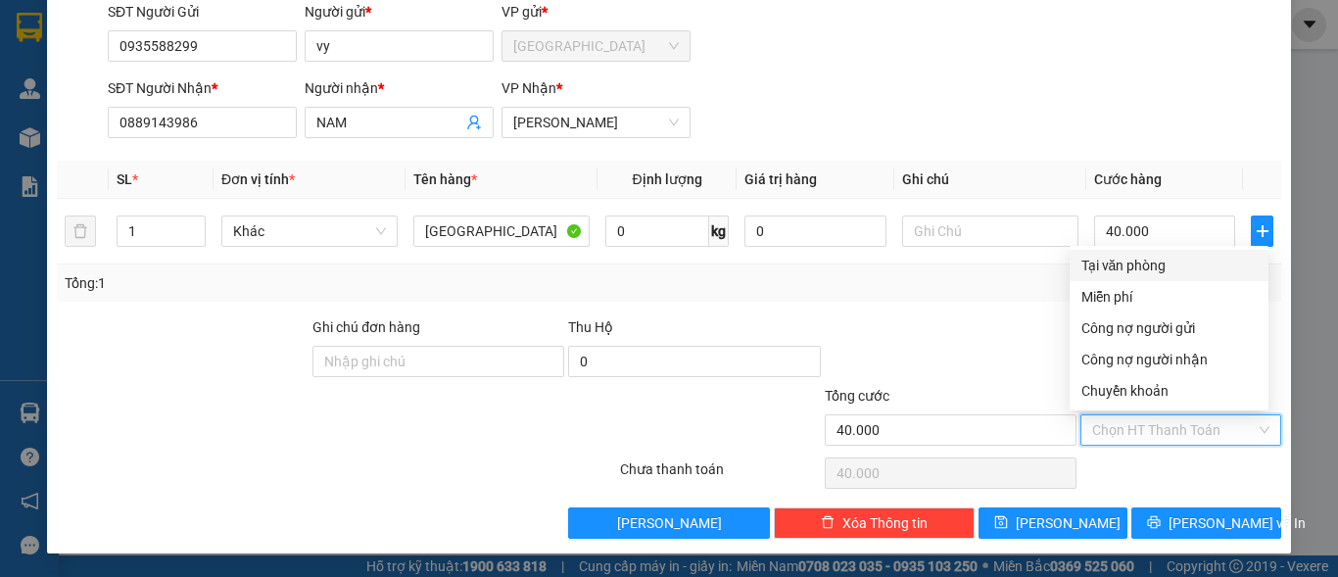
click at [1199, 261] on div "Tại văn phòng" at bounding box center [1168, 266] width 175 height 22
type input "0"
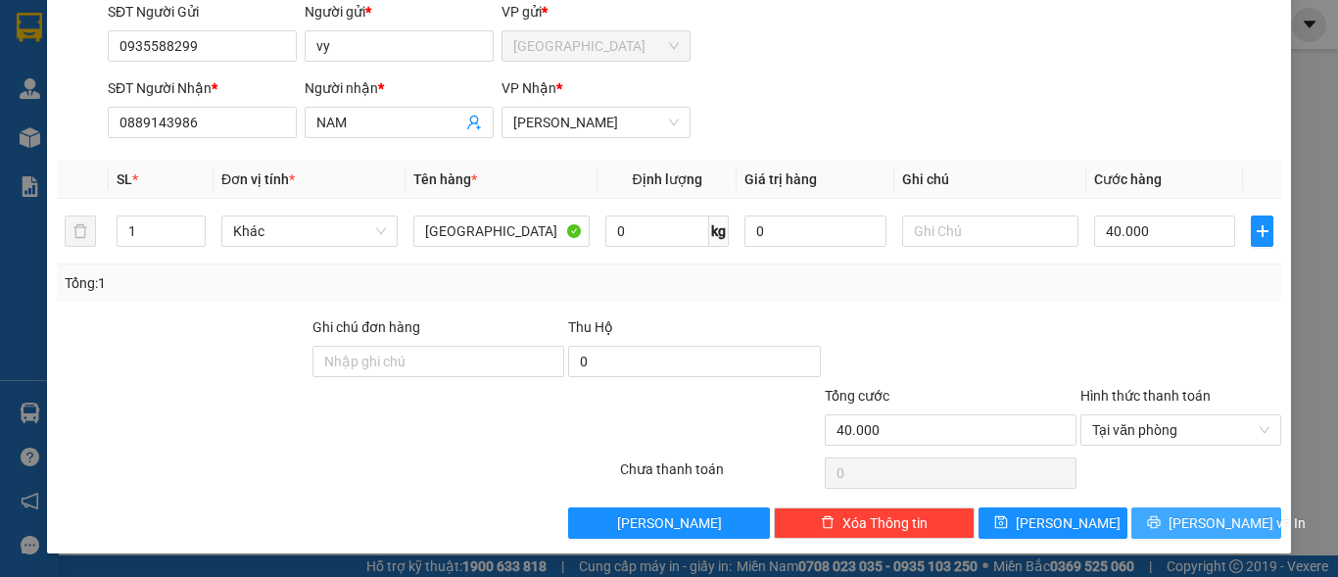
click at [1178, 521] on span "[PERSON_NAME] và In" at bounding box center [1237, 523] width 137 height 22
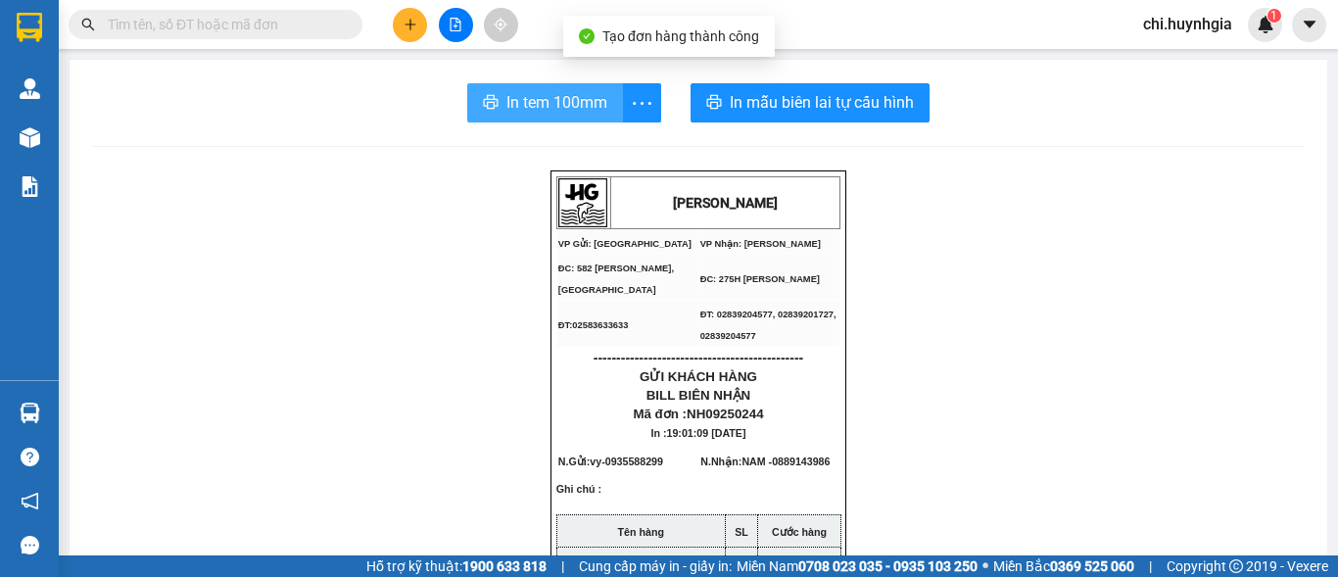
click at [577, 89] on button "In tem 100mm" at bounding box center [545, 102] width 156 height 39
click at [519, 98] on span "In tem 100mm" at bounding box center [556, 102] width 101 height 24
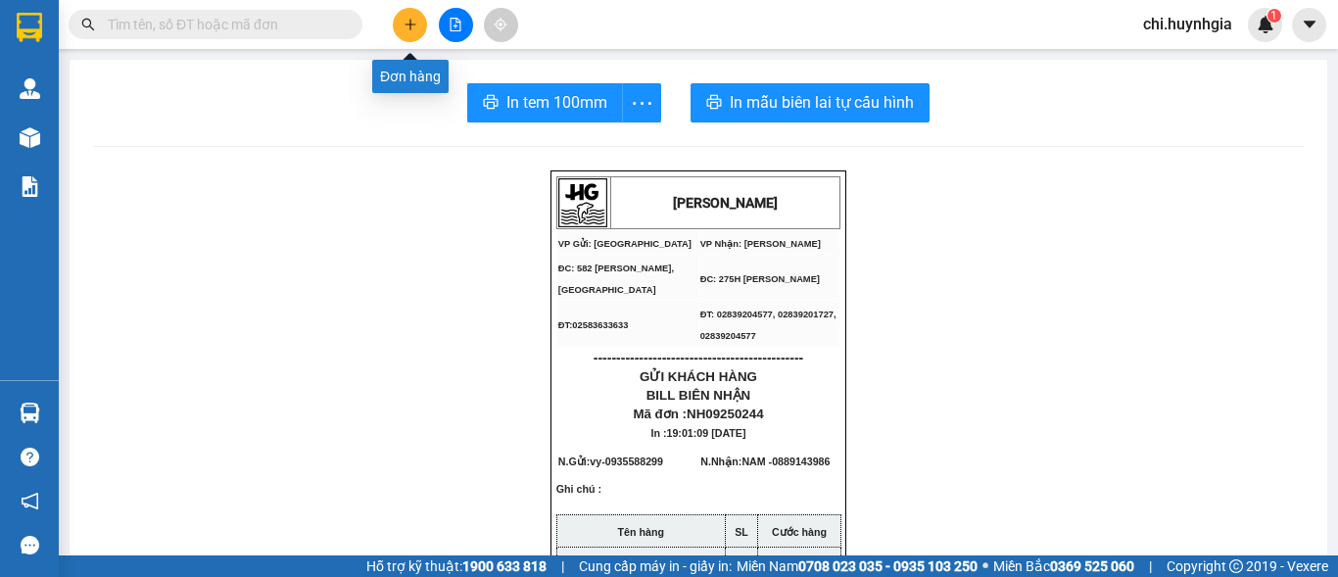
click at [406, 27] on icon "plus" at bounding box center [411, 25] width 14 height 14
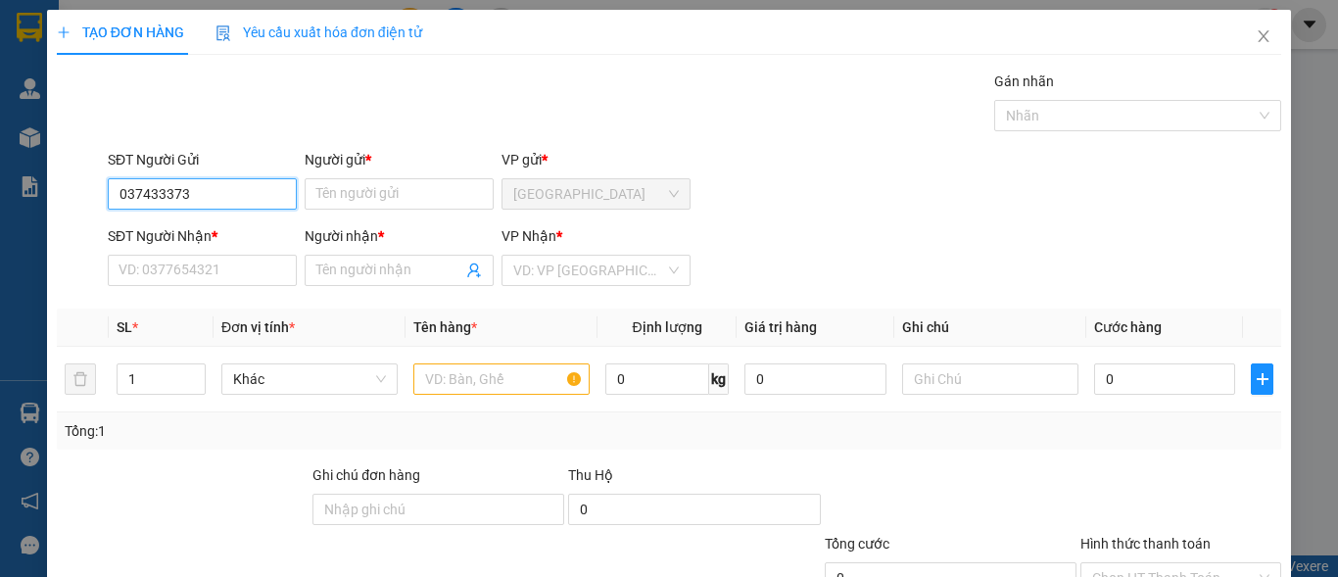
type input "0374333737"
click at [186, 227] on div "0374333737 - NGỌC ANH VP" at bounding box center [208, 233] width 178 height 22
type input "NGỌC ANH VP"
type input "02839204577"
type input "CHỊ QUỲNH VP"
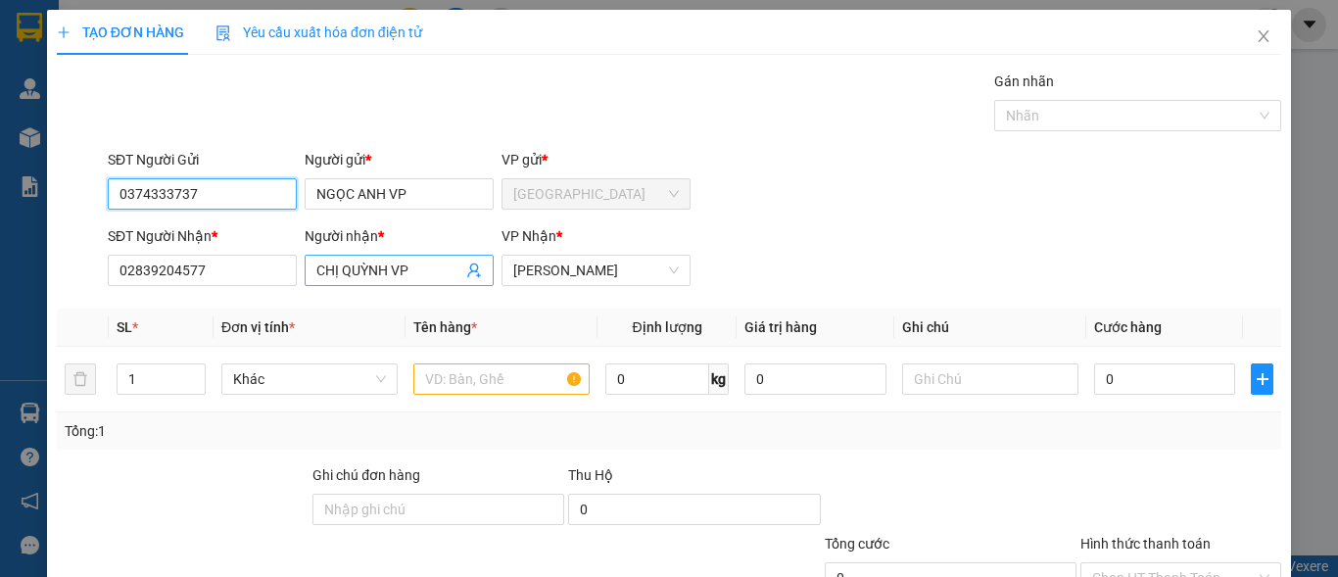
type input "0374333737"
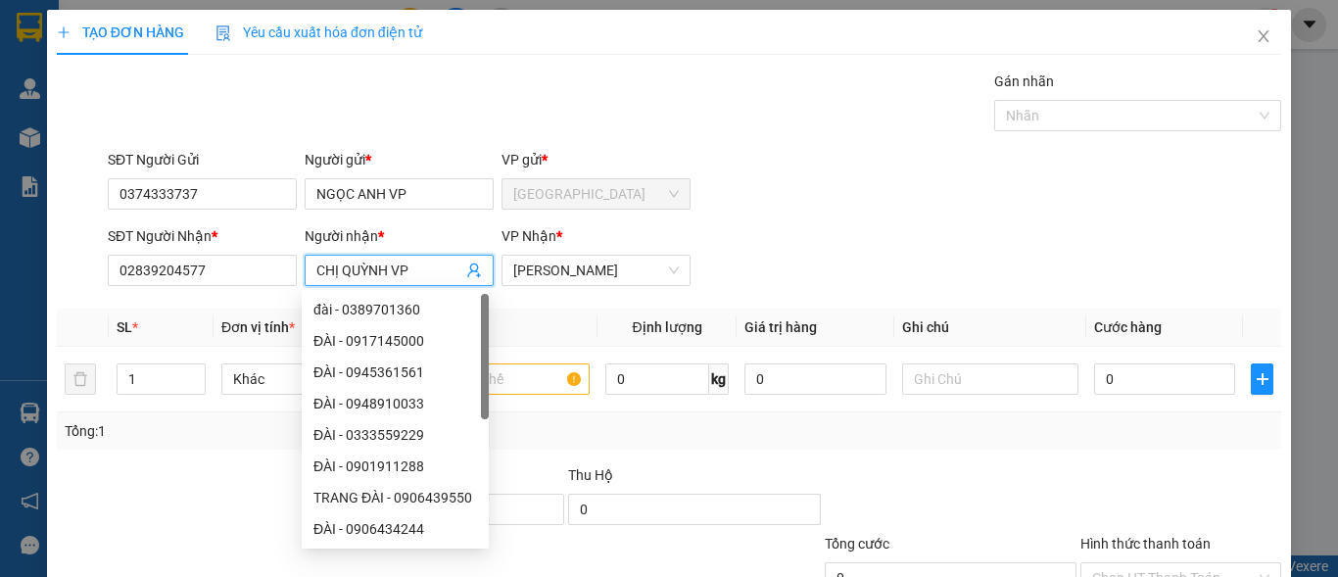
drag, startPoint x: 447, startPoint y: 264, endPoint x: 302, endPoint y: 275, distance: 145.4
click at [305, 275] on span "CHỊ QUỲNH VP" at bounding box center [399, 270] width 189 height 31
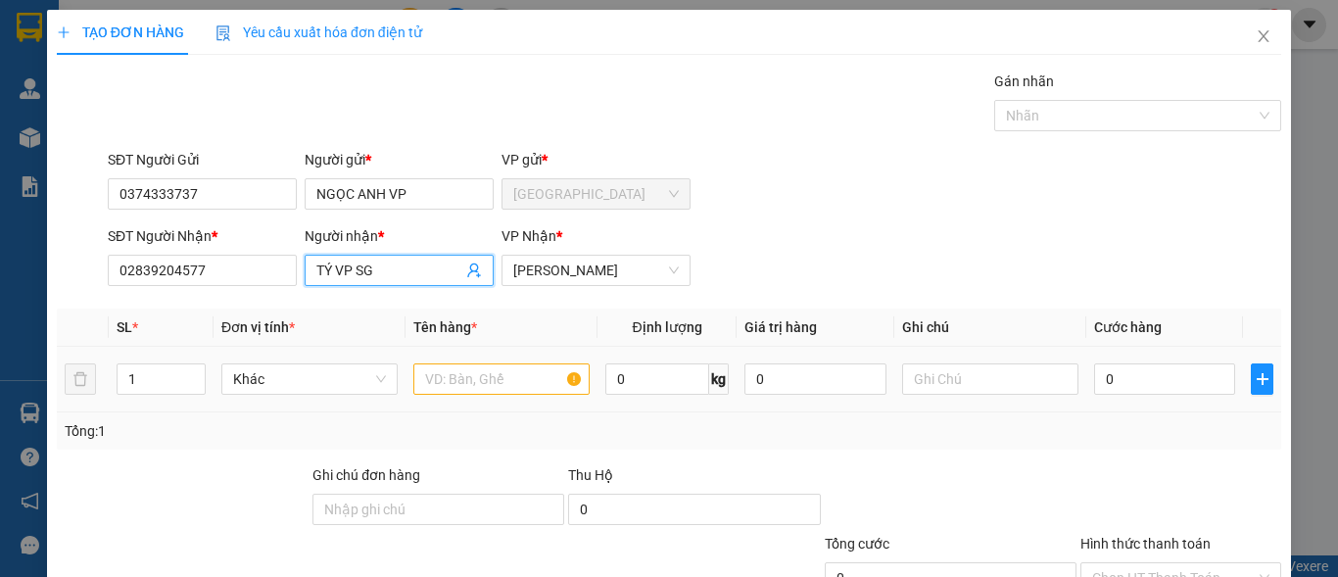
type input "TÝ VP SG"
click at [521, 379] on input "text" at bounding box center [501, 378] width 176 height 31
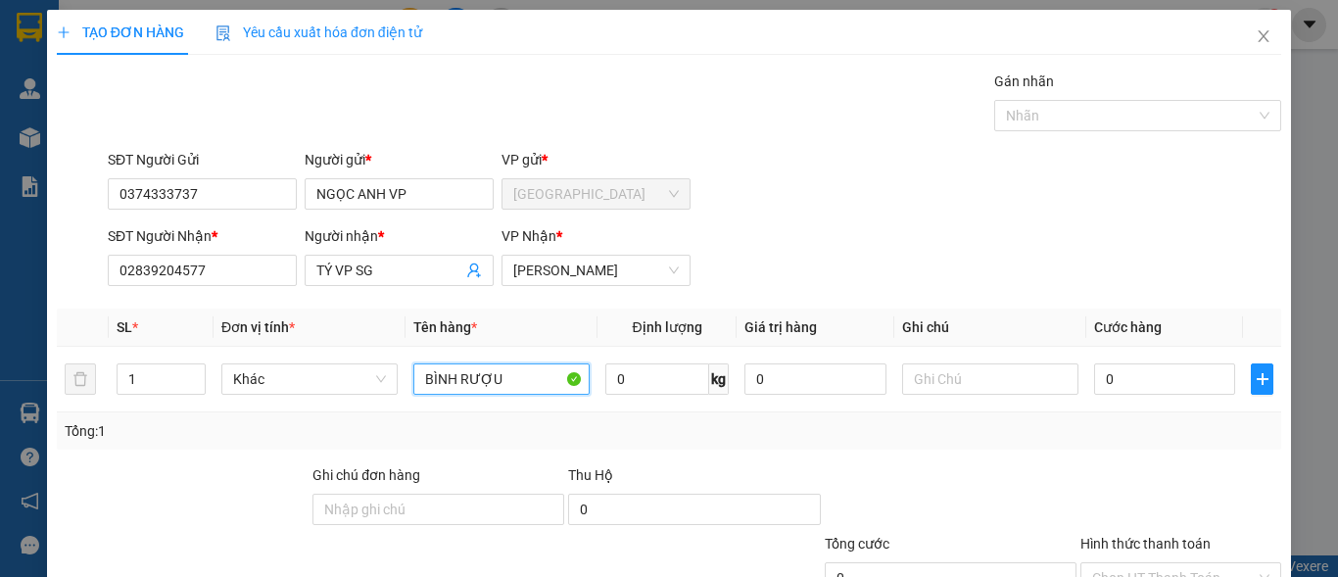
scroll to position [148, 0]
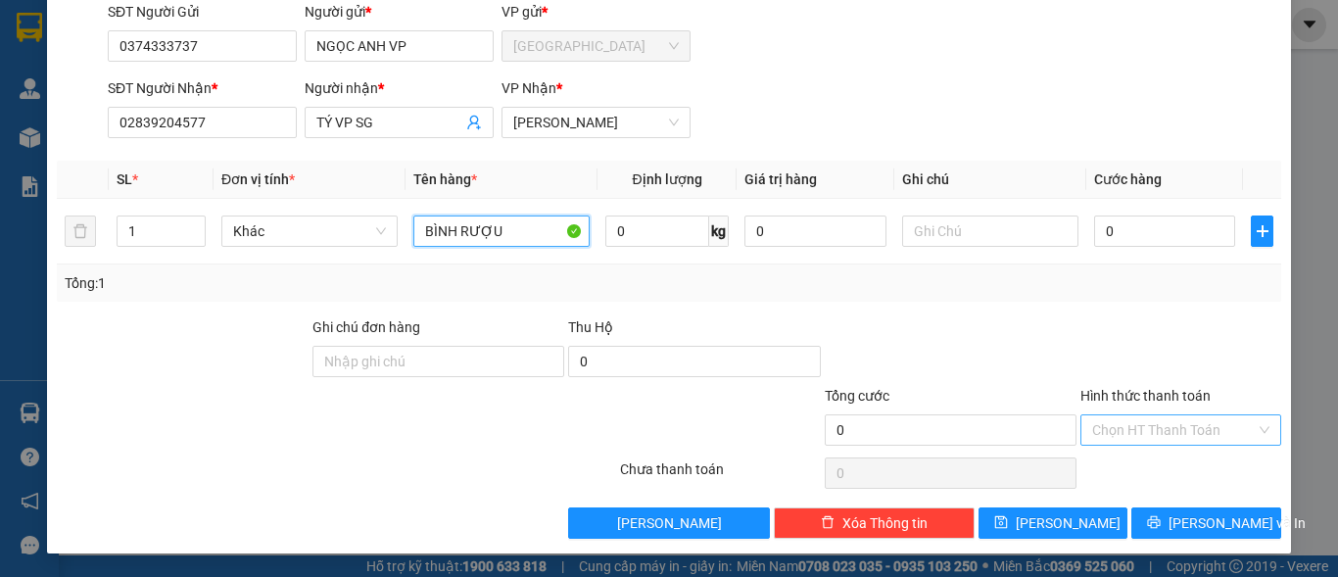
type input "BÌNH RƯỢU"
click at [1128, 434] on input "Hình thức thanh toán" at bounding box center [1174, 429] width 164 height 29
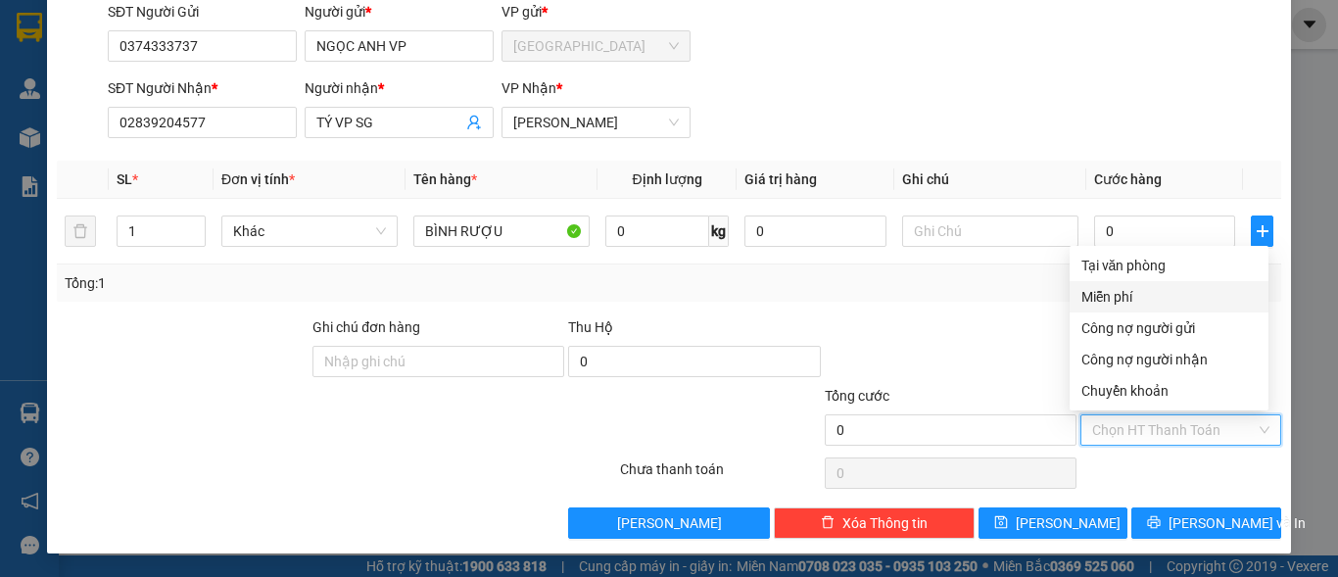
click at [1133, 296] on div "Miễn phí" at bounding box center [1168, 297] width 175 height 22
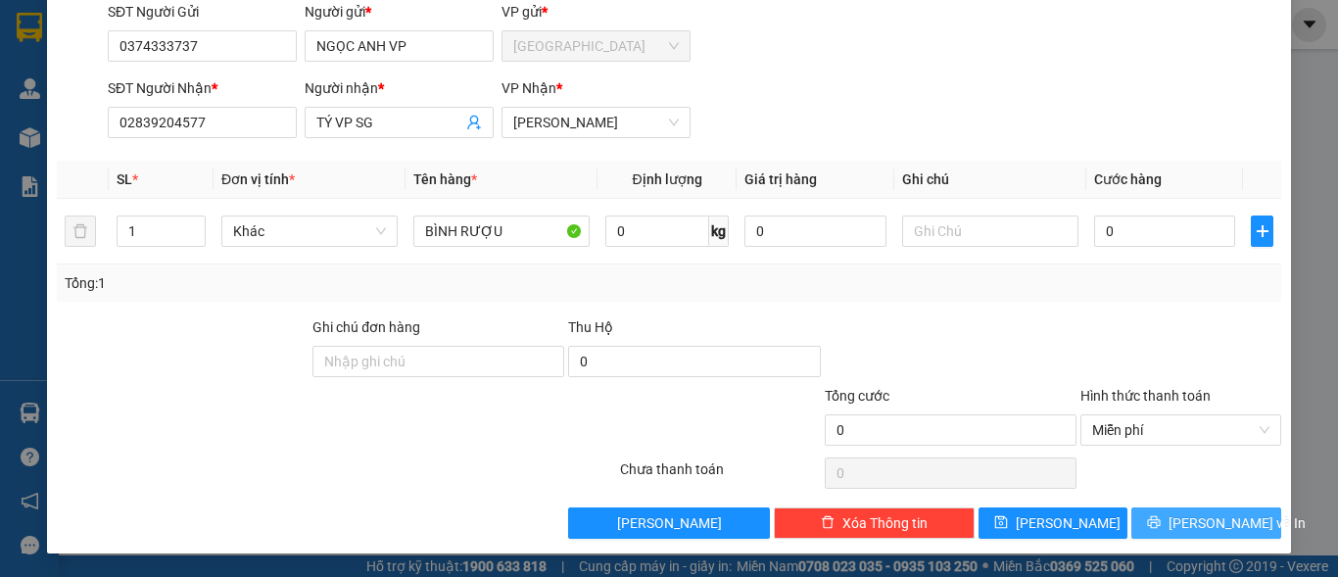
click at [1184, 515] on span "[PERSON_NAME] và In" at bounding box center [1237, 523] width 137 height 22
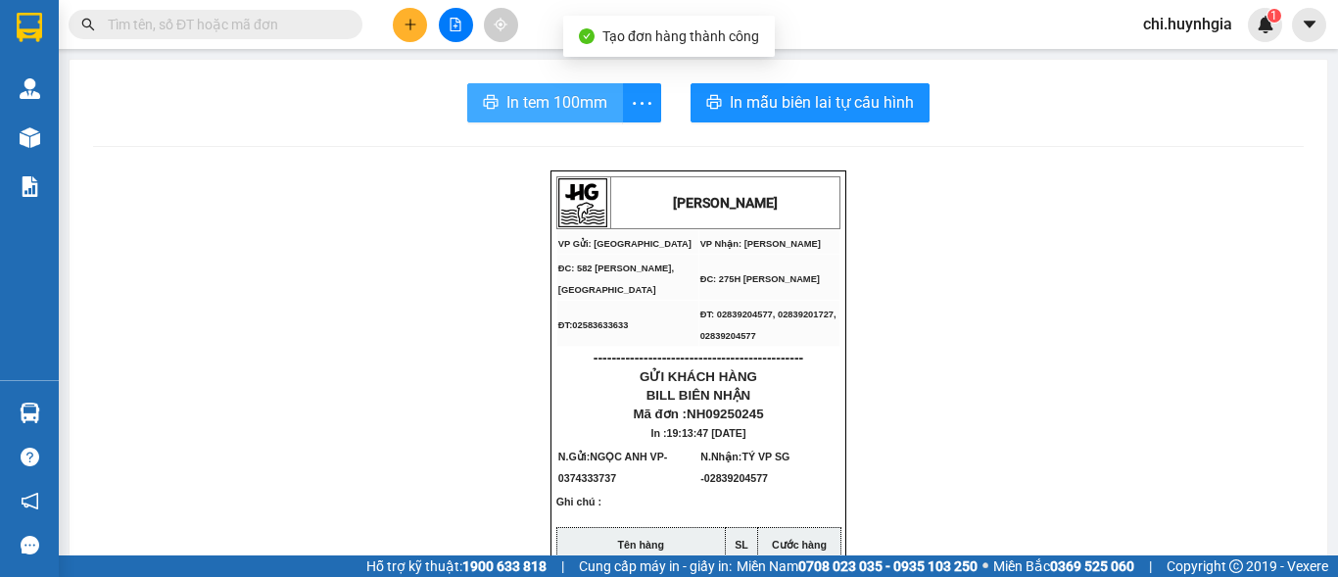
click at [557, 115] on span "In tem 100mm" at bounding box center [556, 102] width 101 height 24
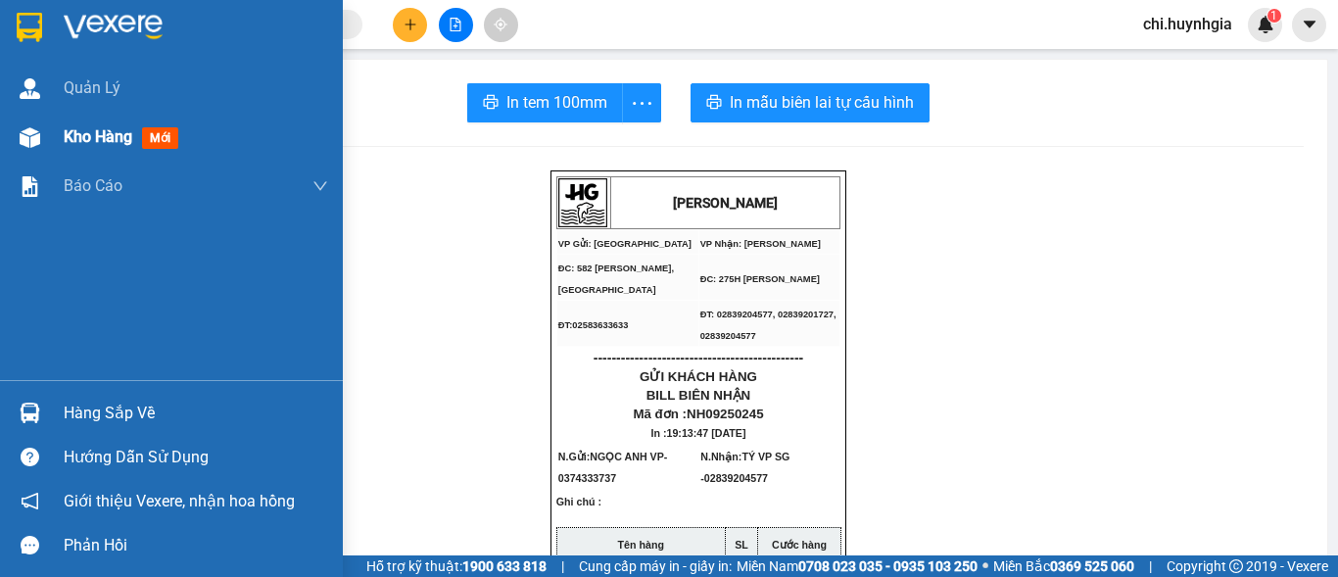
click at [70, 141] on span "Kho hàng" at bounding box center [98, 136] width 69 height 19
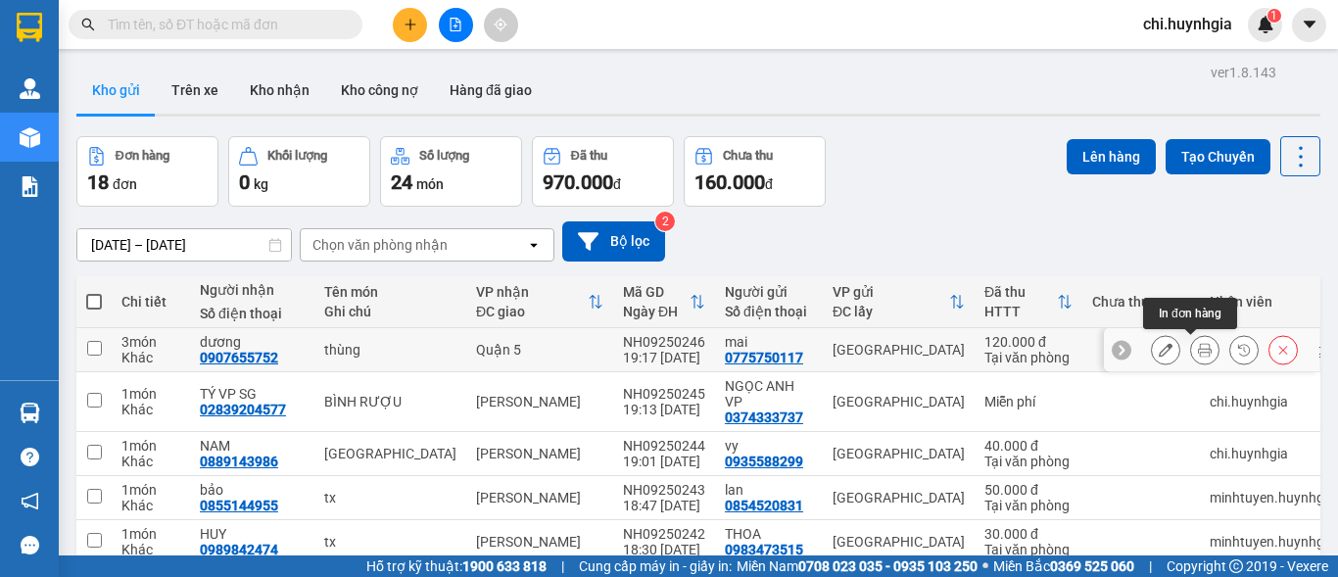
click at [1170, 345] on div at bounding box center [1224, 349] width 147 height 29
click at [1191, 345] on button at bounding box center [1204, 350] width 27 height 34
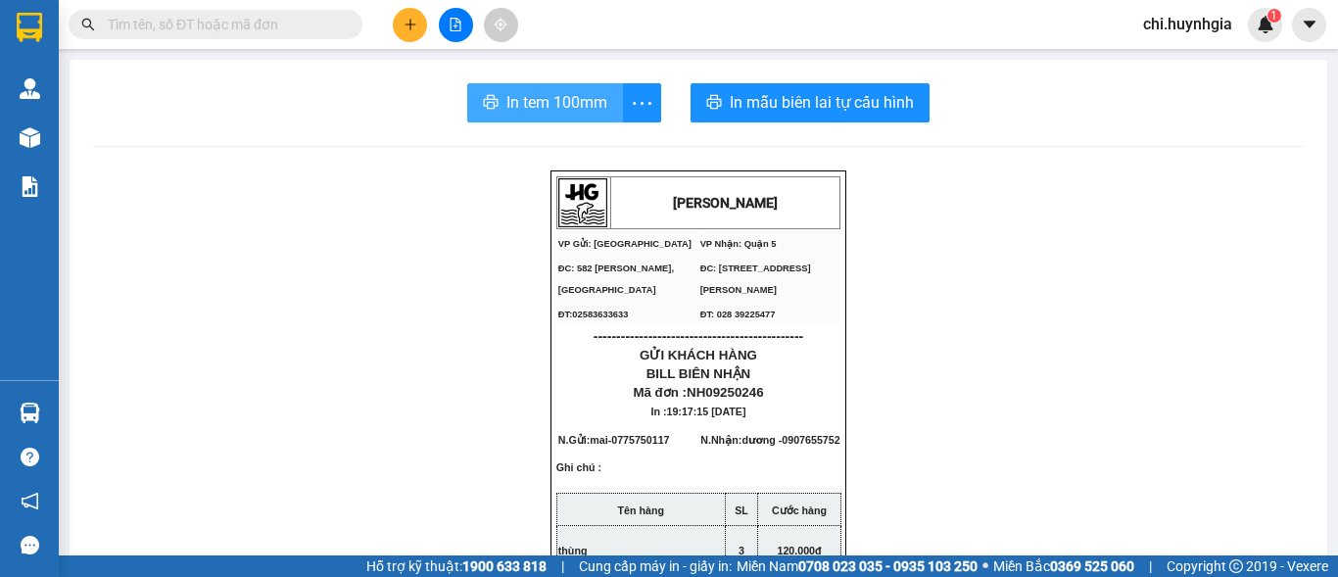
click at [573, 98] on span "In tem 100mm" at bounding box center [556, 102] width 101 height 24
click at [565, 116] on button "In tem 100mm" at bounding box center [545, 102] width 156 height 39
click at [552, 95] on span "In tem 100mm" at bounding box center [556, 102] width 101 height 24
click at [585, 116] on button "In tem 100mm" at bounding box center [545, 102] width 156 height 39
click at [592, 101] on span "In tem 100mm" at bounding box center [556, 102] width 101 height 24
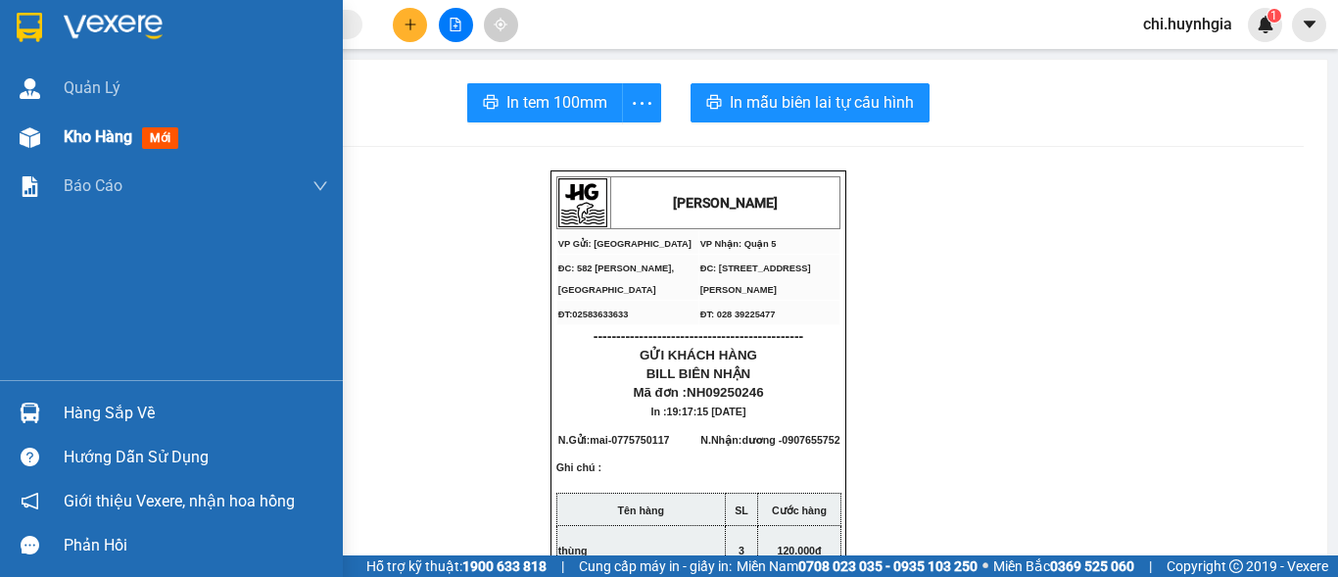
click at [44, 140] on div at bounding box center [30, 137] width 34 height 34
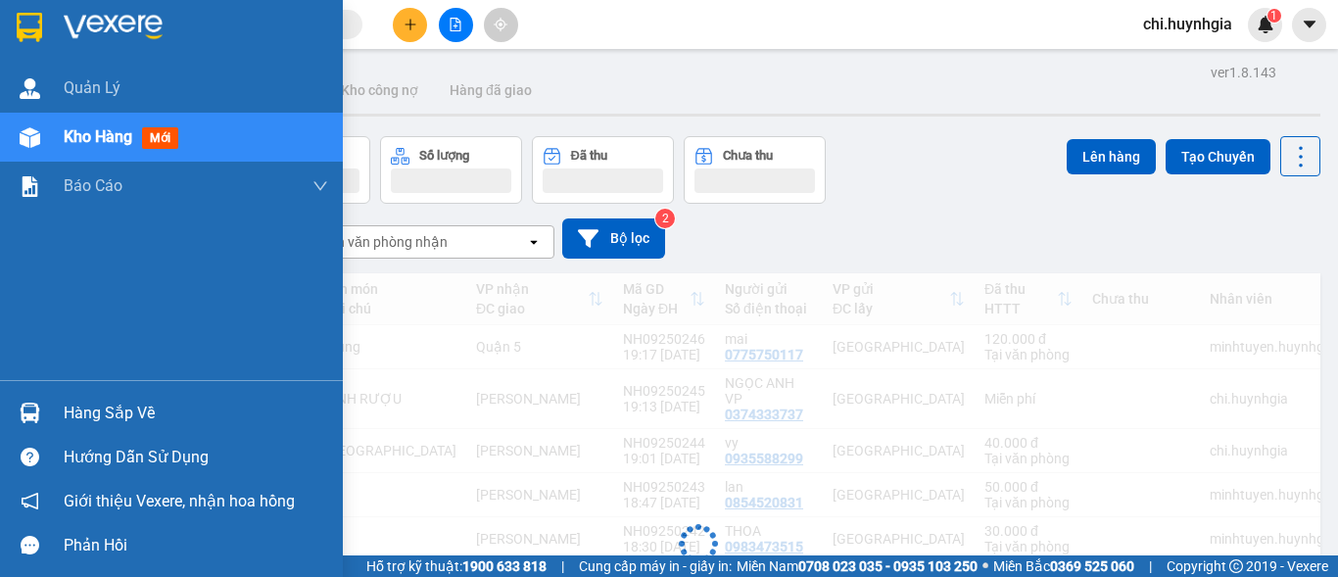
click at [143, 140] on div "Kho hàng mới" at bounding box center [125, 136] width 122 height 24
